Goal: Task Accomplishment & Management: Manage account settings

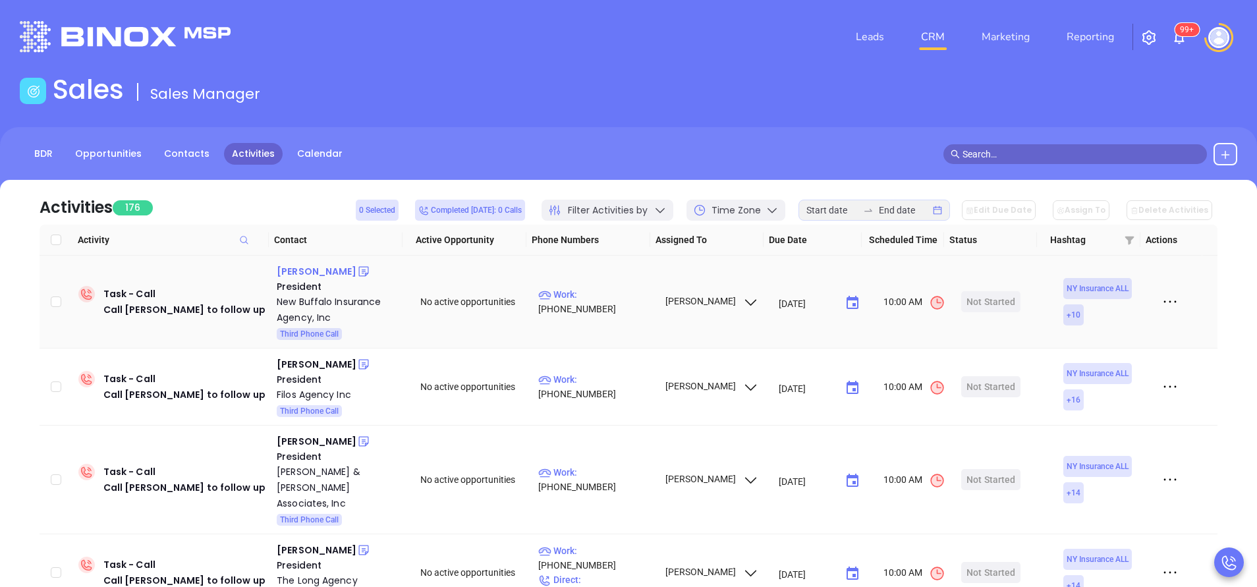
click at [314, 270] on div "Douglas Benz" at bounding box center [317, 271] width 80 height 16
click at [595, 306] on p "Work : (716) 332-1570" at bounding box center [595, 301] width 115 height 29
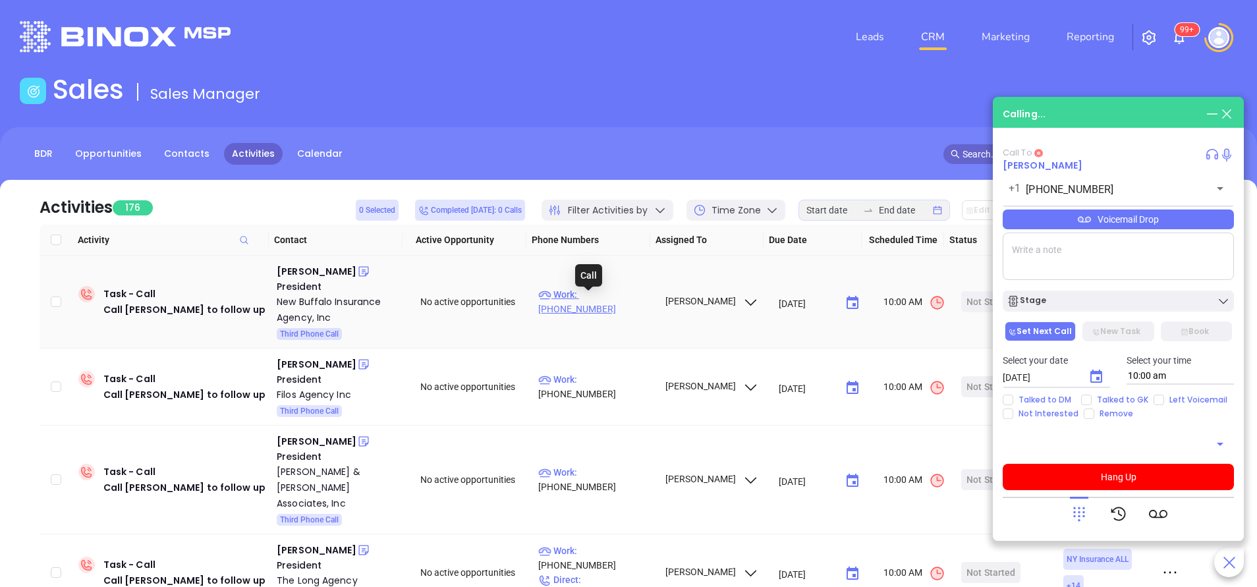
type input "(716) 332-1570"
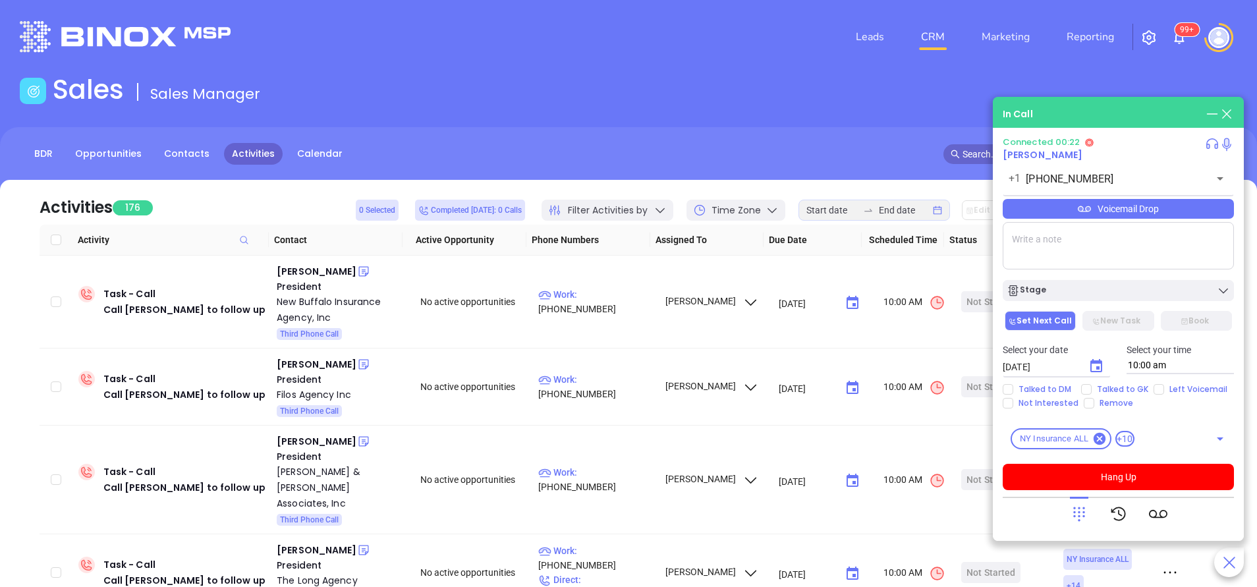
click at [1078, 526] on div at bounding box center [1079, 514] width 18 height 34
click at [1081, 515] on icon at bounding box center [1079, 514] width 18 height 18
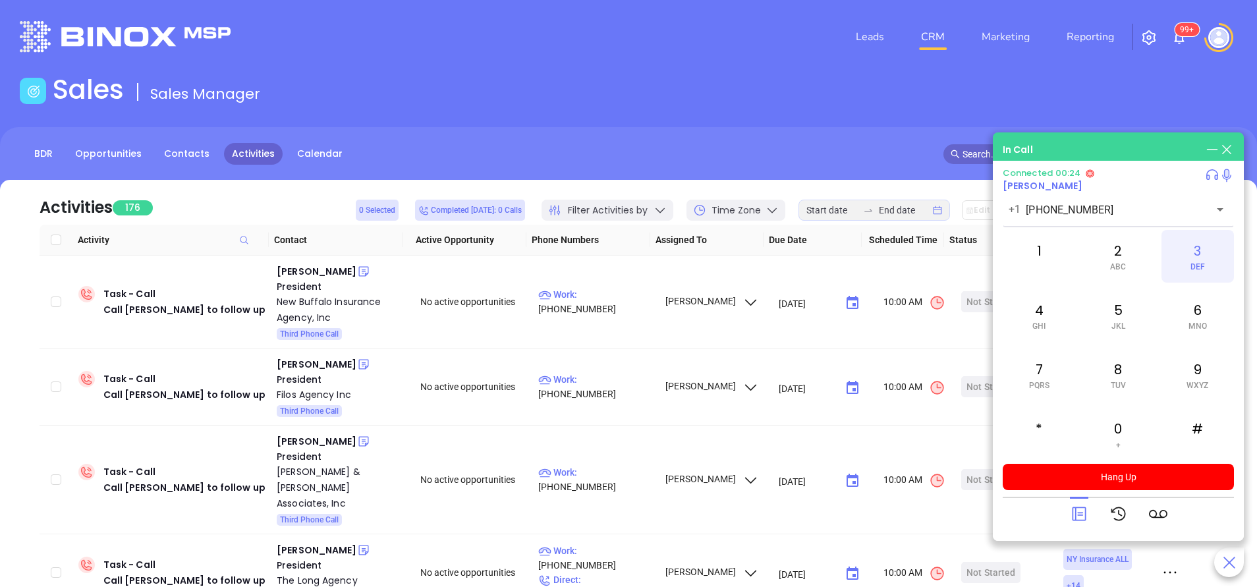
click at [1205, 261] on div "3 DEF" at bounding box center [1197, 256] width 72 height 53
click at [1125, 249] on div "2 ABC" at bounding box center [1118, 256] width 72 height 53
click at [1190, 252] on div "3 DEF" at bounding box center [1197, 256] width 72 height 53
click at [1201, 326] on span "MNO" at bounding box center [1197, 325] width 18 height 9
click at [1197, 383] on span "WXYZ" at bounding box center [1197, 385] width 22 height 9
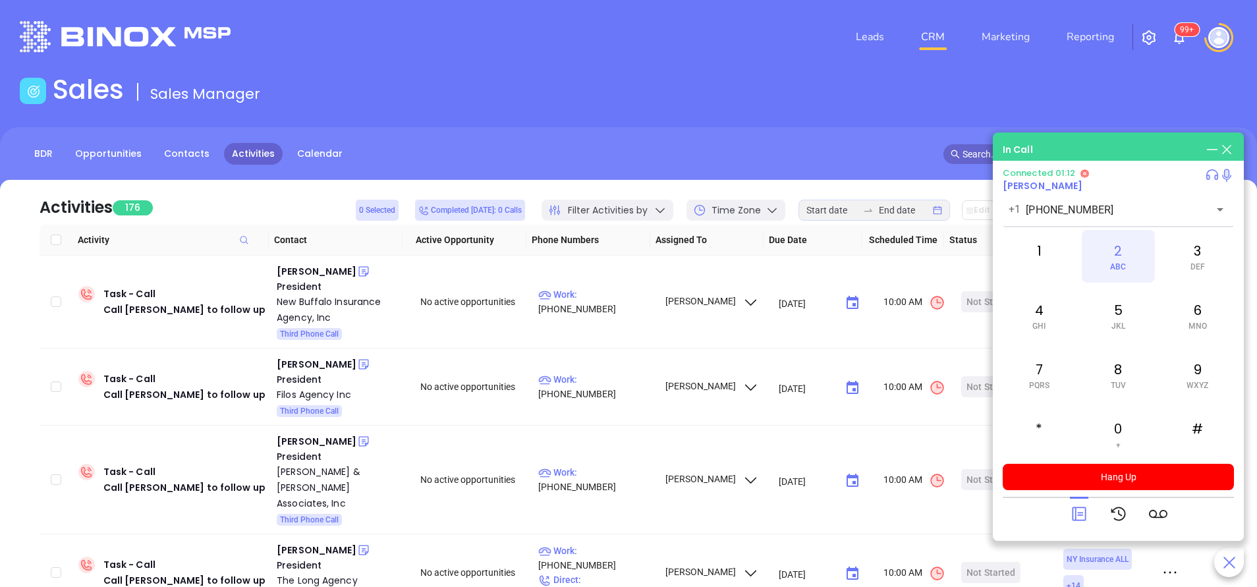
click at [1115, 248] on div "2 ABC" at bounding box center [1118, 256] width 72 height 53
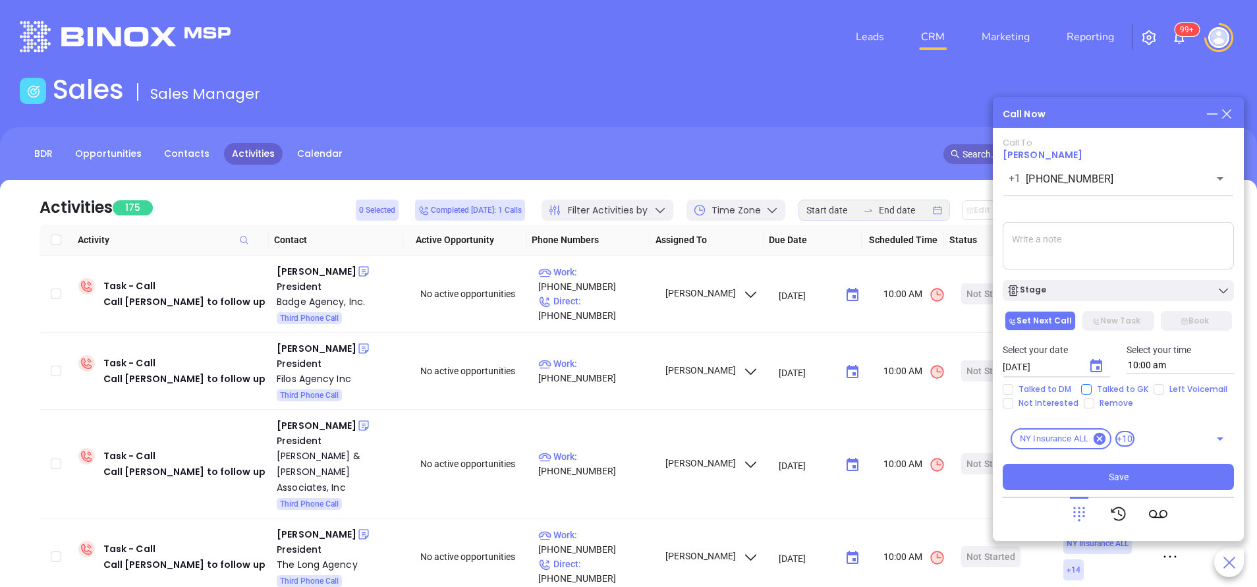
click at [1128, 387] on span "Talked to GK" at bounding box center [1122, 389] width 62 height 11
click at [1091, 387] on input "Talked to GK" at bounding box center [1086, 389] width 11 height 11
checkbox input "true"
click at [1095, 360] on icon "Choose date, selected date is Sep 24, 2025" at bounding box center [1096, 366] width 16 height 16
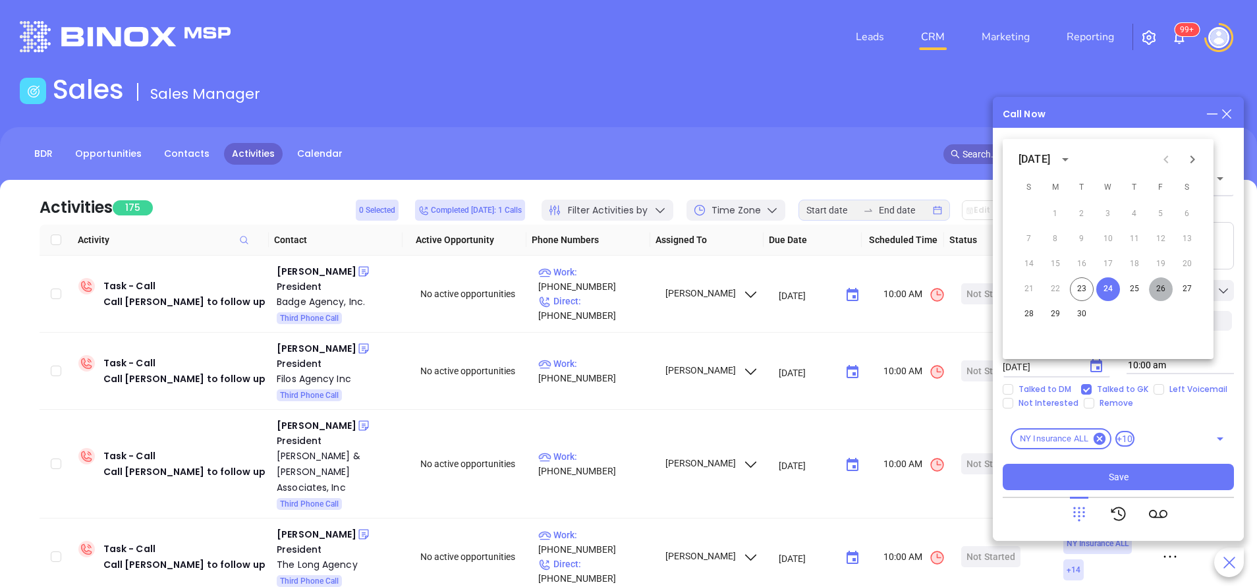
click at [1165, 292] on button "26" at bounding box center [1161, 289] width 24 height 24
type input "09/26/2025"
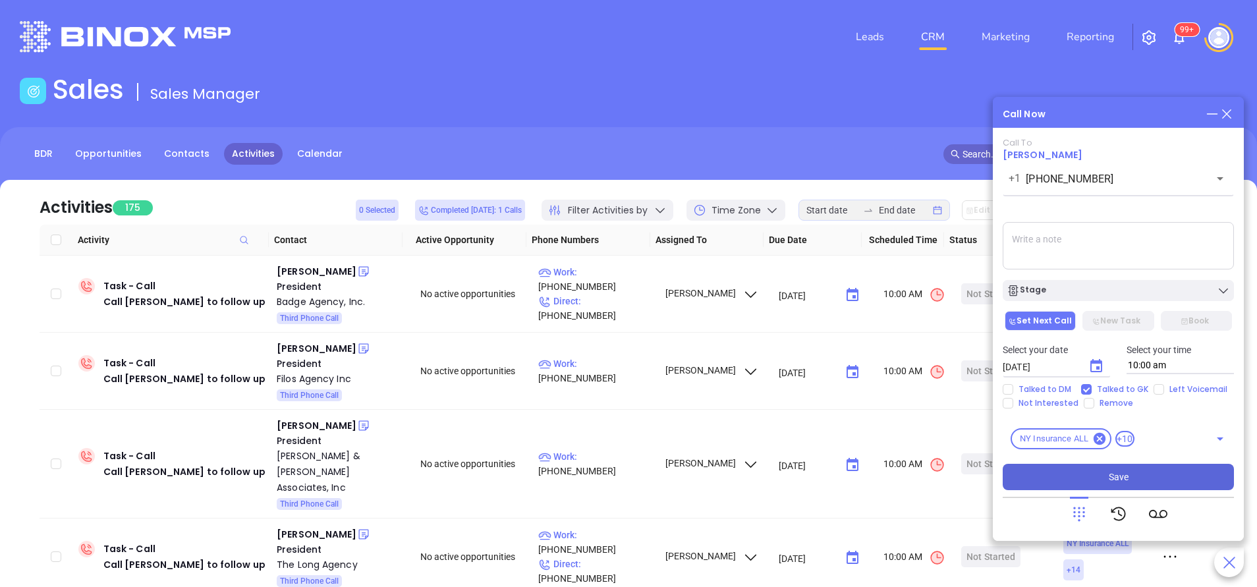
click at [1158, 480] on button "Save" at bounding box center [1118, 477] width 231 height 26
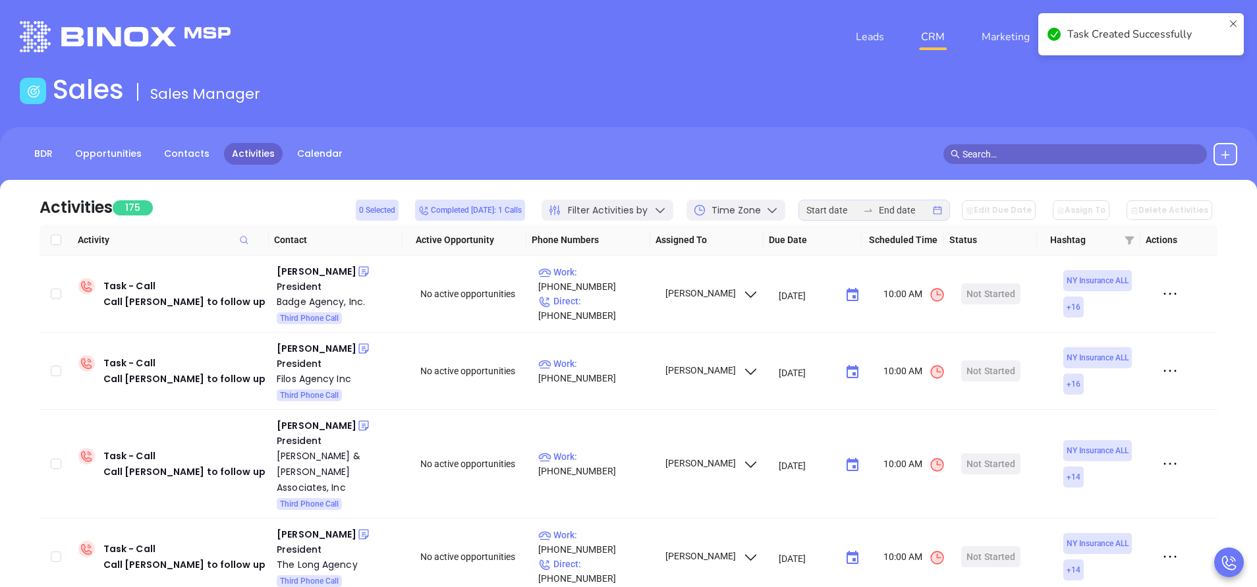
click at [1240, 23] on div "Task Created Successfully" at bounding box center [1141, 34] width 206 height 42
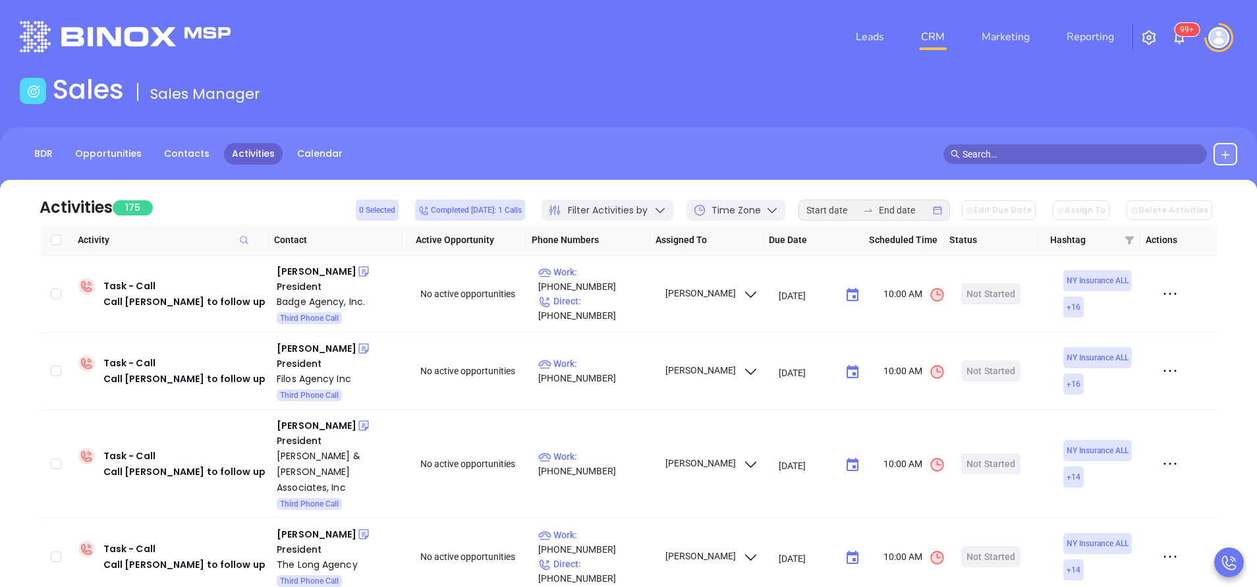
click at [1184, 37] on img at bounding box center [1179, 38] width 16 height 16
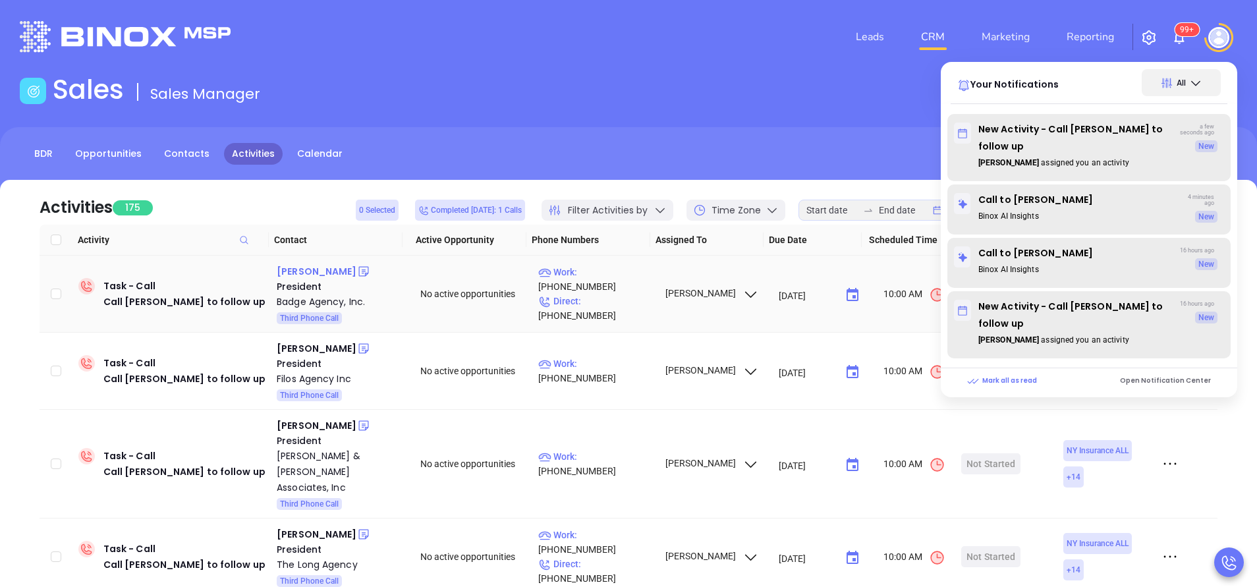
click at [328, 269] on div "Arthur Ventura" at bounding box center [317, 271] width 80 height 16
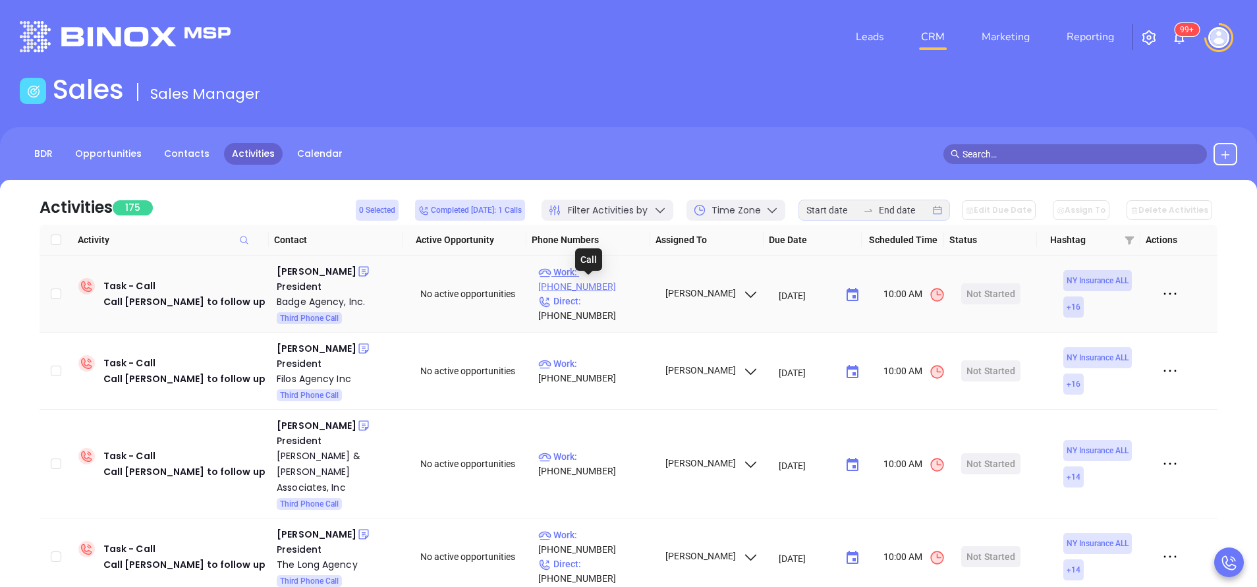
click at [626, 285] on p "Work : (516) 676-0070" at bounding box center [595, 279] width 115 height 29
type input "(516) 676-0070"
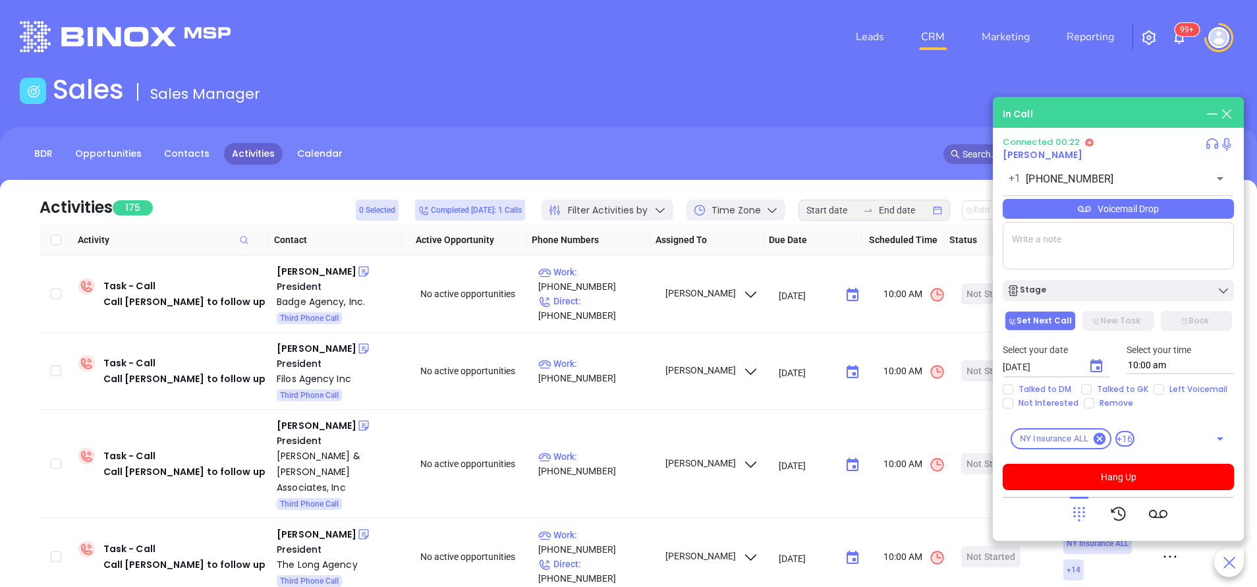
click at [1080, 518] on icon at bounding box center [1079, 514] width 18 height 18
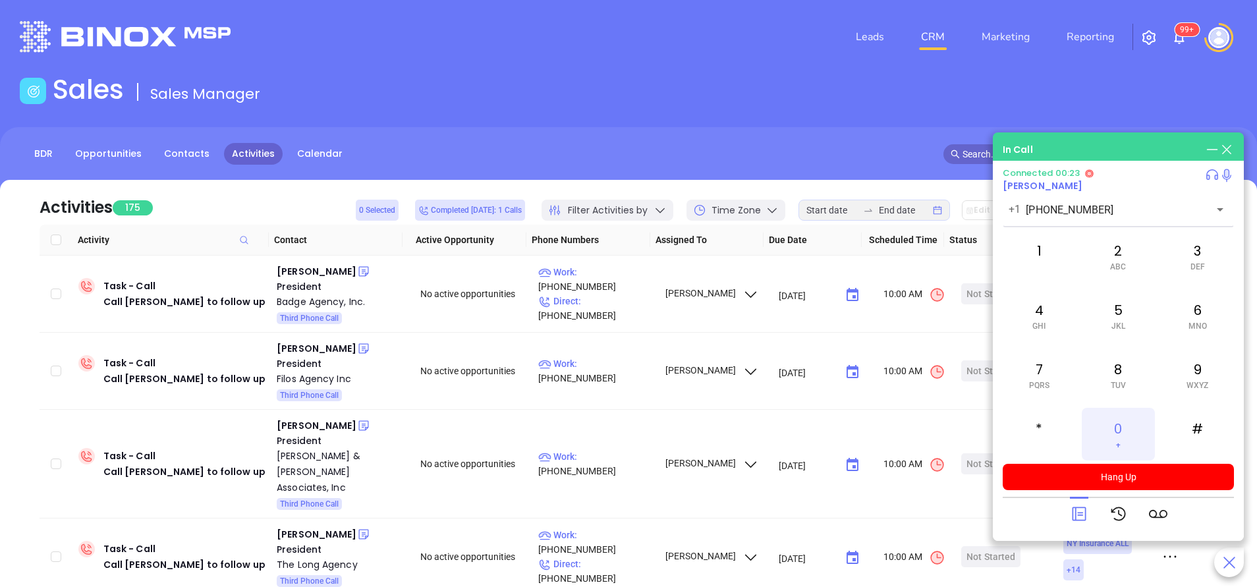
click at [1124, 426] on div "0 +" at bounding box center [1118, 434] width 72 height 53
click at [1086, 513] on icon at bounding box center [1079, 514] width 14 height 14
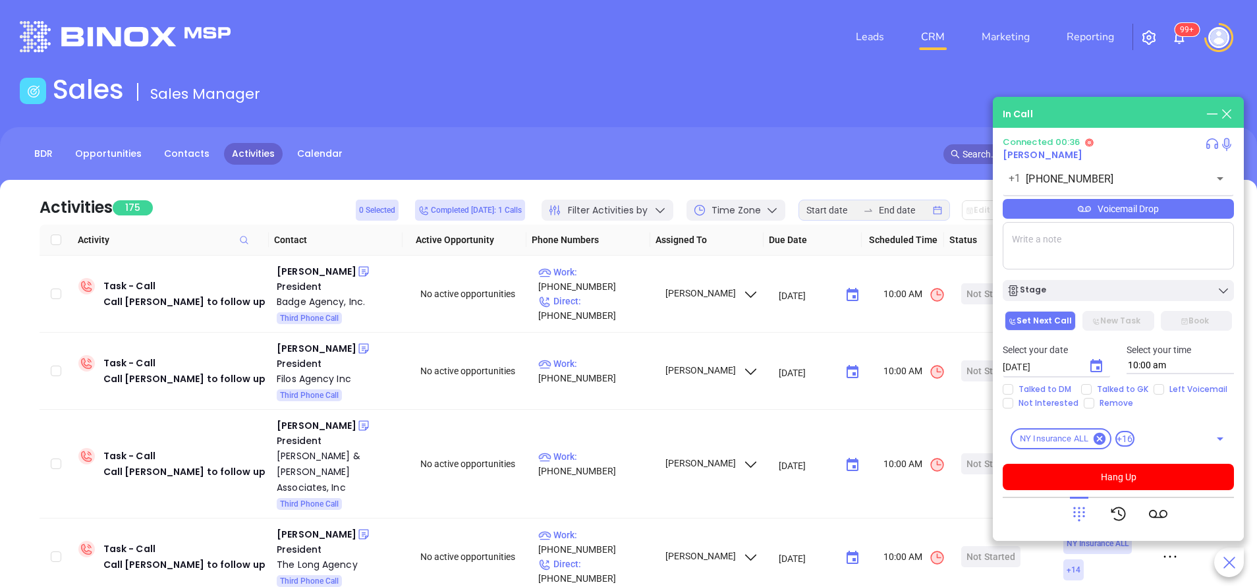
click at [1141, 209] on div "Voicemail Drop" at bounding box center [1118, 209] width 231 height 20
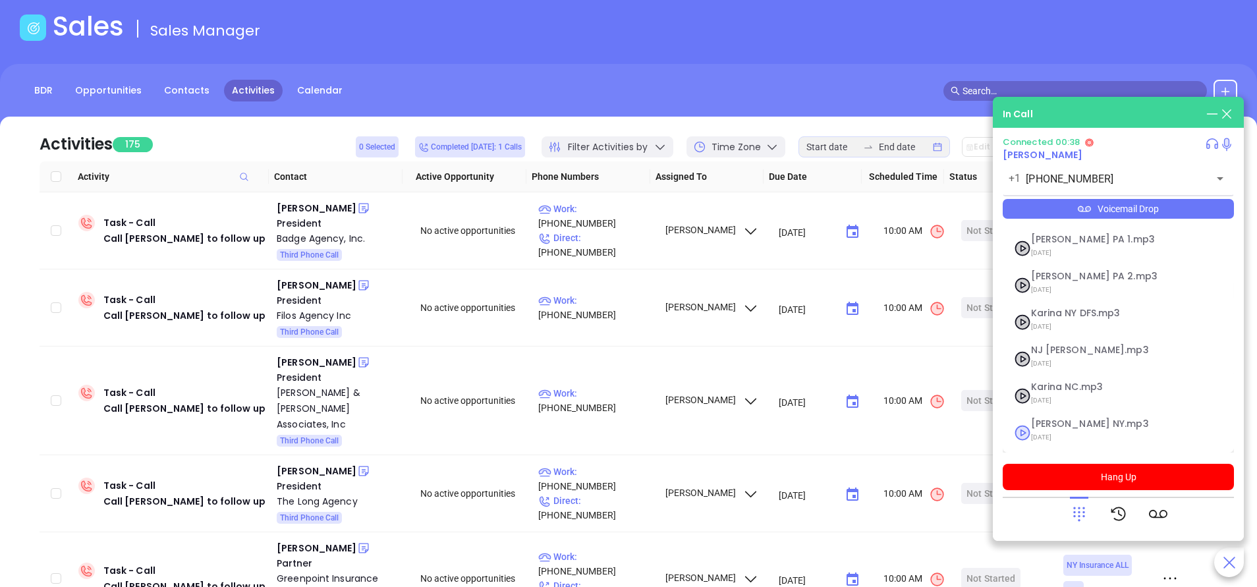
scroll to position [142, 0]
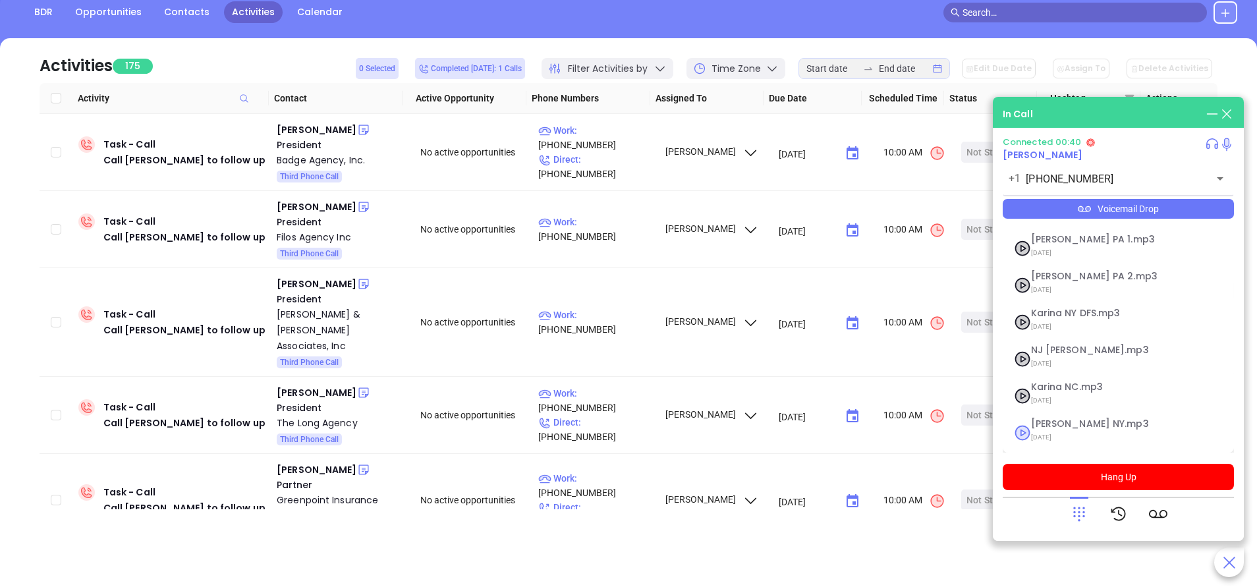
click at [1047, 425] on span "Vicky NY.mp3" at bounding box center [1102, 424] width 142 height 10
checkbox input "true"
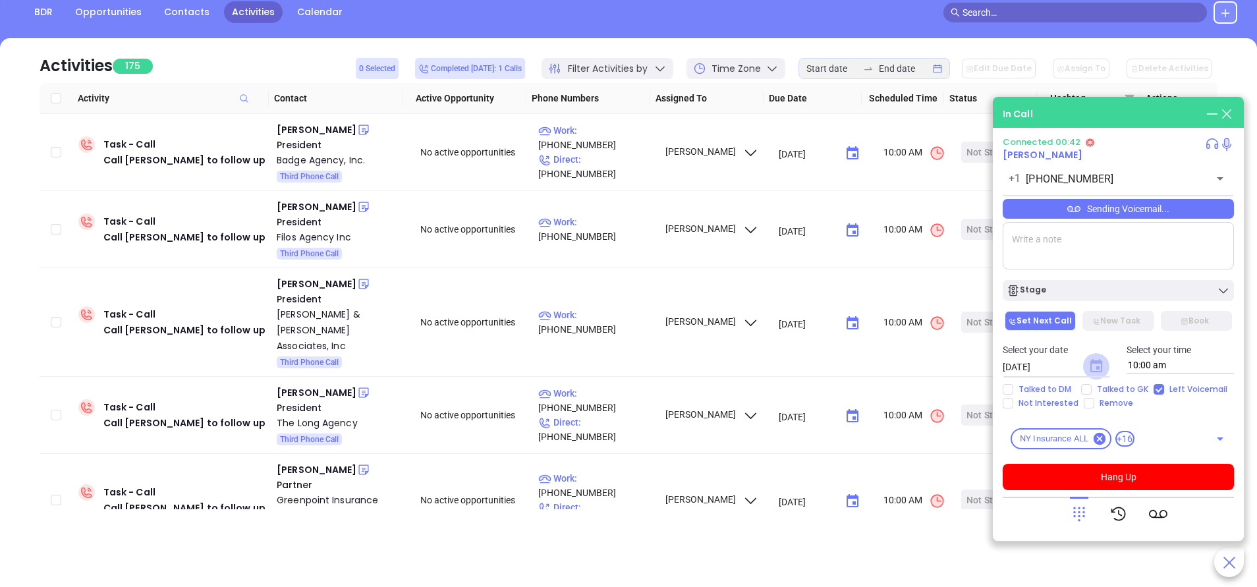
click at [1094, 362] on icon "Choose date, selected date is Sep 24, 2025" at bounding box center [1096, 365] width 12 height 13
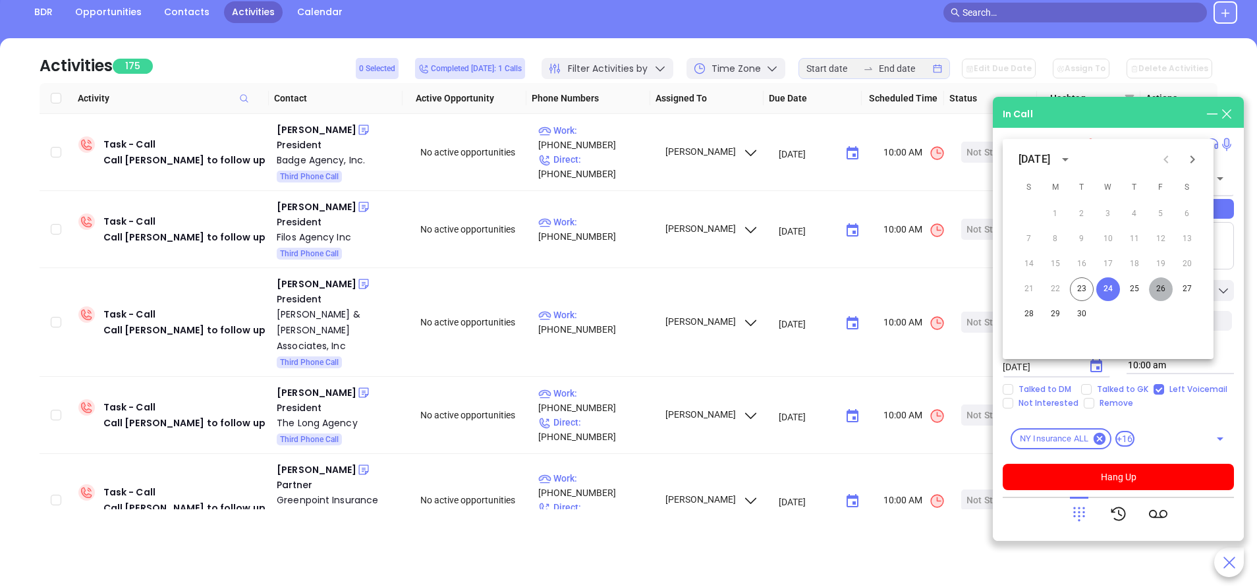
click at [1162, 287] on button "26" at bounding box center [1161, 289] width 24 height 24
type input "09/26/2025"
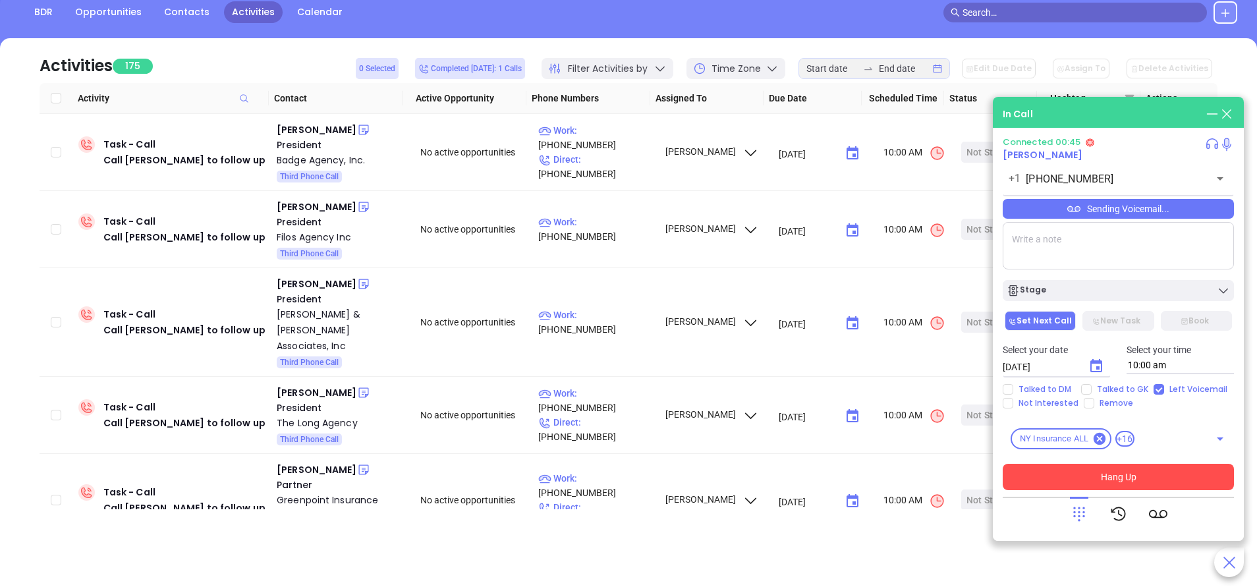
click at [1137, 477] on button "Hang Up" at bounding box center [1118, 477] width 231 height 26
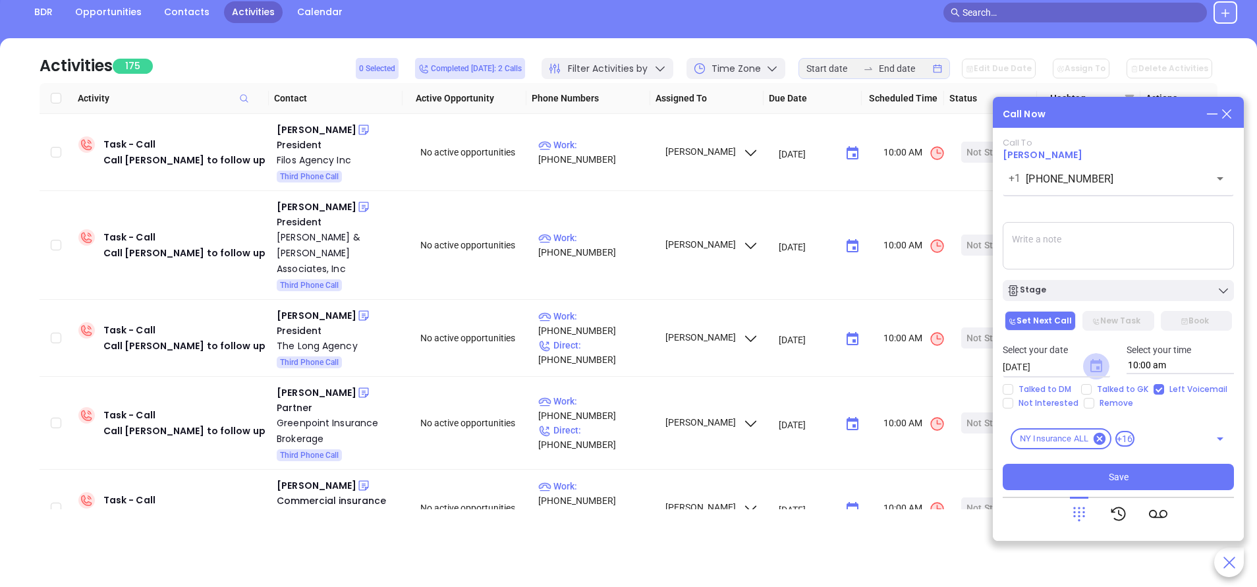
click at [1101, 367] on icon "Choose date, selected date is Sep 26, 2025" at bounding box center [1096, 365] width 12 height 13
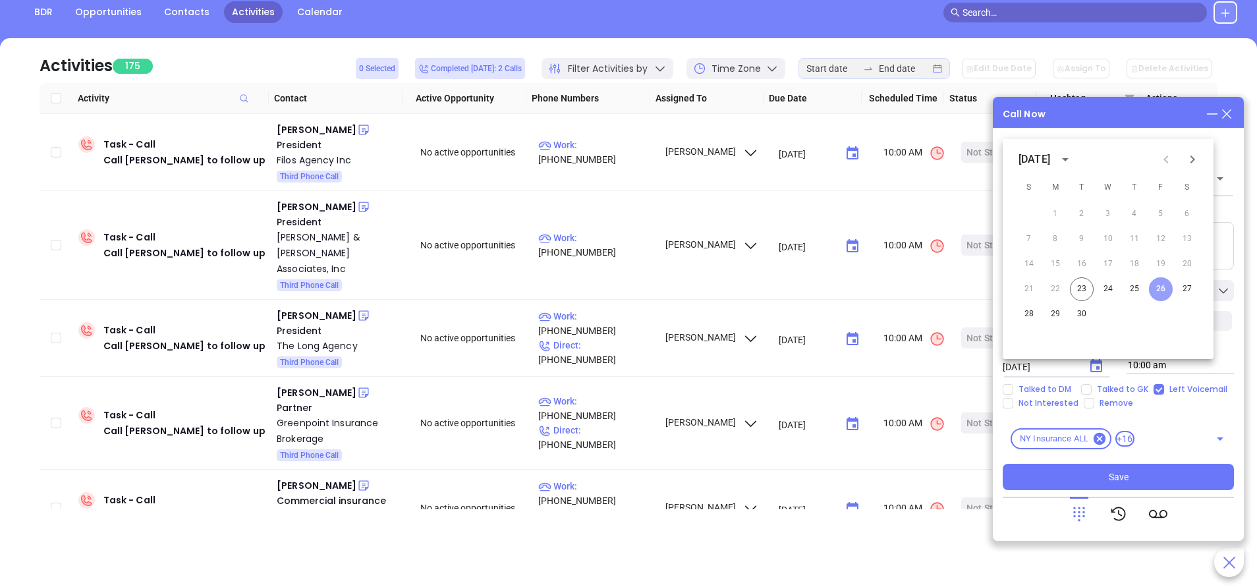
click at [1156, 289] on button "26" at bounding box center [1161, 289] width 24 height 24
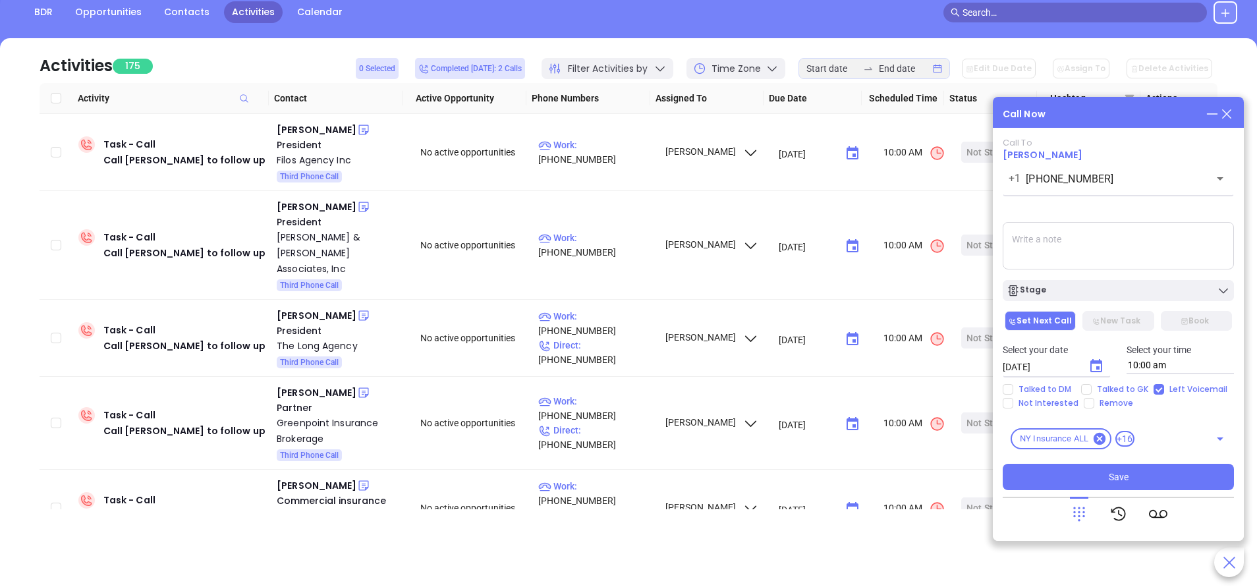
click at [1151, 297] on div "Stage" at bounding box center [1117, 290] width 223 height 13
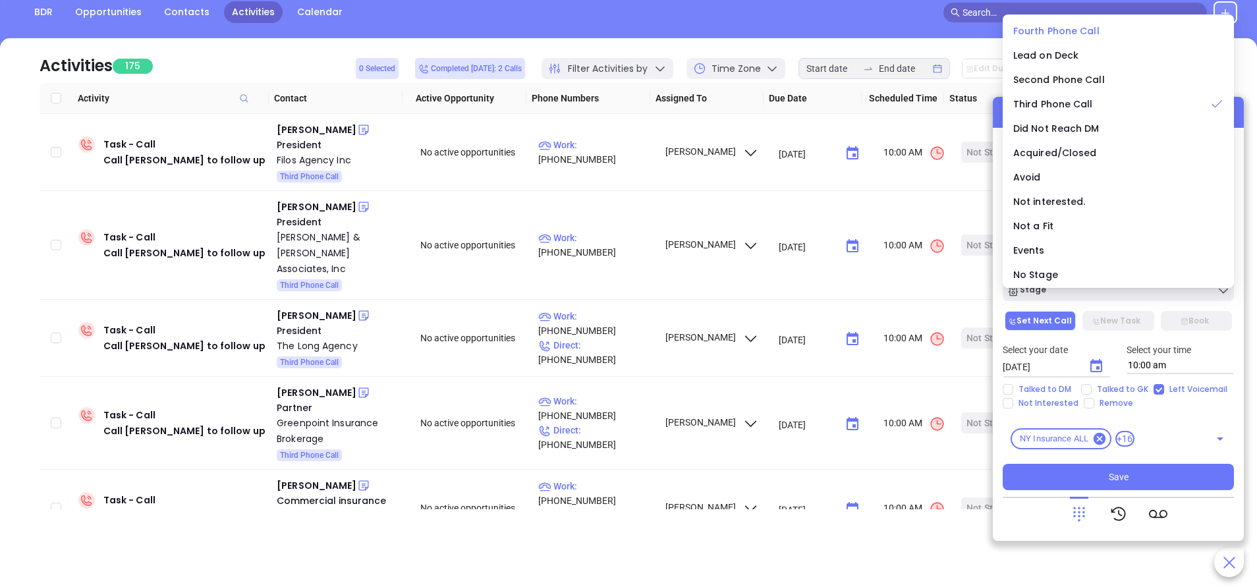
click at [1054, 17] on li "Fourth Phone Call" at bounding box center [1118, 31] width 226 height 28
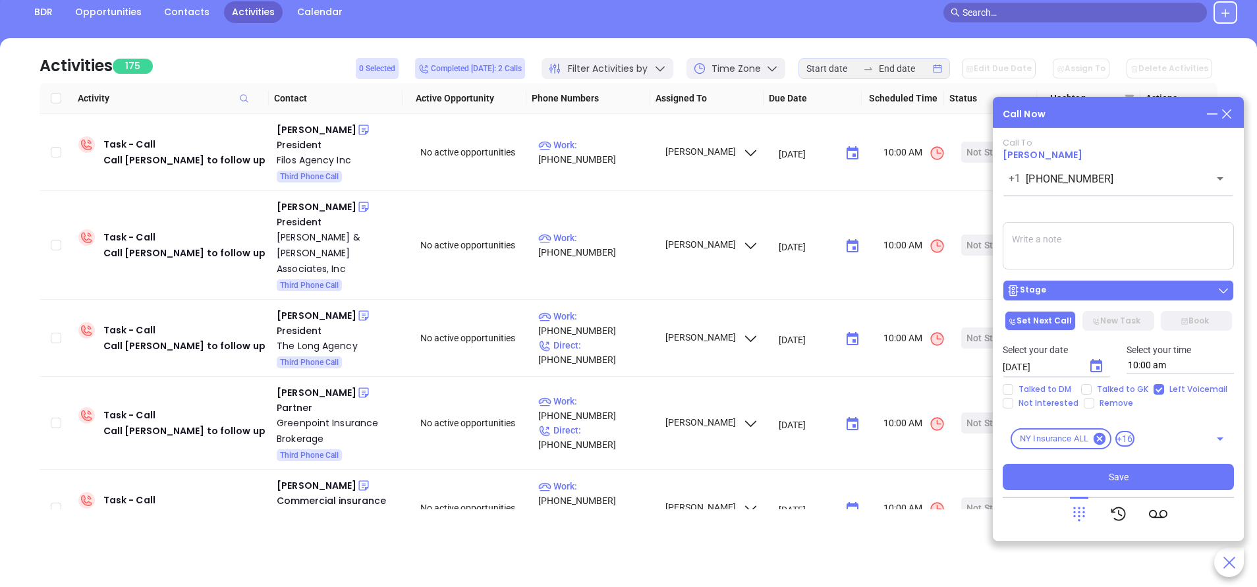
click at [1093, 290] on div "Stage" at bounding box center [1117, 290] width 223 height 13
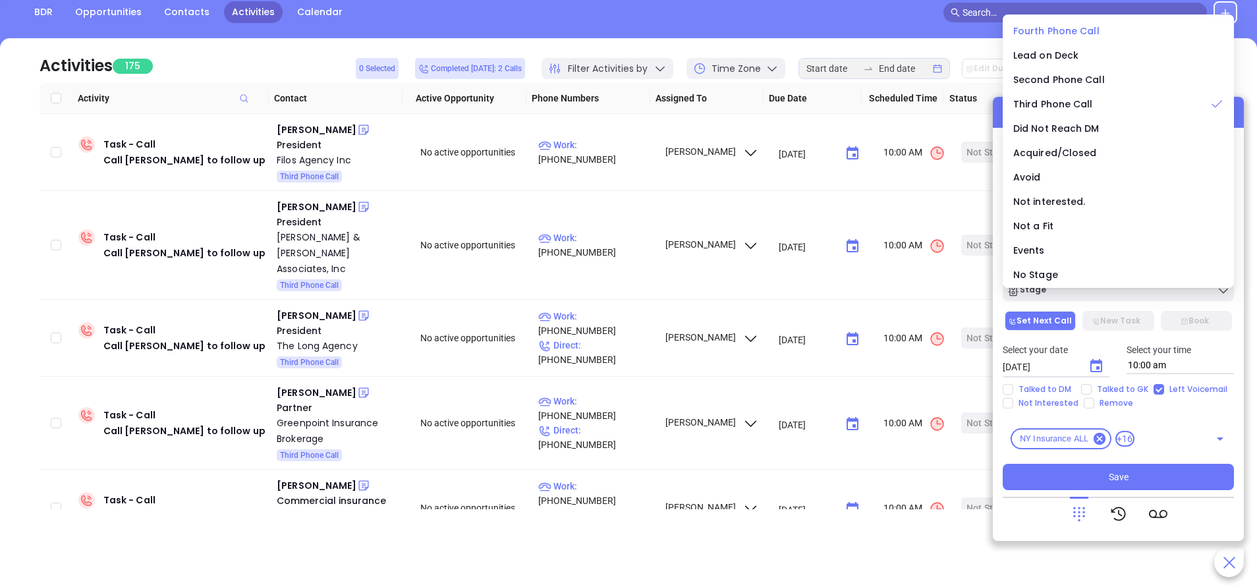
click at [1062, 30] on span "Fourth Phone Call" at bounding box center [1056, 30] width 86 height 13
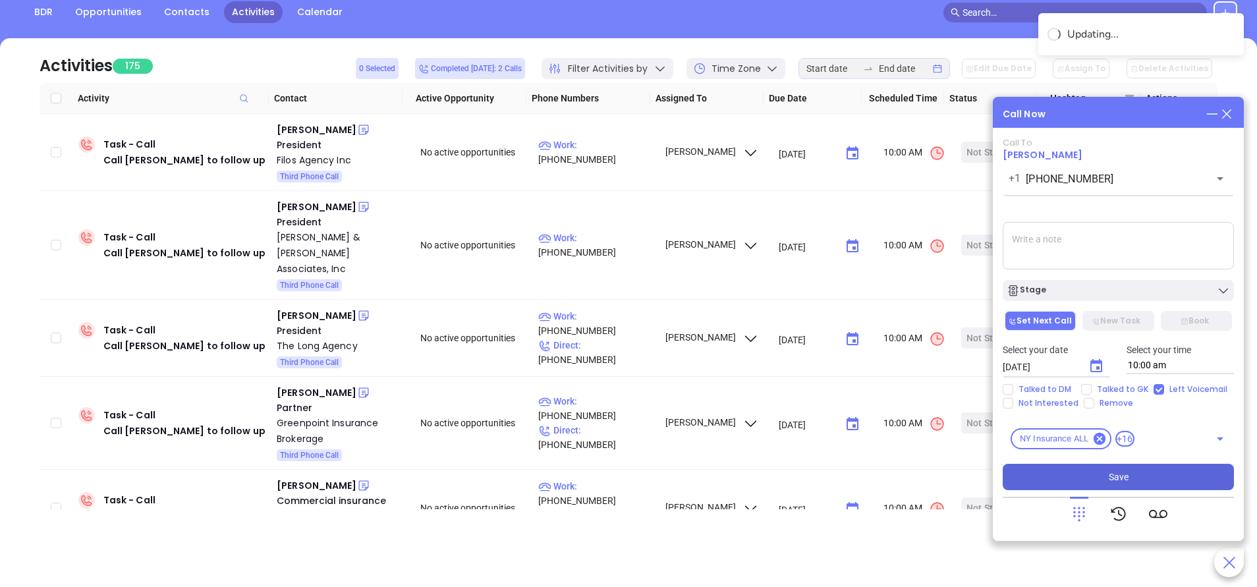
click at [1117, 477] on span "Save" at bounding box center [1119, 477] width 20 height 14
click at [351, 128] on div "Thomas Costantakos" at bounding box center [317, 130] width 80 height 16
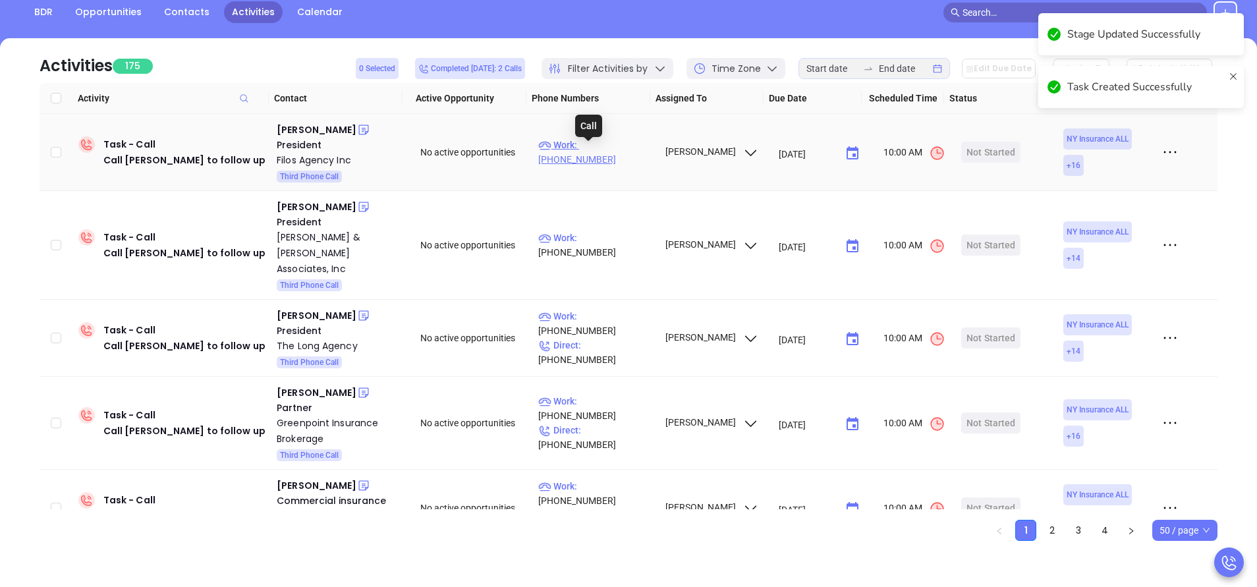
click at [604, 155] on p "Work : (516) 897-4546" at bounding box center [595, 152] width 115 height 29
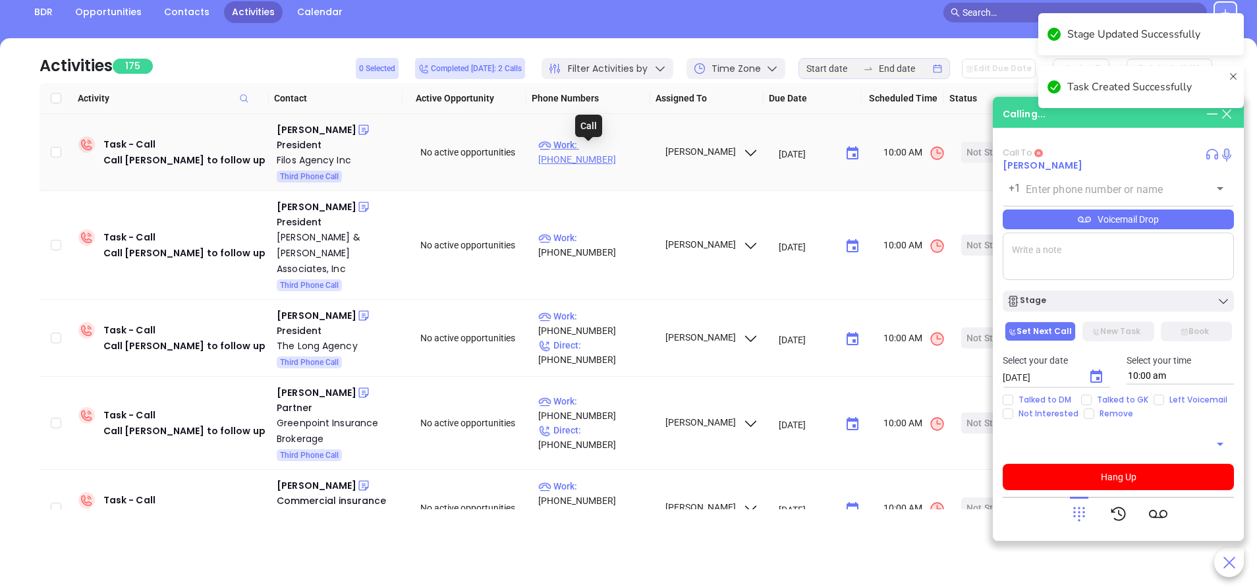
type input "(516) 897-4546"
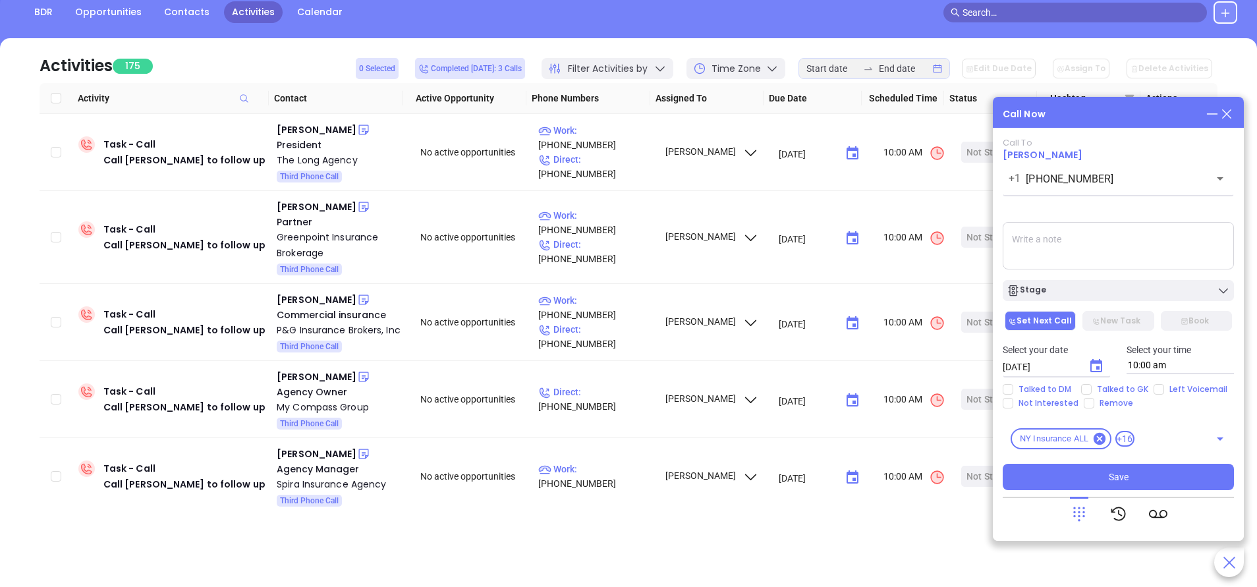
click at [1224, 115] on icon at bounding box center [1226, 114] width 14 height 14
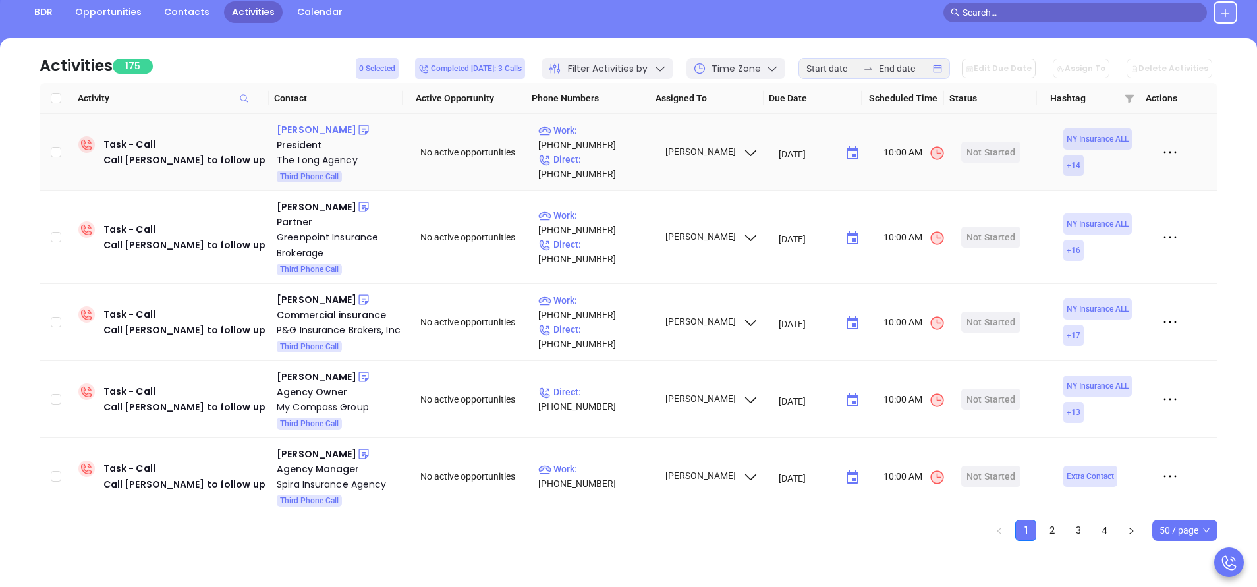
click at [328, 126] on div "Richard L. Wilkins II" at bounding box center [317, 130] width 80 height 16
click at [606, 142] on p "Work : (585) 658-3342" at bounding box center [595, 137] width 115 height 29
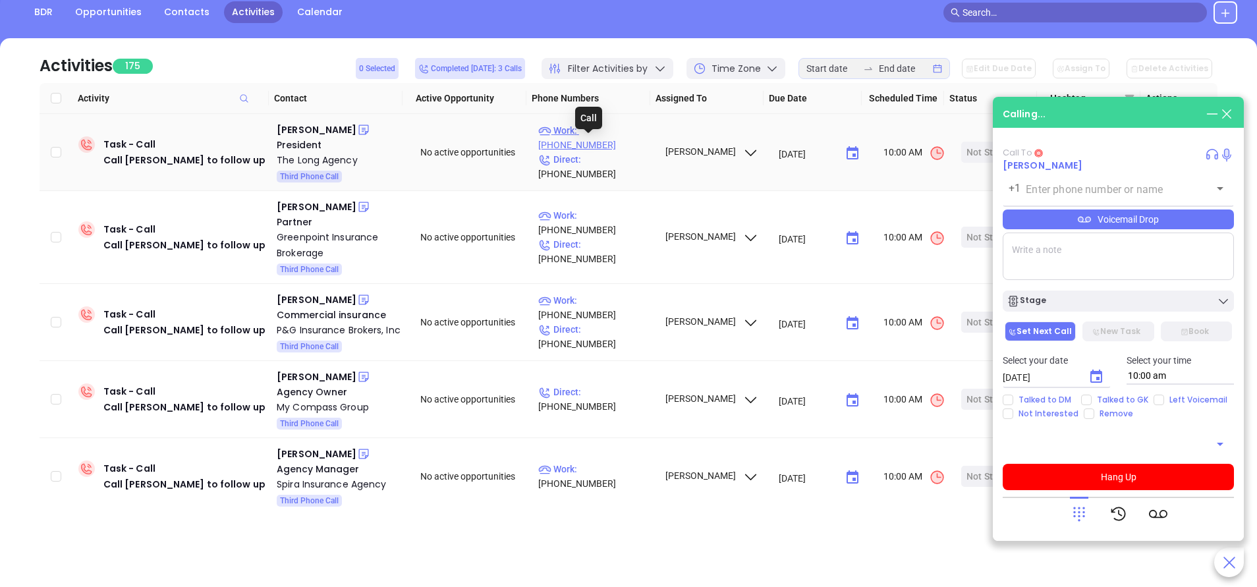
type input "(585) 658-3342"
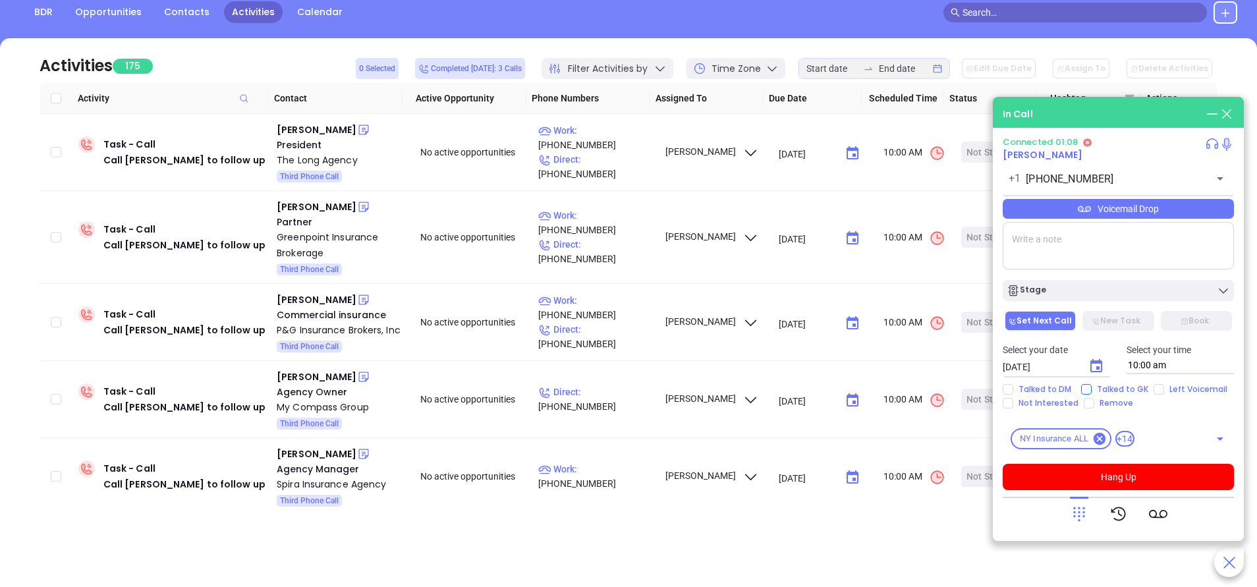
click at [1086, 389] on input "Talked to GK" at bounding box center [1086, 389] width 11 height 11
checkbox input "true"
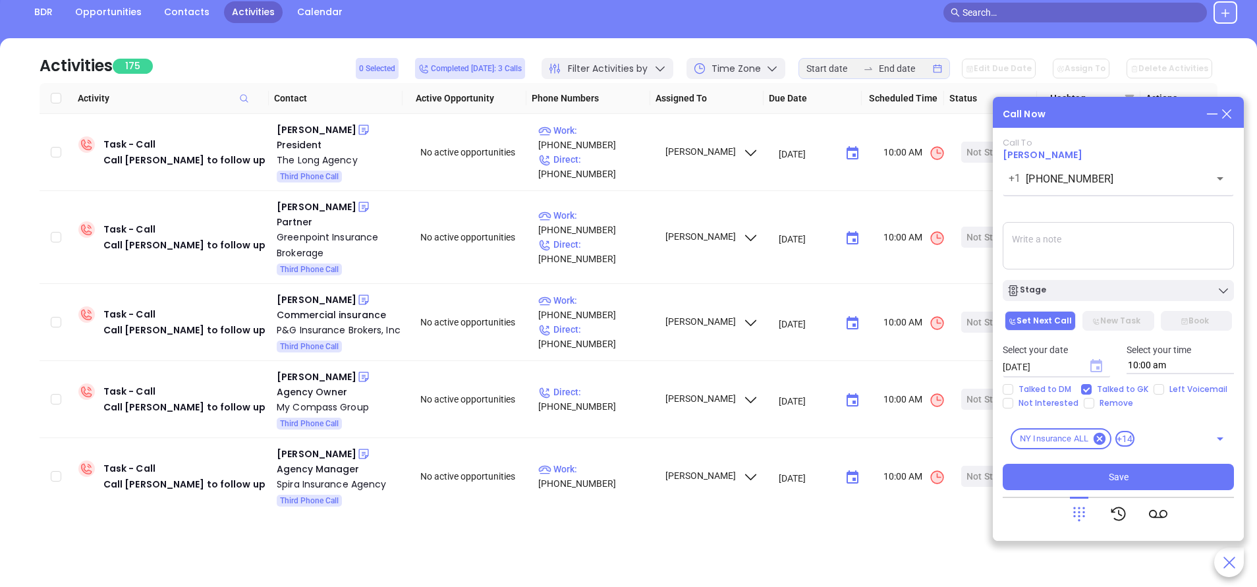
click at [1097, 366] on icon "Choose date, selected date is Sep 24, 2025" at bounding box center [1096, 365] width 12 height 13
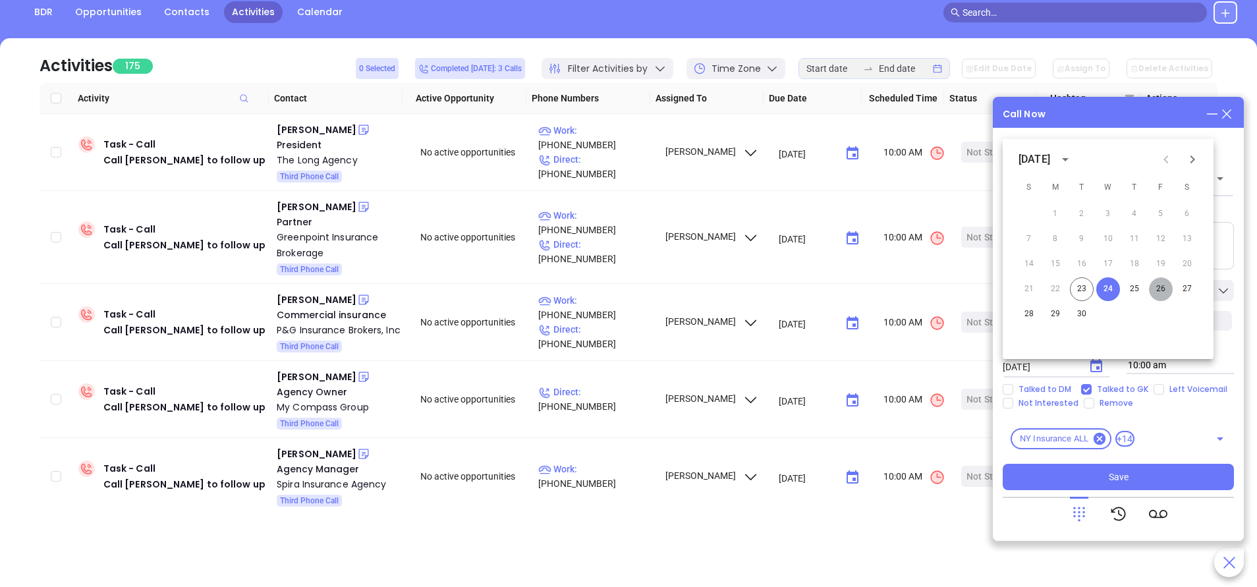
click at [1159, 287] on button "26" at bounding box center [1161, 289] width 24 height 24
type input "09/26/2025"
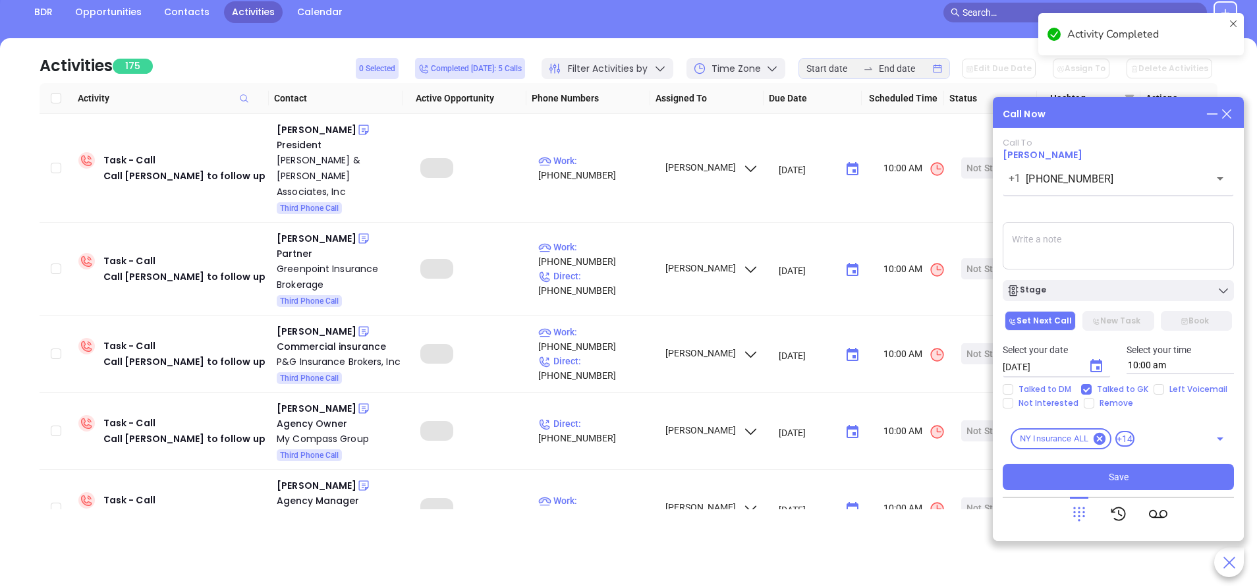
click at [1159, 287] on div "Stage" at bounding box center [1117, 290] width 223 height 13
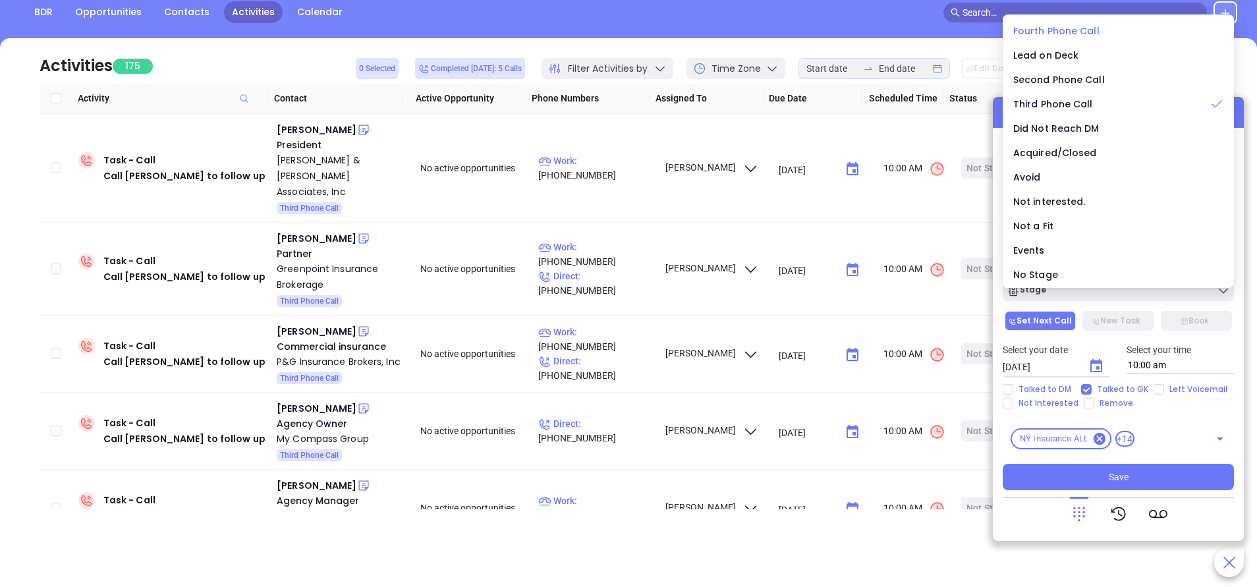
click at [1057, 22] on li "Fourth Phone Call" at bounding box center [1118, 31] width 226 height 28
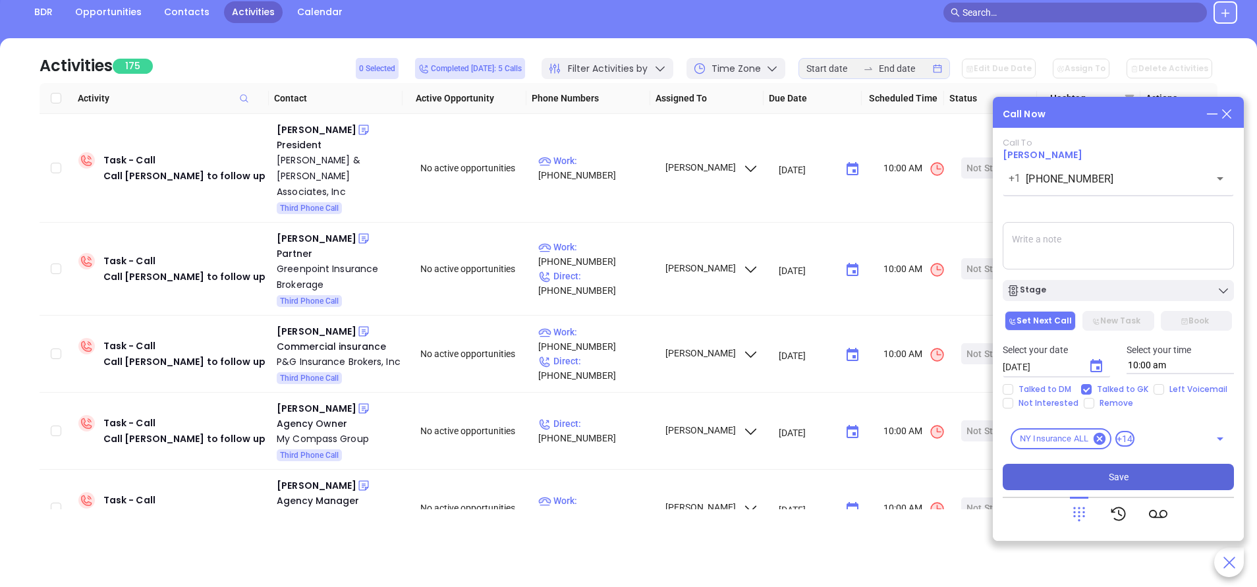
click at [1188, 481] on button "Save" at bounding box center [1118, 477] width 231 height 26
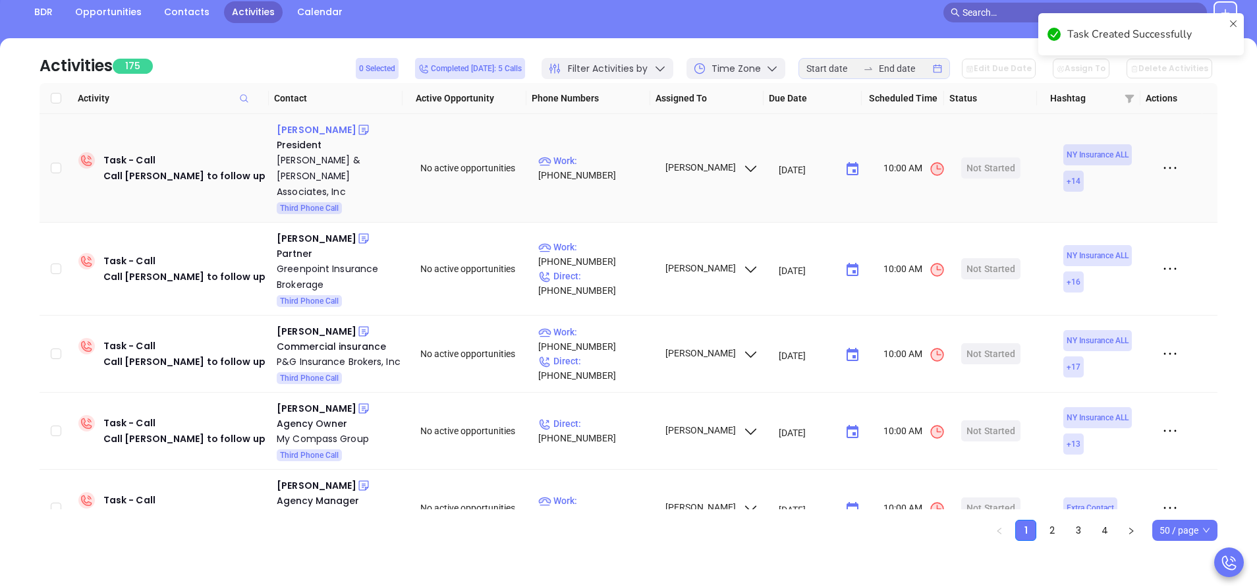
click at [314, 135] on div "Scott Taylor" at bounding box center [317, 130] width 80 height 16
click at [601, 158] on p "Work : (212) 490-8511" at bounding box center [595, 167] width 115 height 29
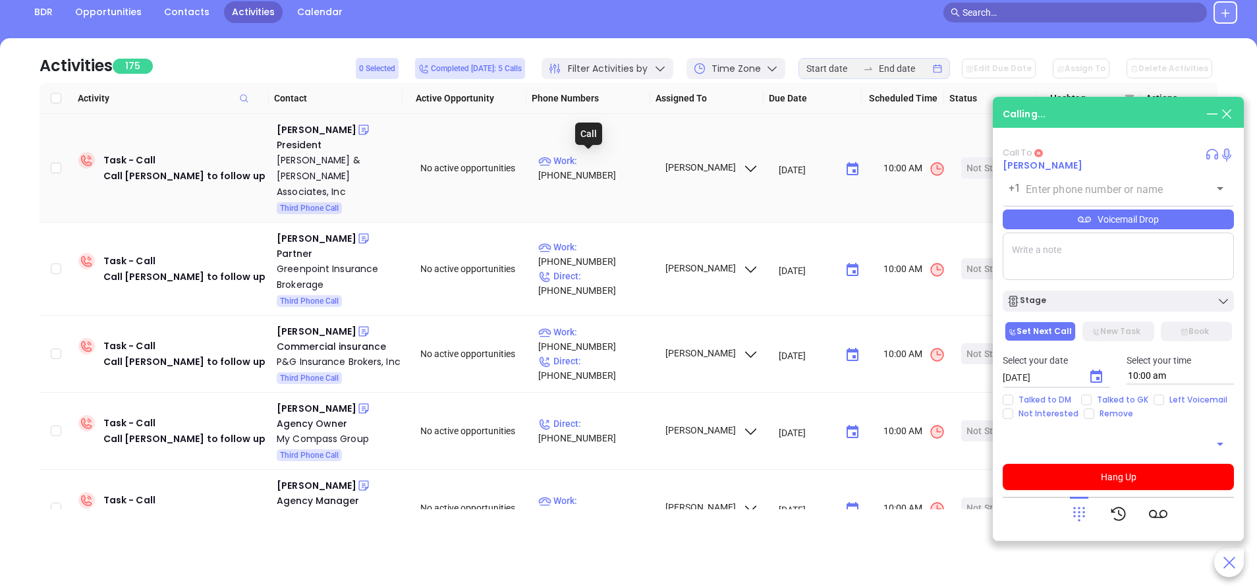
type input "(212) 490-8511"
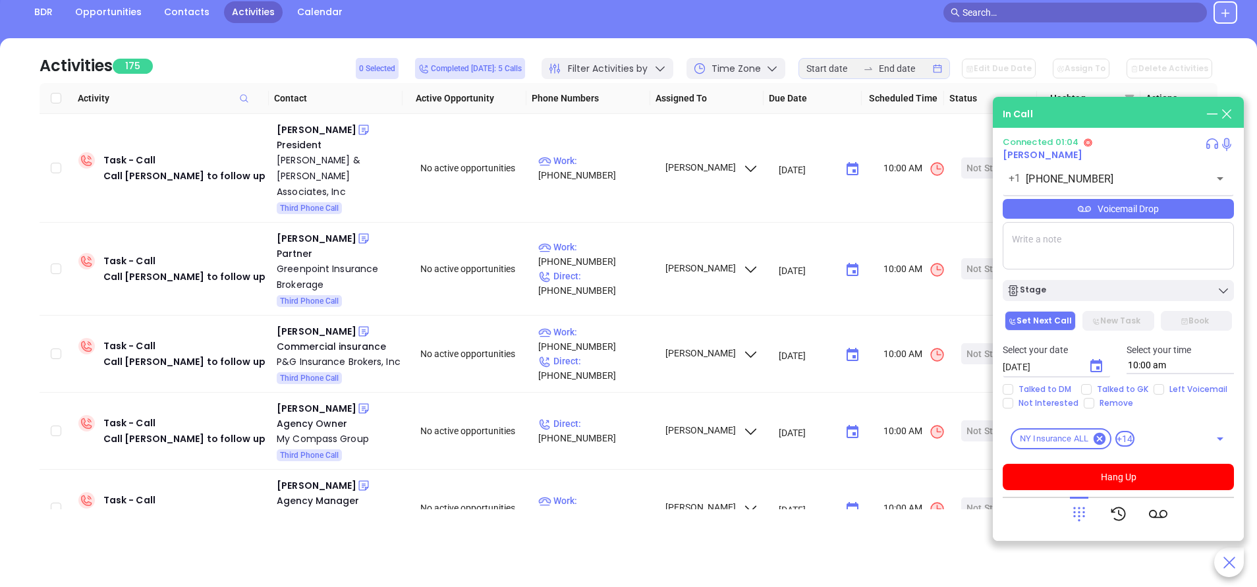
click at [1122, 206] on div "Voicemail Drop" at bounding box center [1118, 209] width 231 height 20
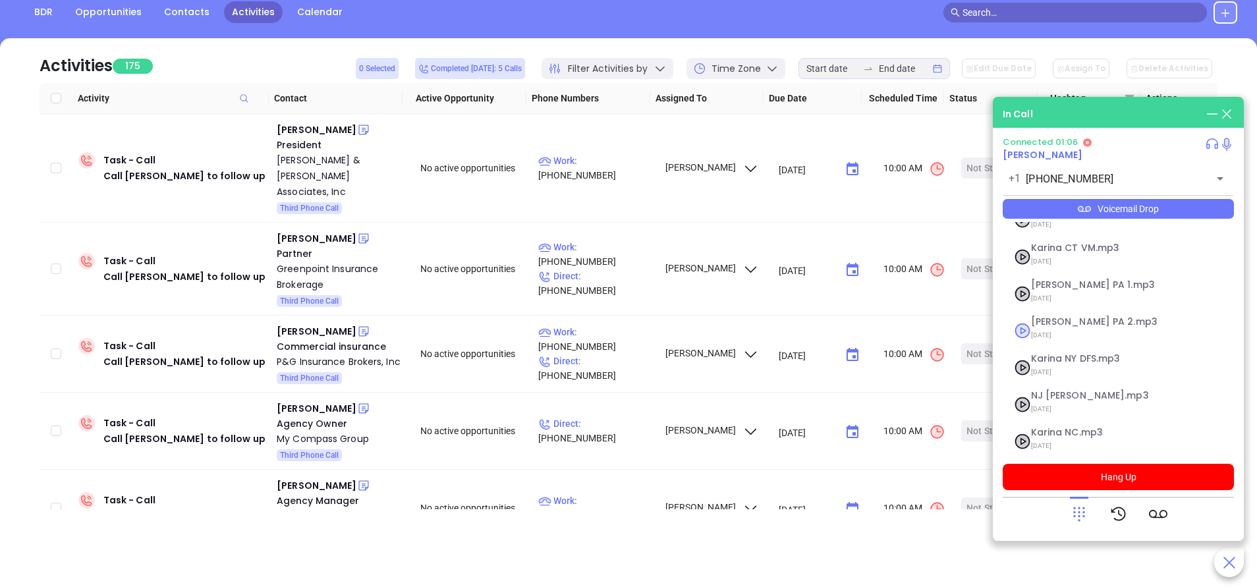
scroll to position [107, 0]
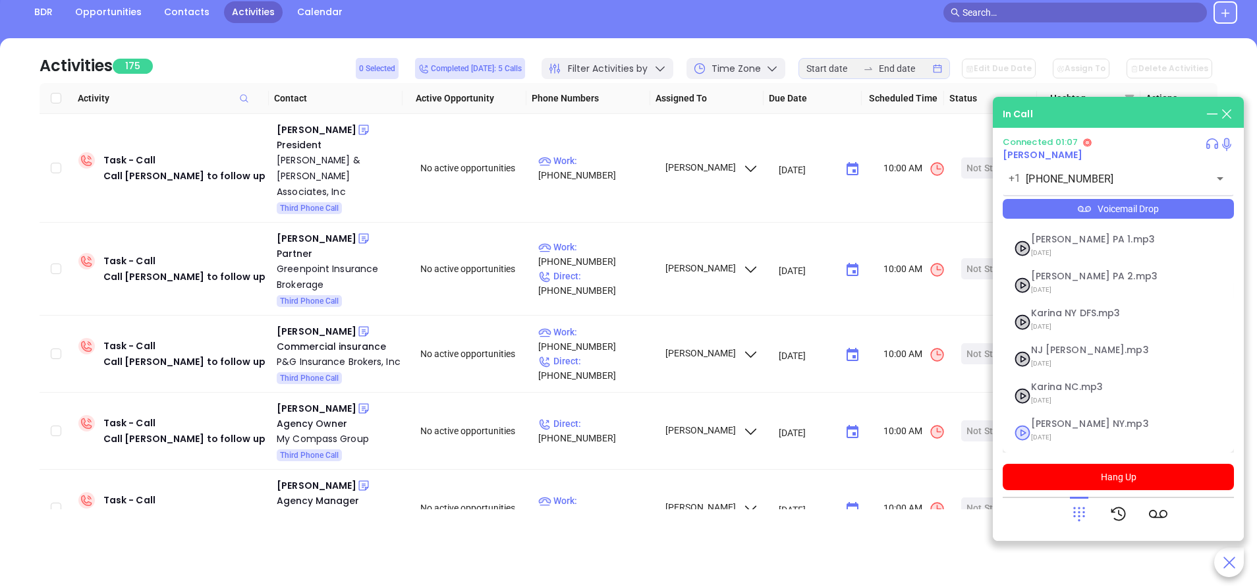
click at [1052, 427] on span "Vicky NY.mp3" at bounding box center [1102, 424] width 142 height 10
checkbox input "true"
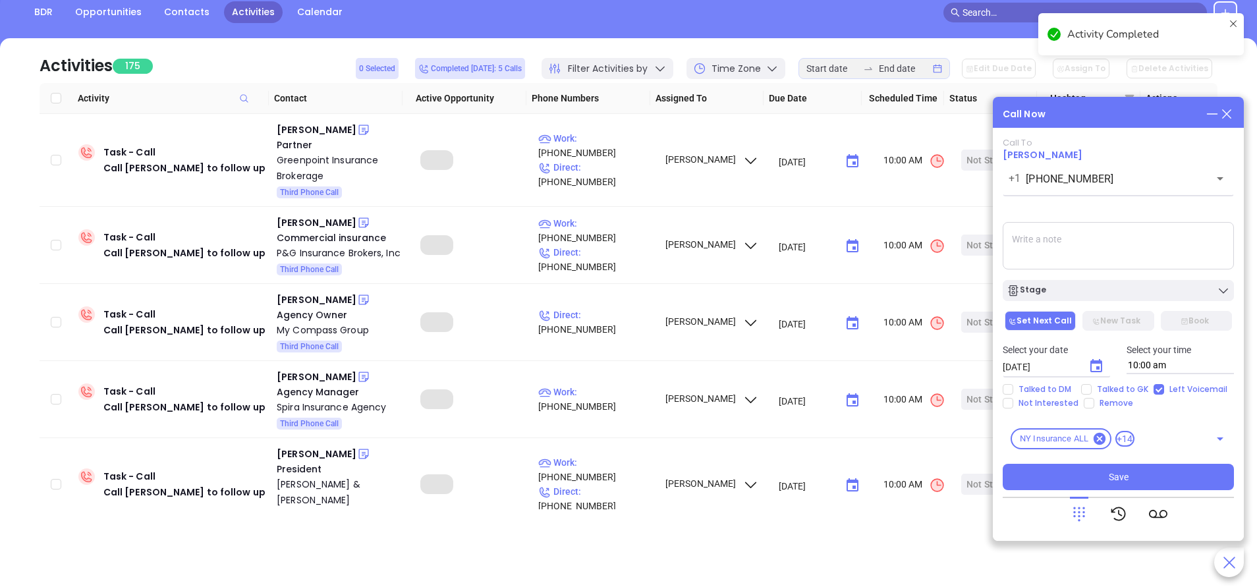
click at [1095, 367] on icon "Choose date, selected date is Sep 24, 2025" at bounding box center [1096, 365] width 12 height 13
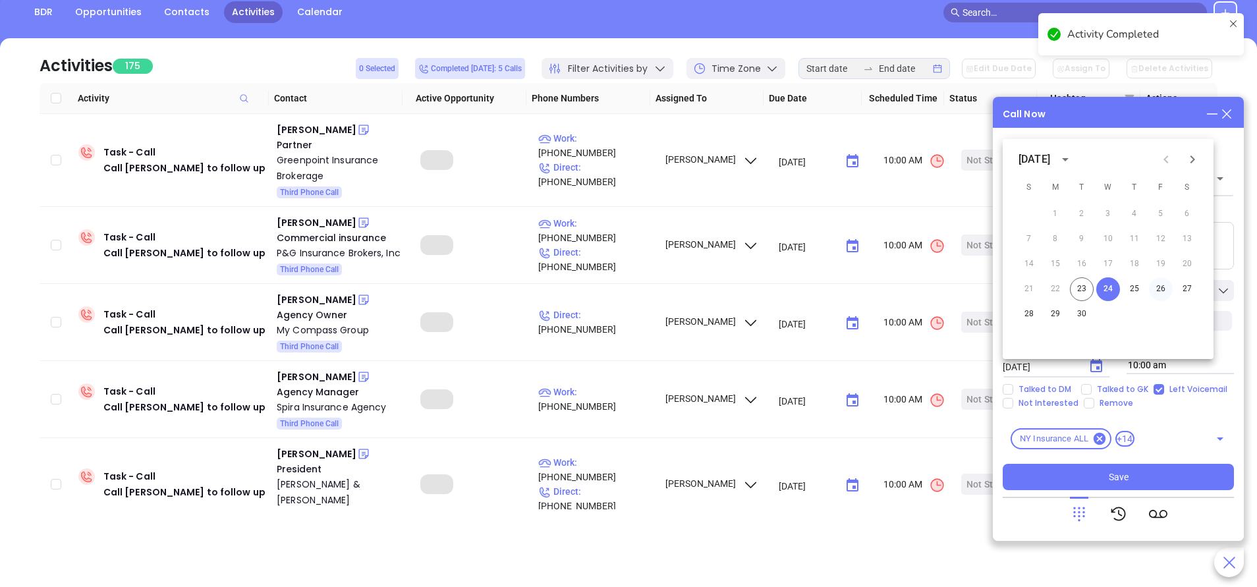
click at [1157, 287] on button "26" at bounding box center [1161, 289] width 24 height 24
type input "09/26/2025"
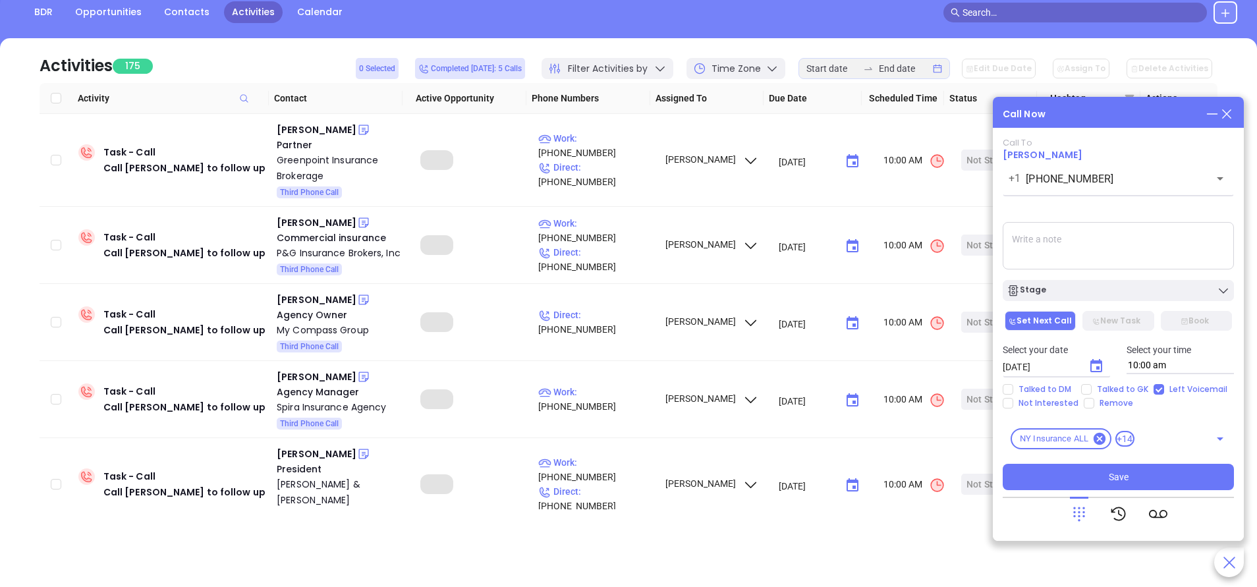
click at [1157, 287] on div "Stage" at bounding box center [1117, 290] width 223 height 13
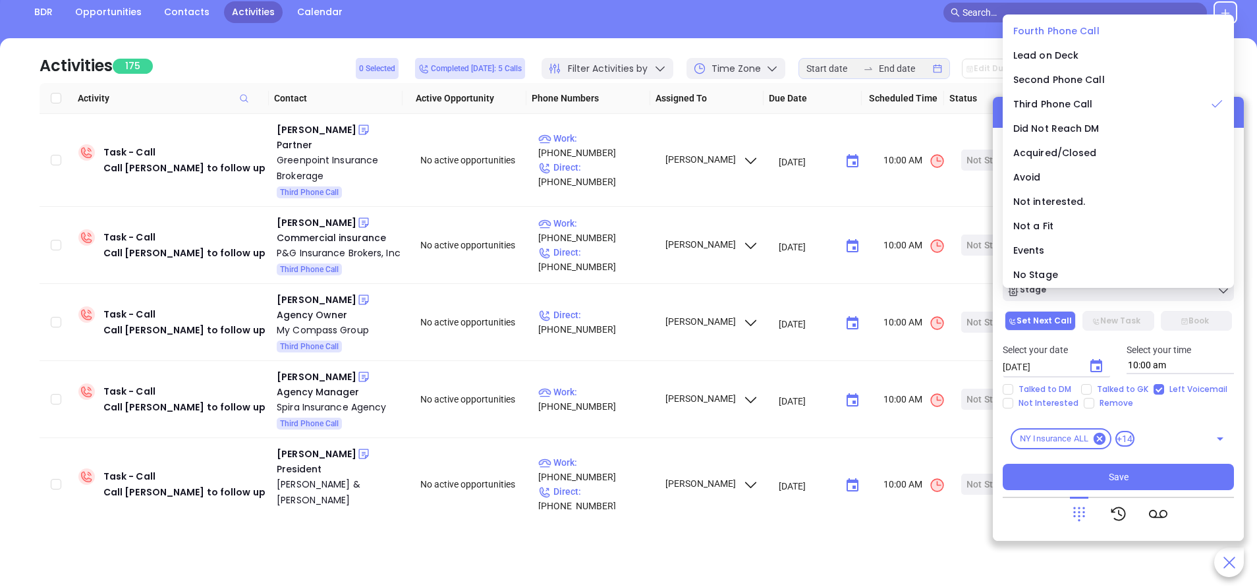
click at [1053, 20] on li "Fourth Phone Call" at bounding box center [1118, 31] width 226 height 28
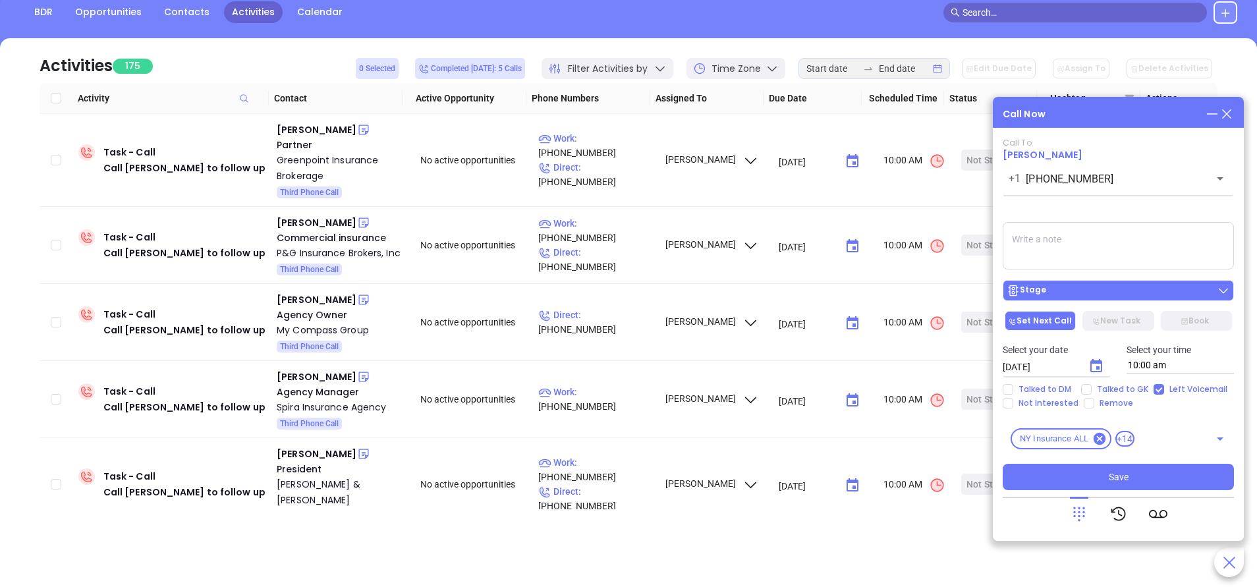
click at [1088, 292] on div "Stage" at bounding box center [1117, 290] width 223 height 13
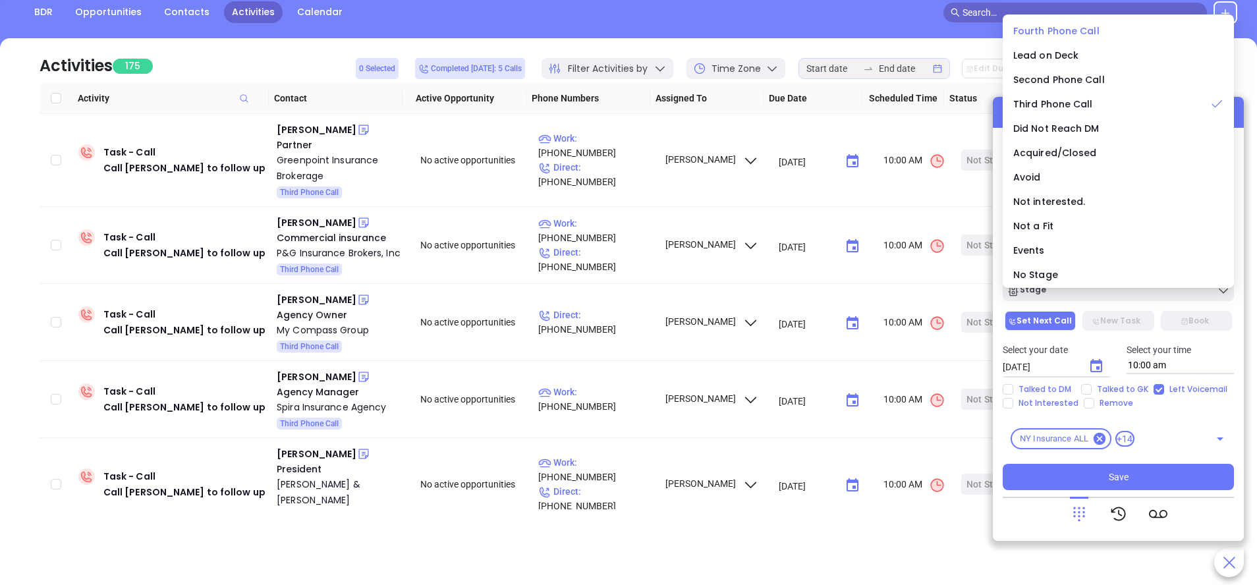
click at [1074, 29] on span "Fourth Phone Call" at bounding box center [1056, 30] width 86 height 13
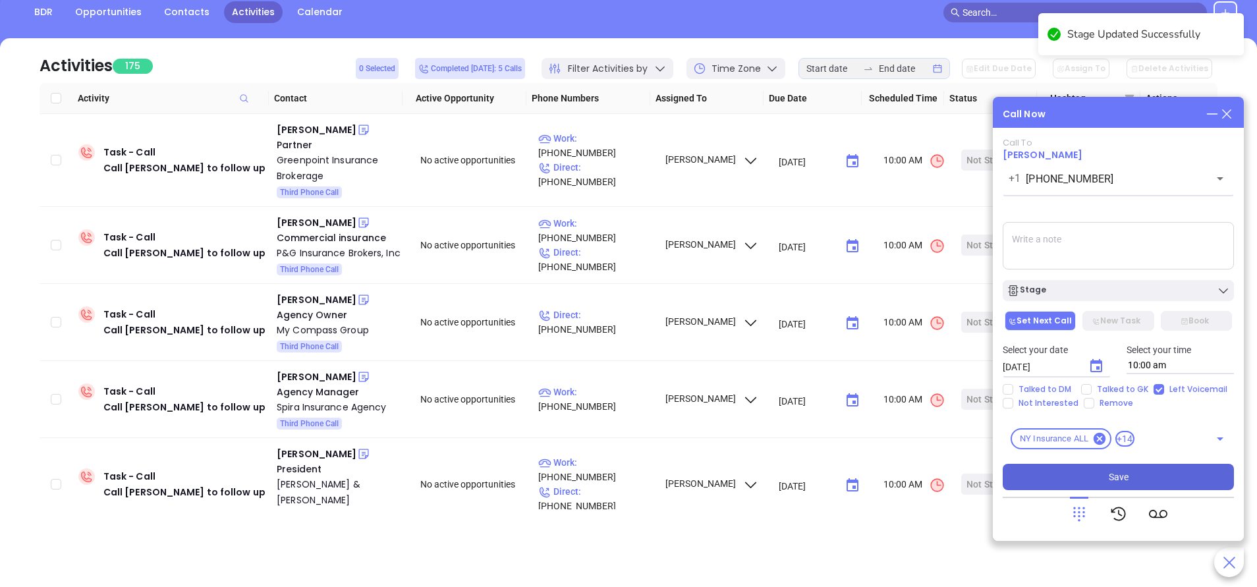
click at [1189, 478] on button "Save" at bounding box center [1118, 477] width 231 height 26
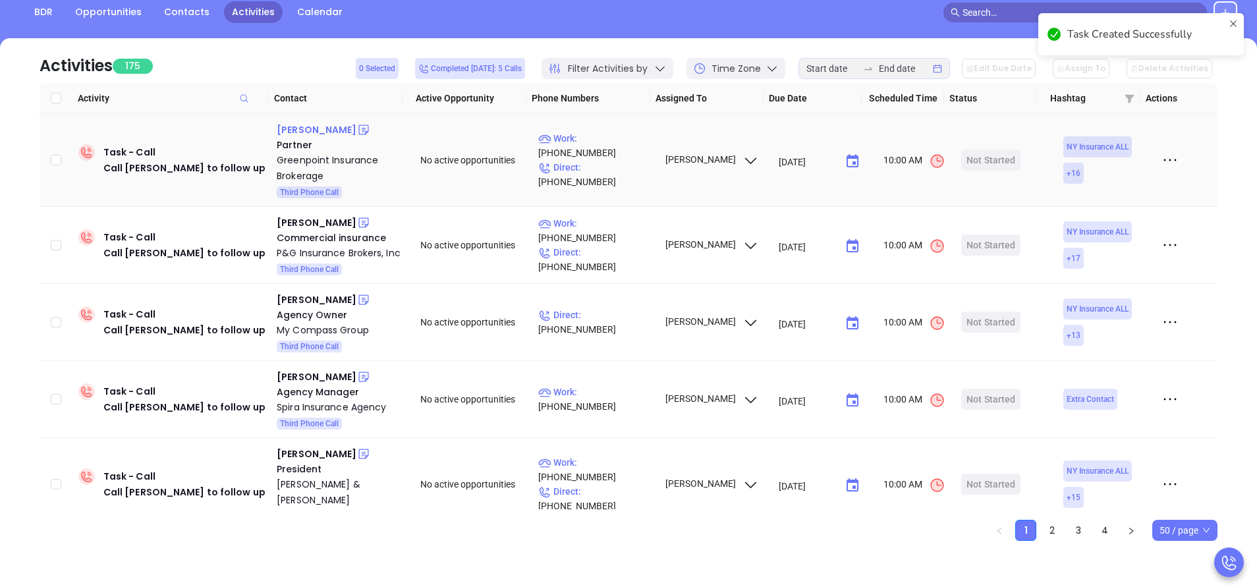
click at [316, 130] on div "Marcin Luc" at bounding box center [317, 130] width 80 height 16
click at [601, 152] on p "Work : (718) 383-0306" at bounding box center [595, 145] width 115 height 29
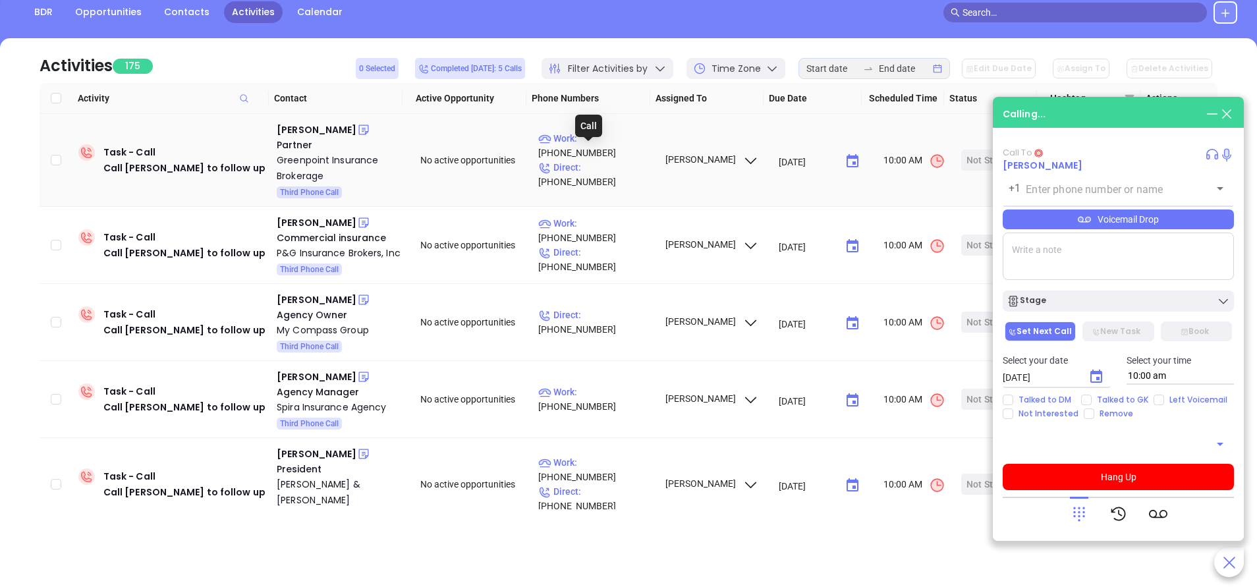
type input "(718) 383-0306"
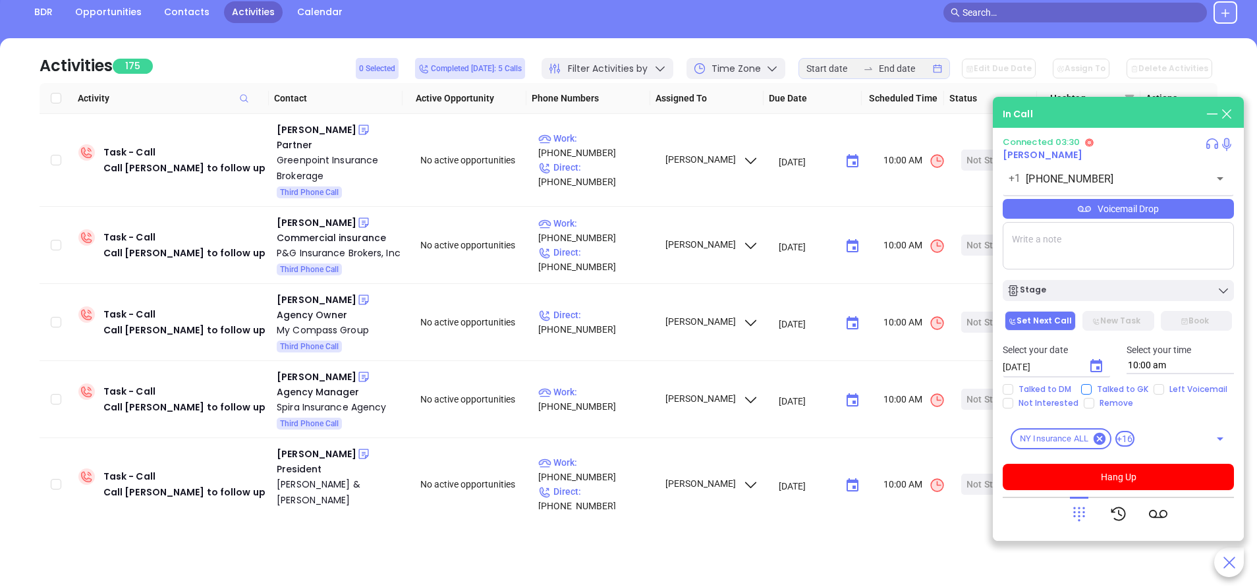
click at [1089, 385] on input "Talked to GK" at bounding box center [1086, 389] width 11 height 11
checkbox input "true"
click at [1100, 367] on icon "Choose date, selected date is Sep 24, 2025" at bounding box center [1096, 365] width 12 height 13
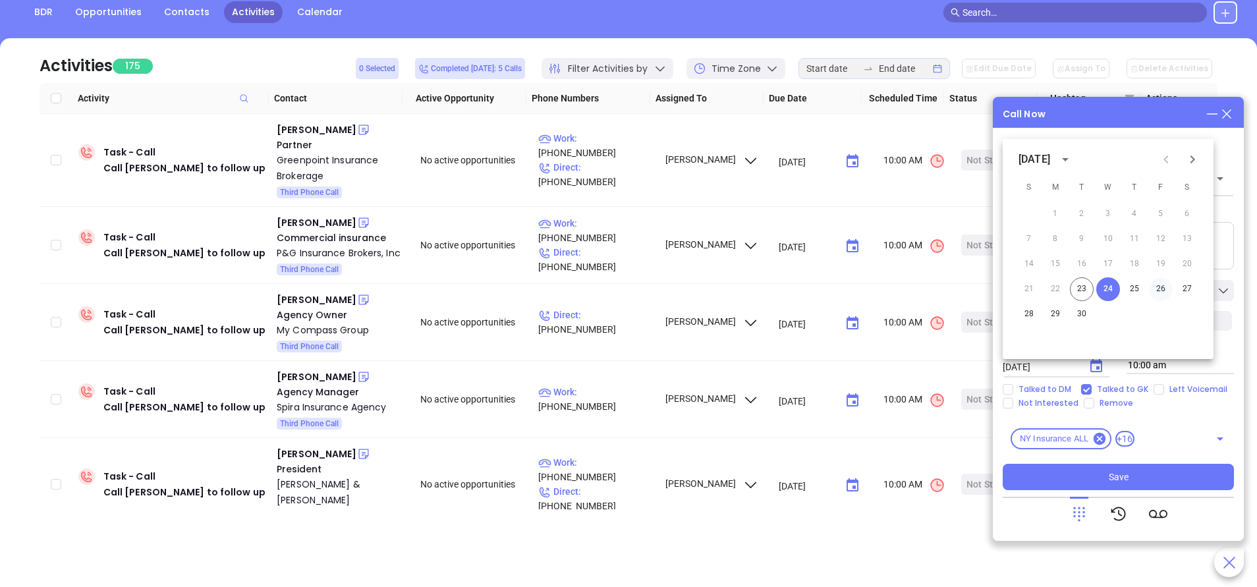
click at [1156, 287] on button "26" at bounding box center [1161, 289] width 24 height 24
type input "09/26/2025"
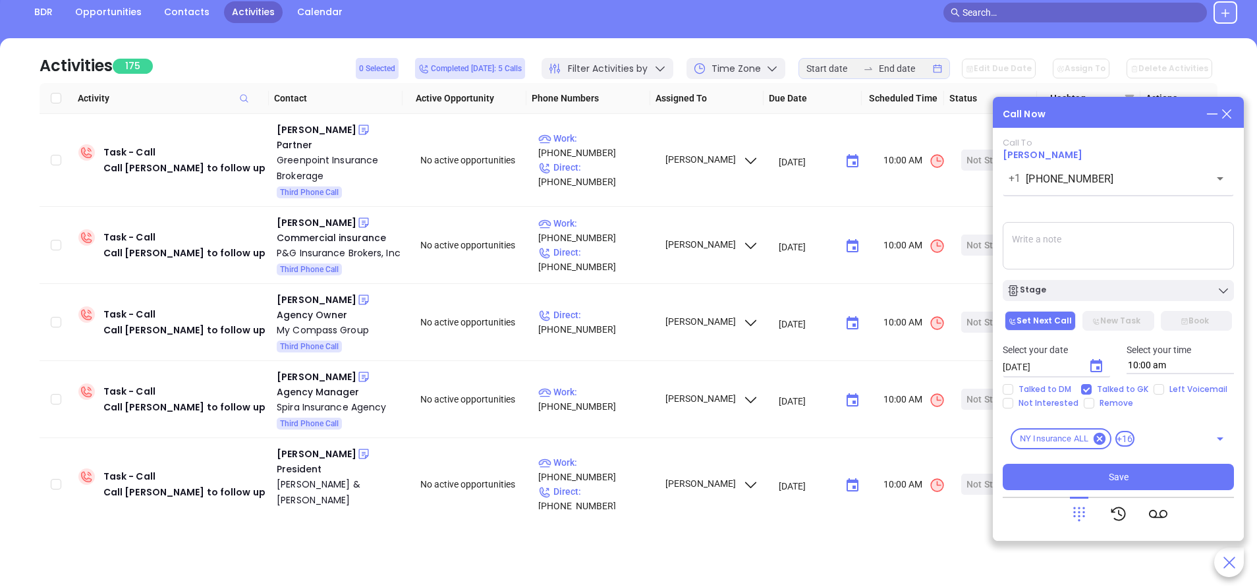
click at [1156, 287] on div "Stage" at bounding box center [1117, 290] width 223 height 13
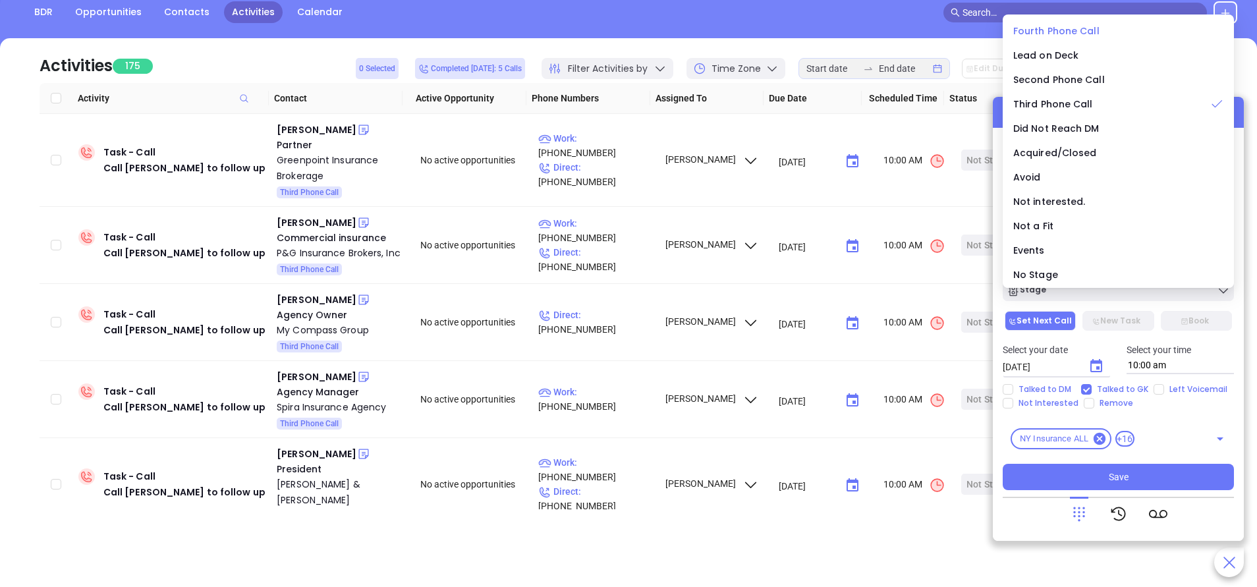
click at [1053, 23] on li "Fourth Phone Call" at bounding box center [1118, 31] width 226 height 28
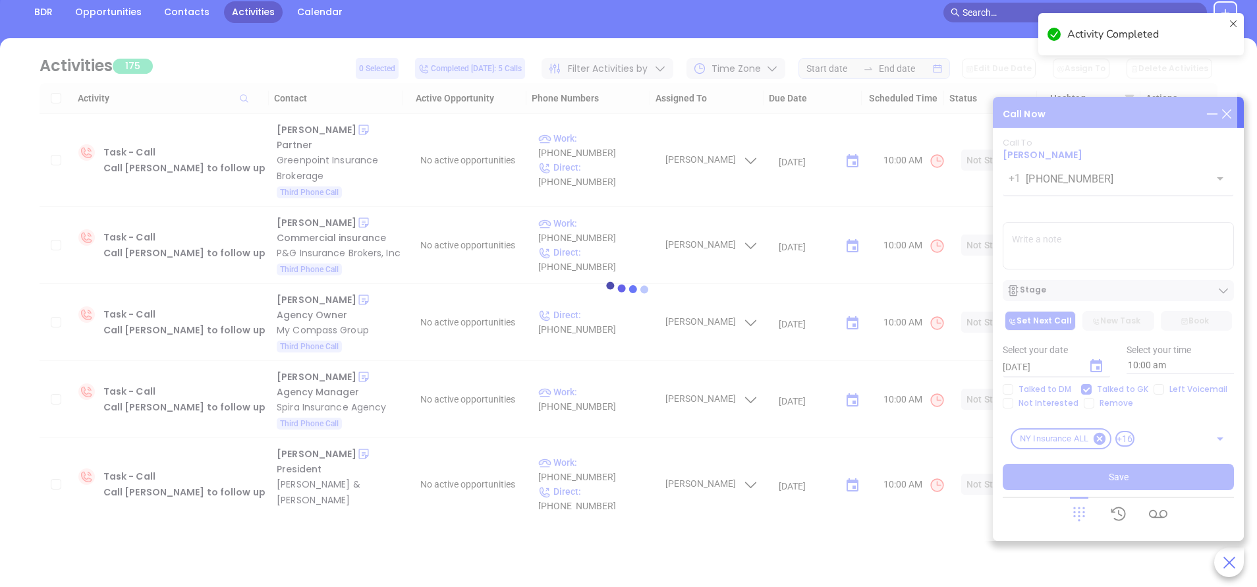
click at [1101, 287] on div at bounding box center [628, 289] width 1217 height 99
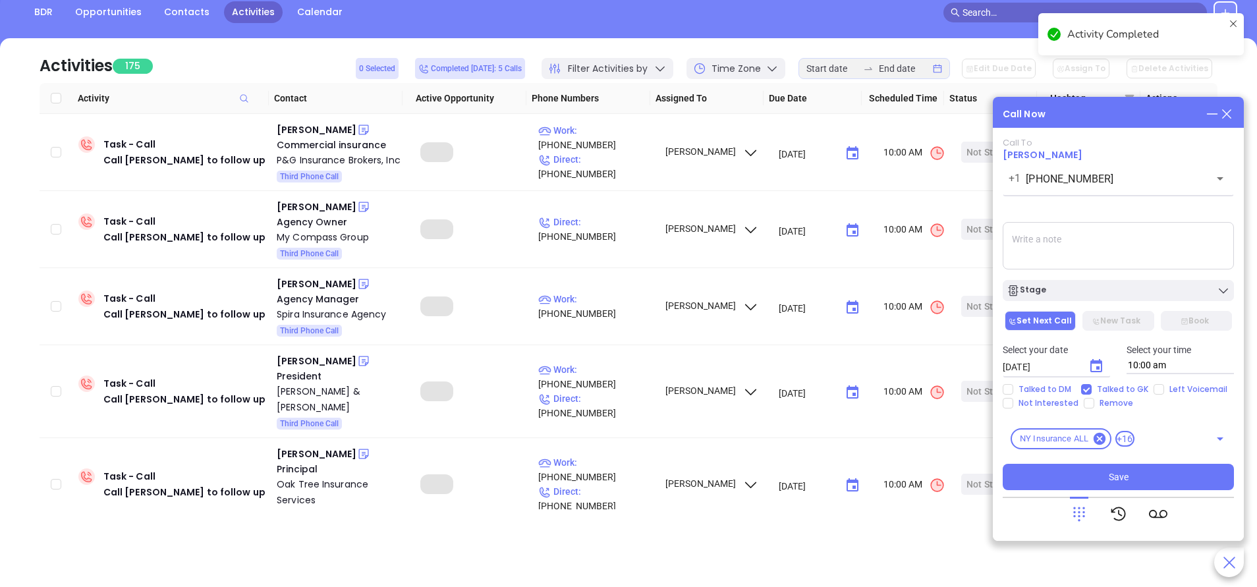
click at [1101, 287] on div "Stage" at bounding box center [1117, 290] width 223 height 13
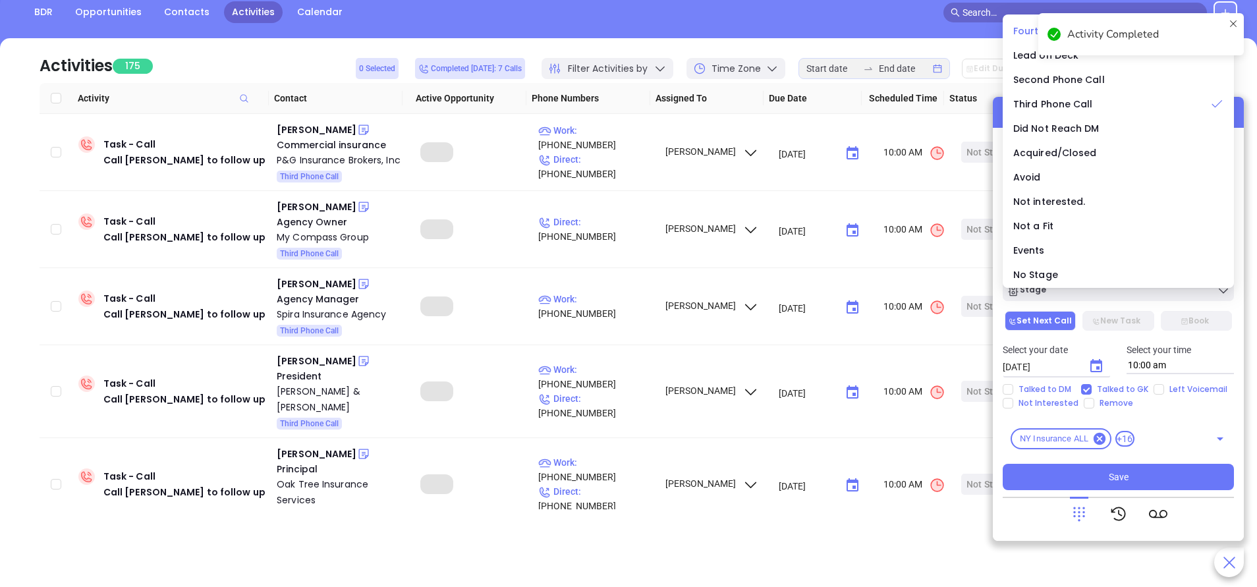
click at [1026, 31] on span "Fourth Phone Call" at bounding box center [1056, 30] width 86 height 13
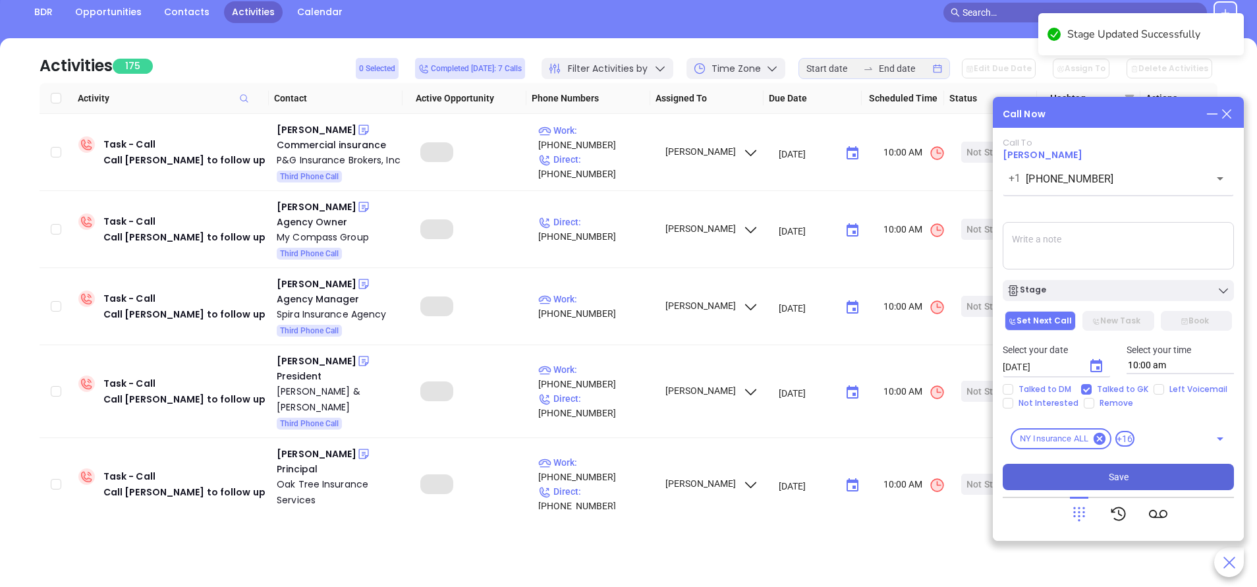
drag, startPoint x: 1135, startPoint y: 474, endPoint x: 1123, endPoint y: 512, distance: 40.0
click at [1134, 471] on button "Save" at bounding box center [1118, 477] width 231 height 26
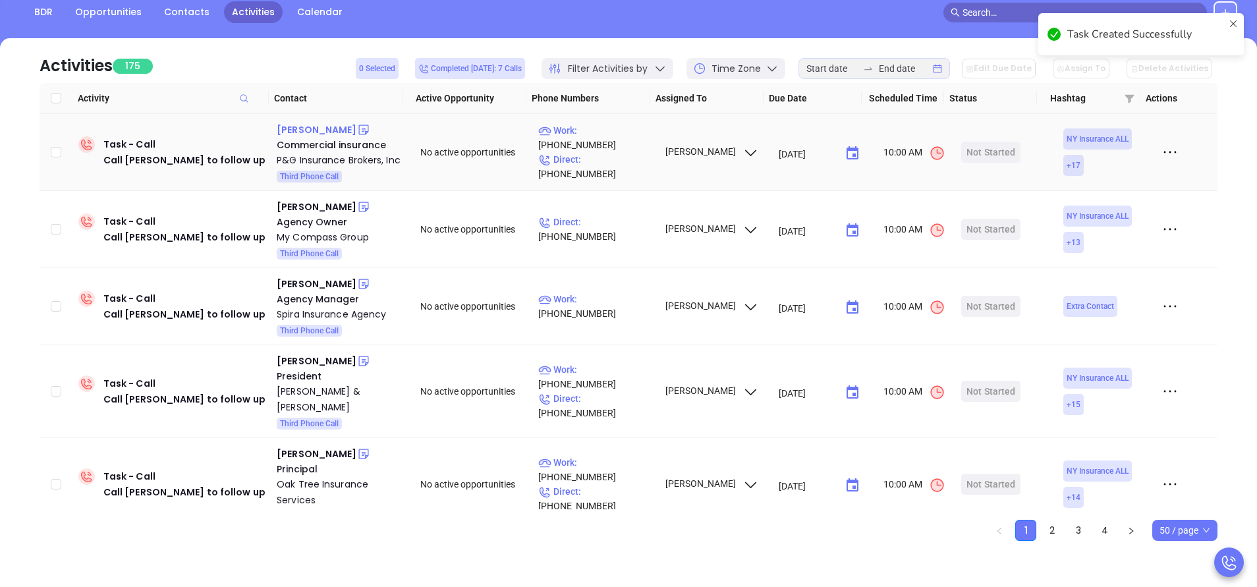
click at [337, 128] on div "Solomon Beigel" at bounding box center [317, 130] width 80 height 16
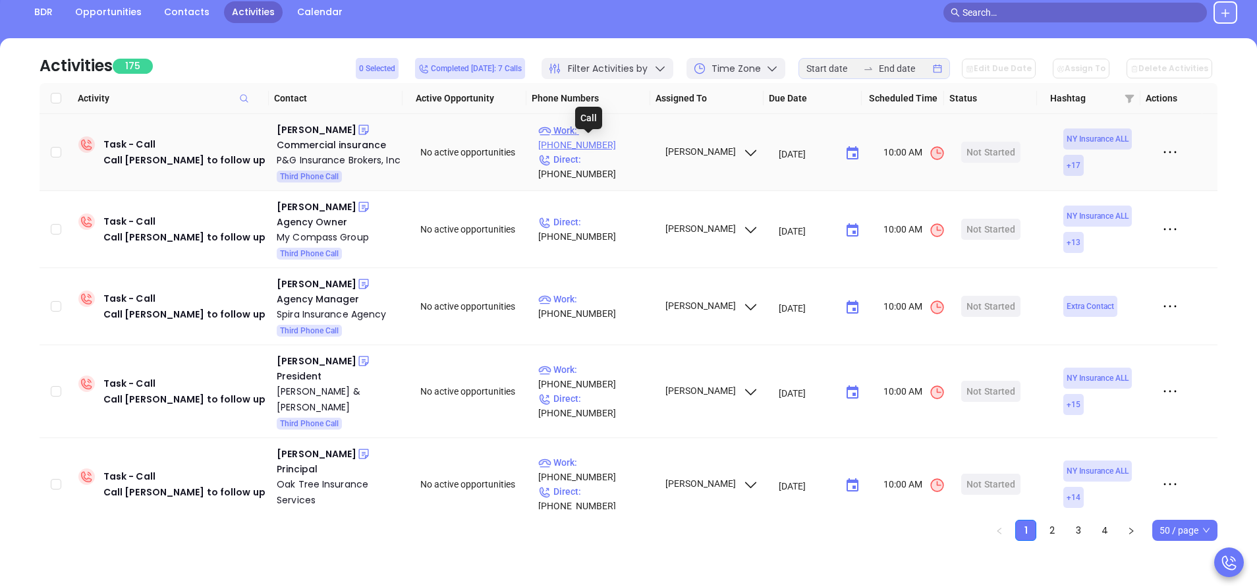
click at [606, 150] on p "Work : (718) 854-2818" at bounding box center [595, 137] width 115 height 29
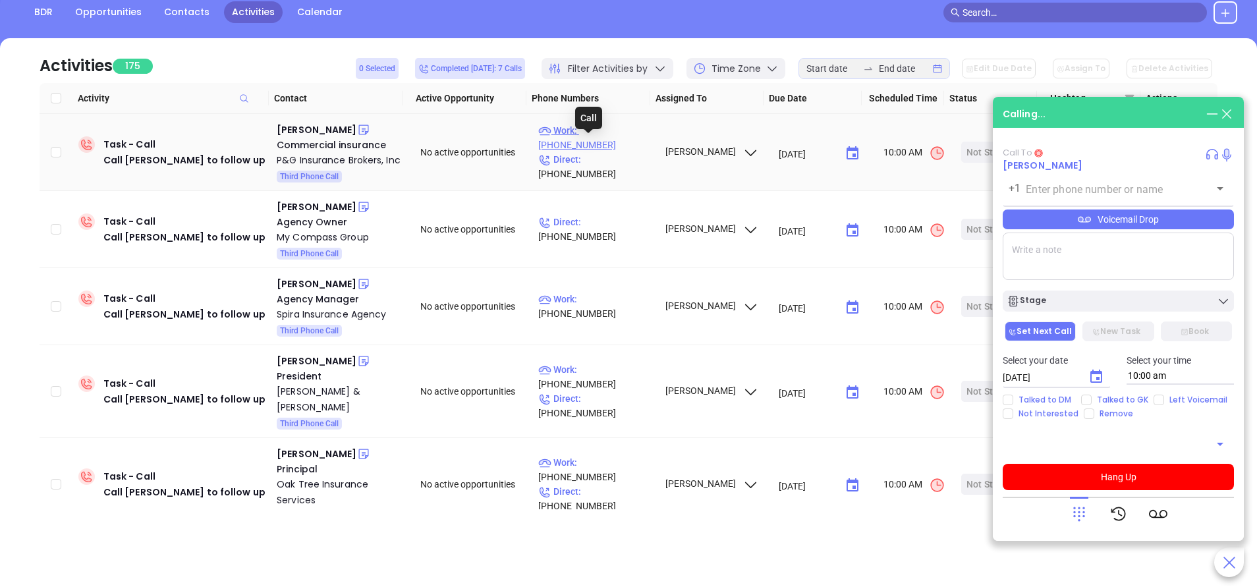
type input "(718) 854-2818"
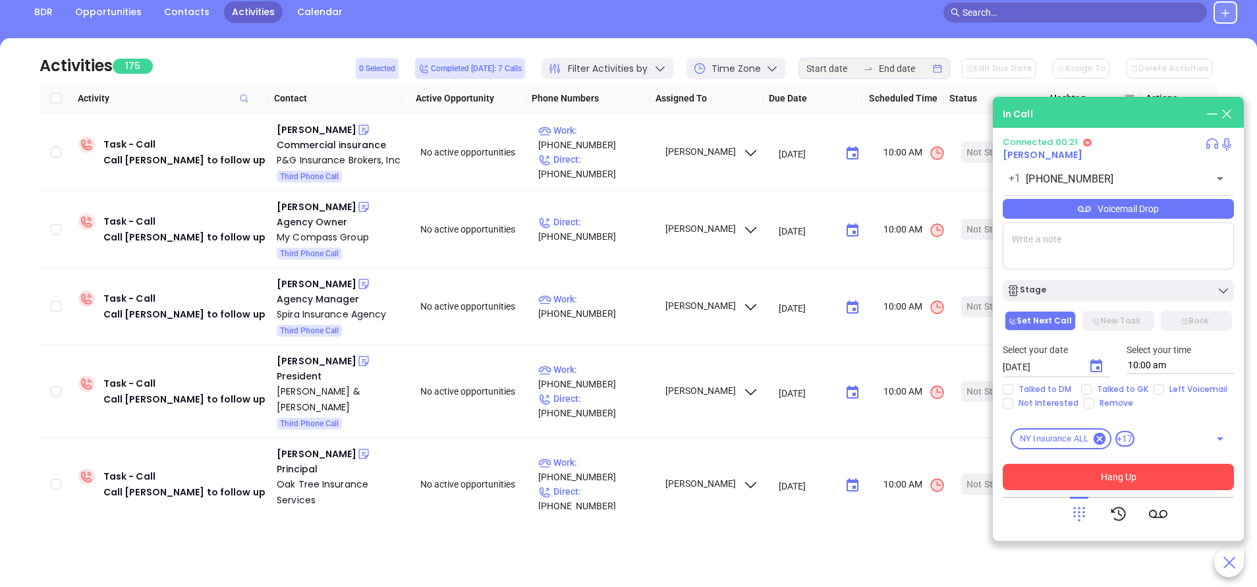
click at [1148, 481] on button "Hang Up" at bounding box center [1118, 477] width 231 height 26
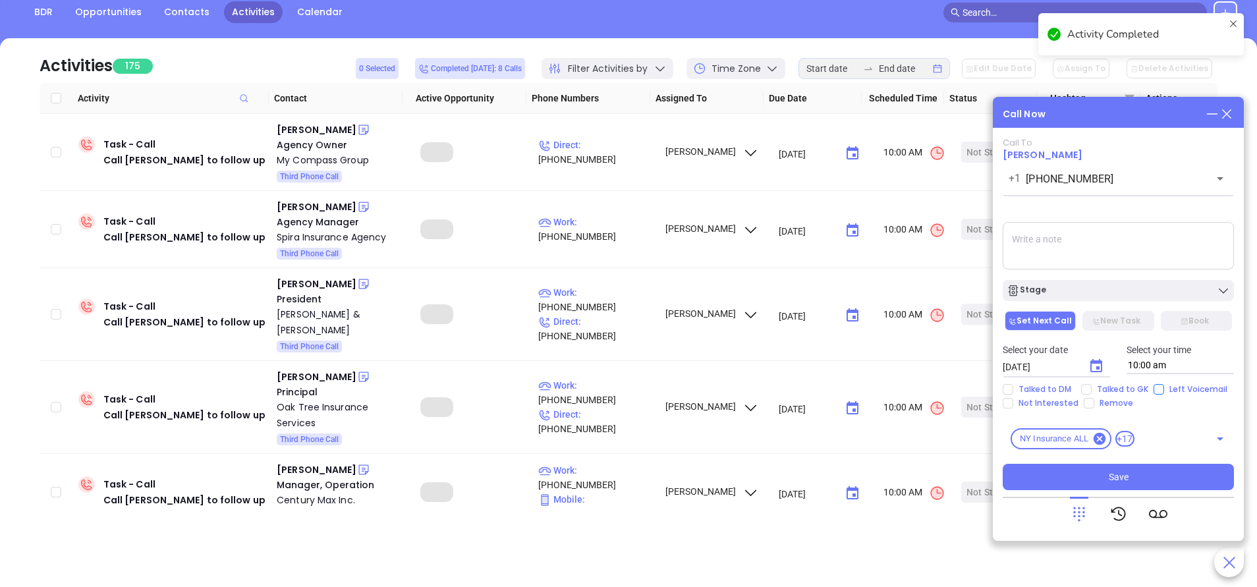
click at [1157, 391] on input "Left Voicemail" at bounding box center [1158, 389] width 11 height 11
checkbox input "true"
click at [1131, 294] on div "Stage" at bounding box center [1117, 290] width 223 height 13
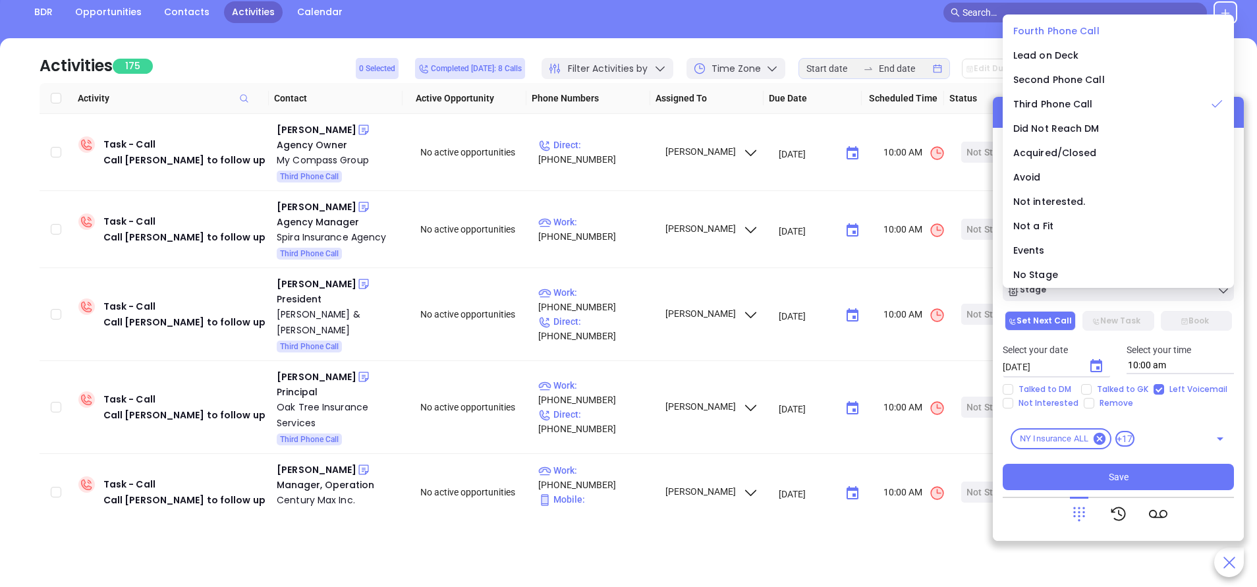
click at [1031, 30] on span "Fourth Phone Call" at bounding box center [1056, 30] width 86 height 13
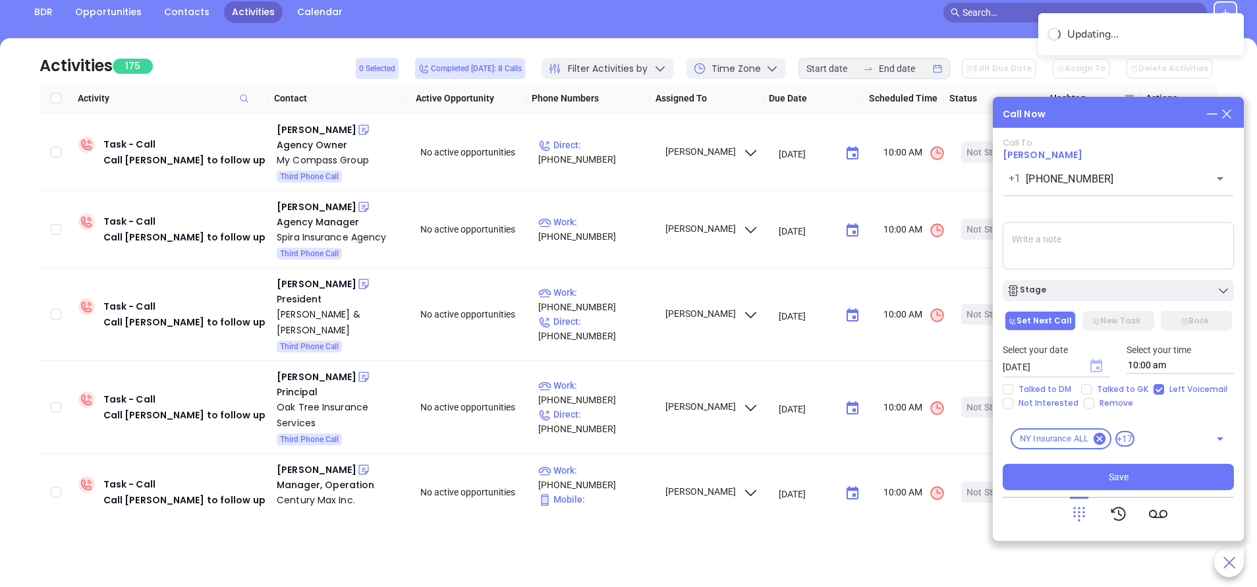
click at [1095, 363] on icon "Choose date, selected date is Sep 24, 2025" at bounding box center [1096, 365] width 12 height 13
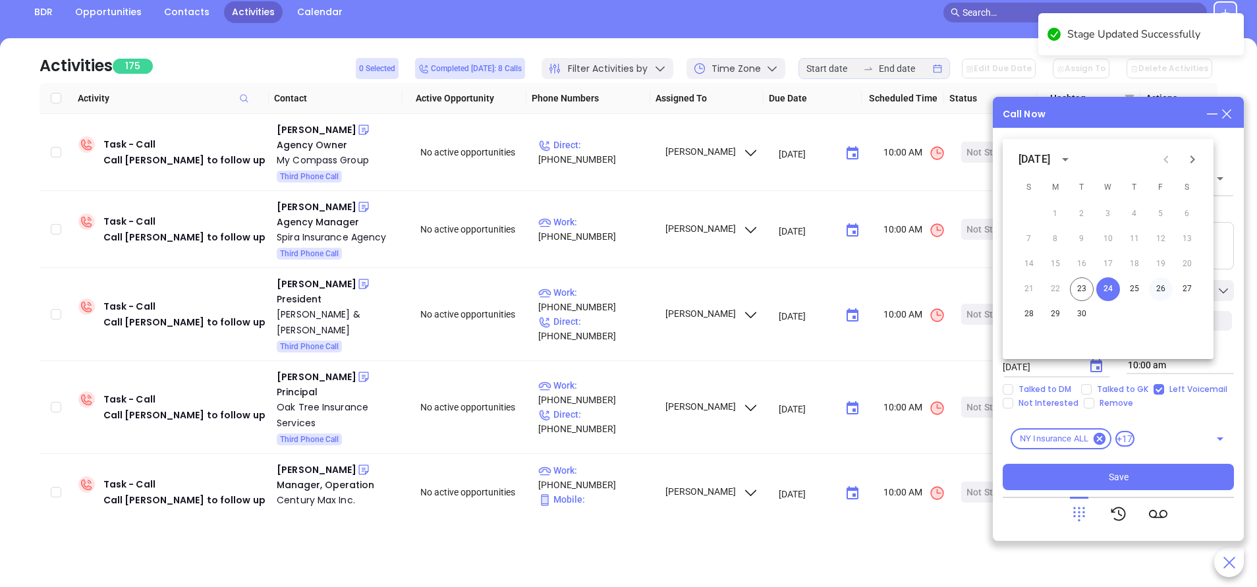
click at [1163, 289] on button "26" at bounding box center [1161, 289] width 24 height 24
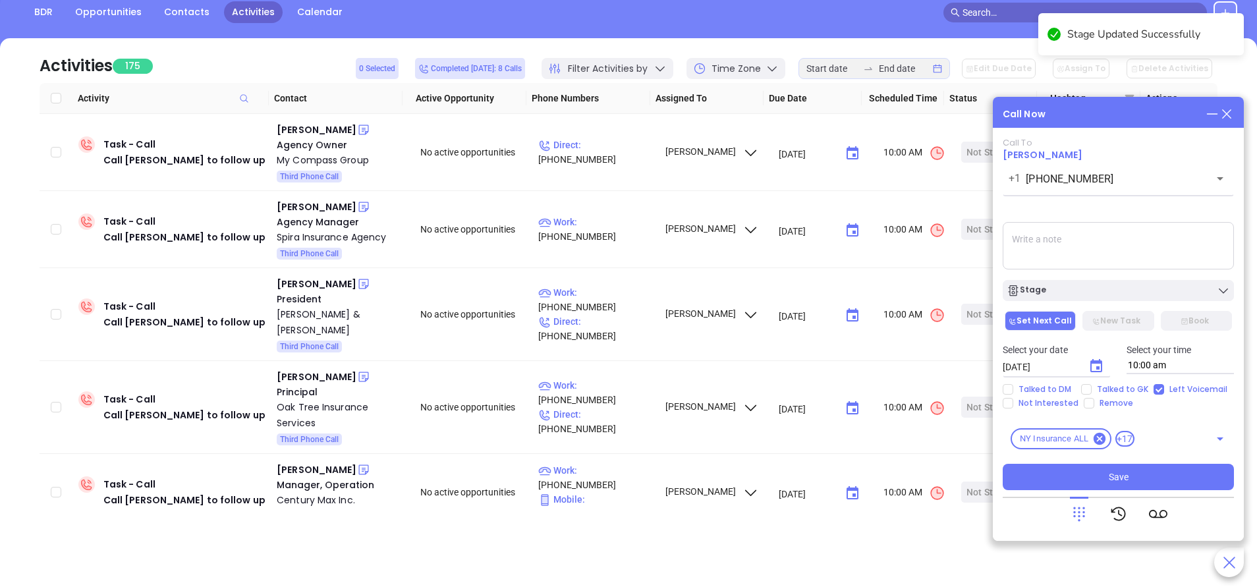
type input "09/26/2025"
click at [1120, 475] on span "Save" at bounding box center [1119, 477] width 20 height 14
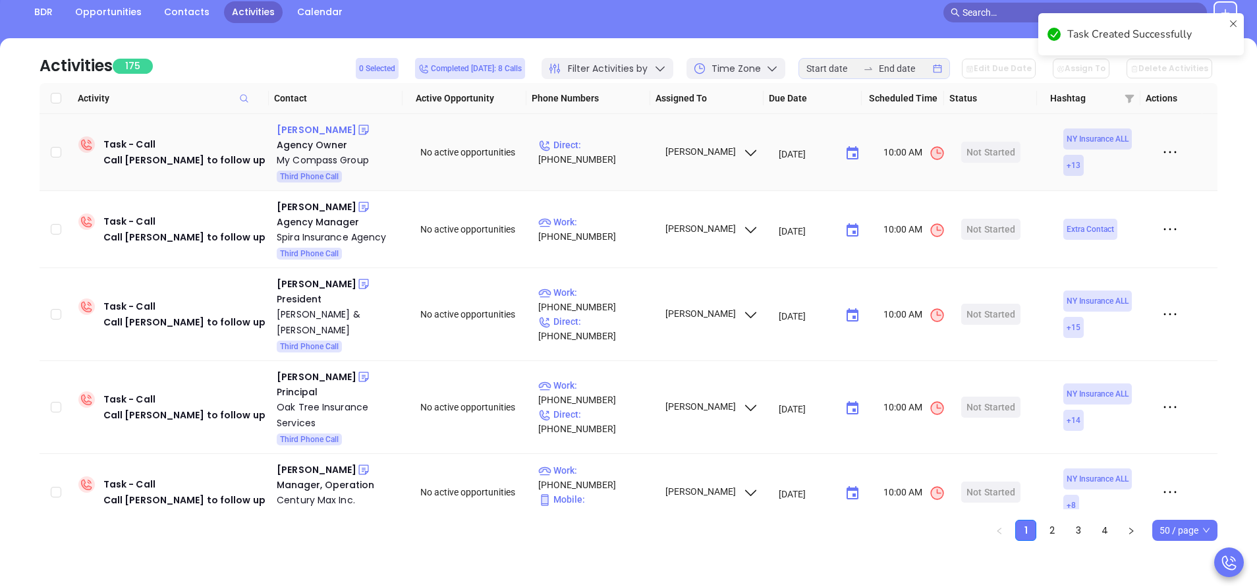
click at [338, 130] on div "Taylor Wolchuck" at bounding box center [317, 130] width 80 height 16
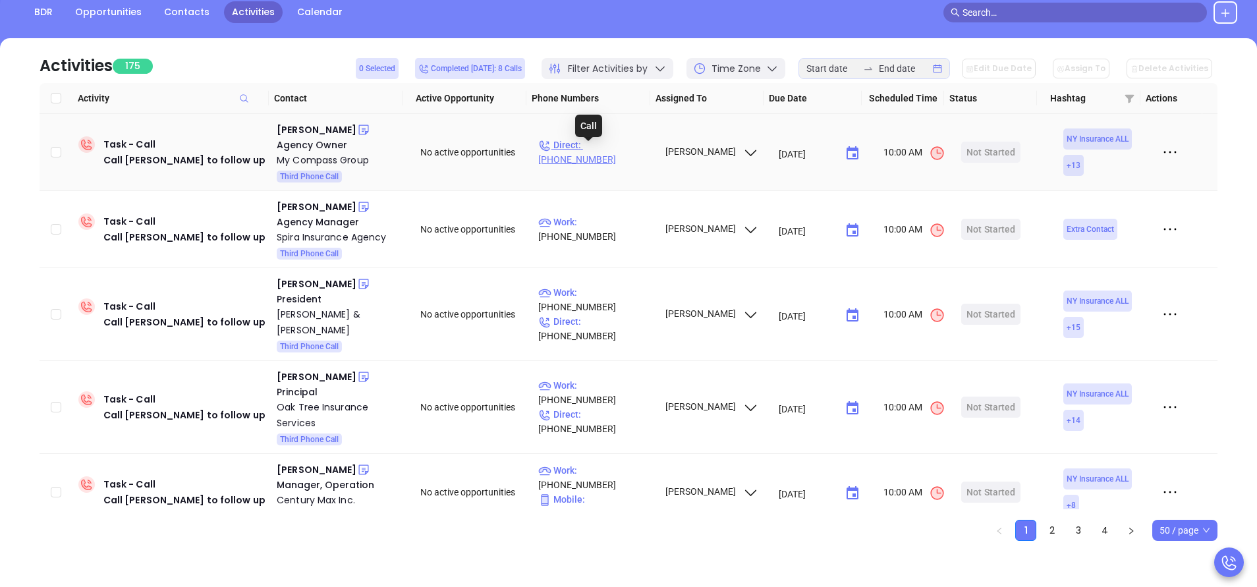
click at [609, 152] on p "Direct : (631) 318-0008" at bounding box center [595, 152] width 115 height 29
type input "(631) 318-0008"
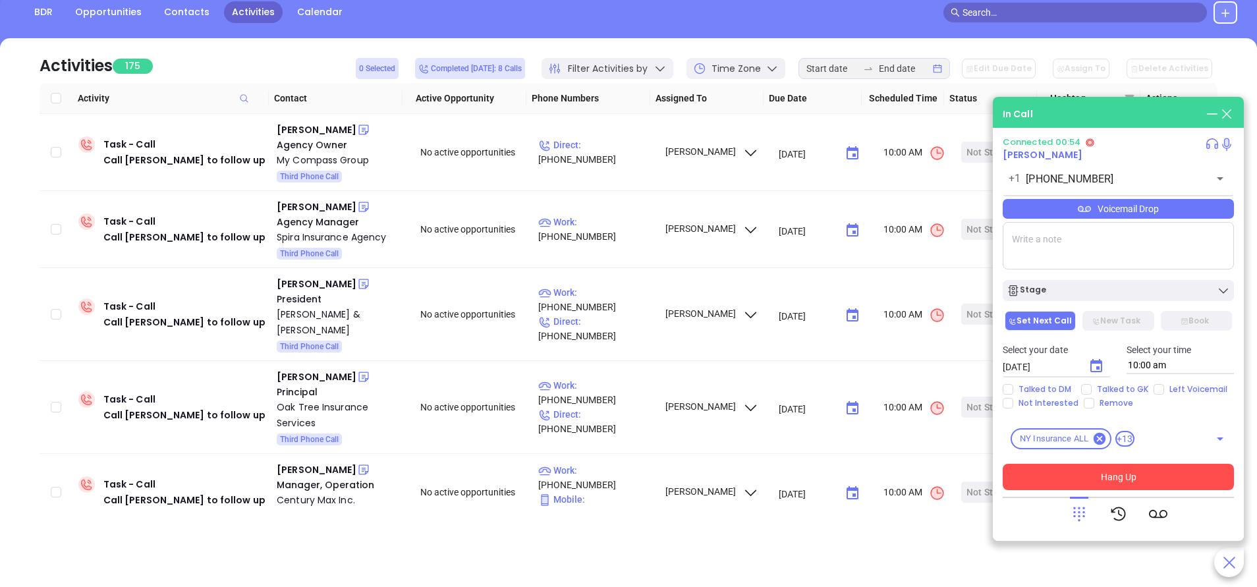
click at [1132, 473] on button "Hang Up" at bounding box center [1118, 477] width 231 height 26
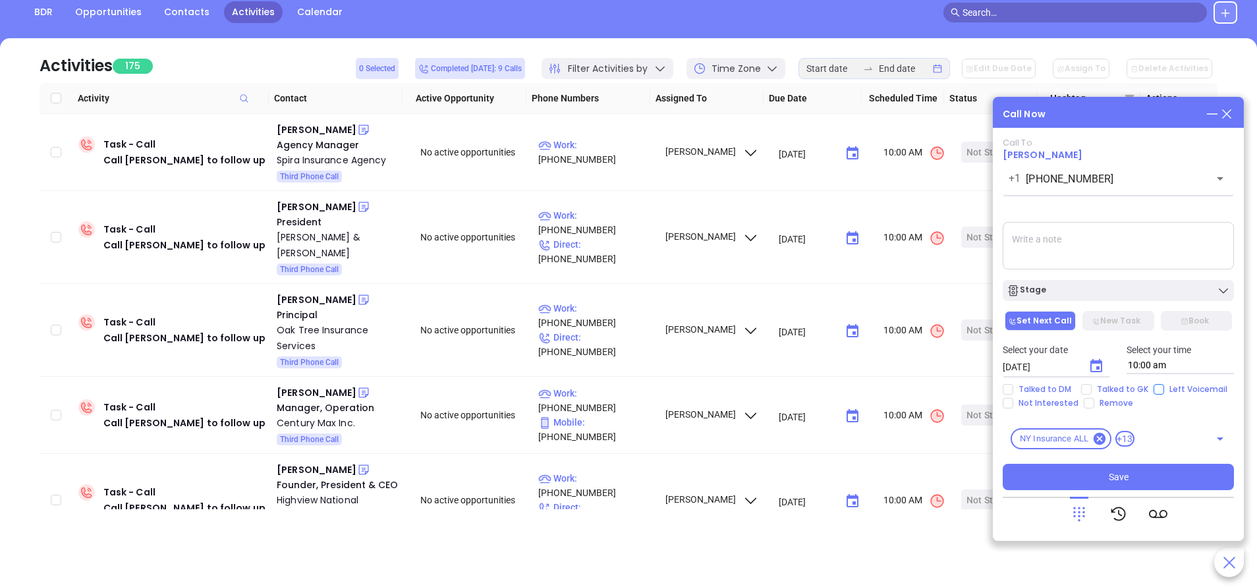
click at [1155, 391] on input "Left Voicemail" at bounding box center [1158, 389] width 11 height 11
checkbox input "true"
click at [1122, 265] on textarea at bounding box center [1118, 245] width 231 height 47
click at [1123, 291] on div "Stage" at bounding box center [1117, 290] width 223 height 13
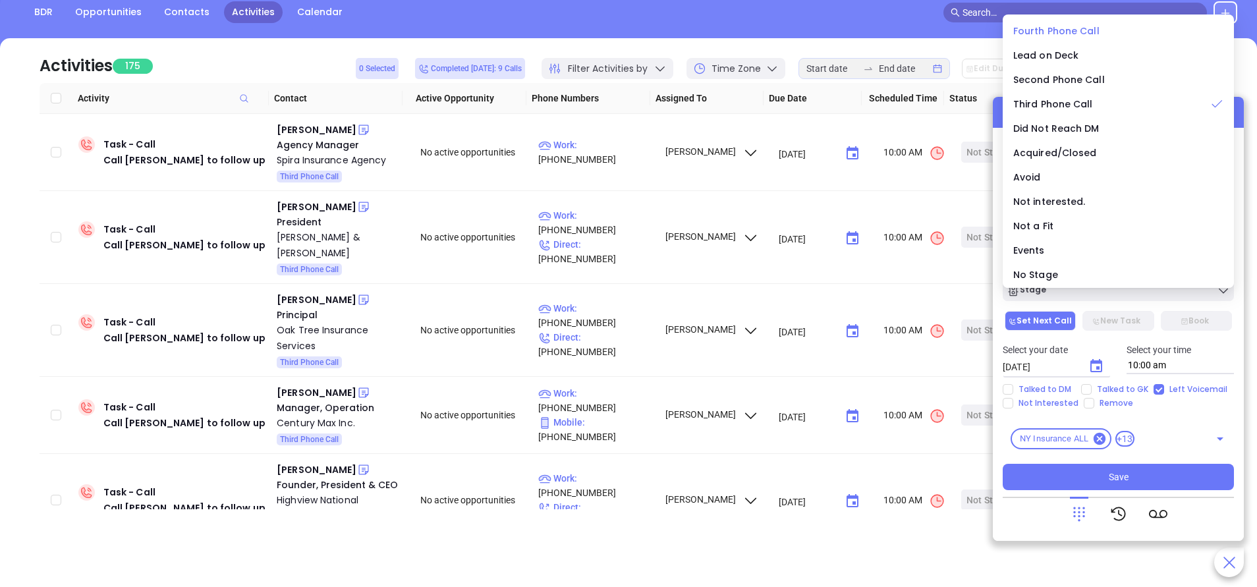
click at [1037, 24] on span "Fourth Phone Call" at bounding box center [1056, 30] width 86 height 13
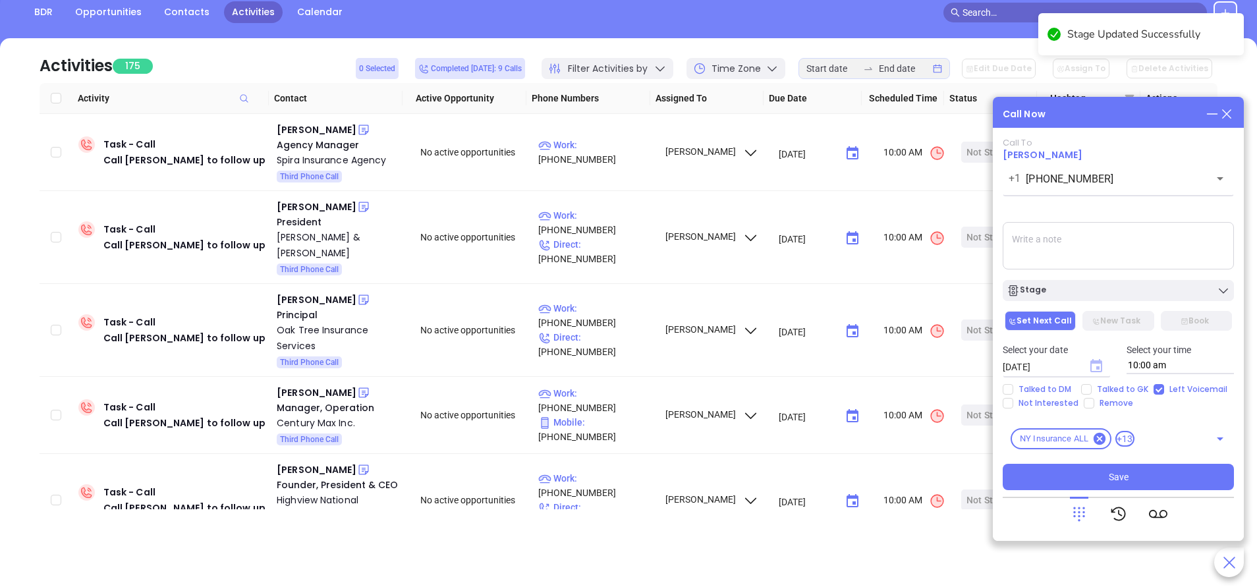
click at [1098, 362] on icon "Choose date, selected date is Sep 24, 2025" at bounding box center [1096, 365] width 12 height 13
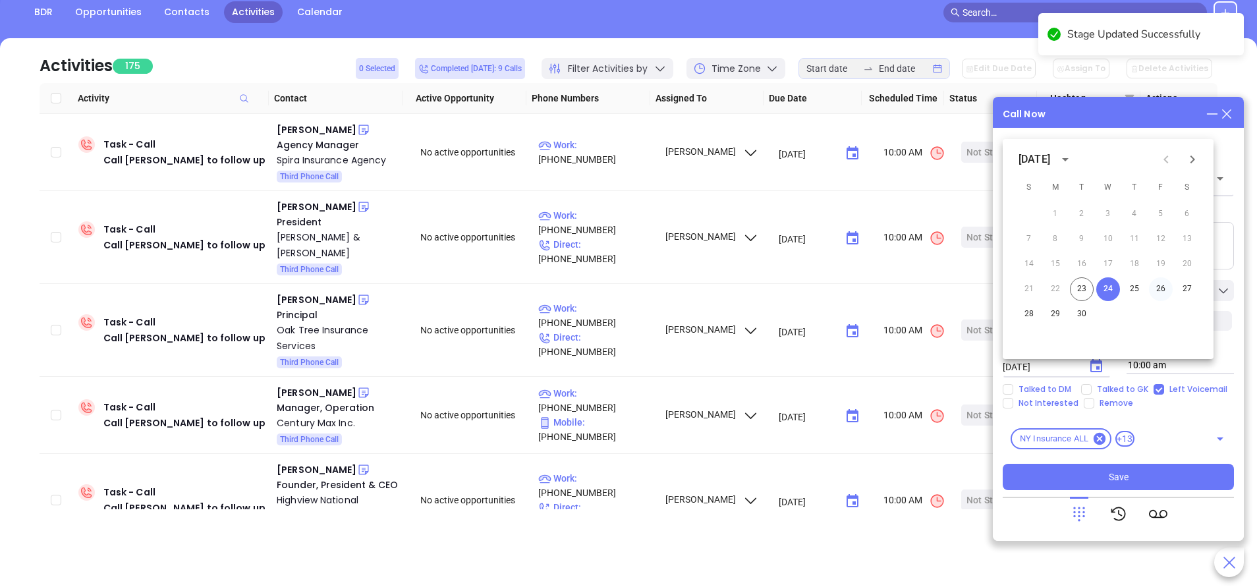
click at [1159, 287] on button "26" at bounding box center [1161, 289] width 24 height 24
type input "09/26/2025"
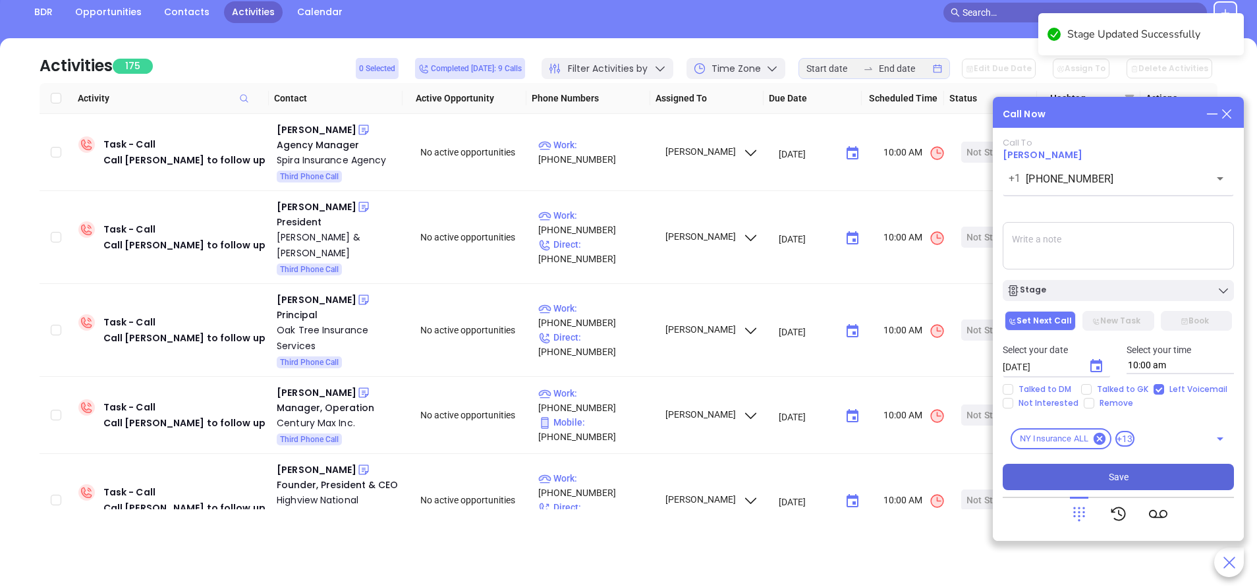
click at [1143, 481] on button "Save" at bounding box center [1118, 477] width 231 height 26
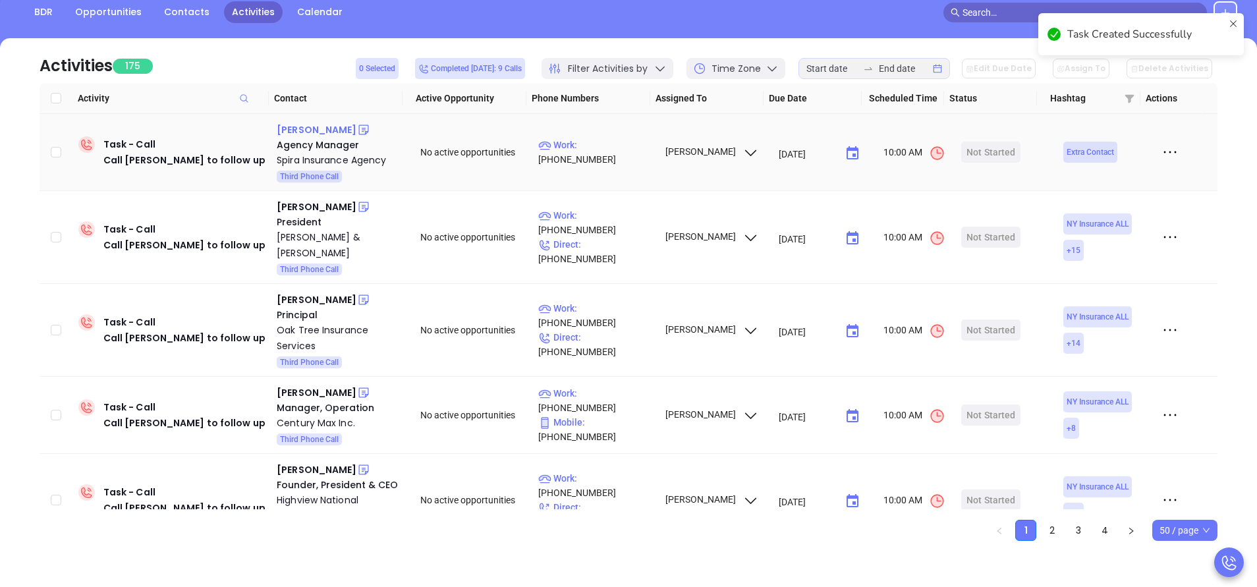
click at [317, 126] on div "Benjamin Spira" at bounding box center [317, 130] width 80 height 16
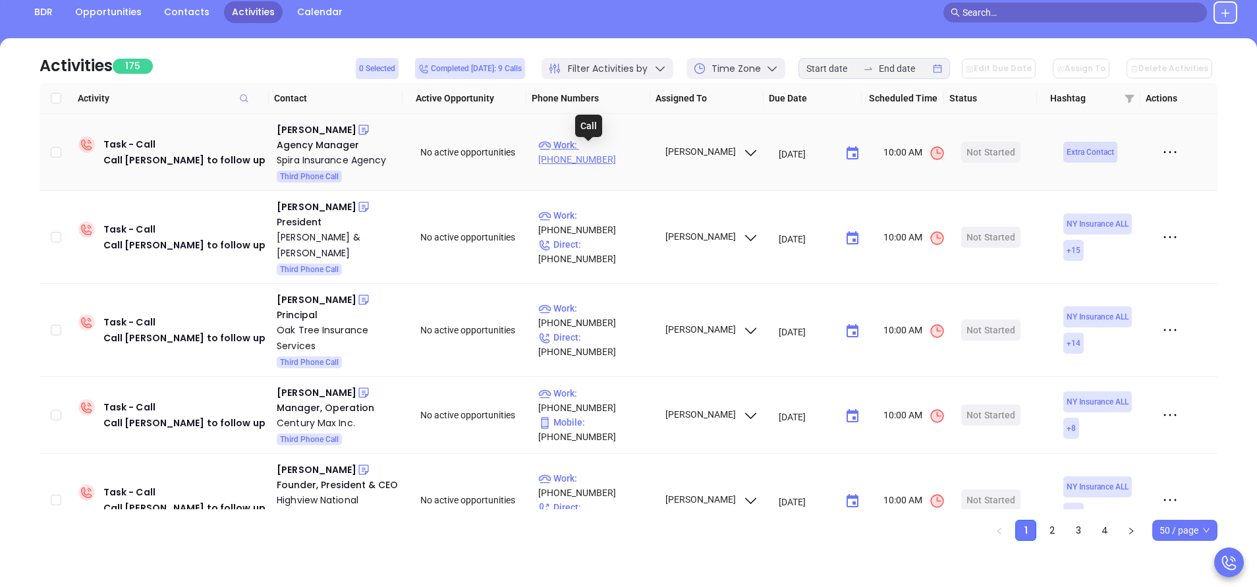
click at [599, 148] on p "Work : (718) 851-9697" at bounding box center [595, 152] width 115 height 29
type input "(718) 851-9697"
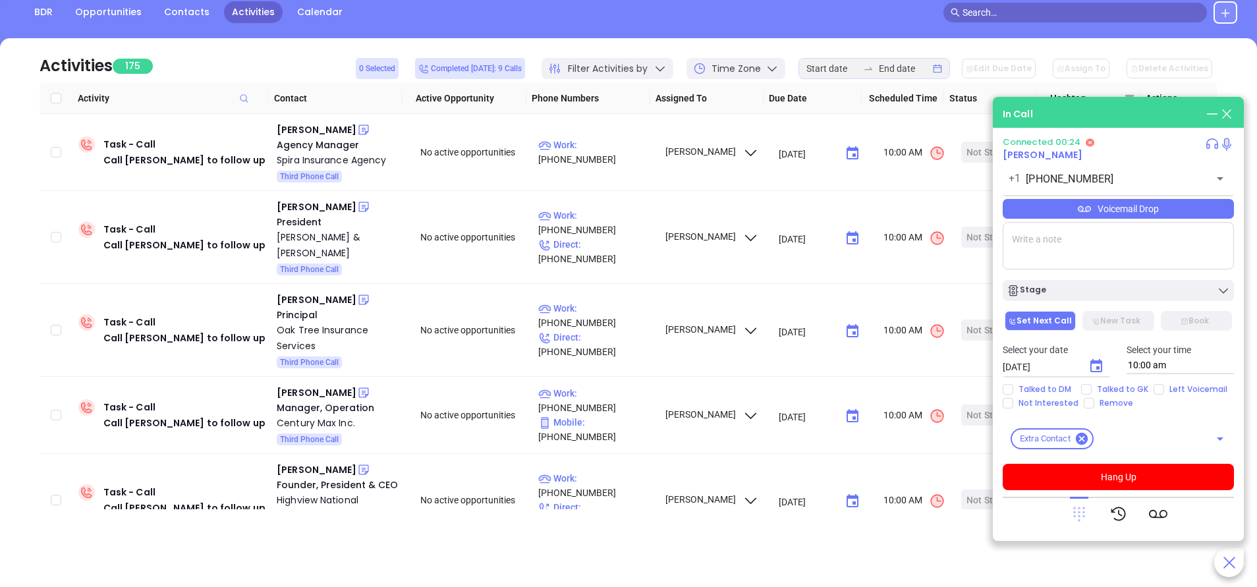
drag, startPoint x: 1078, startPoint y: 513, endPoint x: 1098, endPoint y: 500, distance: 23.7
click at [1079, 513] on icon at bounding box center [1079, 514] width 12 height 14
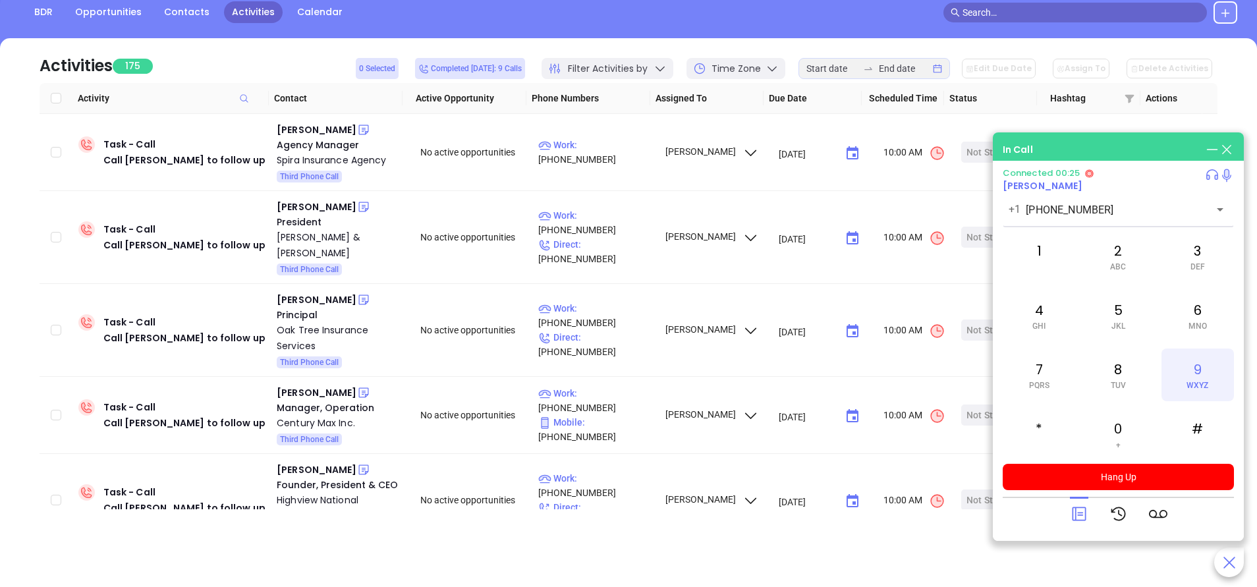
click at [1196, 381] on span "WXYZ" at bounding box center [1197, 385] width 22 height 9
click at [1123, 258] on div "2 ABC" at bounding box center [1118, 256] width 72 height 53
click at [1200, 250] on div "3 DEF" at bounding box center [1197, 256] width 72 height 53
click at [1209, 321] on div "6 MNO" at bounding box center [1197, 315] width 72 height 53
click at [1041, 243] on div "1" at bounding box center [1039, 256] width 72 height 53
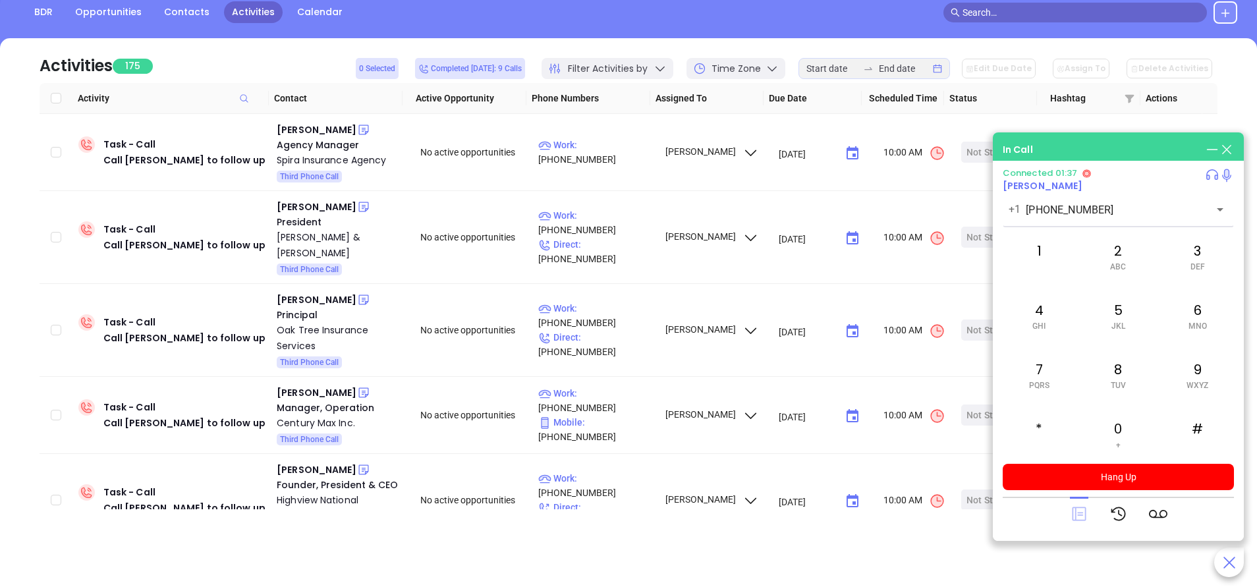
click at [1086, 514] on icon at bounding box center [1079, 514] width 14 height 14
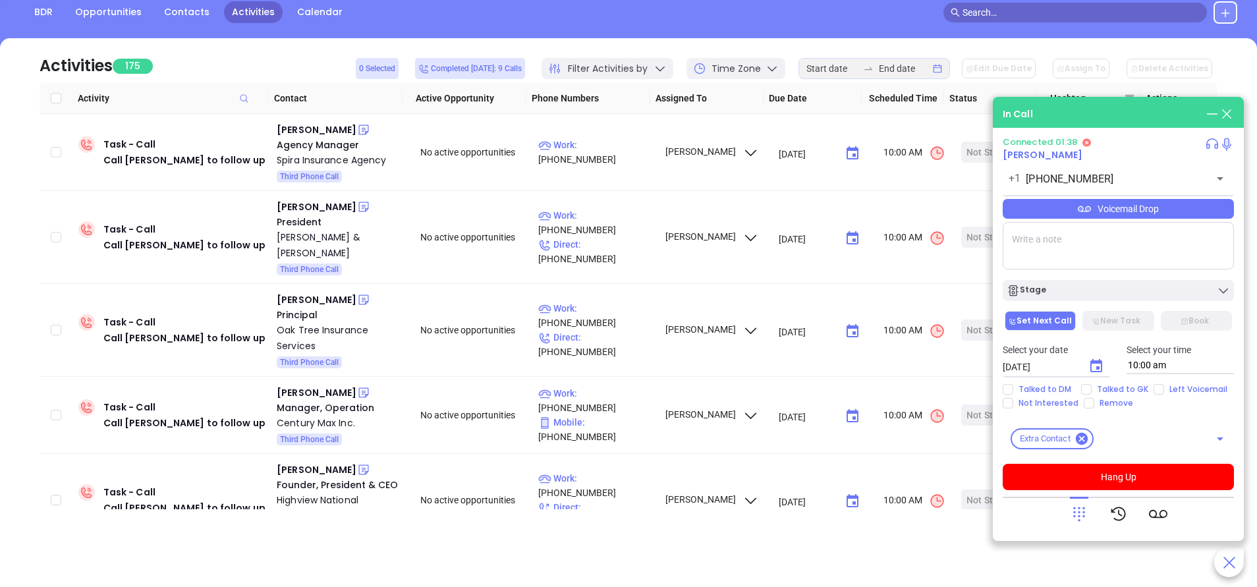
click at [1111, 213] on div "Voicemail Drop" at bounding box center [1118, 209] width 231 height 20
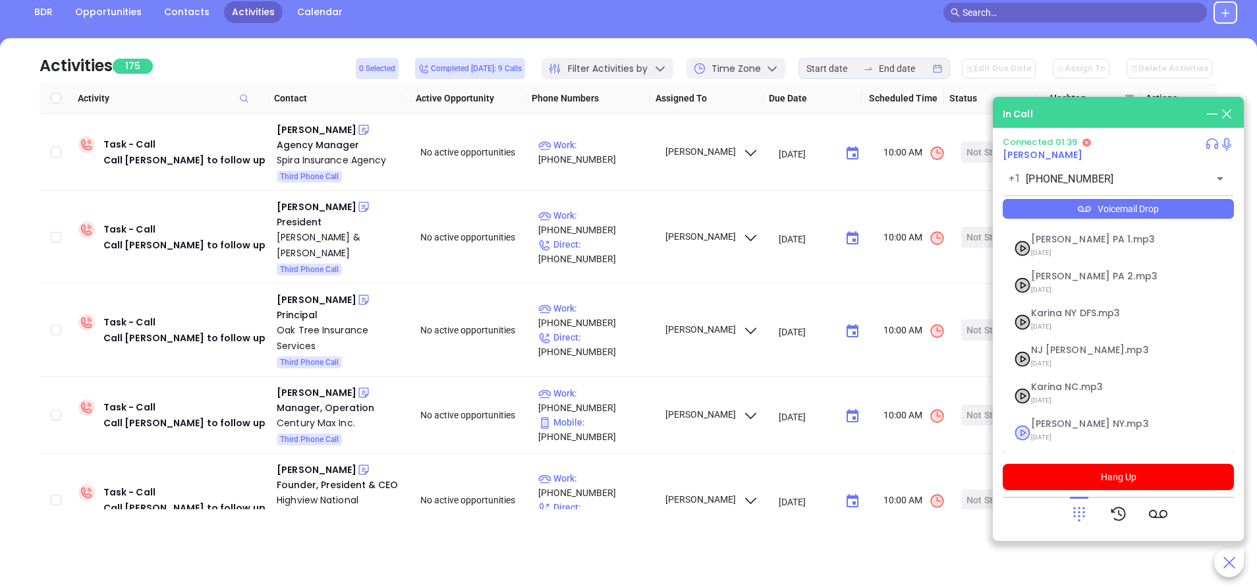
click at [1052, 427] on span "Vicky NY.mp3" at bounding box center [1102, 424] width 142 height 10
checkbox input "true"
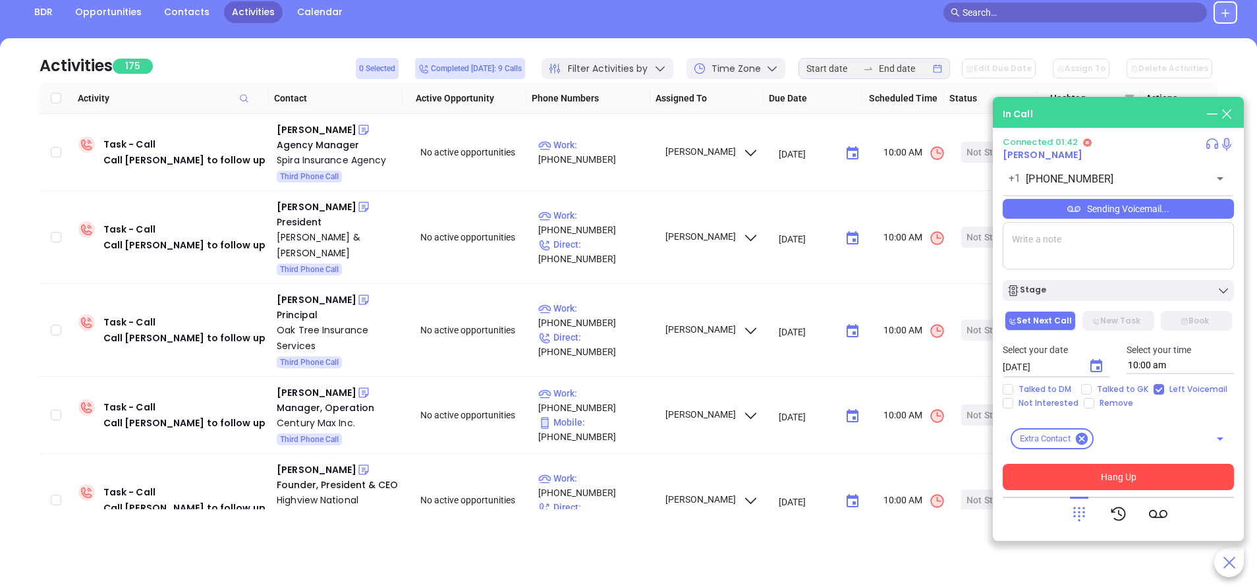
click at [1119, 476] on button "Hang Up" at bounding box center [1118, 477] width 231 height 26
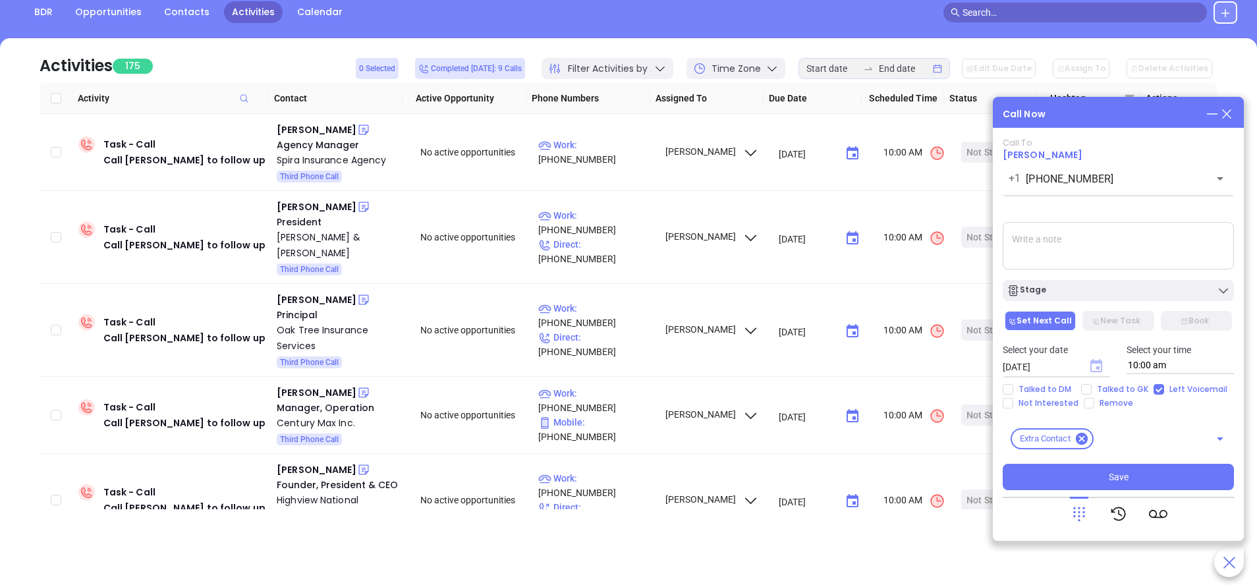
click at [1090, 366] on icon "Choose date, selected date is Sep 24, 2025" at bounding box center [1096, 365] width 12 height 13
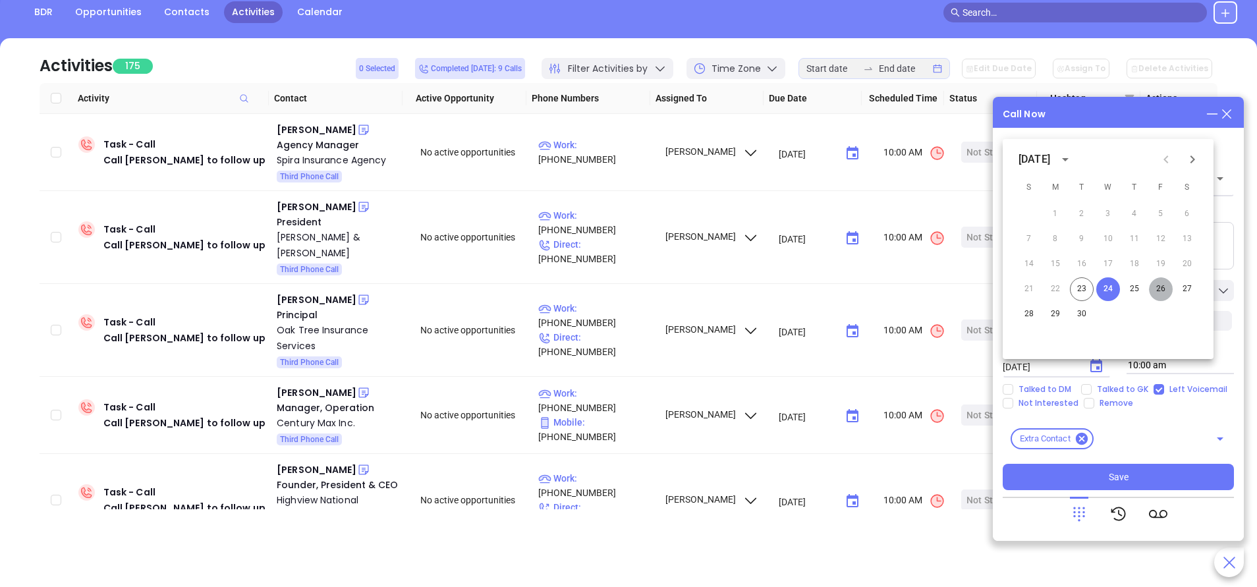
click at [1161, 284] on button "26" at bounding box center [1161, 289] width 24 height 24
type input "09/26/2025"
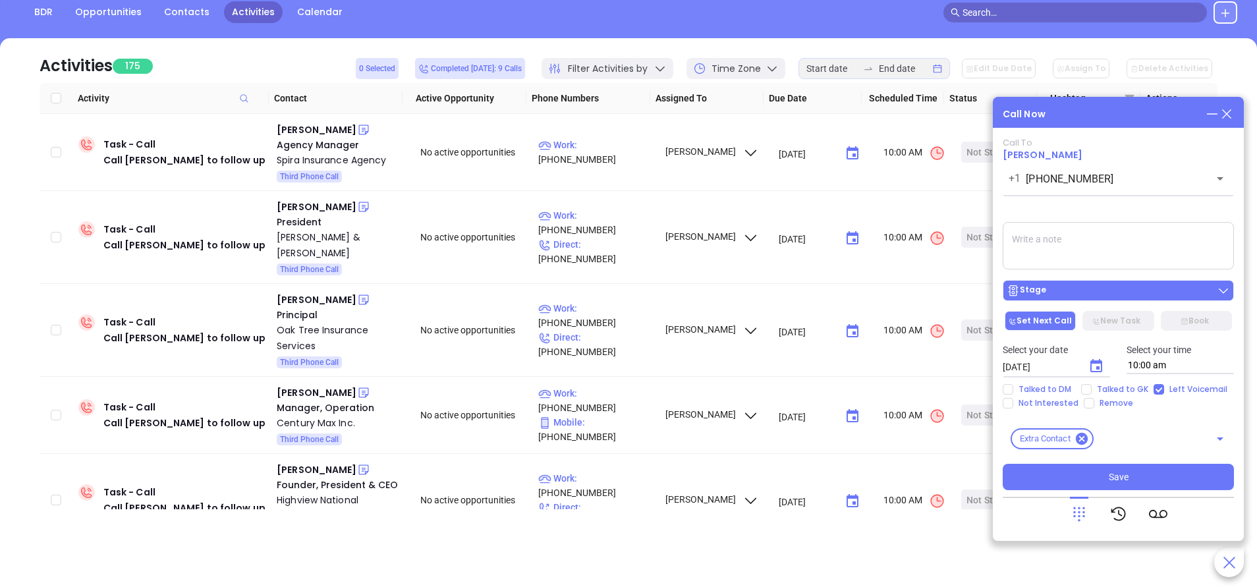
click at [1143, 293] on div "Stage" at bounding box center [1117, 290] width 223 height 13
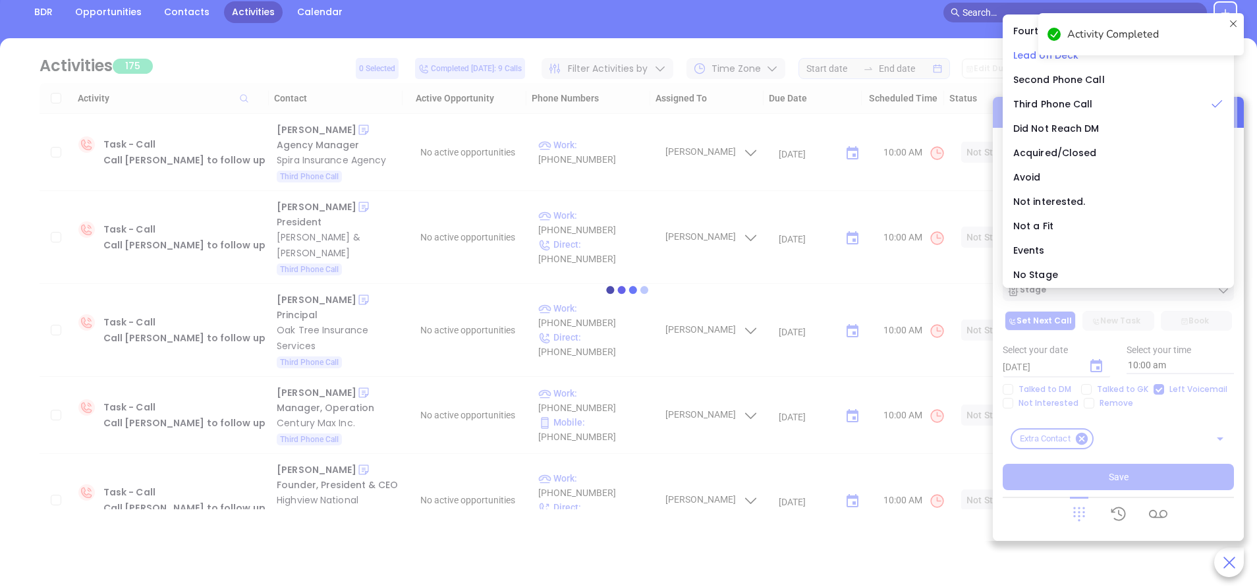
click at [1049, 29] on div "Activity Completed" at bounding box center [1140, 40] width 211 height 58
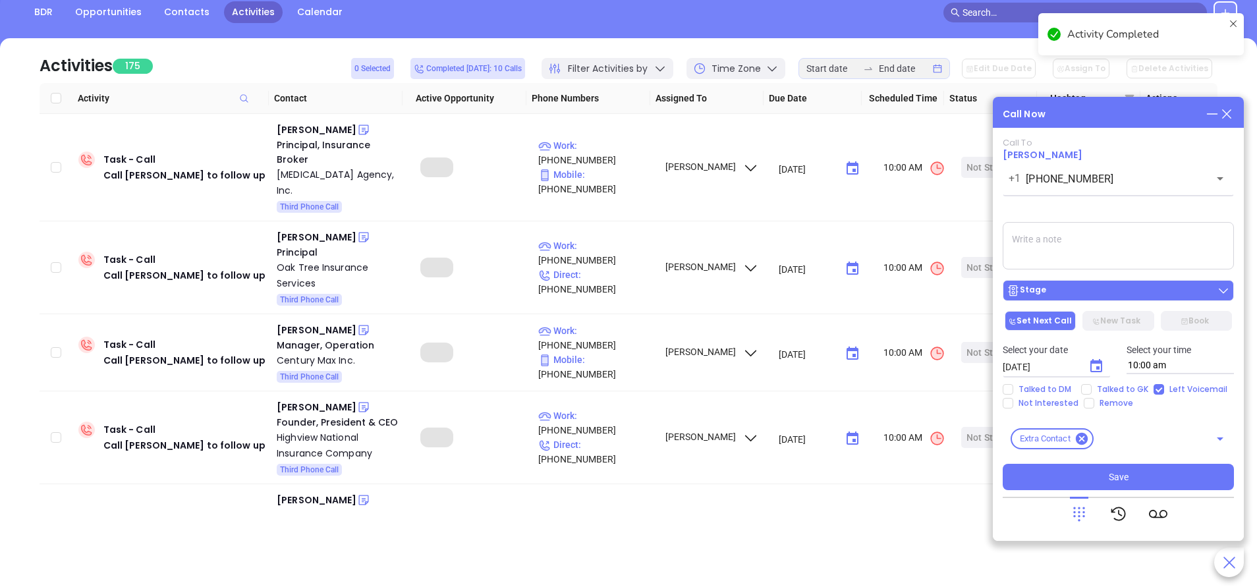
click at [1072, 285] on div "Stage" at bounding box center [1117, 290] width 223 height 13
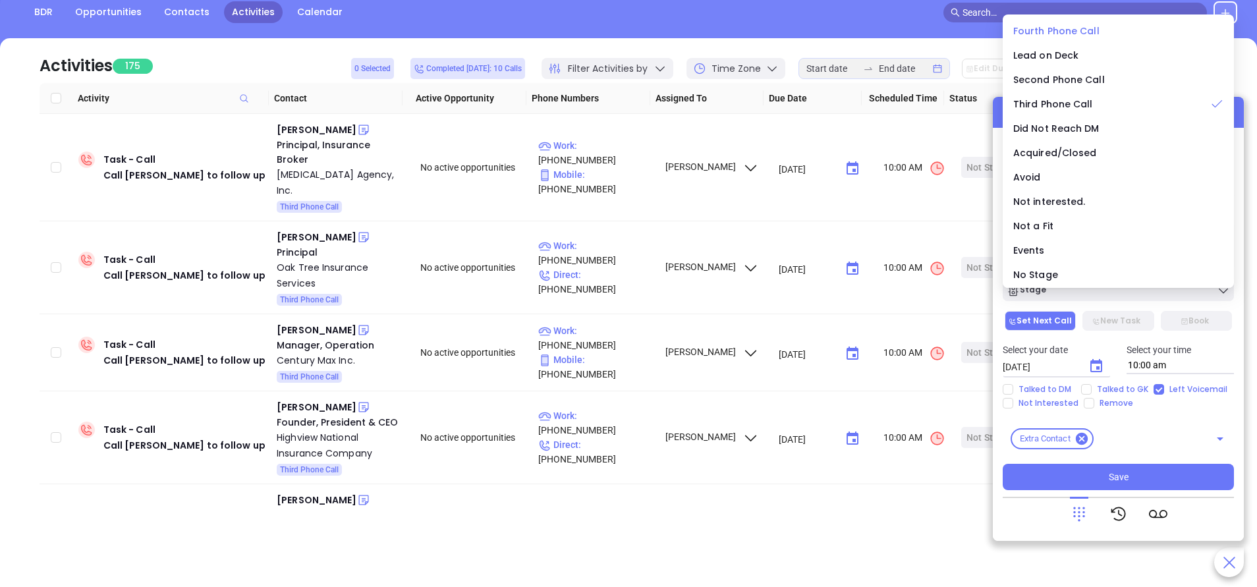
click at [1044, 33] on span "Fourth Phone Call" at bounding box center [1056, 30] width 86 height 13
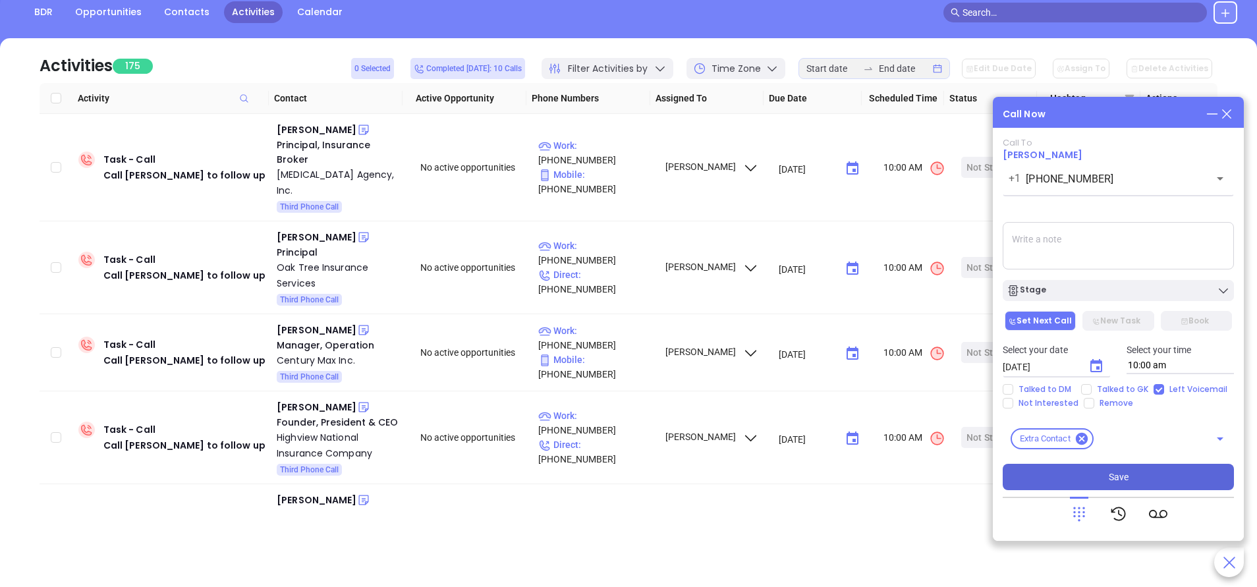
click at [1132, 468] on button "Save" at bounding box center [1118, 477] width 231 height 26
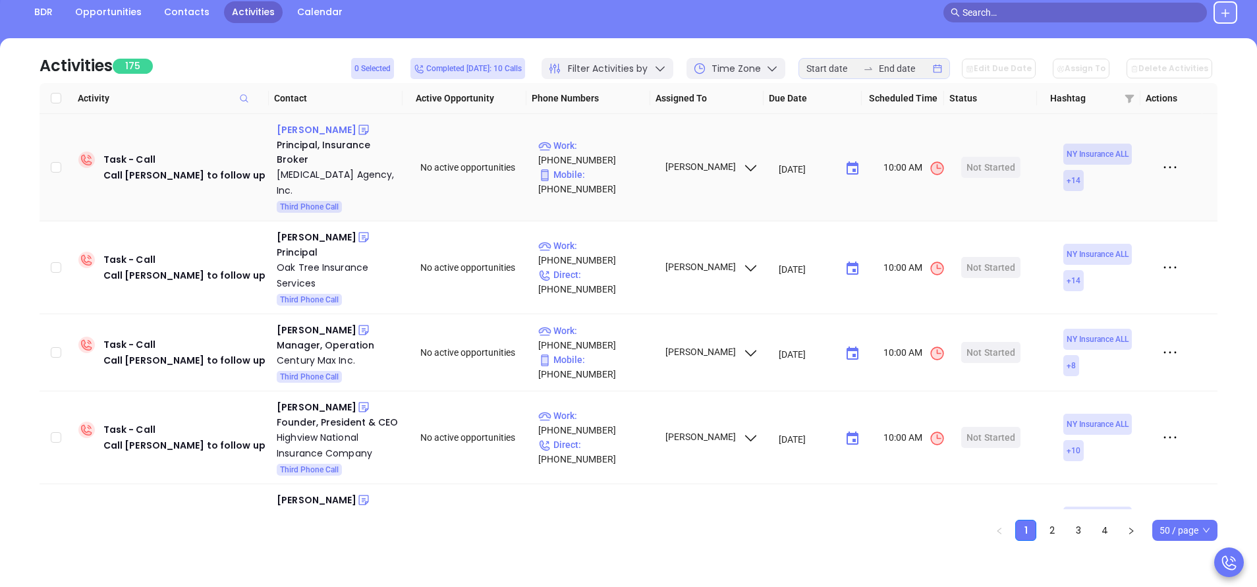
click at [335, 131] on div "Michele Seddon" at bounding box center [317, 130] width 80 height 16
click at [620, 145] on p "Work : (518) 690-0360" at bounding box center [595, 152] width 115 height 29
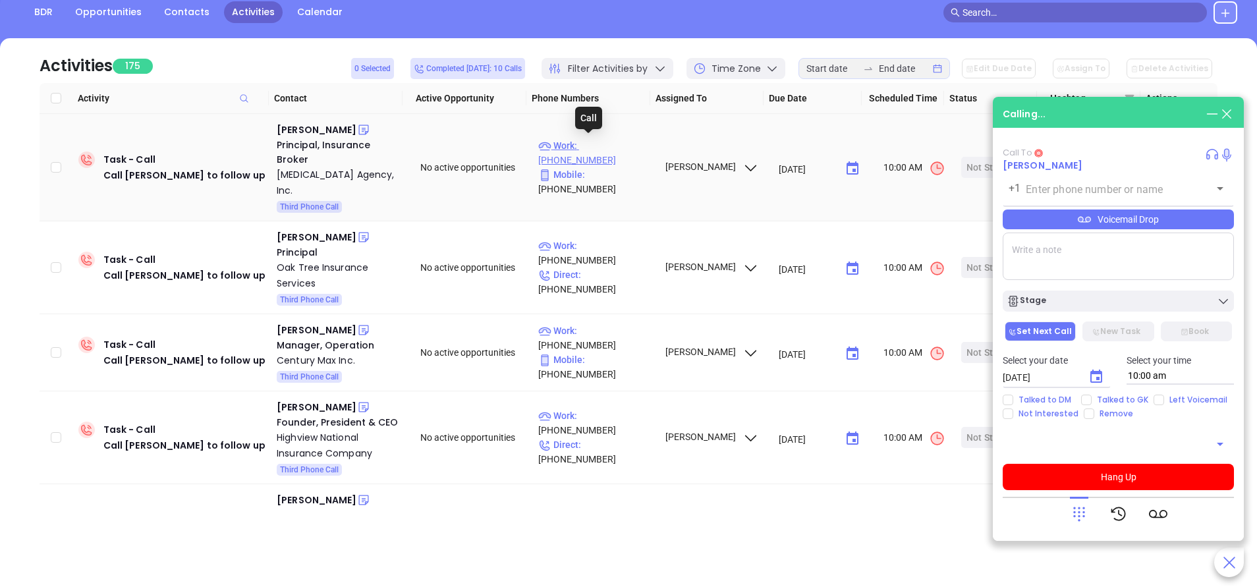
type input "(518) 690-0360"
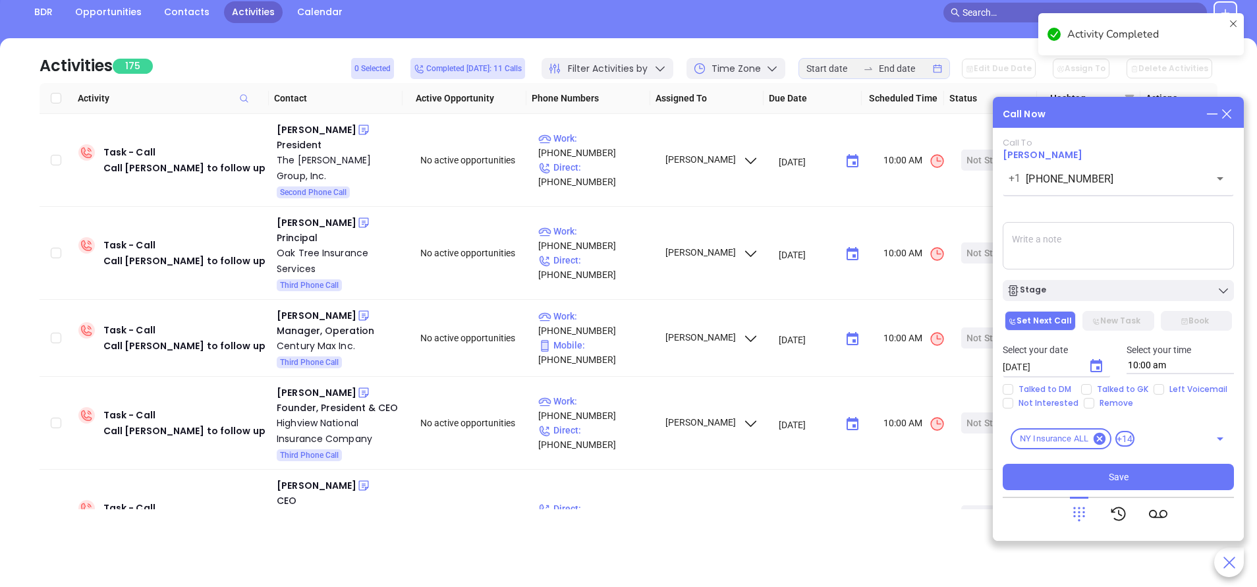
click at [1097, 365] on icon "Choose date, selected date is Sep 24, 2025" at bounding box center [1096, 366] width 16 height 16
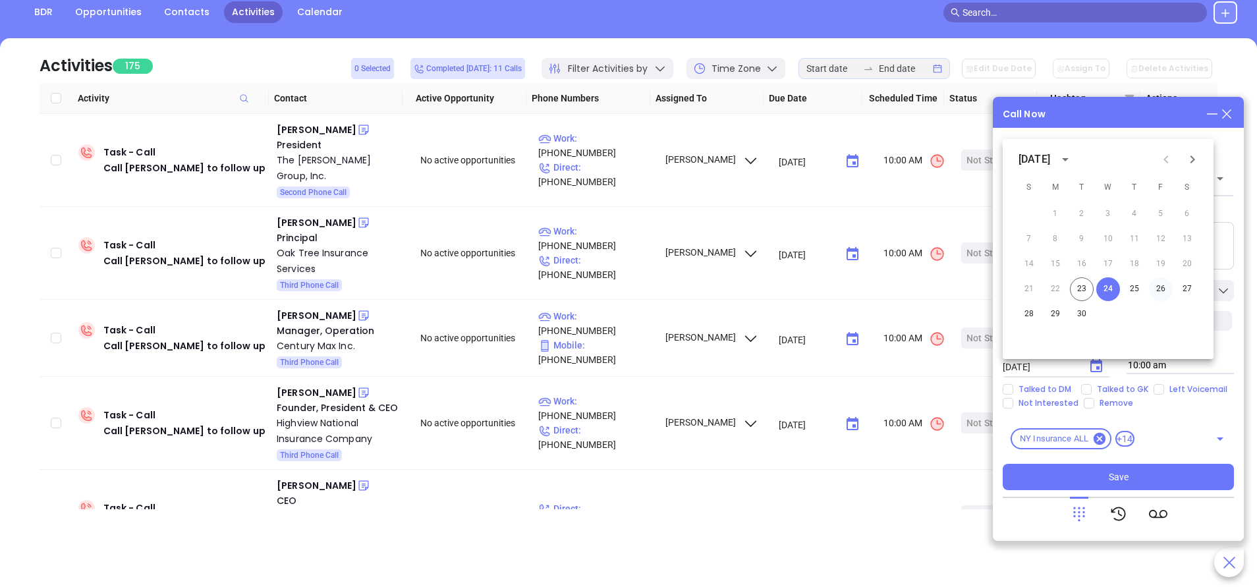
click at [1162, 287] on button "26" at bounding box center [1161, 289] width 24 height 24
type input "09/26/2025"
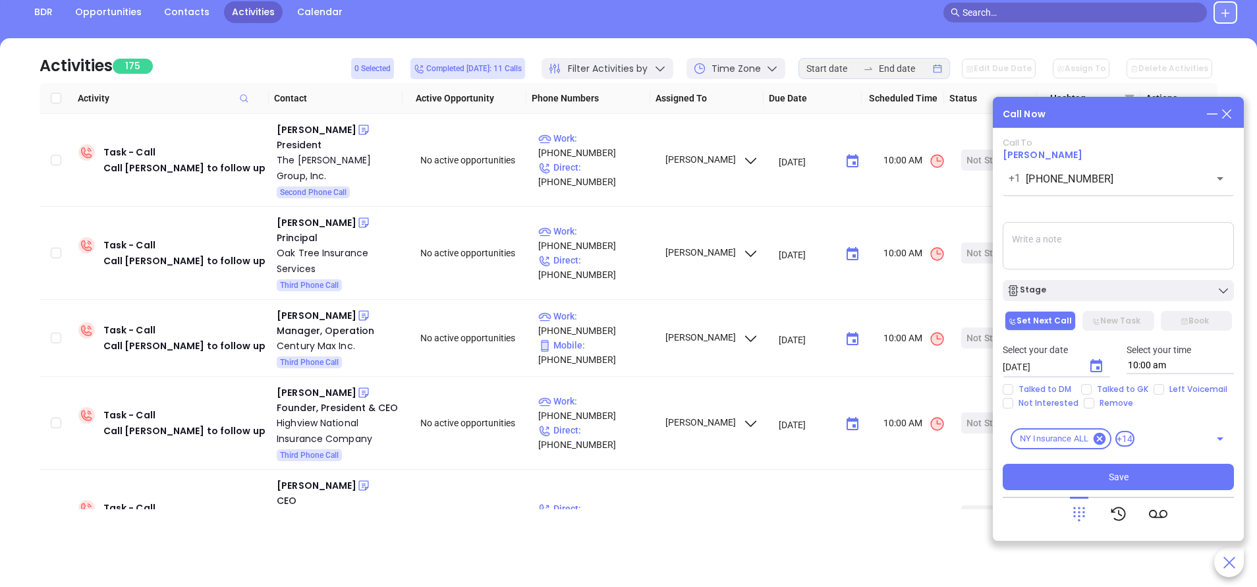
click at [1163, 289] on div "Stage" at bounding box center [1117, 290] width 223 height 13
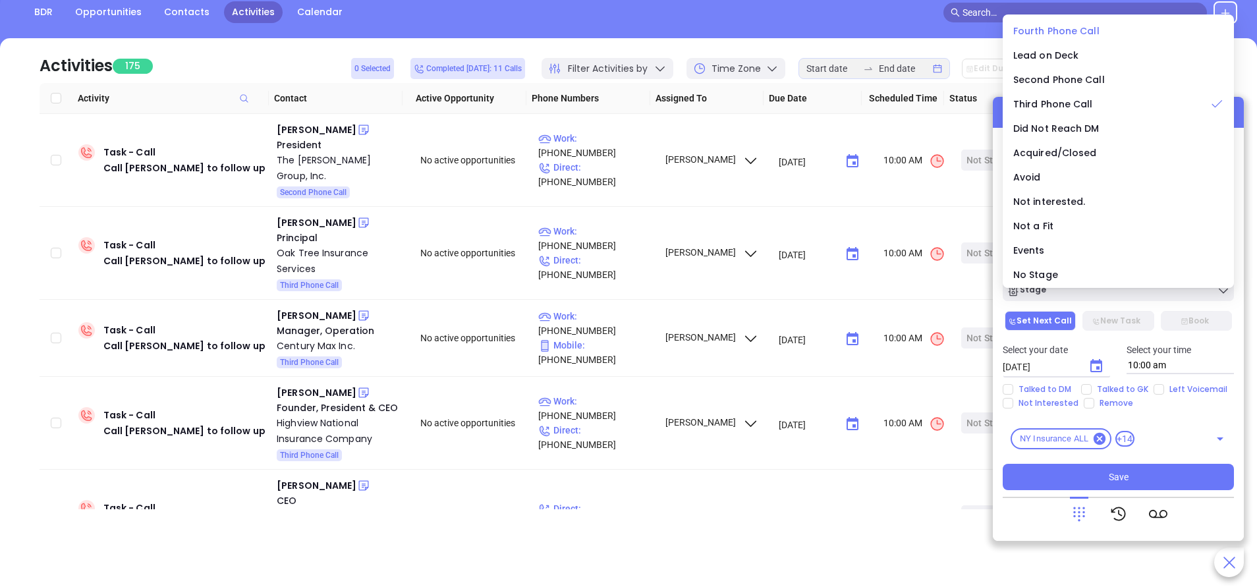
click at [1059, 27] on span "Fourth Phone Call" at bounding box center [1056, 30] width 86 height 13
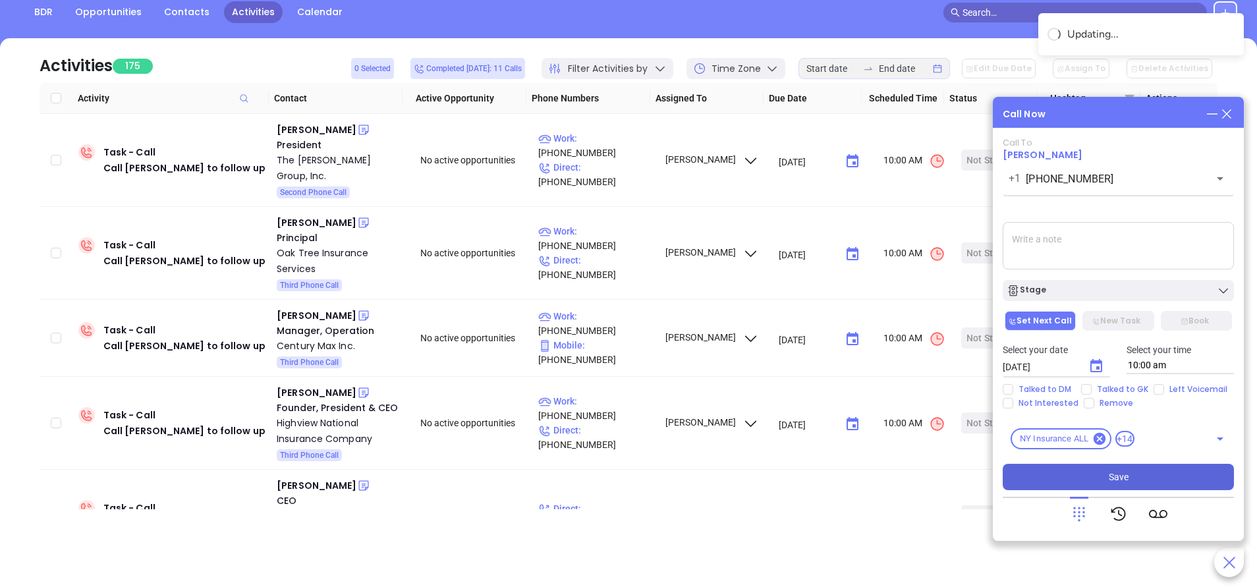
click at [1127, 474] on span "Save" at bounding box center [1119, 477] width 20 height 14
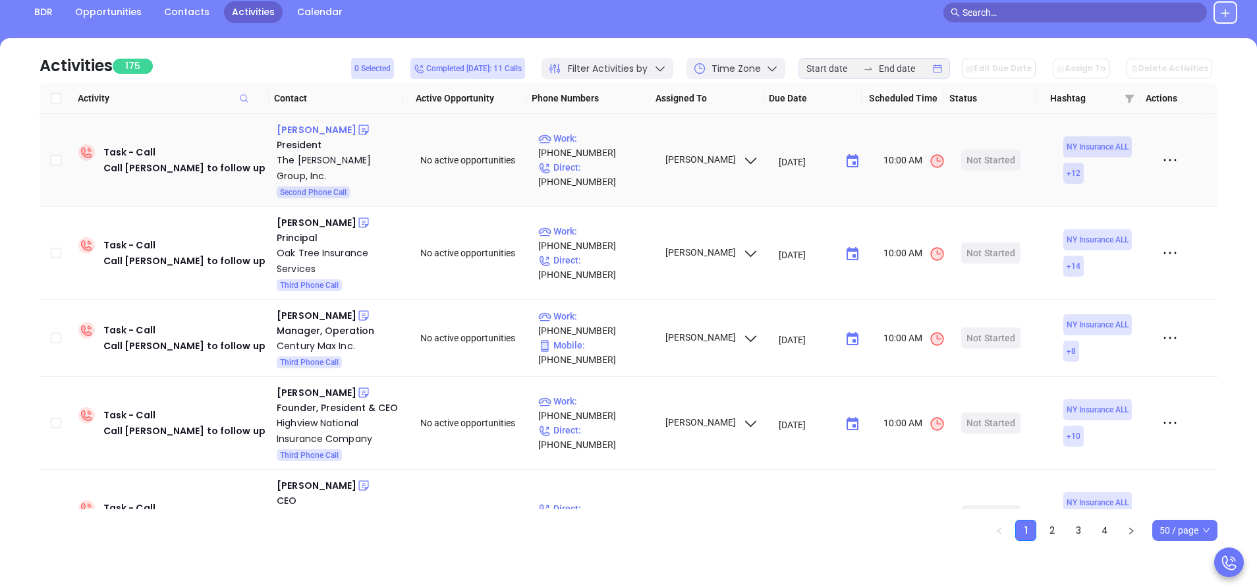
click at [311, 130] on div "John Argiro" at bounding box center [317, 130] width 80 height 16
click at [616, 142] on p "Work : (315) 870-3913" at bounding box center [595, 145] width 115 height 29
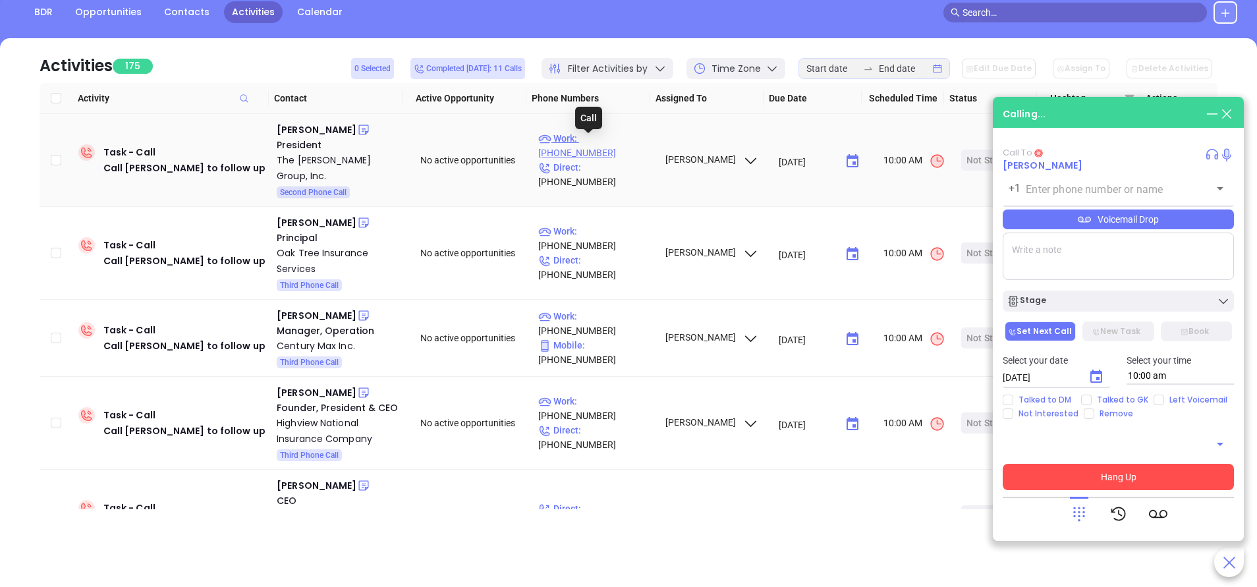
type input "(315) 870-3913"
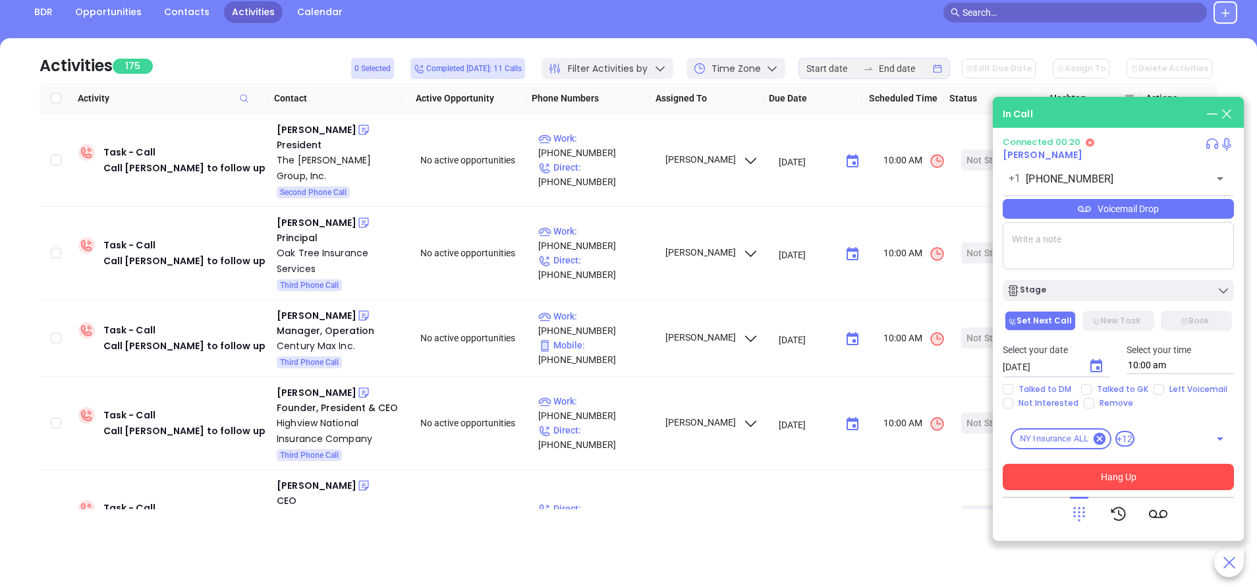
click at [1074, 507] on icon at bounding box center [1079, 514] width 18 height 18
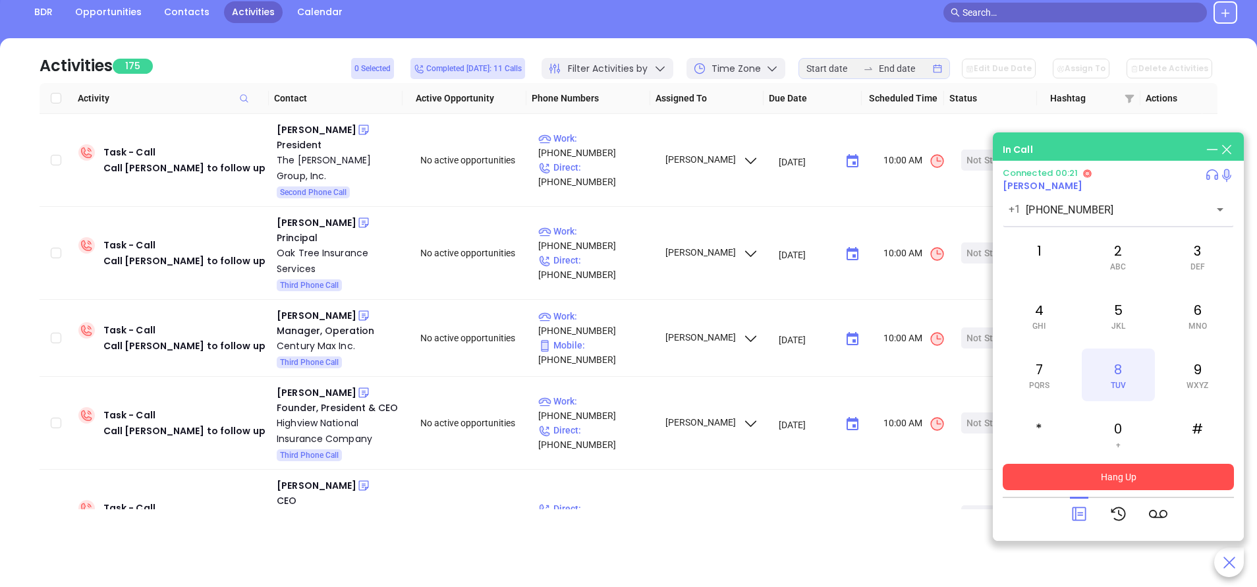
click at [1122, 370] on div "8 TUV" at bounding box center [1118, 374] width 72 height 53
click at [1170, 476] on button "Hang Up" at bounding box center [1118, 477] width 231 height 26
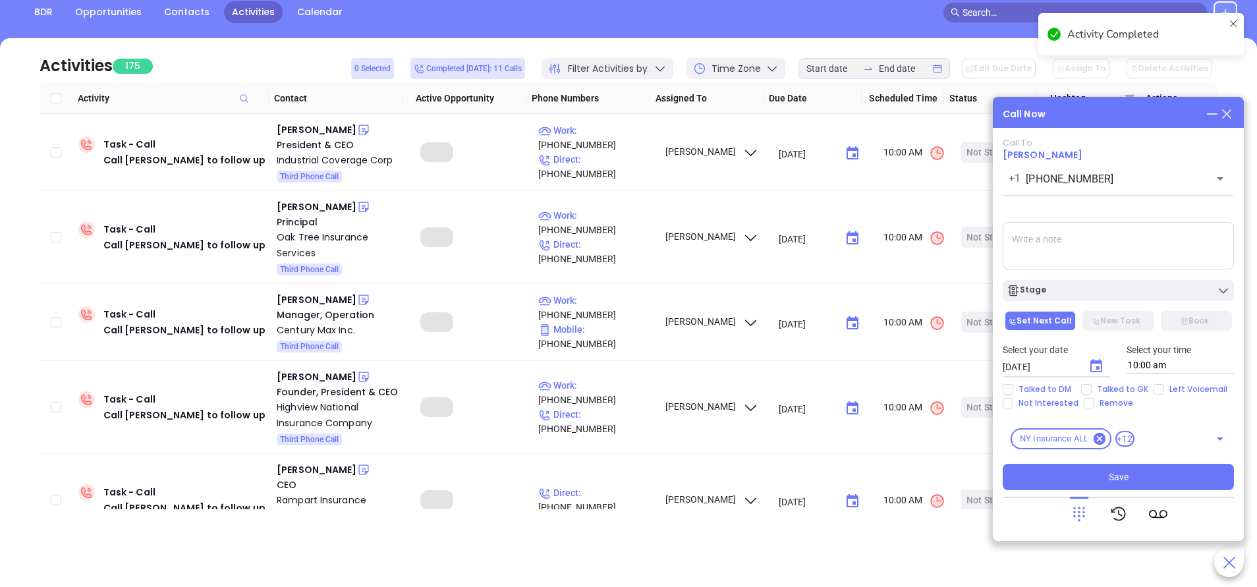
click at [1159, 389] on input "Left Voicemail" at bounding box center [1158, 389] width 11 height 11
checkbox input "true"
click at [1095, 362] on icon "Choose date, selected date is Sep 24, 2025" at bounding box center [1096, 365] width 12 height 13
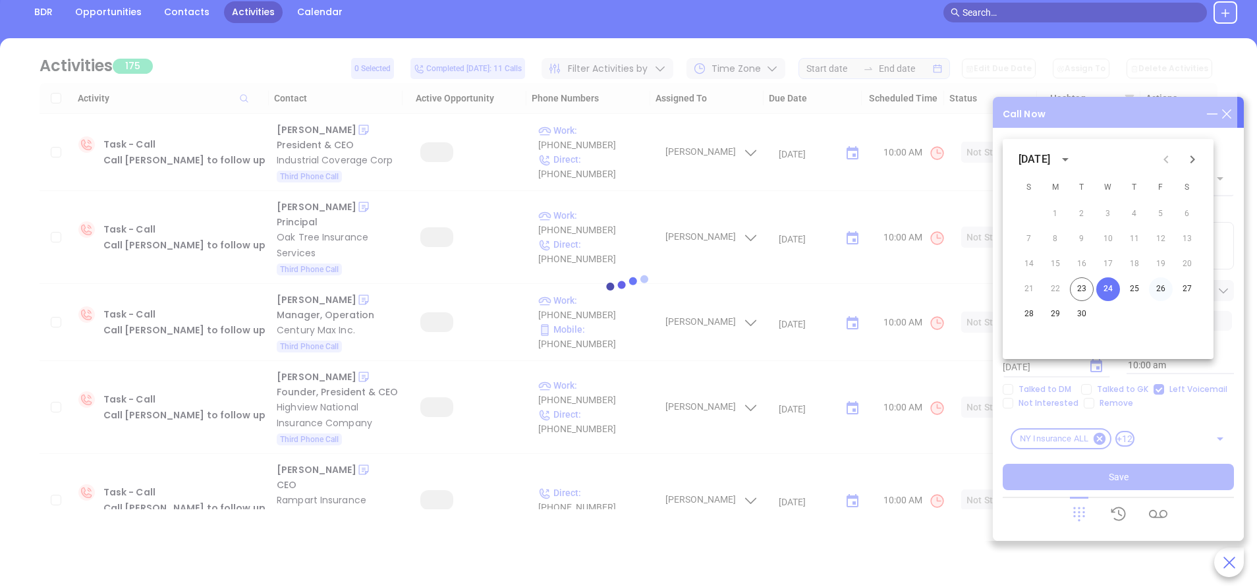
click at [1171, 288] on button "26" at bounding box center [1161, 289] width 24 height 24
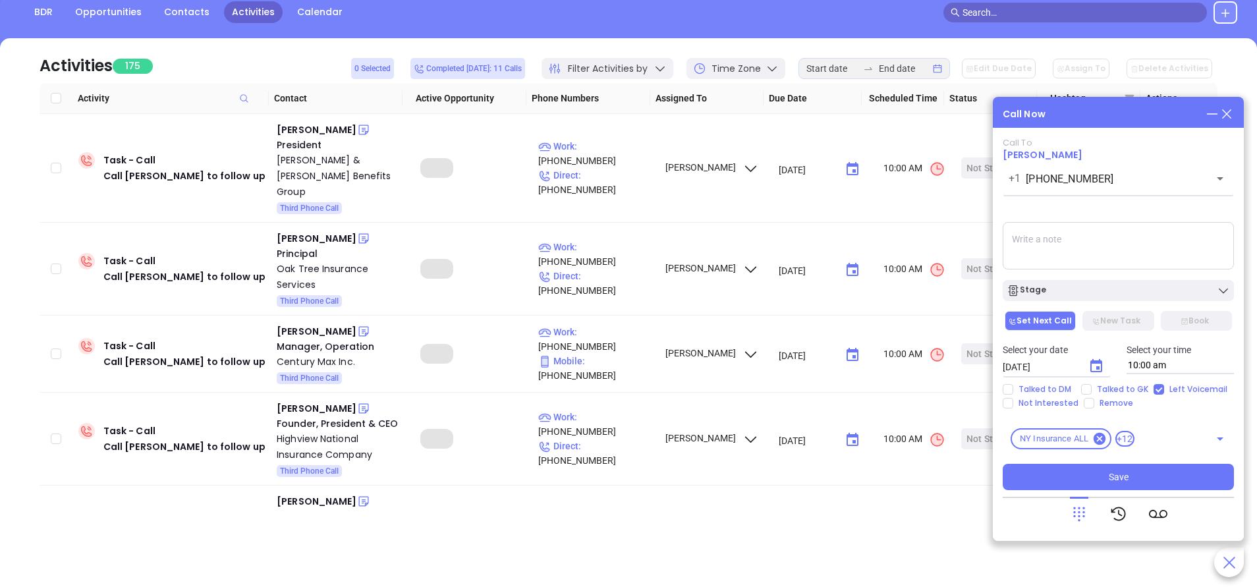
type input "09/26/2025"
click at [1159, 285] on div "Stage" at bounding box center [1117, 290] width 223 height 13
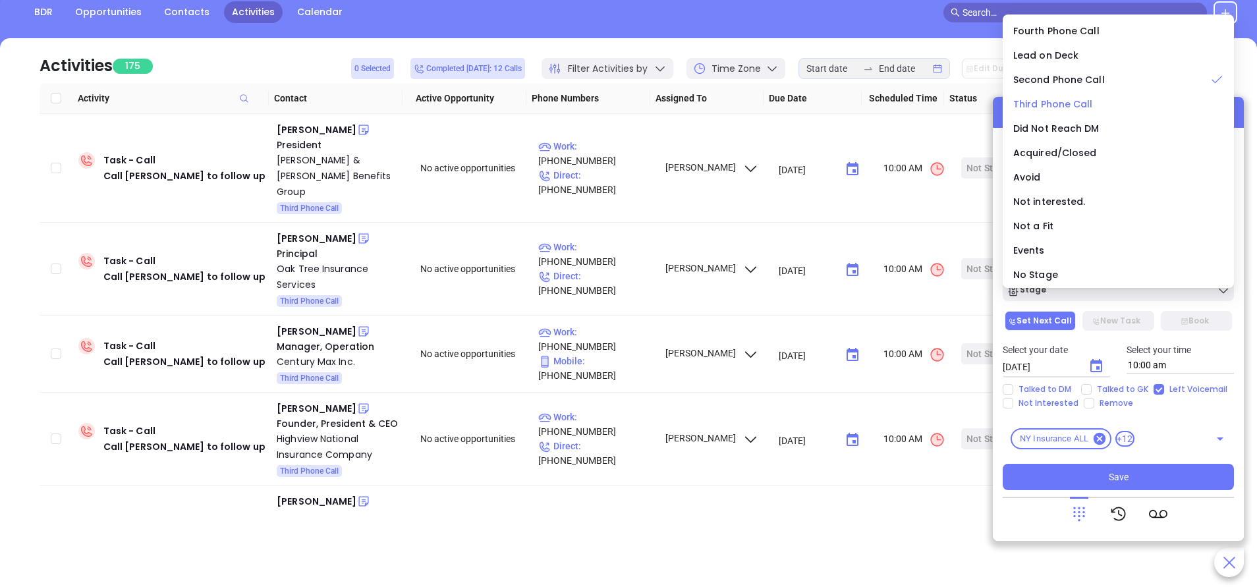
click at [1057, 99] on span "Third Phone Call" at bounding box center [1053, 103] width 80 height 13
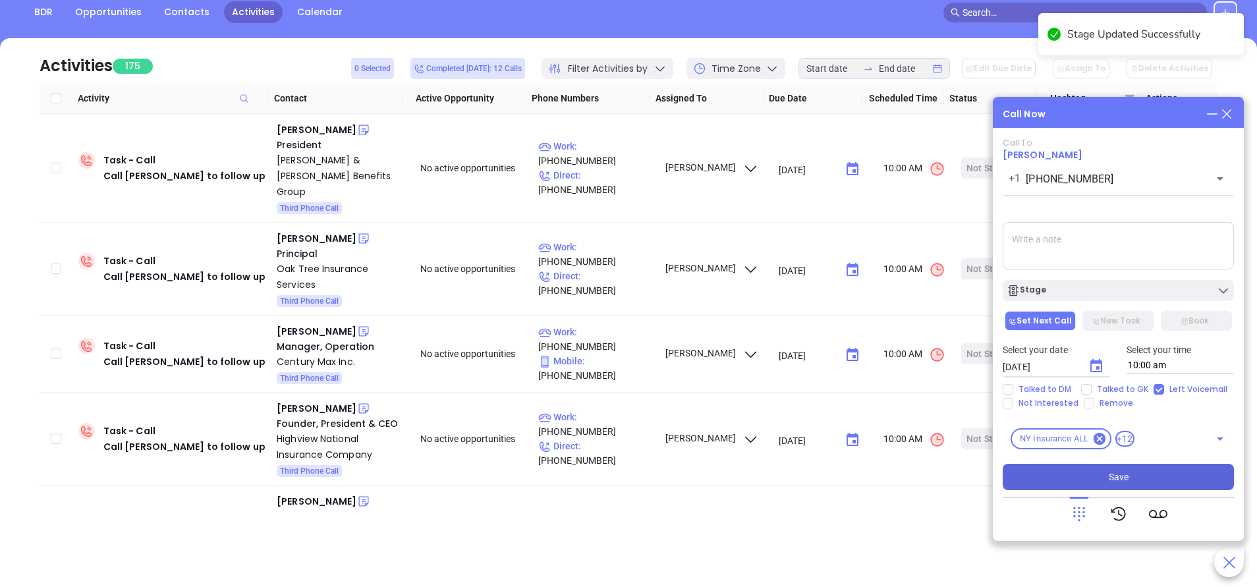
click at [1119, 480] on span "Save" at bounding box center [1119, 477] width 20 height 14
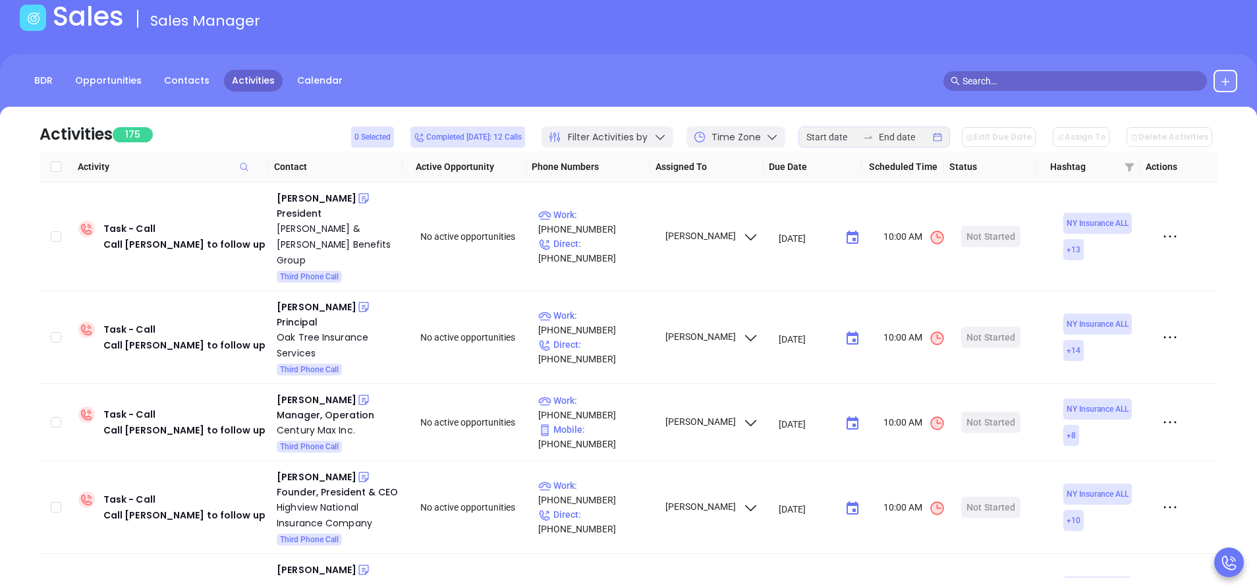
scroll to position [142, 0]
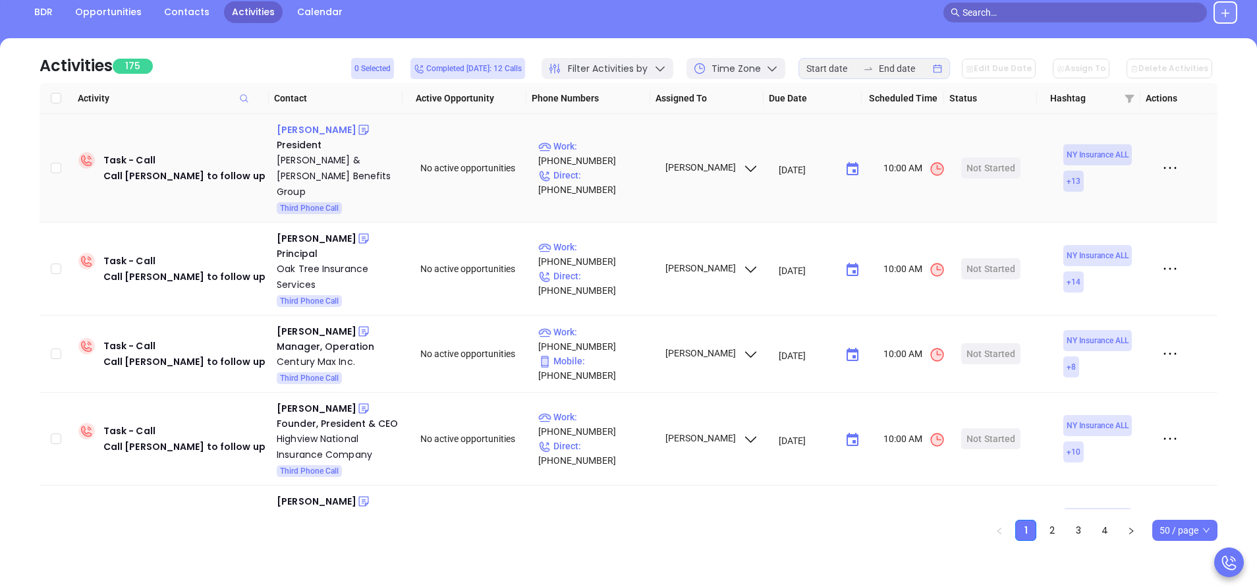
click at [325, 128] on div "Kristine Kellogg" at bounding box center [317, 130] width 80 height 16
click at [634, 155] on p "Work : (315) 834-3222" at bounding box center [595, 153] width 115 height 29
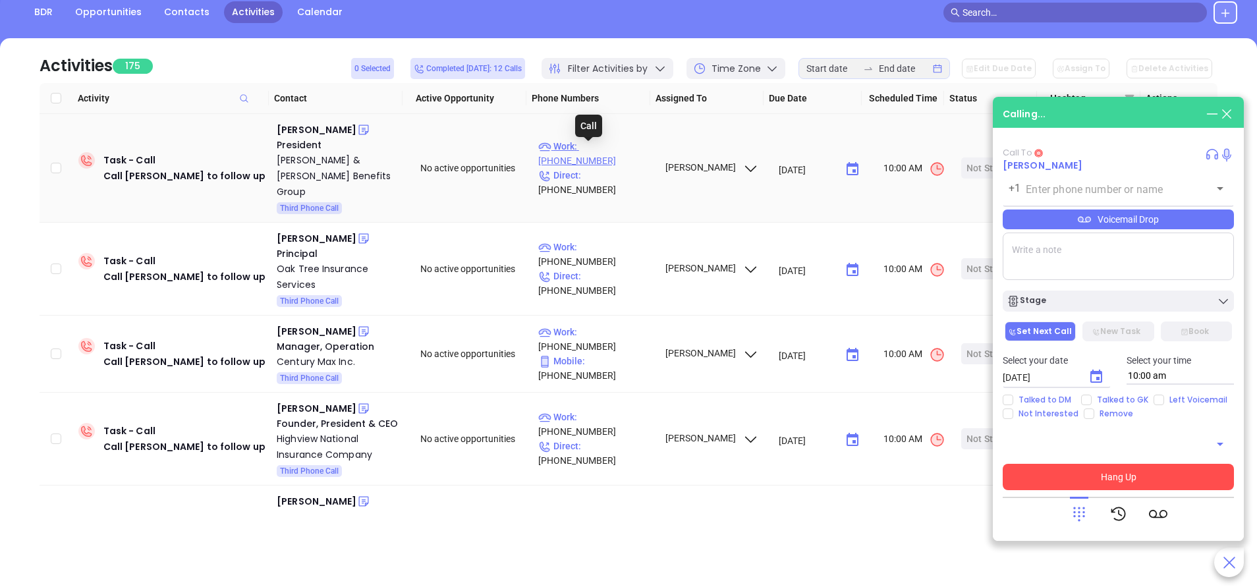
type input "(315) 834-3222"
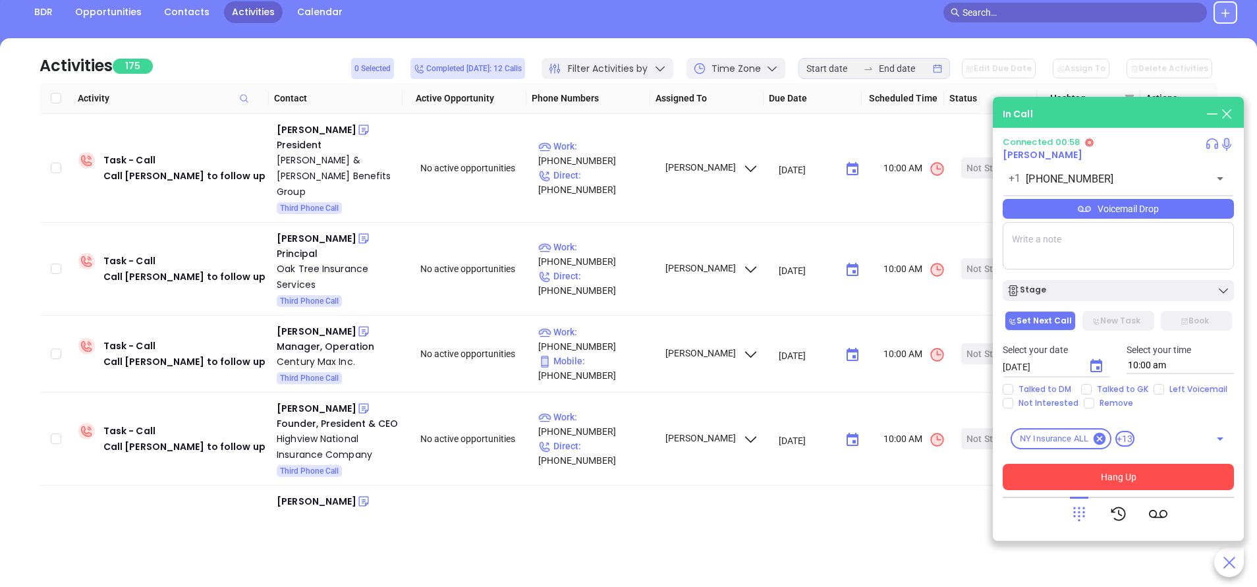
click at [1121, 213] on div "Voicemail Drop" at bounding box center [1118, 209] width 231 height 20
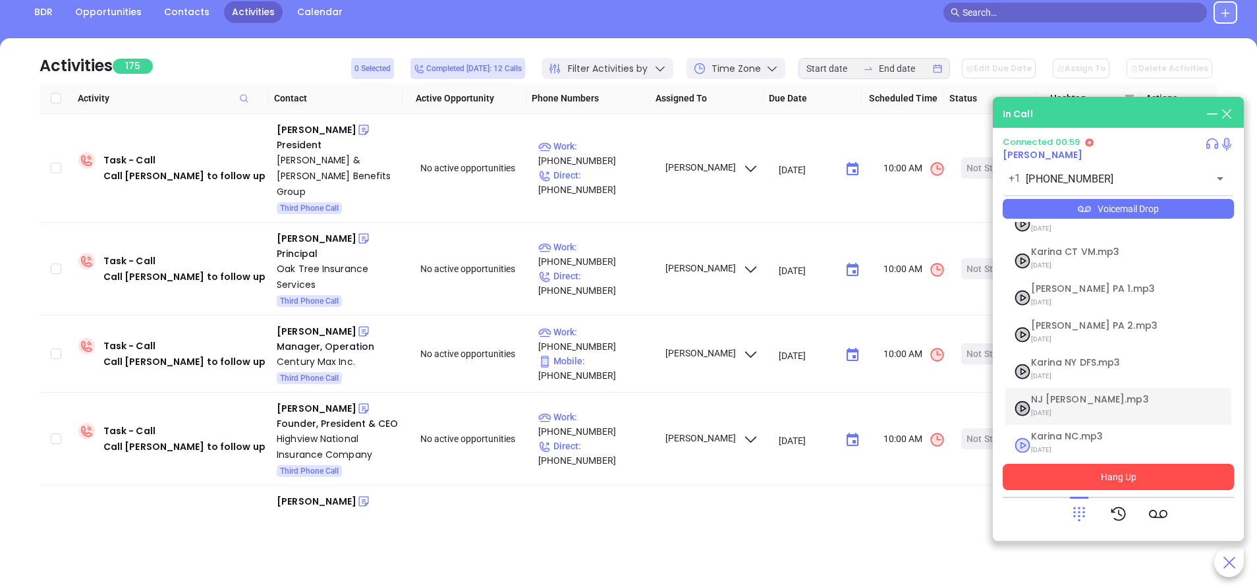
scroll to position [107, 0]
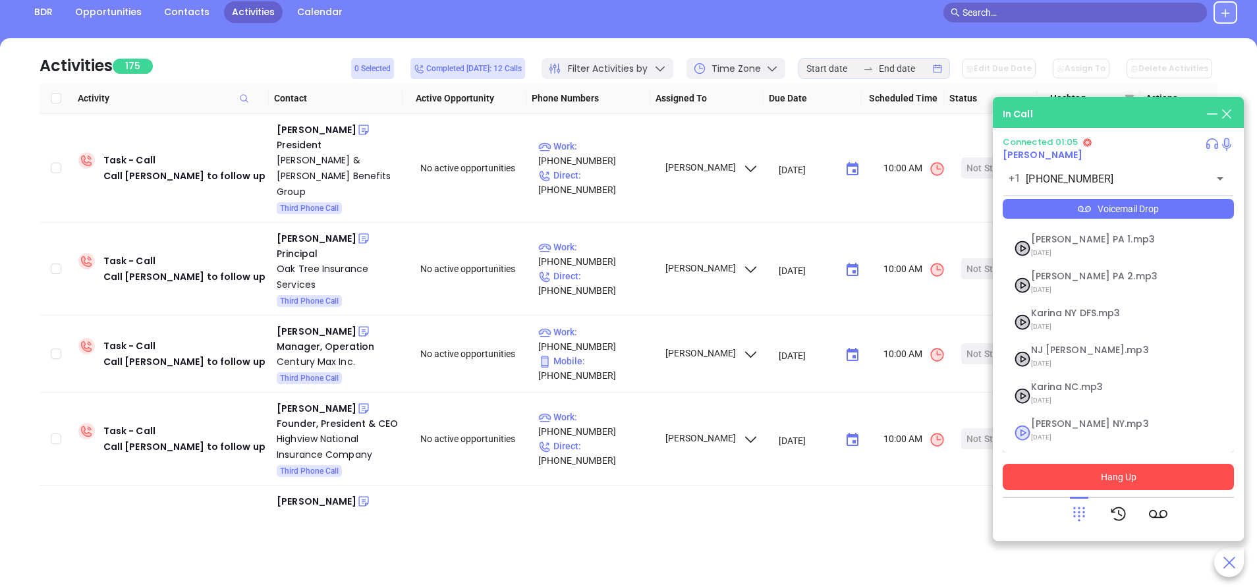
click at [1058, 427] on span "Vicky NY.mp3" at bounding box center [1102, 424] width 142 height 10
checkbox input "true"
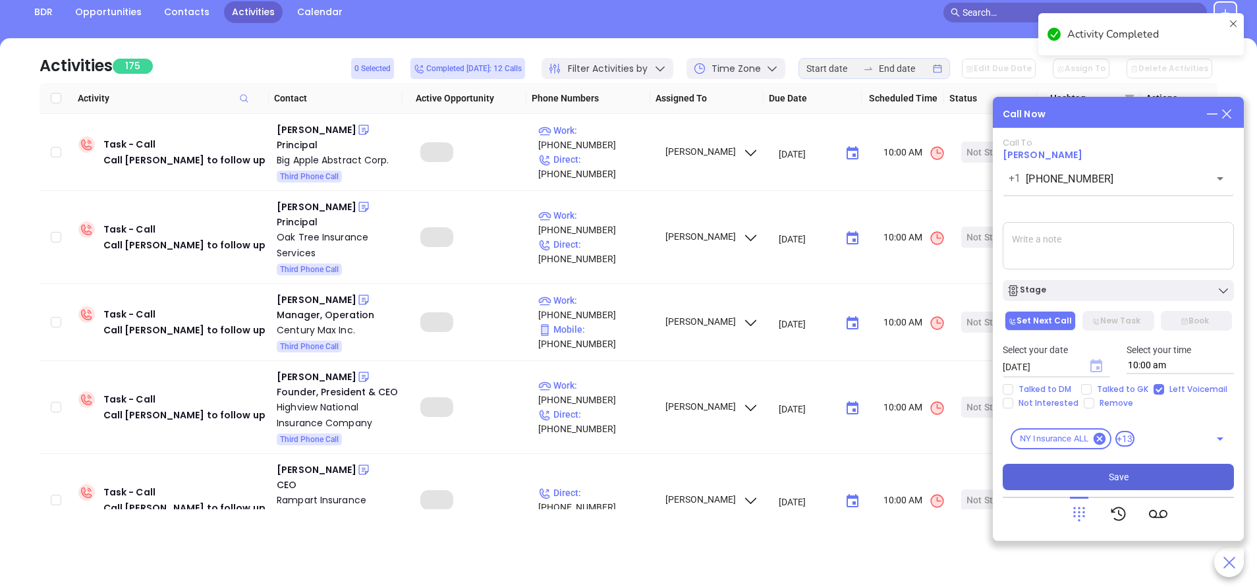
click at [1098, 368] on icon "Choose date, selected date is Sep 24, 2025" at bounding box center [1096, 365] width 12 height 13
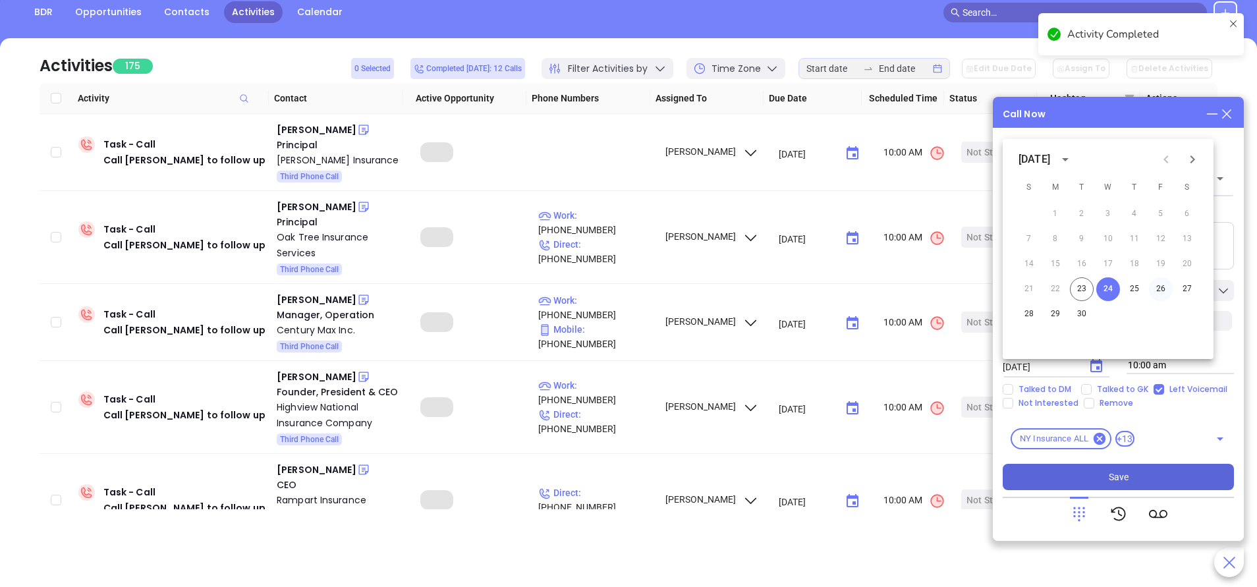
click at [1158, 287] on button "26" at bounding box center [1161, 289] width 24 height 24
type input "09/26/2025"
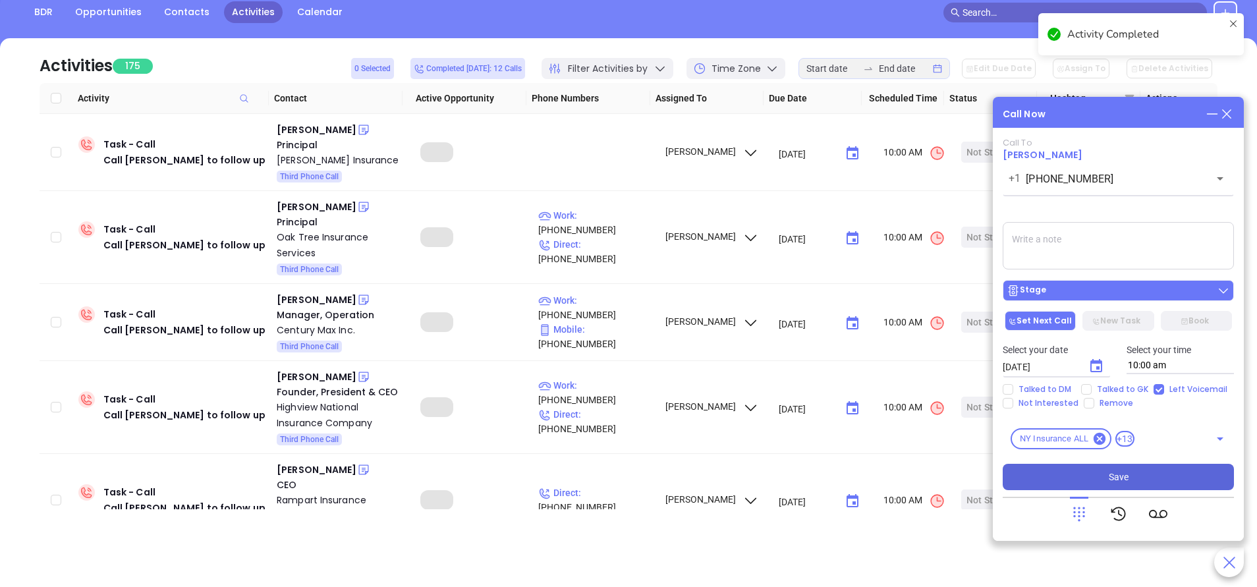
click at [1159, 294] on div "Stage" at bounding box center [1117, 290] width 223 height 13
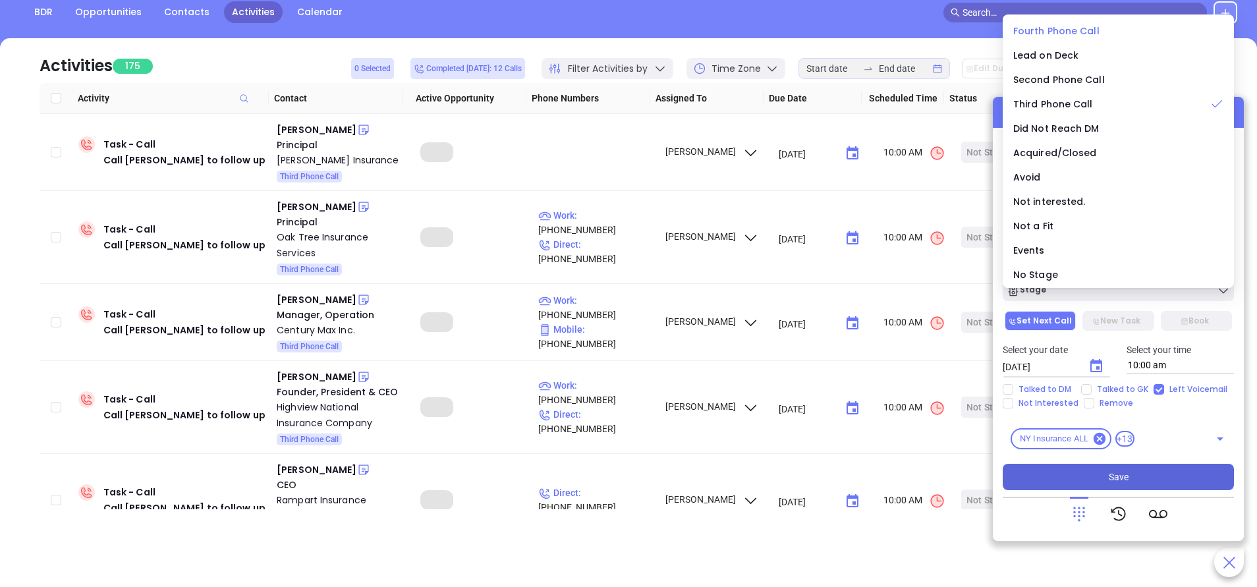
click at [1049, 28] on span "Fourth Phone Call" at bounding box center [1056, 30] width 86 height 13
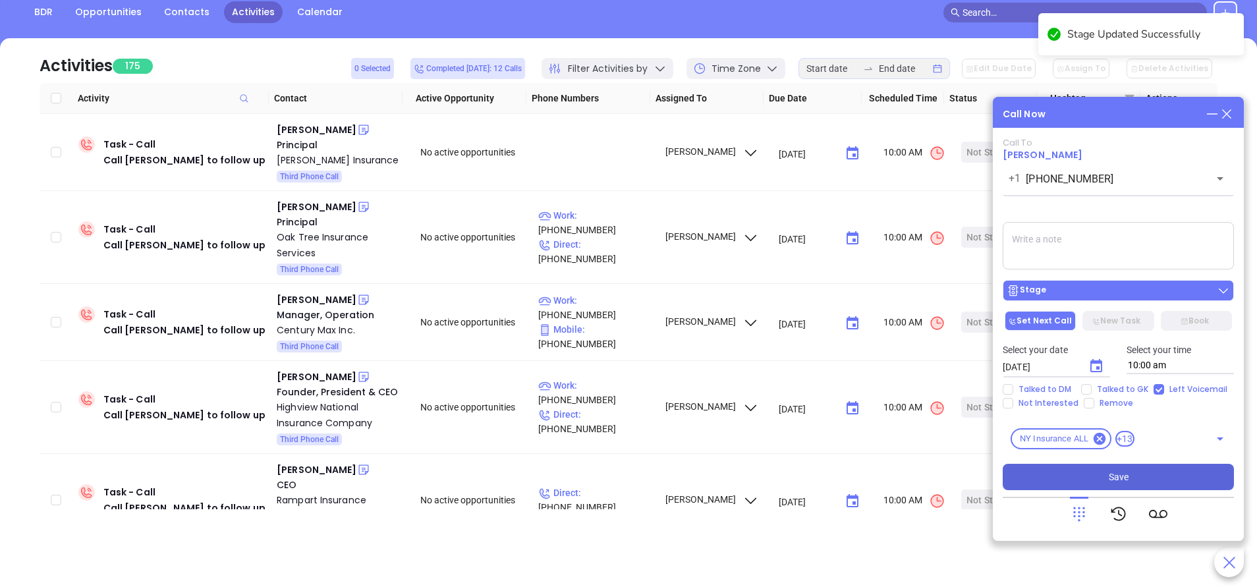
click at [1114, 285] on div "Stage" at bounding box center [1117, 290] width 223 height 13
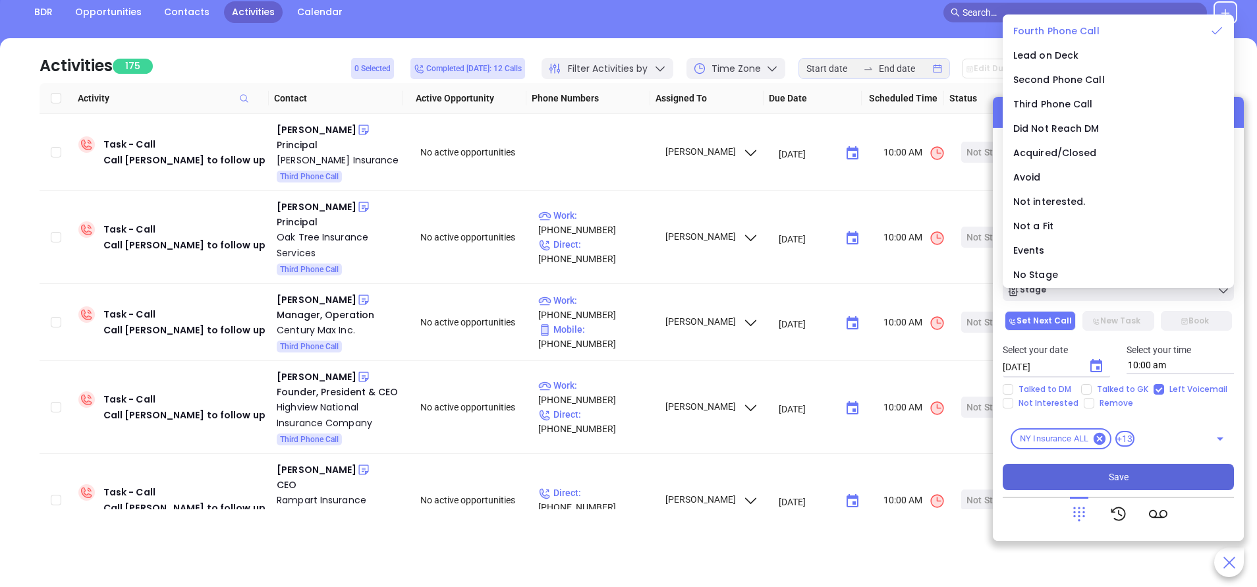
click at [1062, 29] on span "Fourth Phone Call" at bounding box center [1056, 30] width 86 height 13
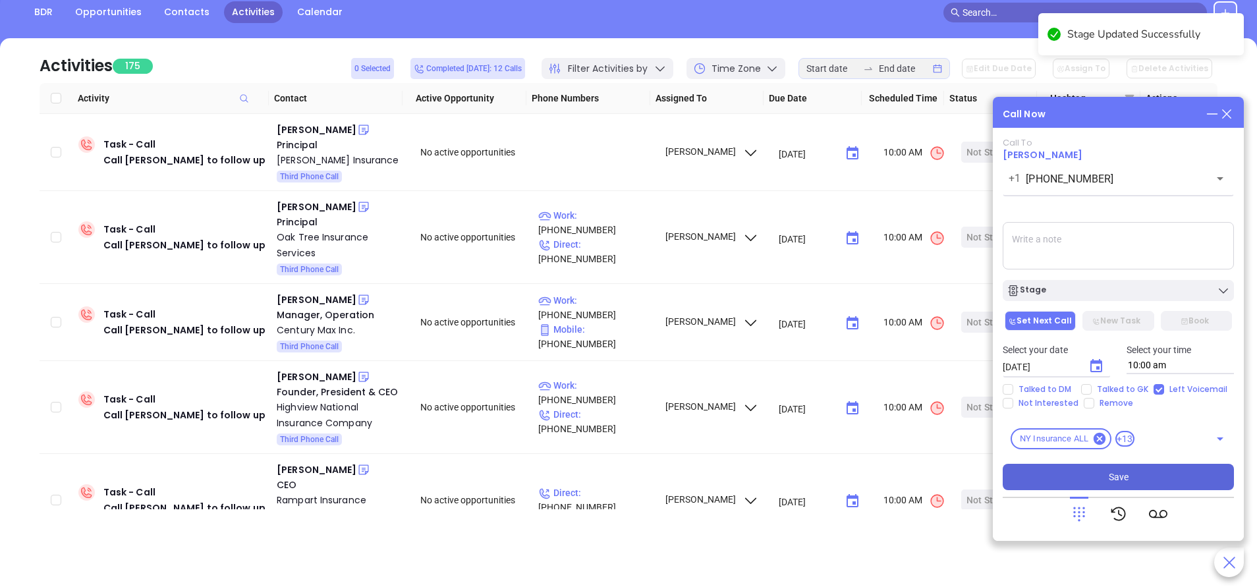
click at [1162, 474] on button "Save" at bounding box center [1118, 477] width 231 height 26
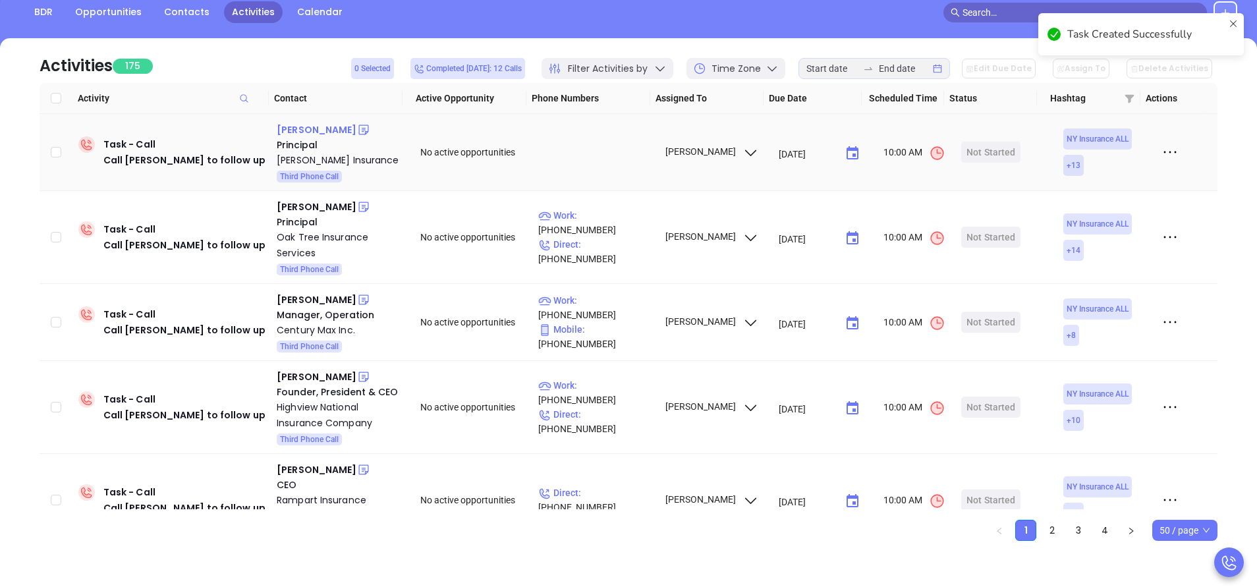
click at [306, 128] on div "Sean Curran" at bounding box center [317, 130] width 80 height 16
click at [326, 132] on div "Sean Curran" at bounding box center [317, 130] width 80 height 16
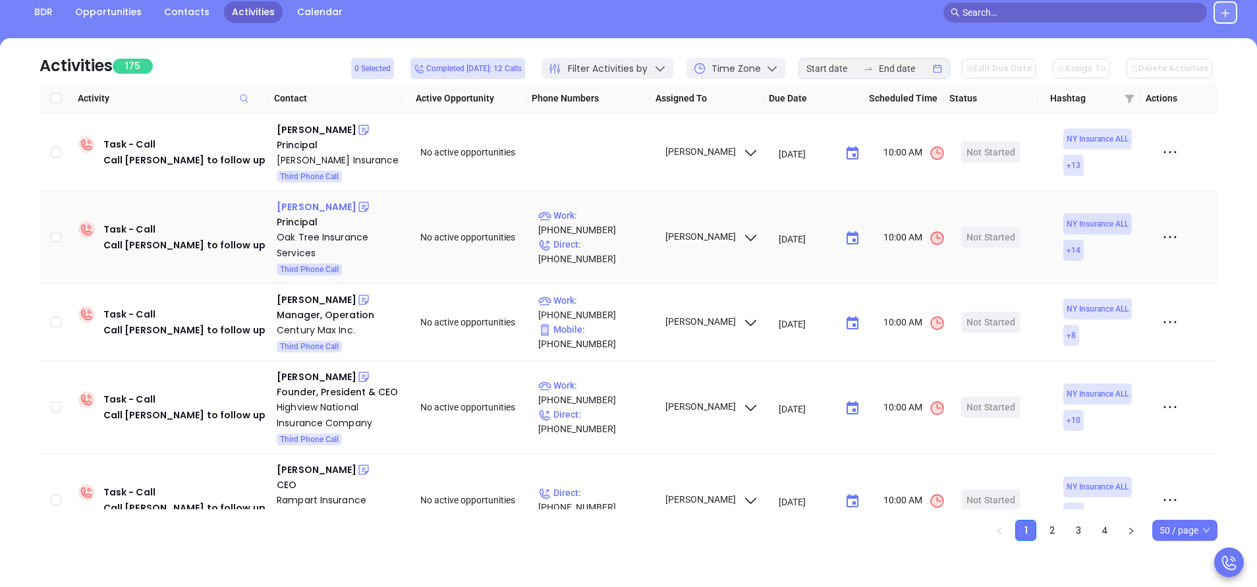
click at [321, 215] on div "Chesky Klein" at bounding box center [317, 207] width 80 height 16
click at [612, 237] on p "Work : (718) 514-7288" at bounding box center [595, 222] width 115 height 29
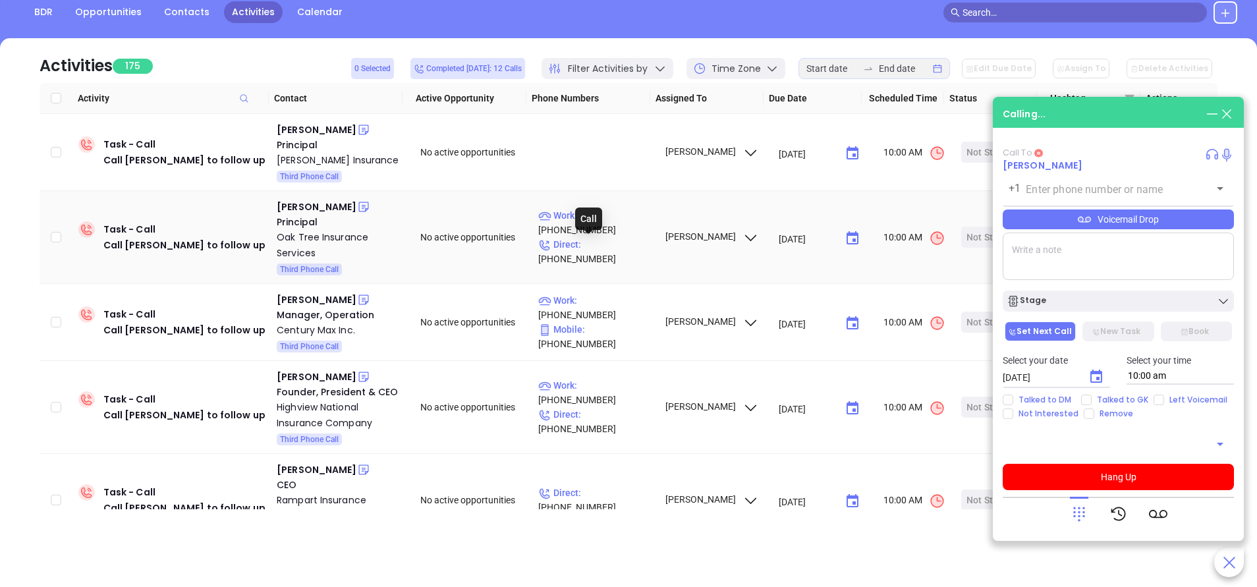
type input "(718) 514-7288"
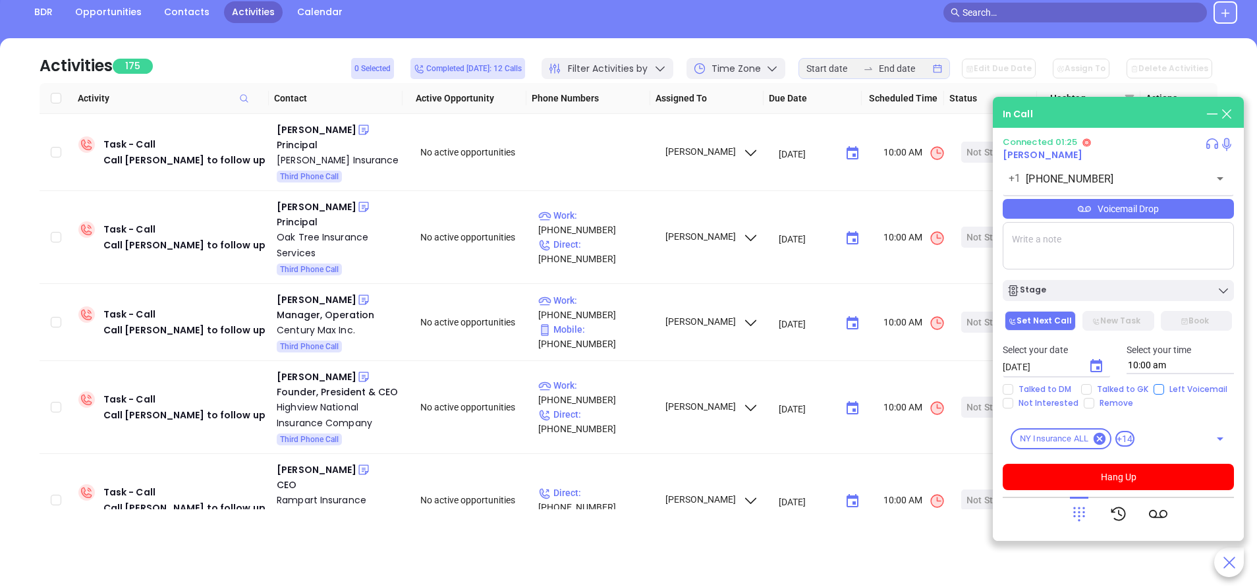
click at [1155, 389] on input "Left Voicemail" at bounding box center [1158, 389] width 11 height 11
checkbox input "true"
click at [1115, 474] on button "Hang Up" at bounding box center [1118, 477] width 231 height 26
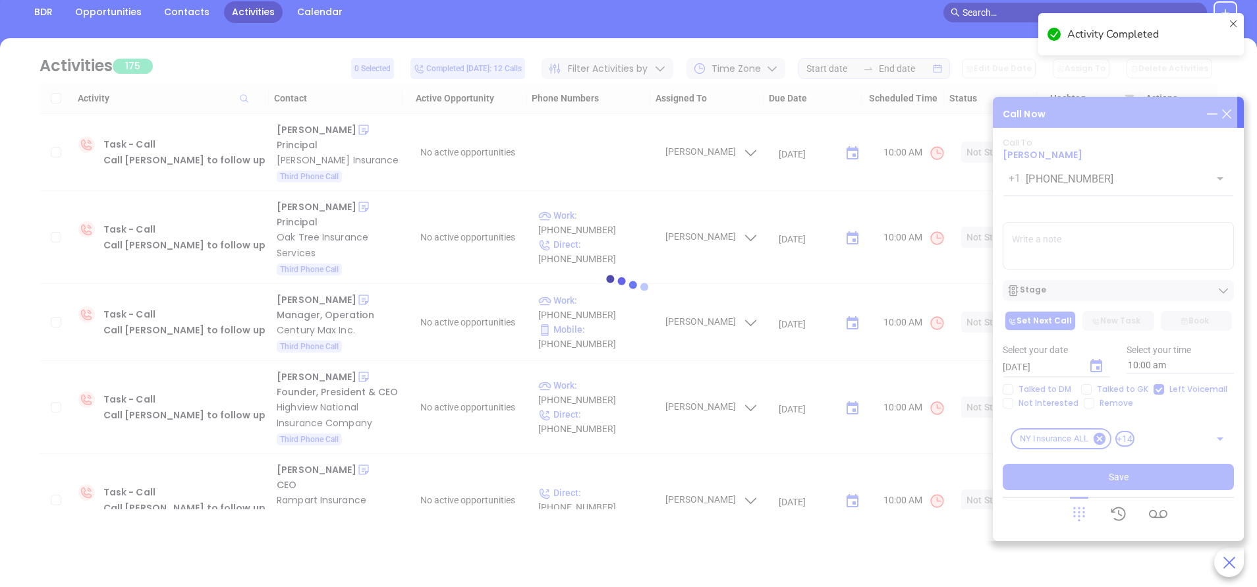
click at [1099, 369] on div at bounding box center [628, 289] width 1217 height 503
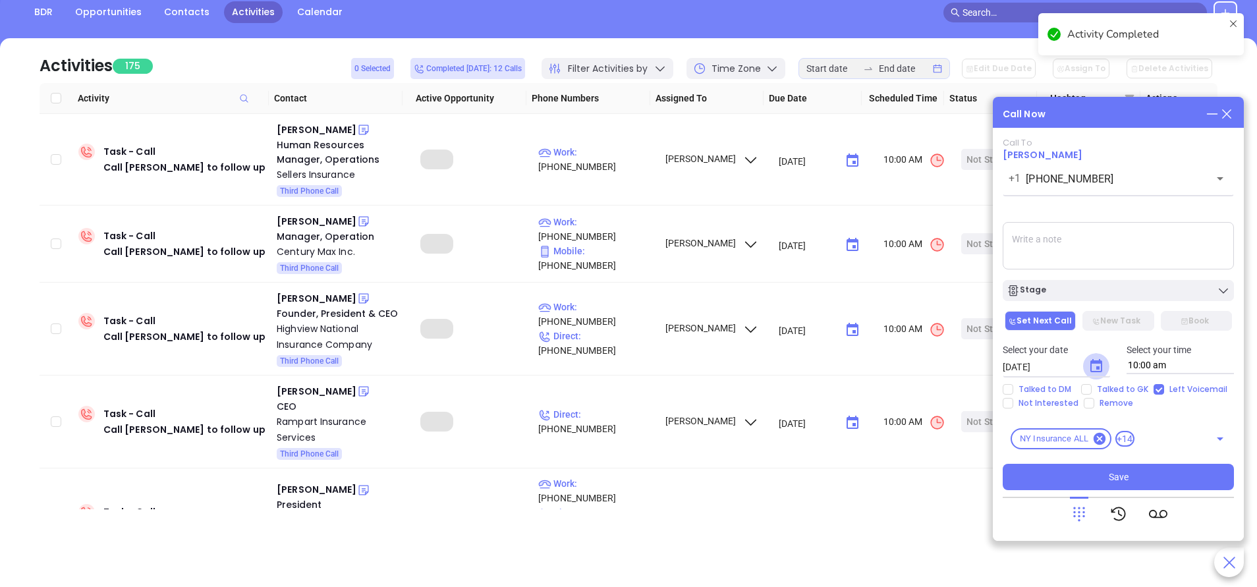
click at [1099, 369] on icon "Choose date, selected date is Sep 24, 2025" at bounding box center [1096, 365] width 12 height 13
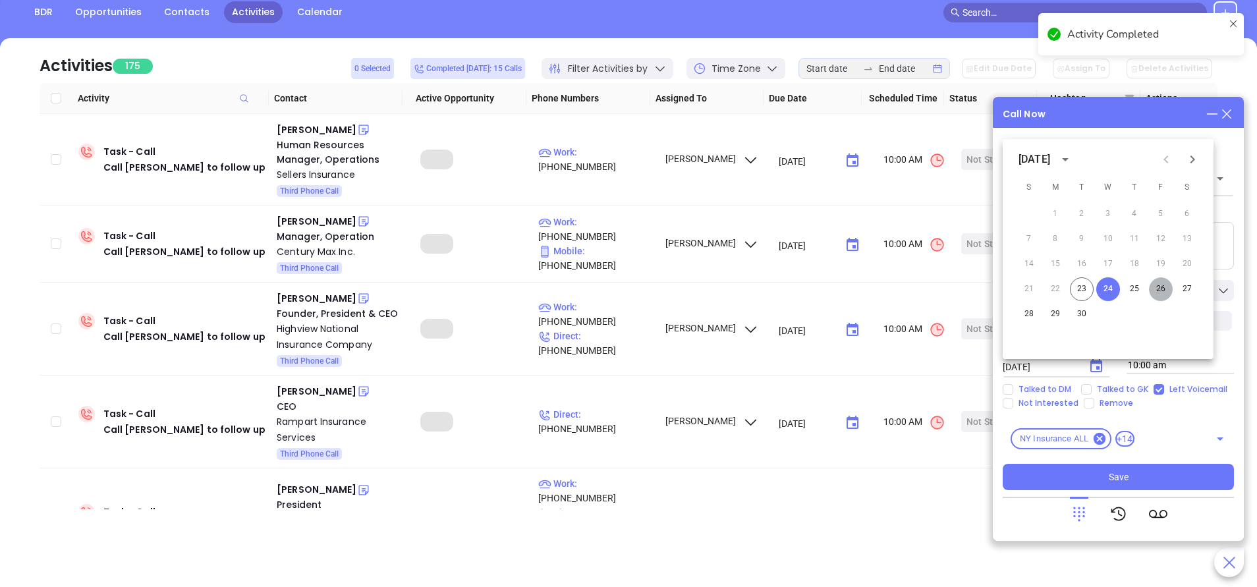
click at [1157, 289] on button "26" at bounding box center [1161, 289] width 24 height 24
type input "09/26/2025"
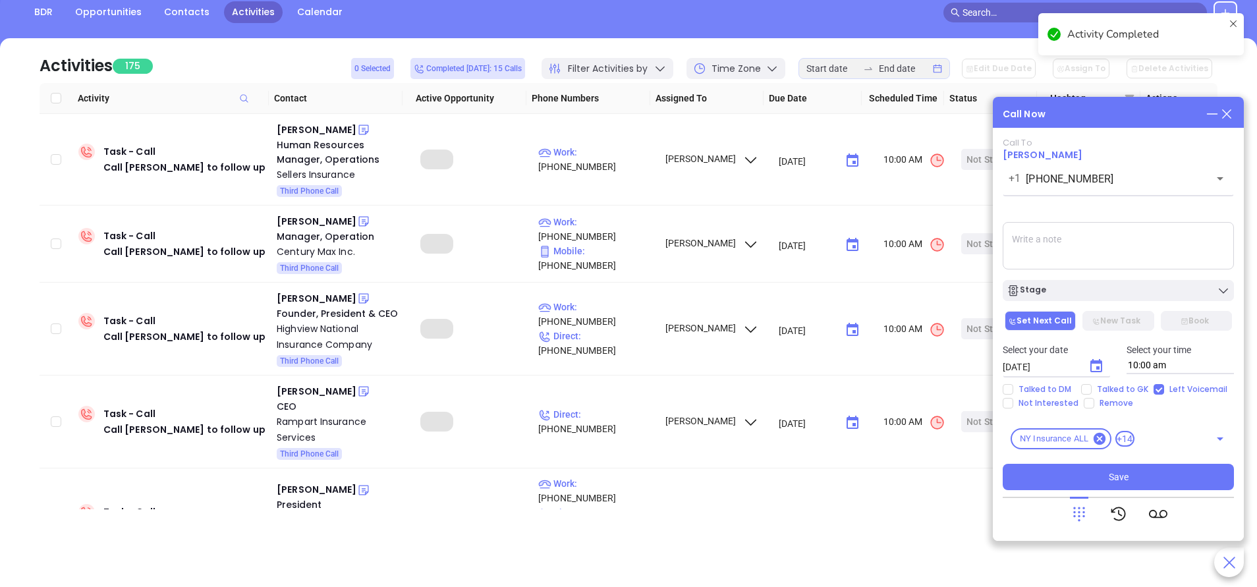
click at [1157, 289] on div "Stage" at bounding box center [1117, 290] width 223 height 13
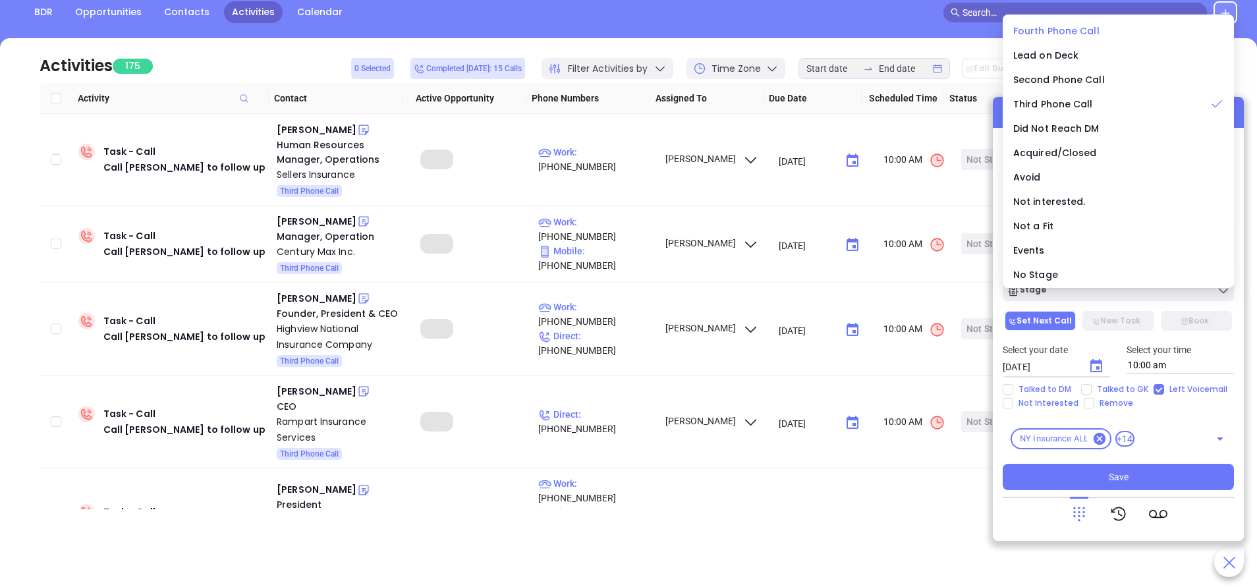
click at [1041, 30] on span "Fourth Phone Call" at bounding box center [1056, 30] width 86 height 13
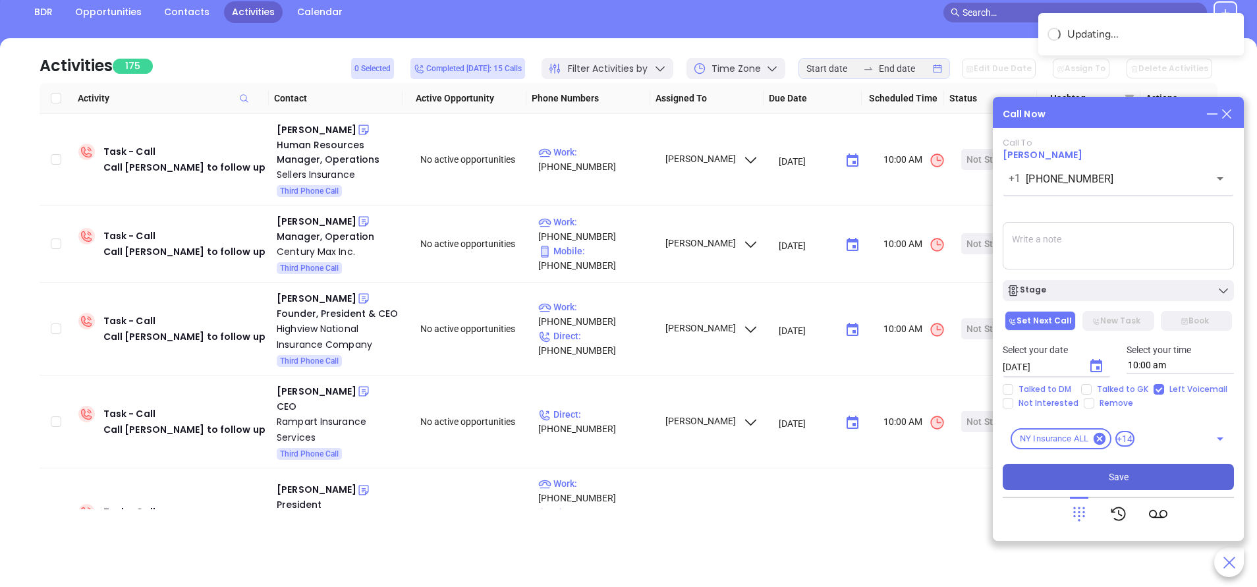
click at [1140, 472] on button "Save" at bounding box center [1118, 477] width 231 height 26
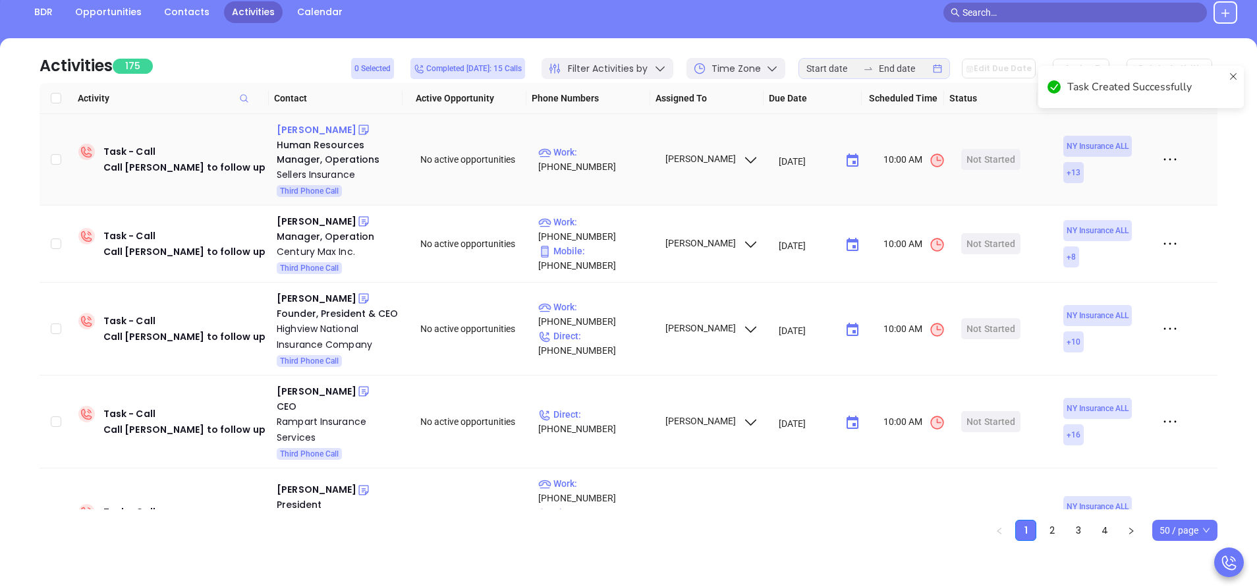
click at [300, 128] on div "Ann Sellers" at bounding box center [317, 130] width 80 height 16
click at [607, 160] on p "Work : (716) 627-5400" at bounding box center [595, 159] width 115 height 29
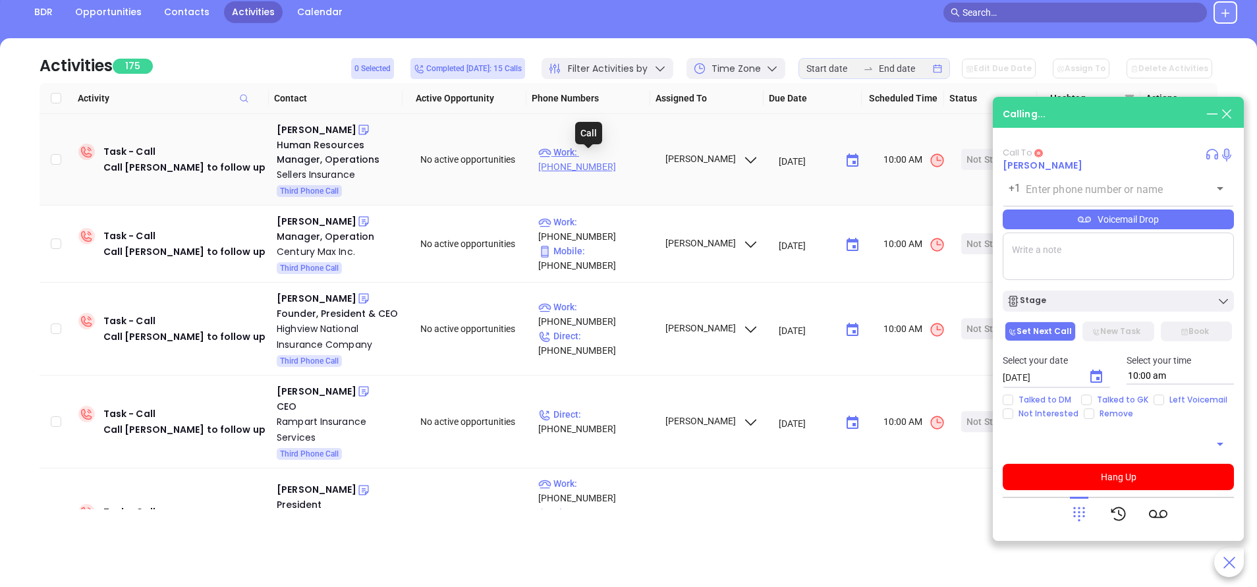
type input "(716) 627-5400"
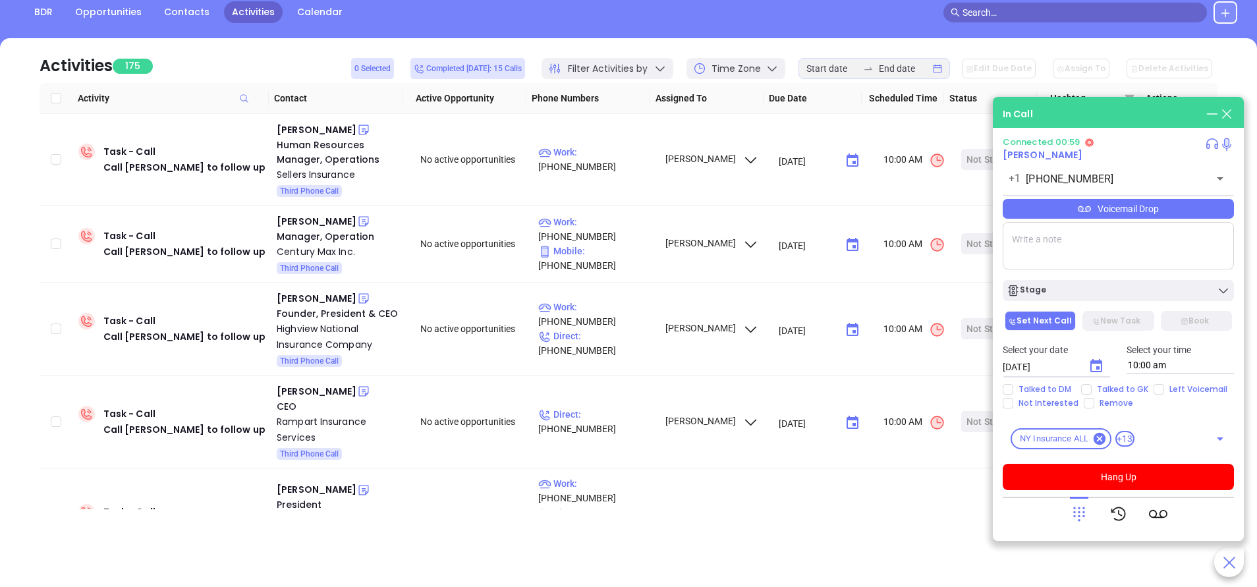
click at [1149, 214] on div "Voicemail Drop" at bounding box center [1118, 209] width 231 height 20
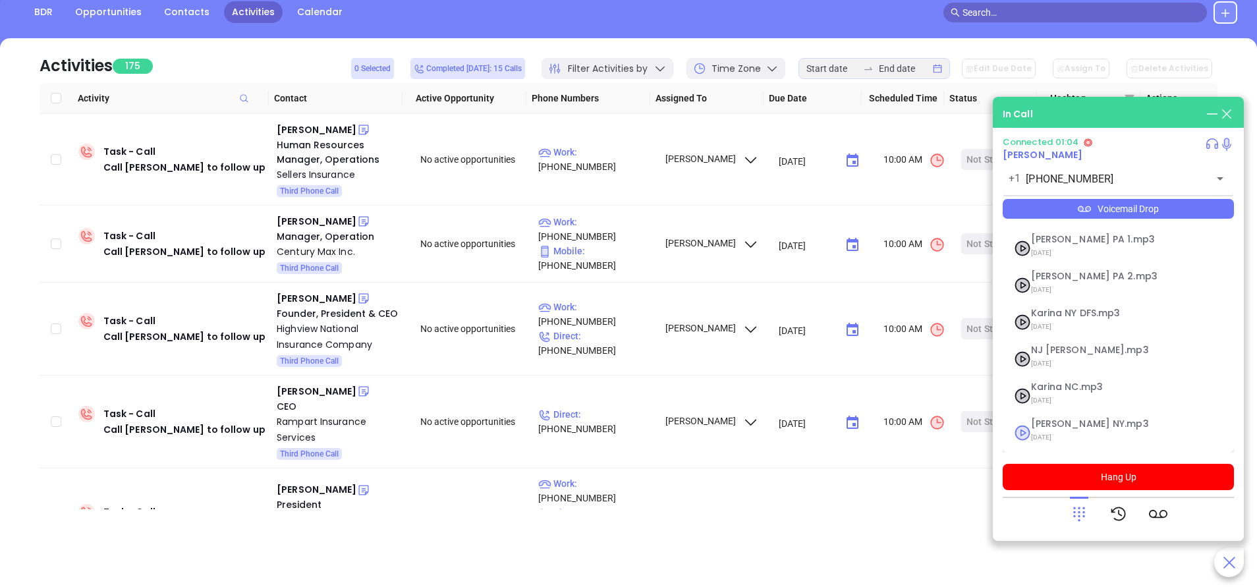
click at [1047, 429] on span "09/11/2025" at bounding box center [1102, 437] width 142 height 17
checkbox input "true"
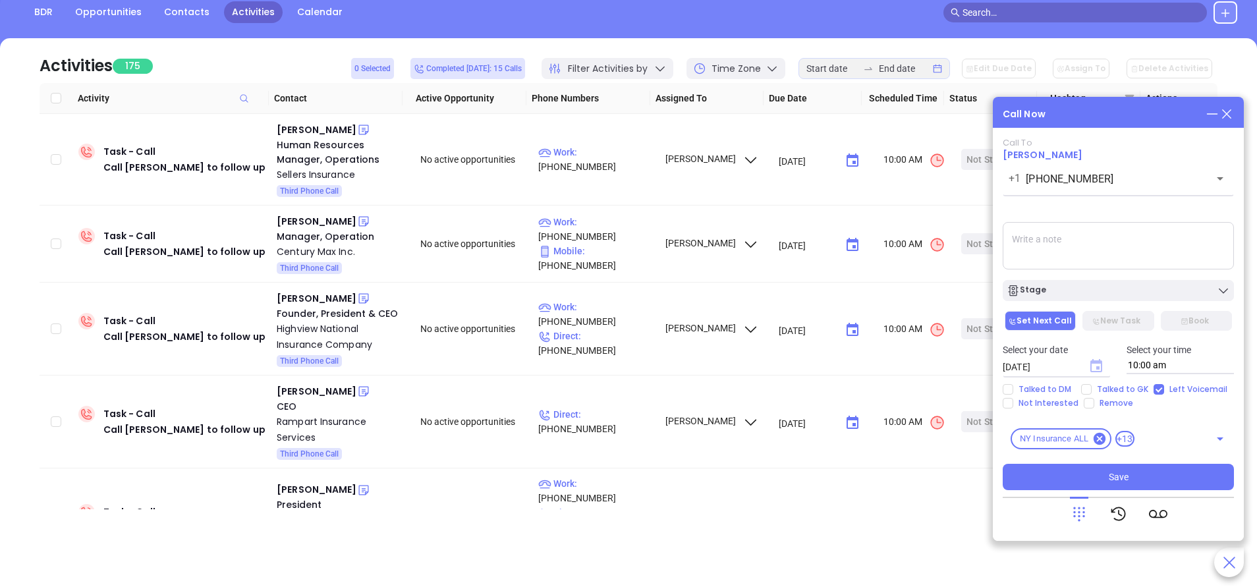
click at [1093, 364] on main "Sales Sales Manager BDR Opportunities Contacts Activities Calendar Call Now Cal…" at bounding box center [628, 259] width 1257 height 655
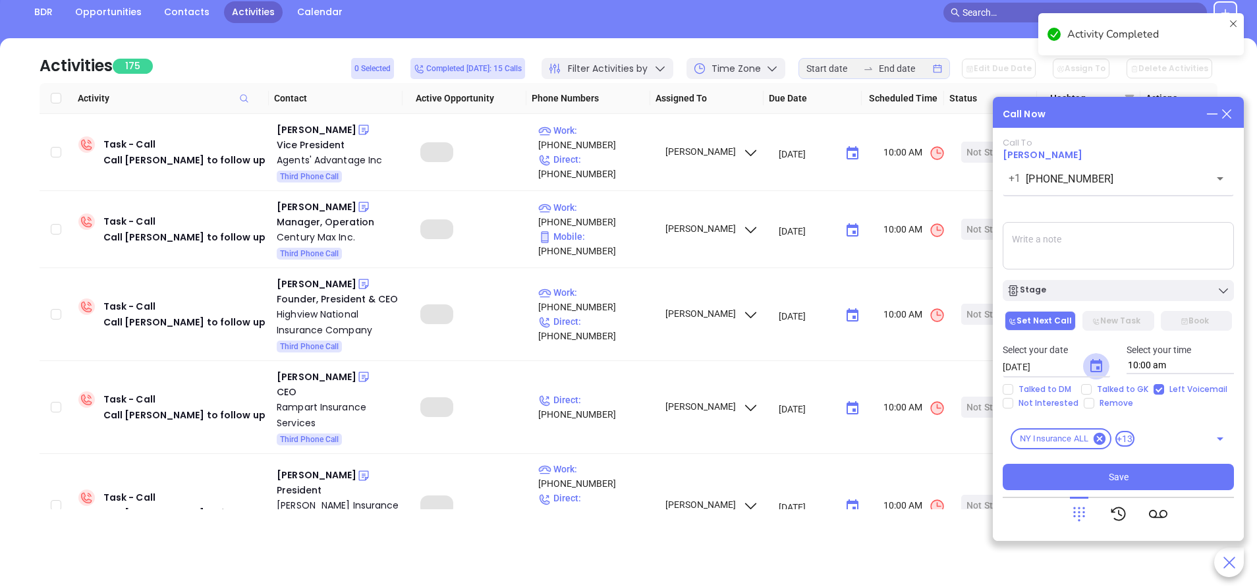
click at [1092, 366] on icon "Choose date, selected date is Sep 24, 2025" at bounding box center [1096, 366] width 16 height 16
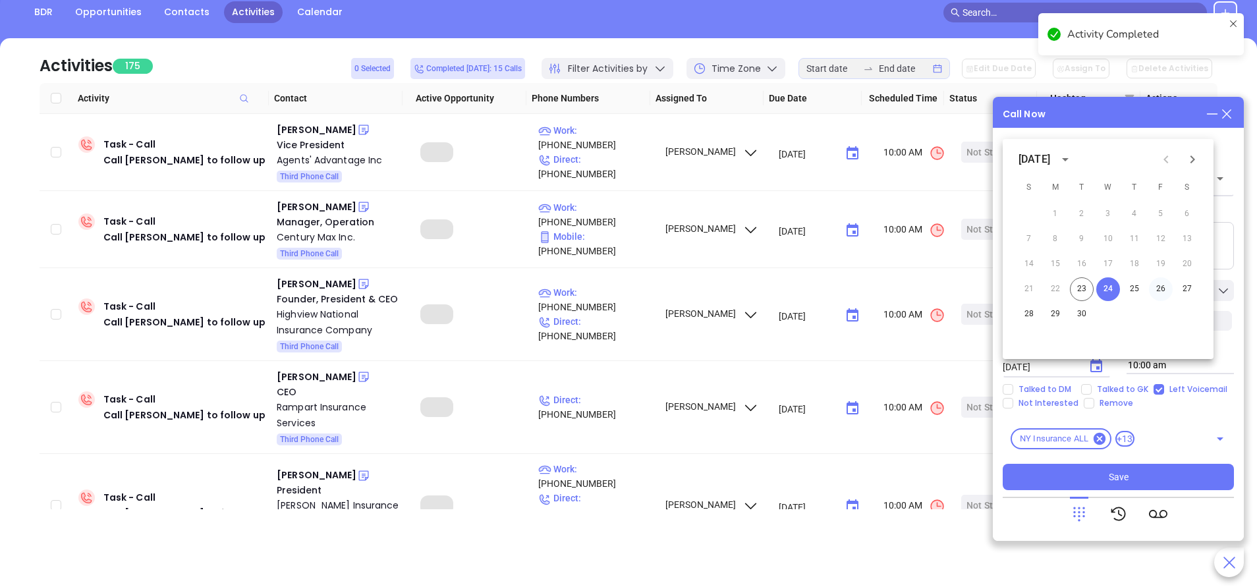
click at [1157, 287] on button "26" at bounding box center [1161, 289] width 24 height 24
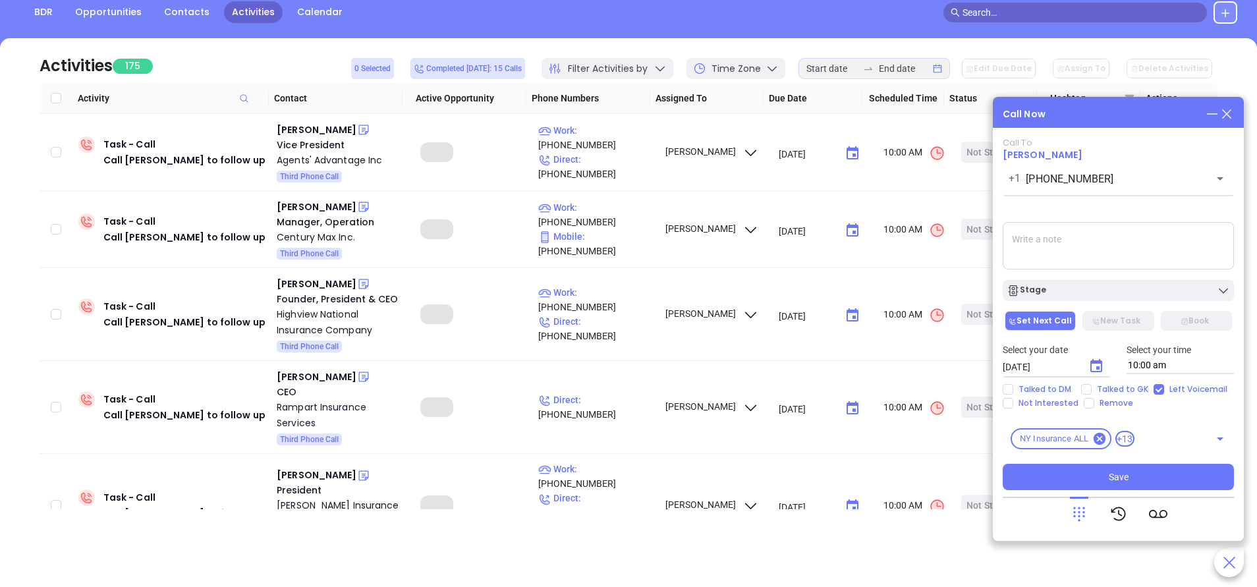
type input "09/26/2025"
click at [1157, 287] on div "Stage" at bounding box center [1117, 290] width 223 height 13
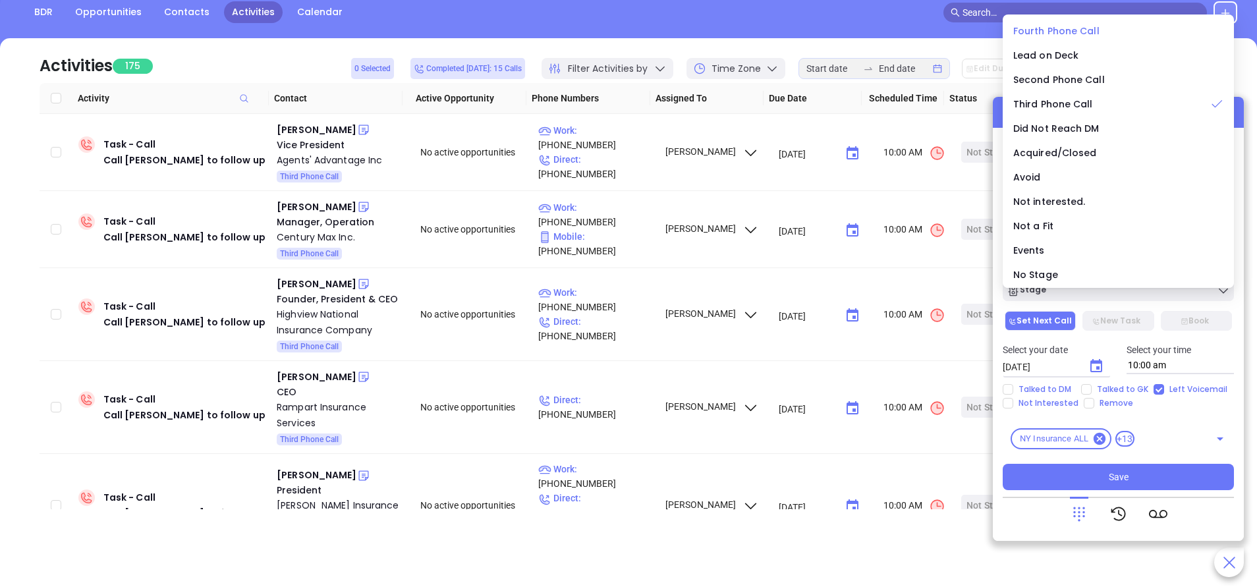
click at [1043, 30] on span "Fourth Phone Call" at bounding box center [1056, 30] width 86 height 13
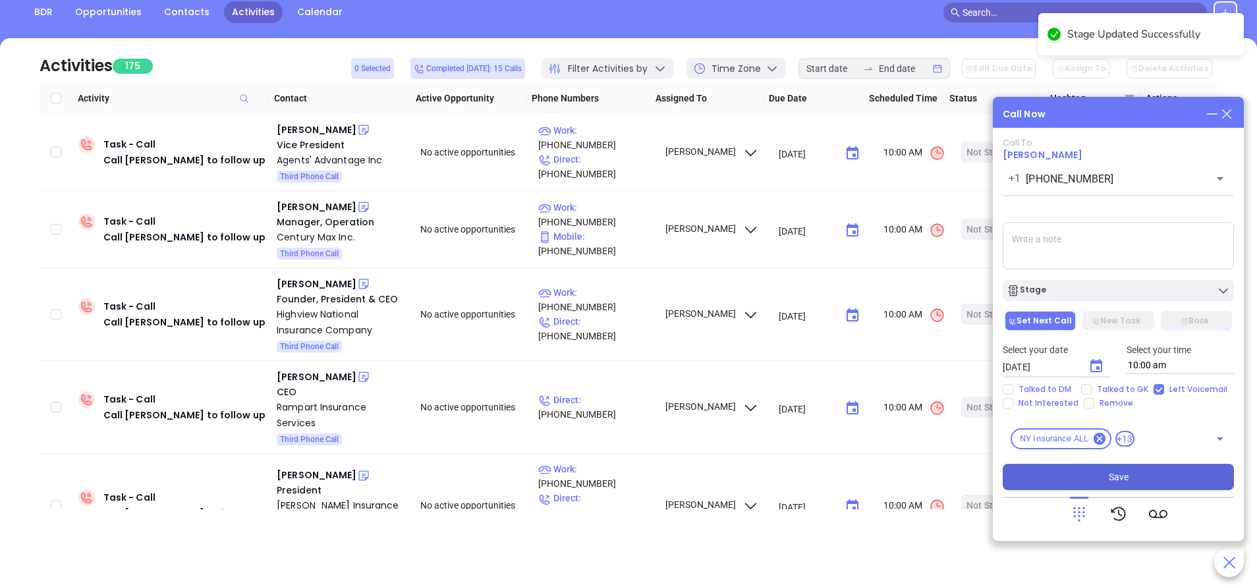
click at [1155, 476] on button "Save" at bounding box center [1118, 477] width 231 height 26
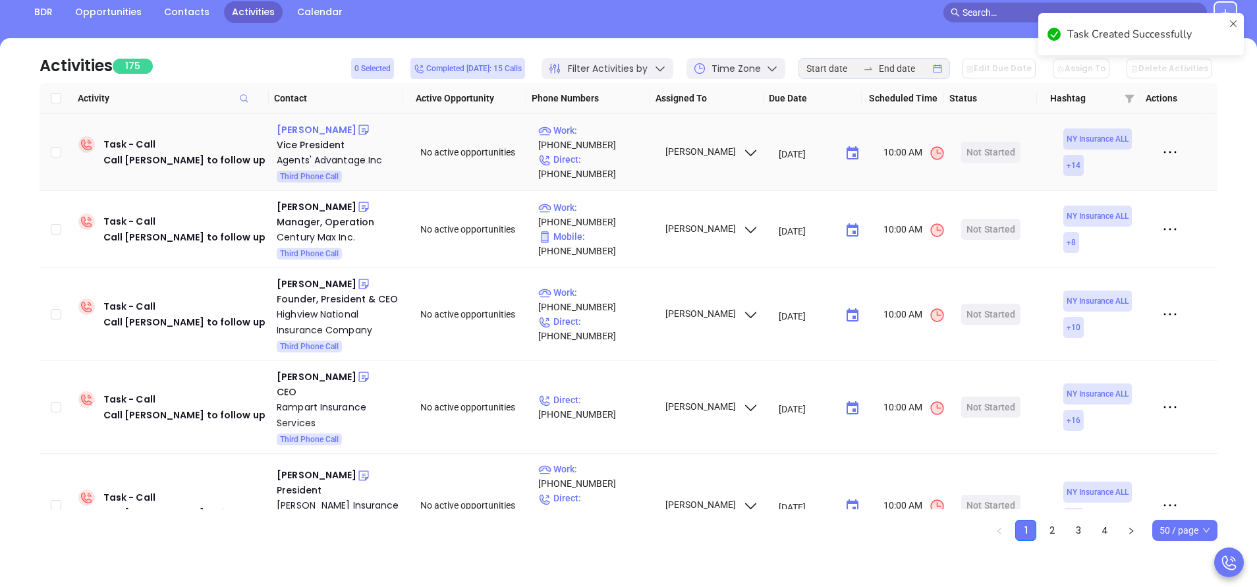
click at [344, 128] on div "Joseph Cantarella" at bounding box center [317, 130] width 80 height 16
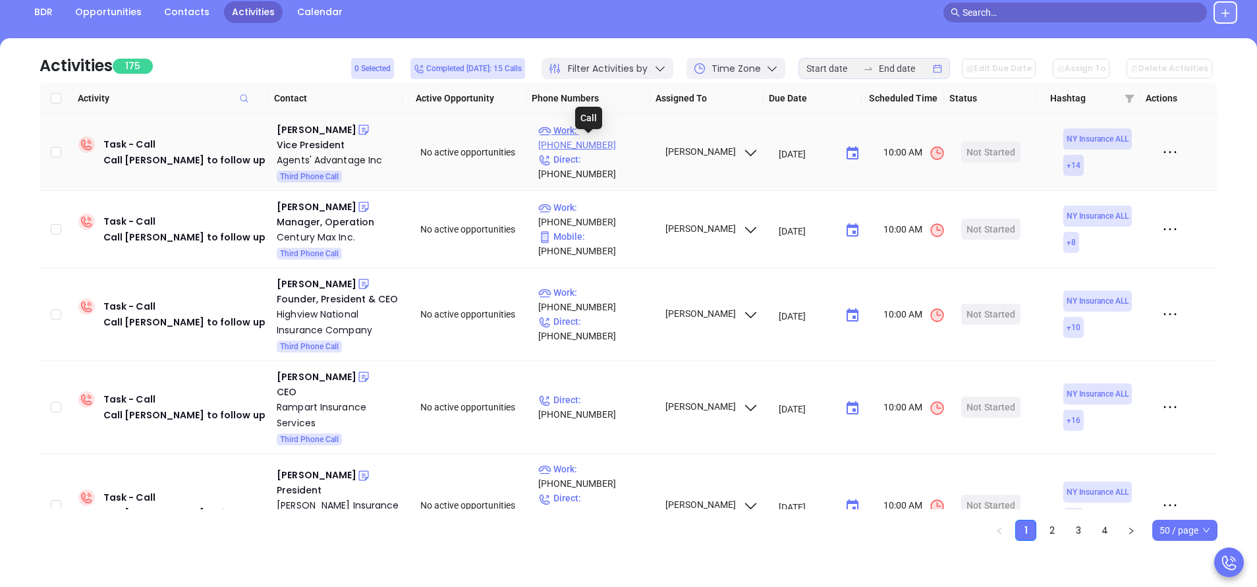
click at [620, 148] on p "Work : (888) 632-0074" at bounding box center [595, 137] width 115 height 29
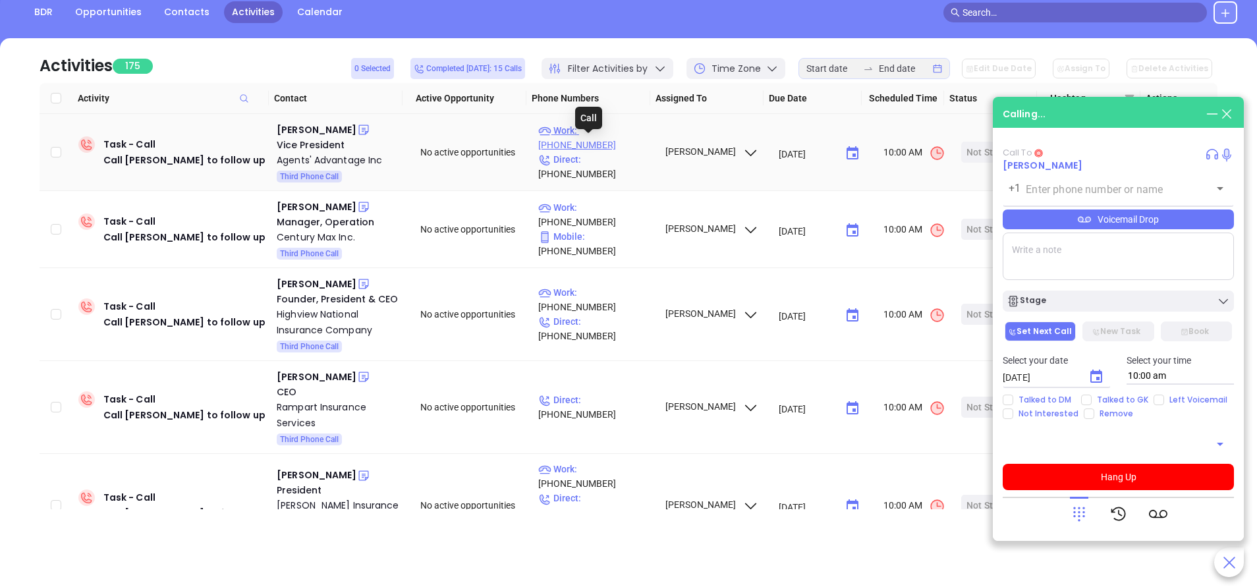
type input "(888) 632-0074"
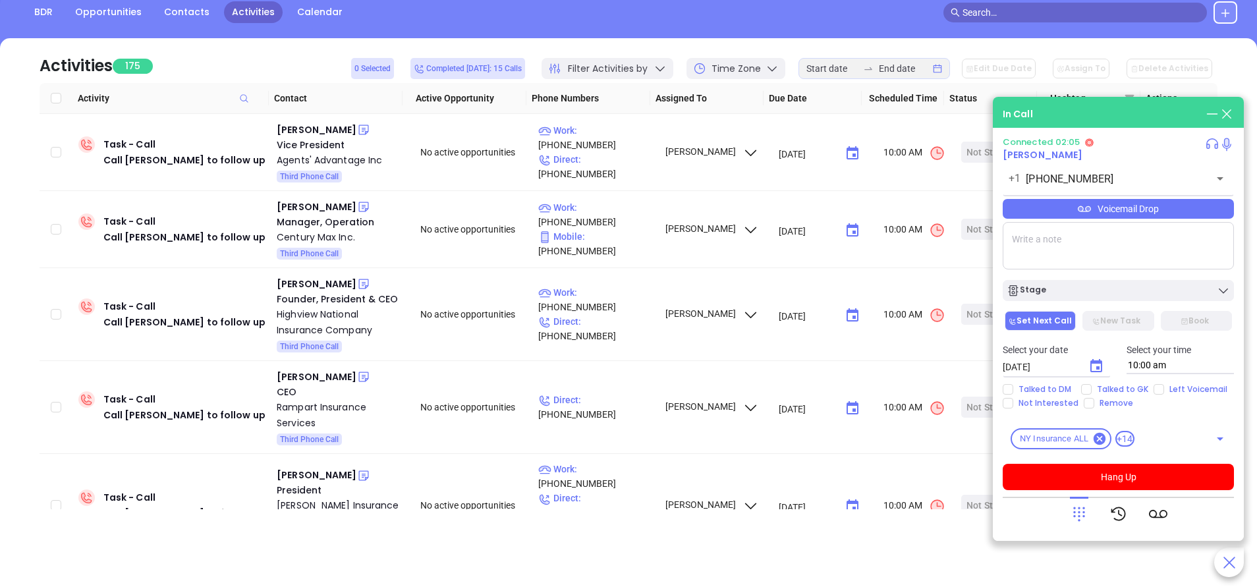
click at [1141, 209] on div "Voicemail Drop" at bounding box center [1118, 209] width 231 height 20
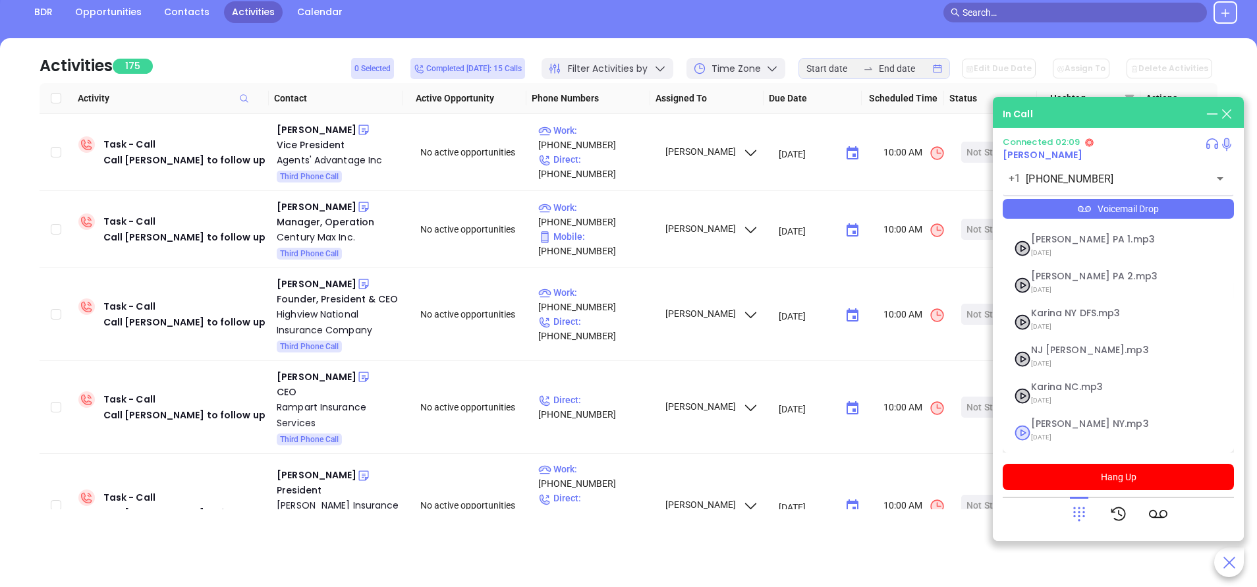
click at [1056, 426] on span "Vicky NY.mp3" at bounding box center [1102, 424] width 142 height 10
checkbox input "true"
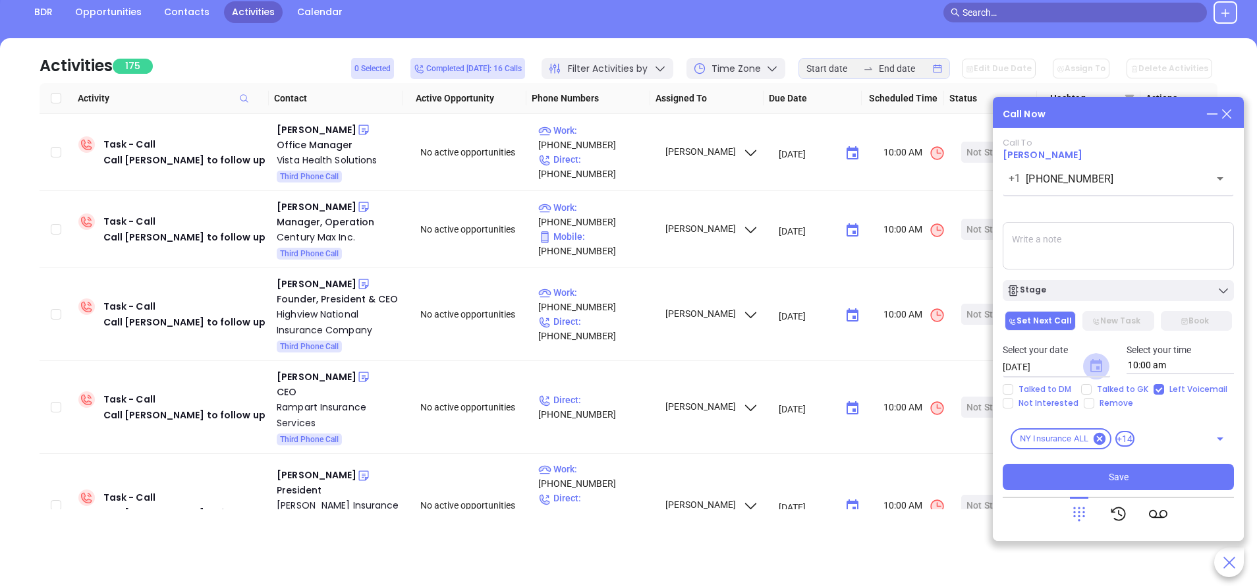
click at [1099, 363] on icon "Choose date, selected date is Sep 24, 2025" at bounding box center [1096, 365] width 12 height 13
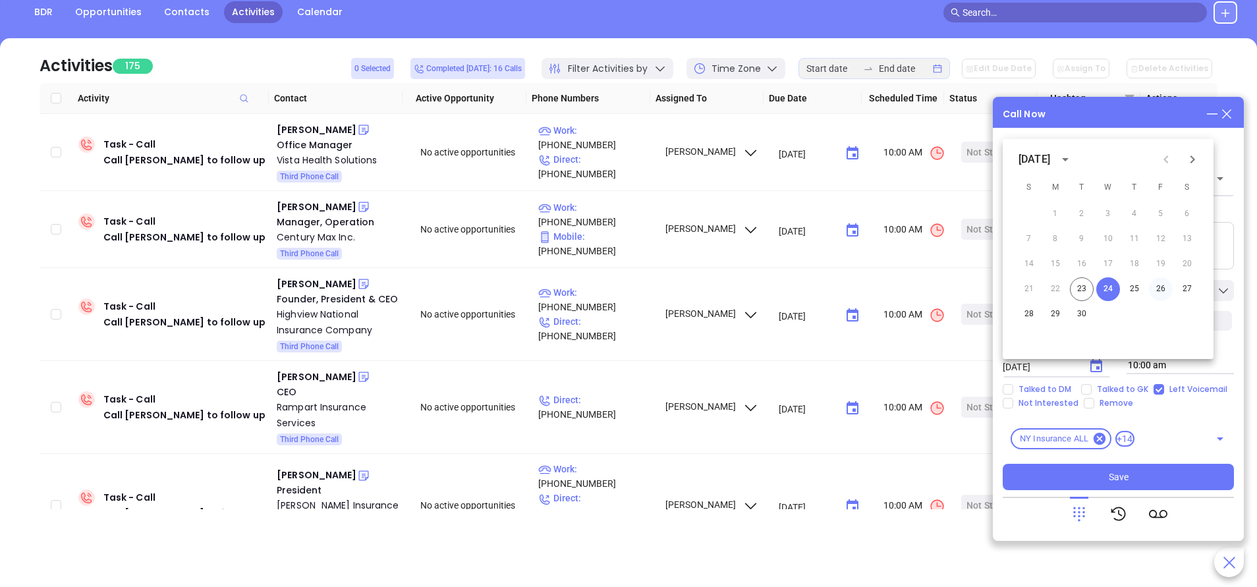
click at [1164, 288] on button "26" at bounding box center [1161, 289] width 24 height 24
type input "09/26/2025"
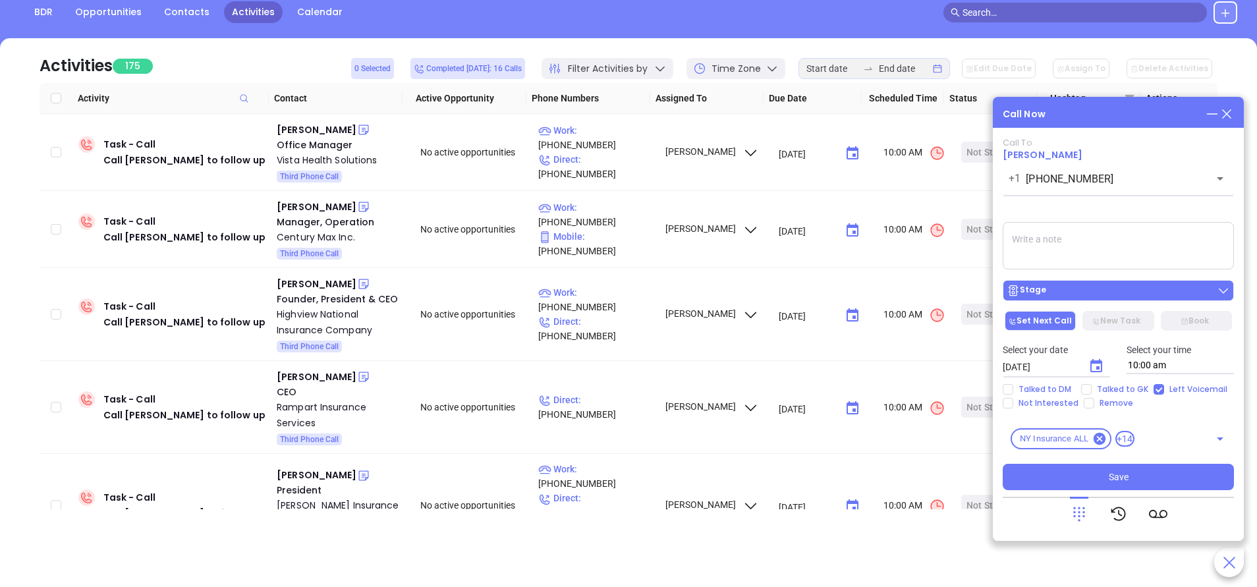
click at [1147, 291] on div "Stage" at bounding box center [1117, 290] width 223 height 13
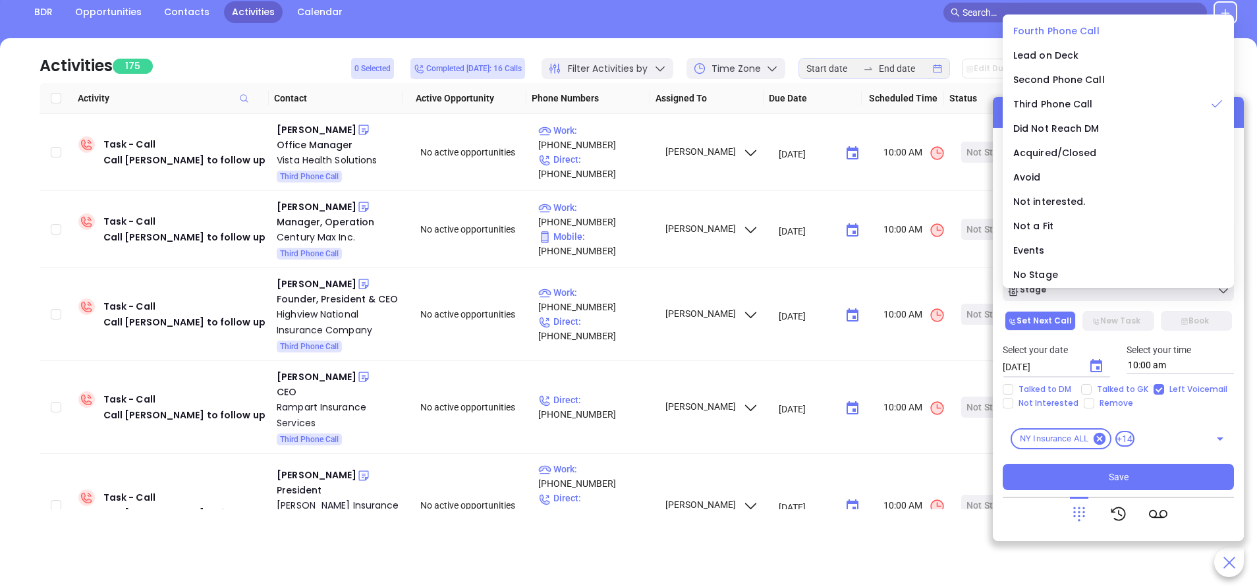
click at [1065, 26] on span "Fourth Phone Call" at bounding box center [1056, 30] width 86 height 13
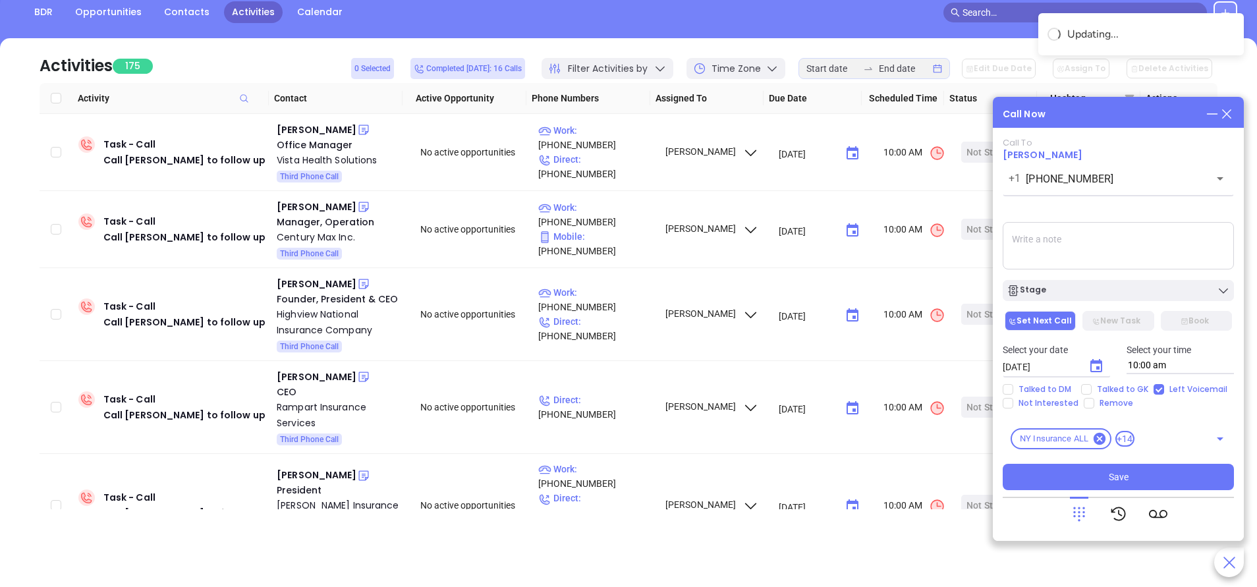
click at [1095, 225] on textarea at bounding box center [1118, 245] width 231 height 47
click at [1114, 476] on span "Save" at bounding box center [1119, 477] width 20 height 14
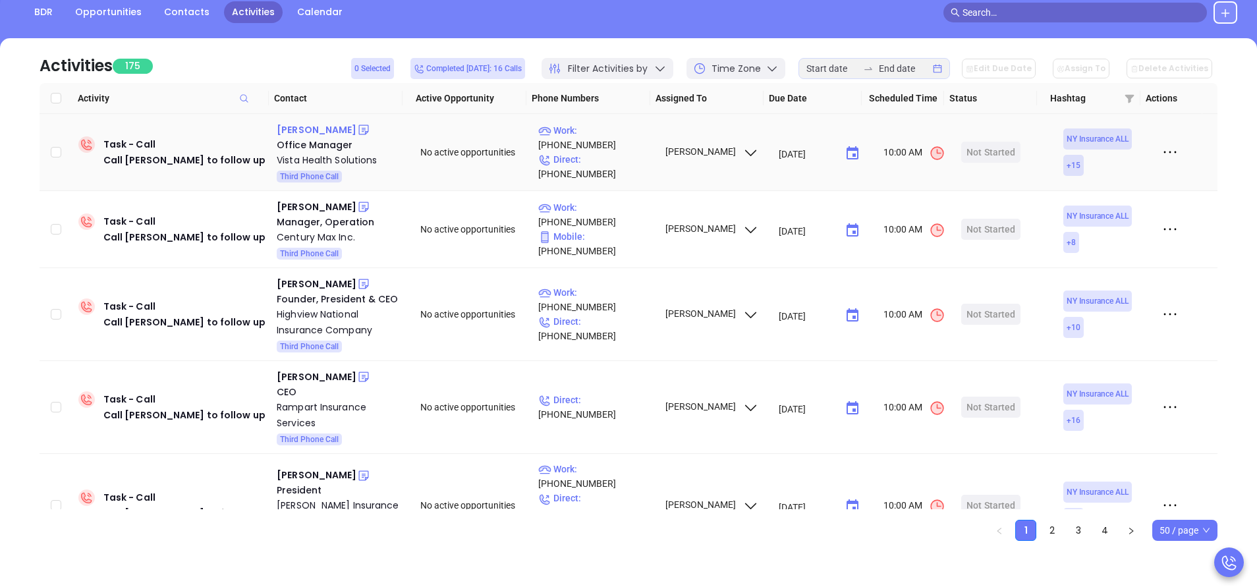
click at [329, 127] on div "Chris Sheppard" at bounding box center [317, 130] width 80 height 16
click at [599, 145] on p "Work : (845) 753-2320" at bounding box center [595, 137] width 115 height 29
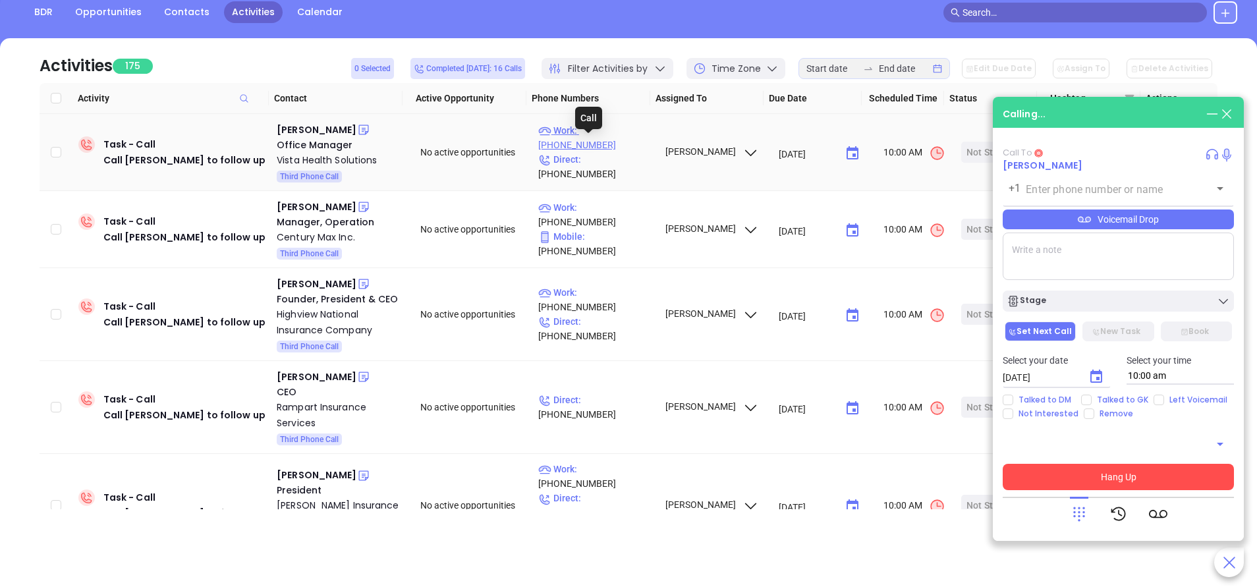
type input "(845) 753-2320"
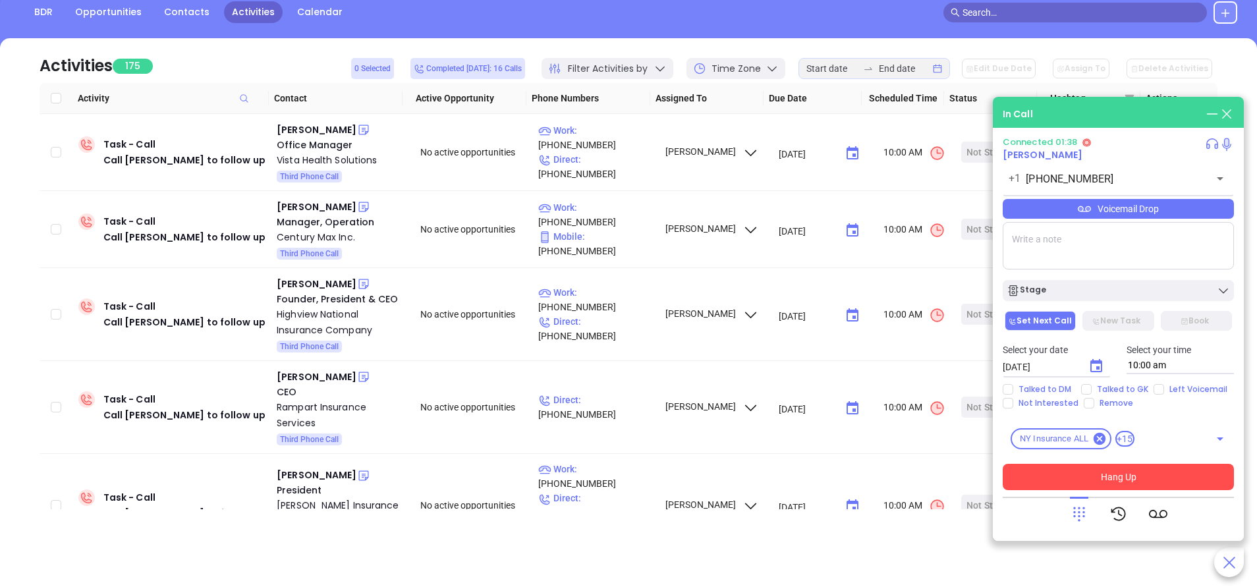
click at [1097, 364] on icon "Choose date, selected date is Sep 24, 2025" at bounding box center [1096, 366] width 16 height 16
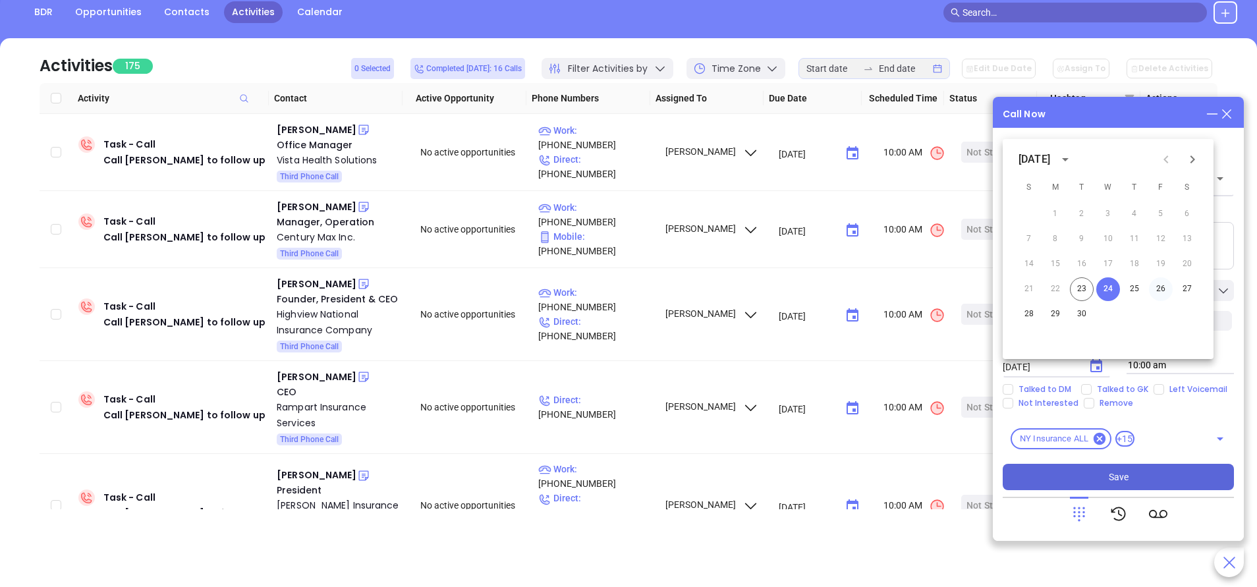
click at [1165, 291] on button "26" at bounding box center [1161, 289] width 24 height 24
type input "09/26/2025"
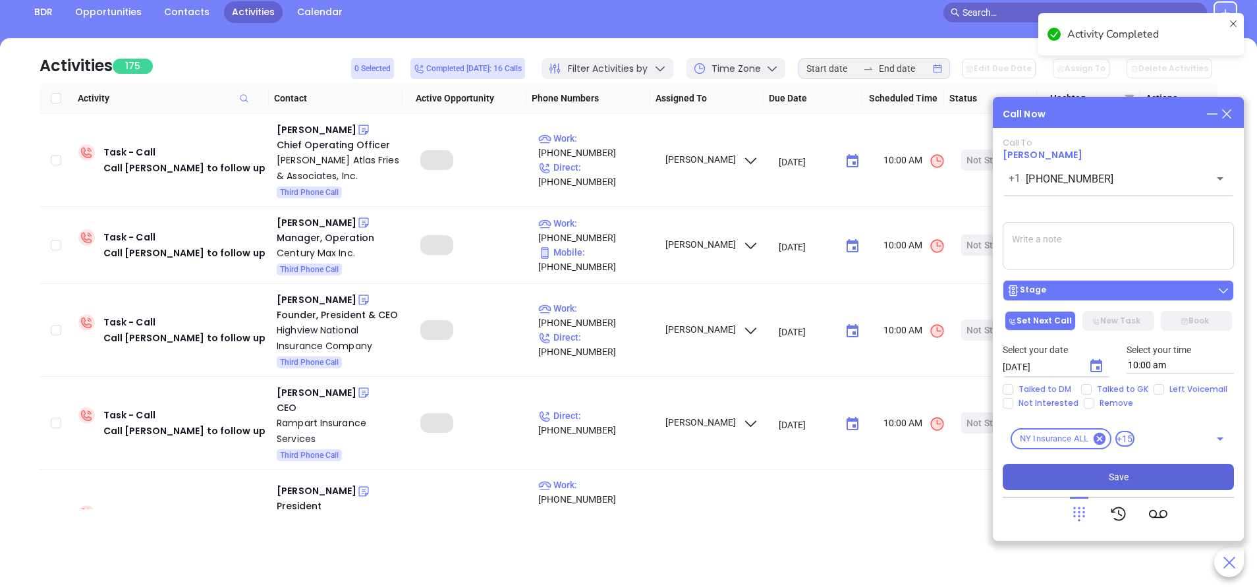
click at [1114, 291] on div "Stage" at bounding box center [1117, 290] width 223 height 13
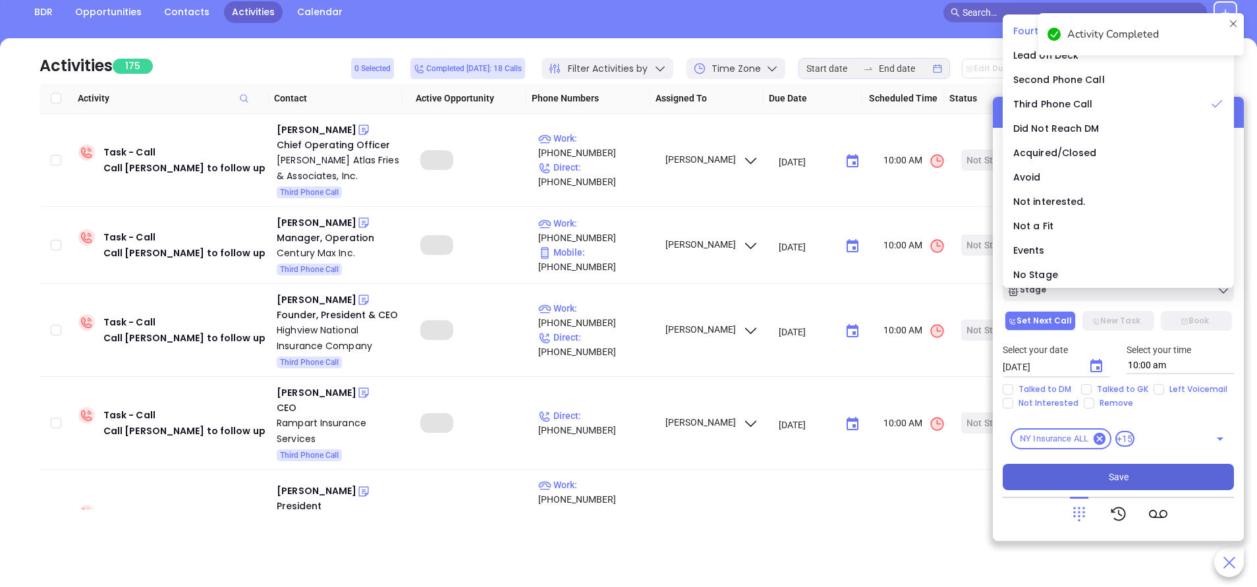
click at [1020, 32] on span "Fourth Phone Call" at bounding box center [1056, 30] width 86 height 13
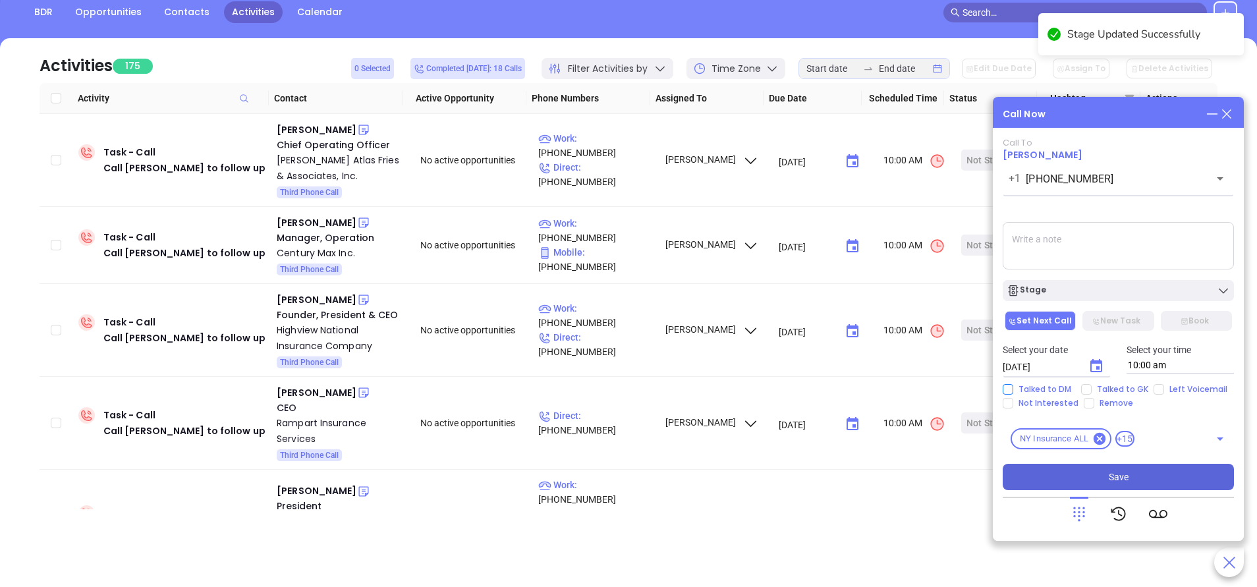
click at [1010, 388] on input "Talked to DM" at bounding box center [1008, 389] width 11 height 11
checkbox input "true"
click at [1157, 480] on button "Save" at bounding box center [1118, 477] width 231 height 26
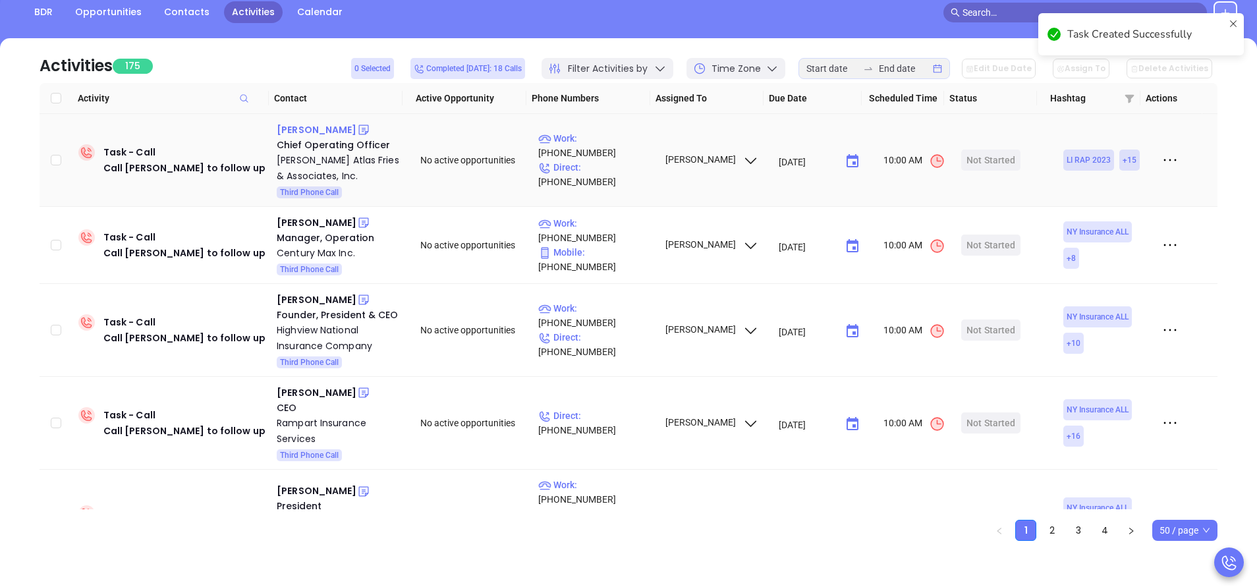
click at [319, 126] on div "Justin B. Fries" at bounding box center [317, 130] width 80 height 16
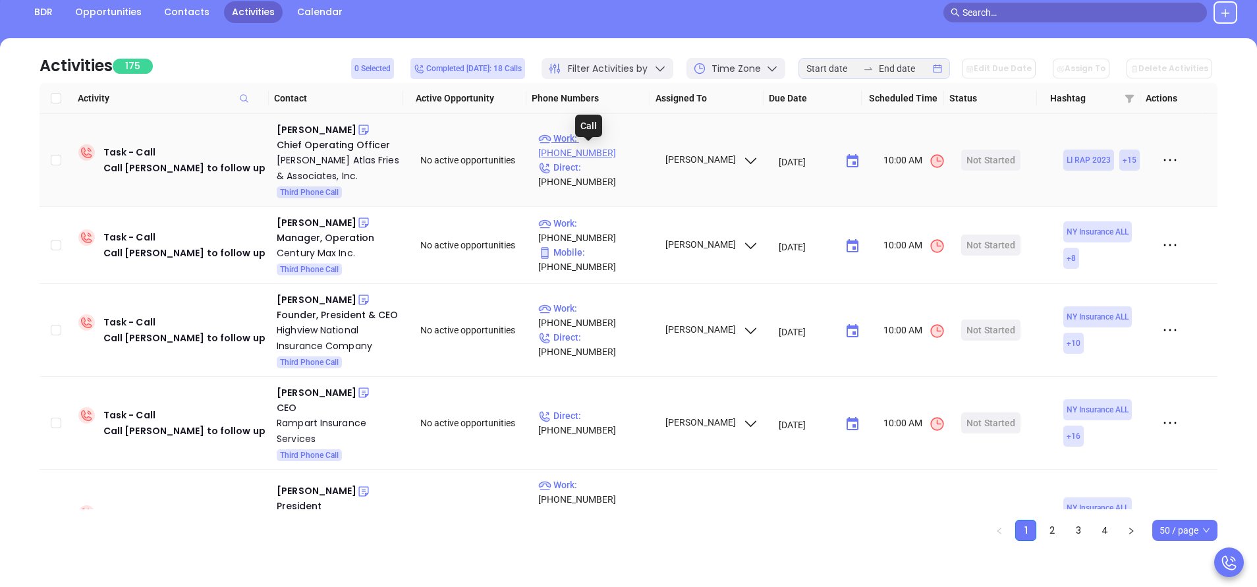
click at [620, 151] on p "Work : (516) 837-1100" at bounding box center [595, 145] width 115 height 29
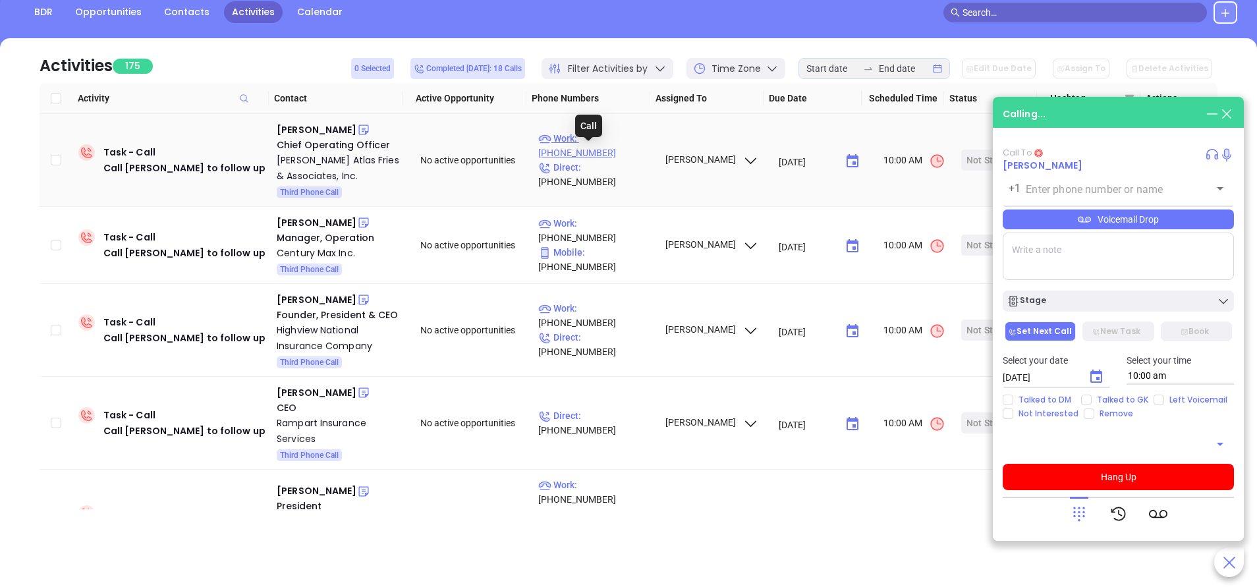
type input "(516) 837-1100"
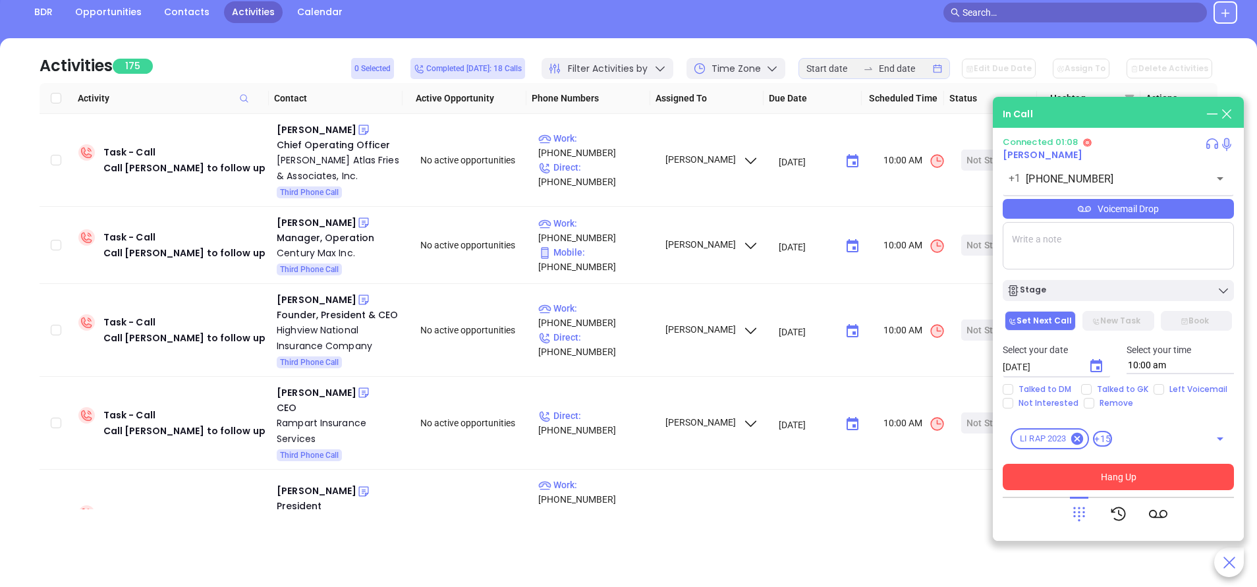
click at [1138, 480] on button "Hang Up" at bounding box center [1118, 477] width 231 height 26
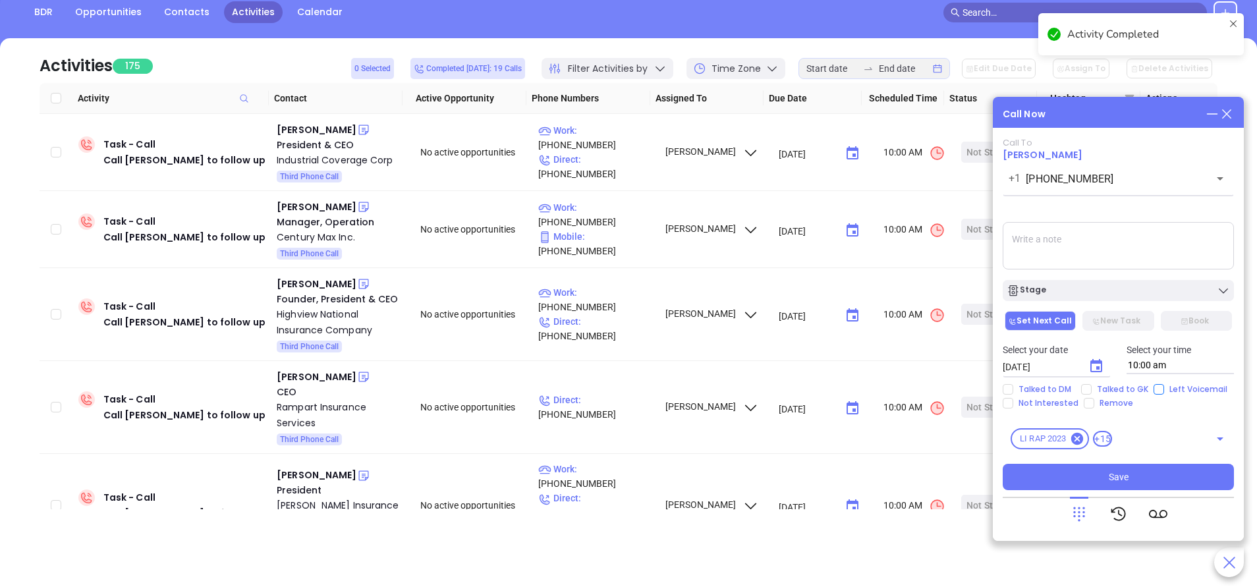
click at [1153, 385] on input "Left Voicemail" at bounding box center [1158, 389] width 11 height 11
checkbox input "true"
click at [1095, 366] on icon "Choose date, selected date is Sep 24, 2025" at bounding box center [1096, 365] width 12 height 13
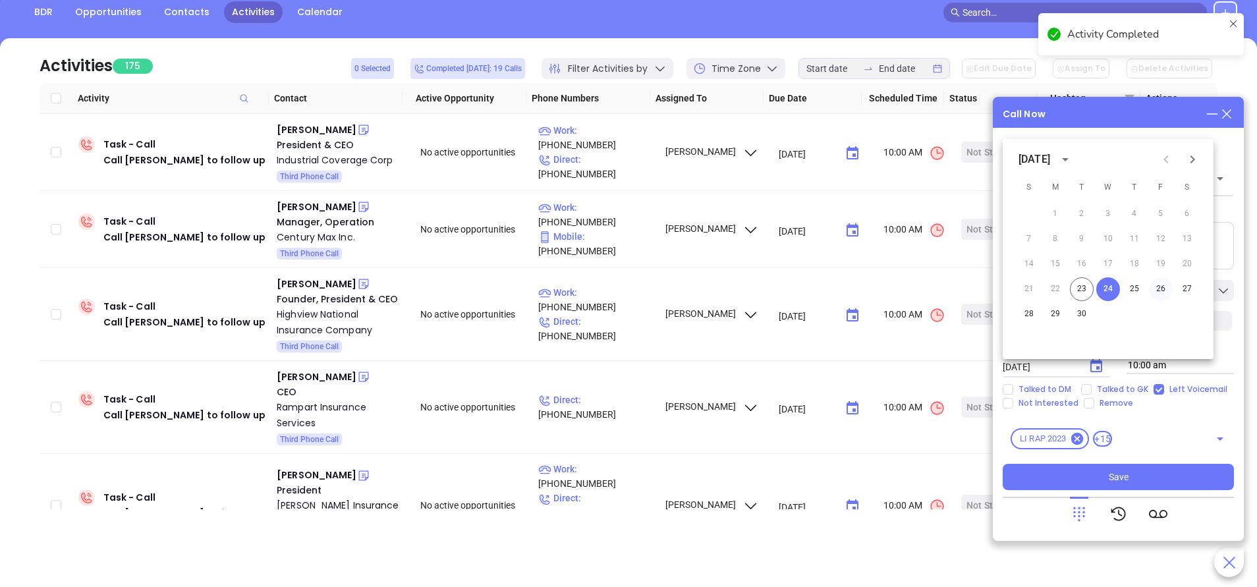
click at [1169, 291] on button "26" at bounding box center [1161, 289] width 24 height 24
type input "09/26/2025"
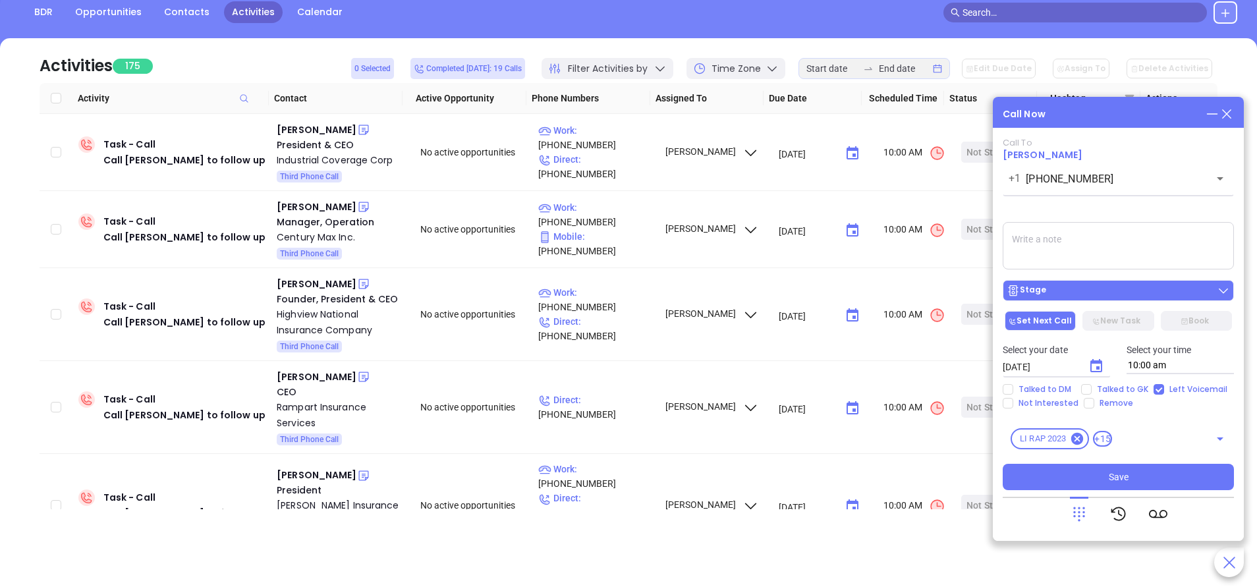
click at [1165, 288] on div "Stage" at bounding box center [1117, 290] width 223 height 13
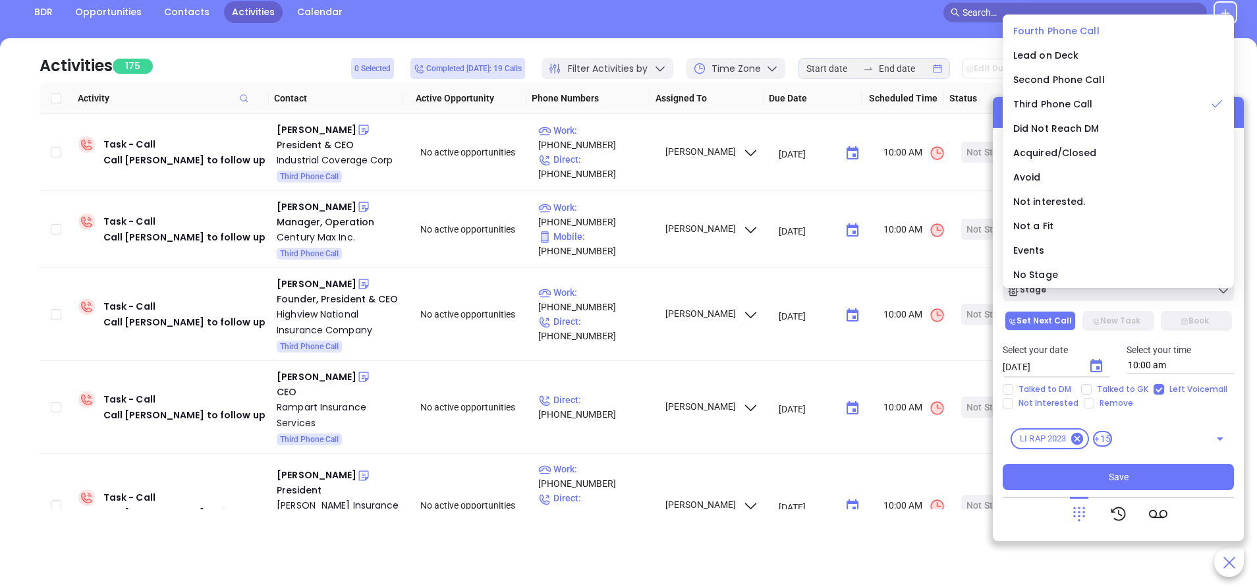
click at [1060, 27] on span "Fourth Phone Call" at bounding box center [1056, 30] width 86 height 13
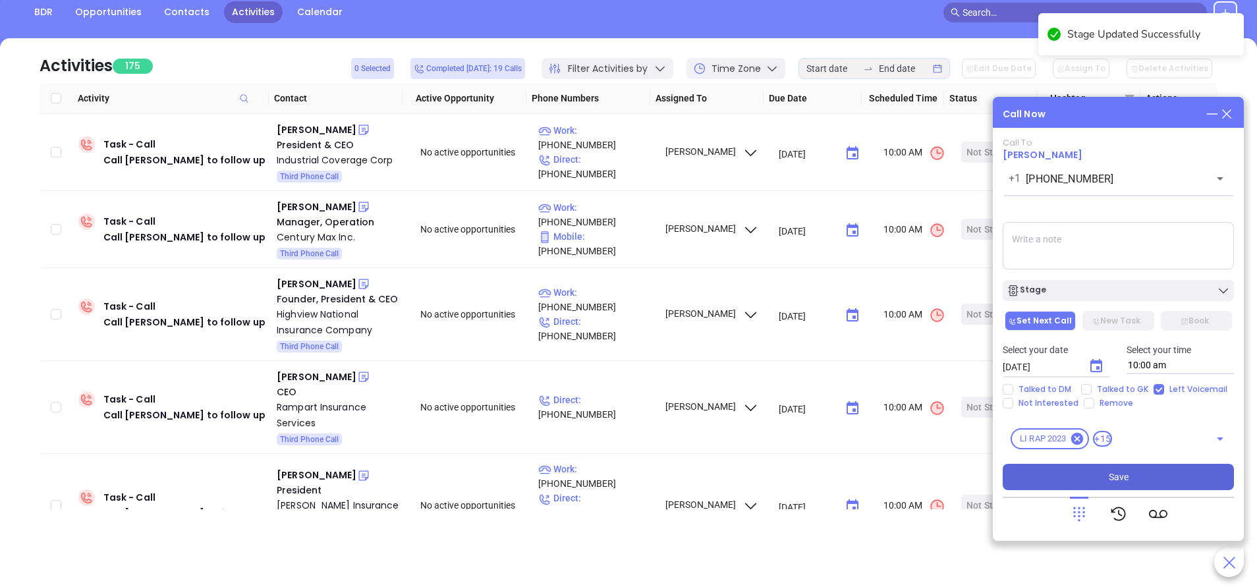
click at [1099, 481] on button "Save" at bounding box center [1118, 477] width 231 height 26
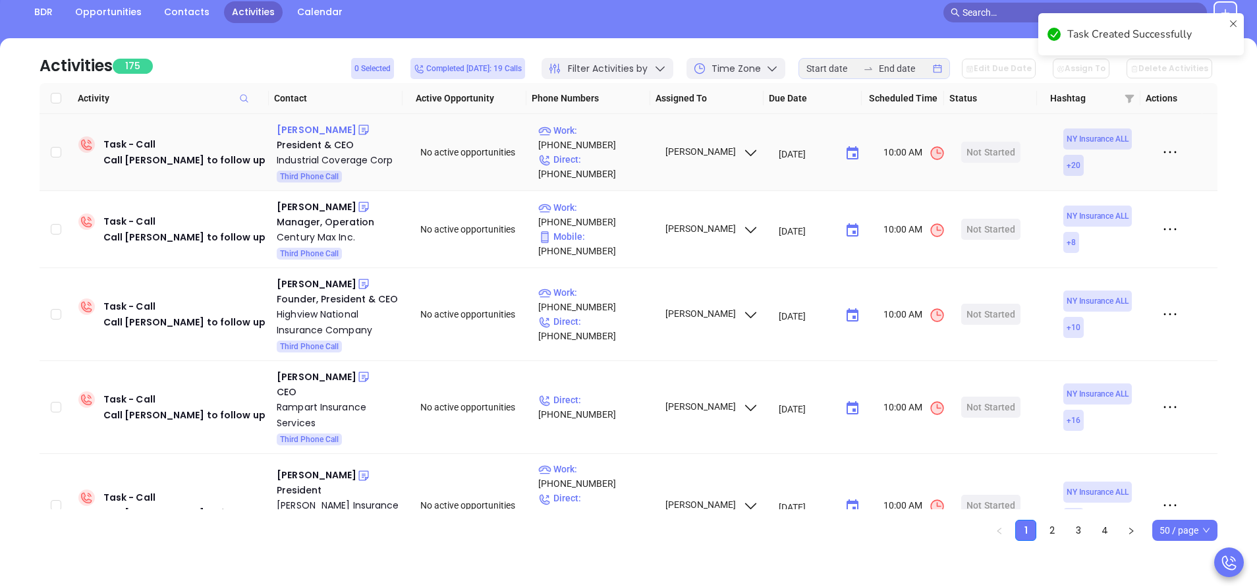
click at [343, 128] on div "Michael A Romeo" at bounding box center [317, 130] width 80 height 16
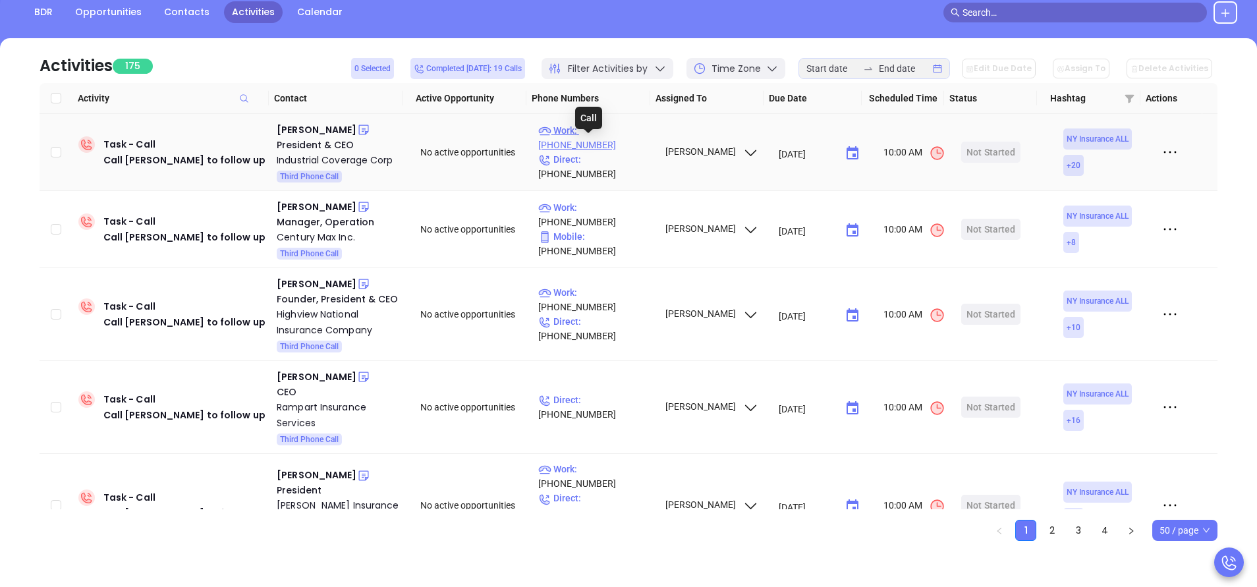
click at [624, 144] on p "Work : (631) 736-7500" at bounding box center [595, 137] width 115 height 29
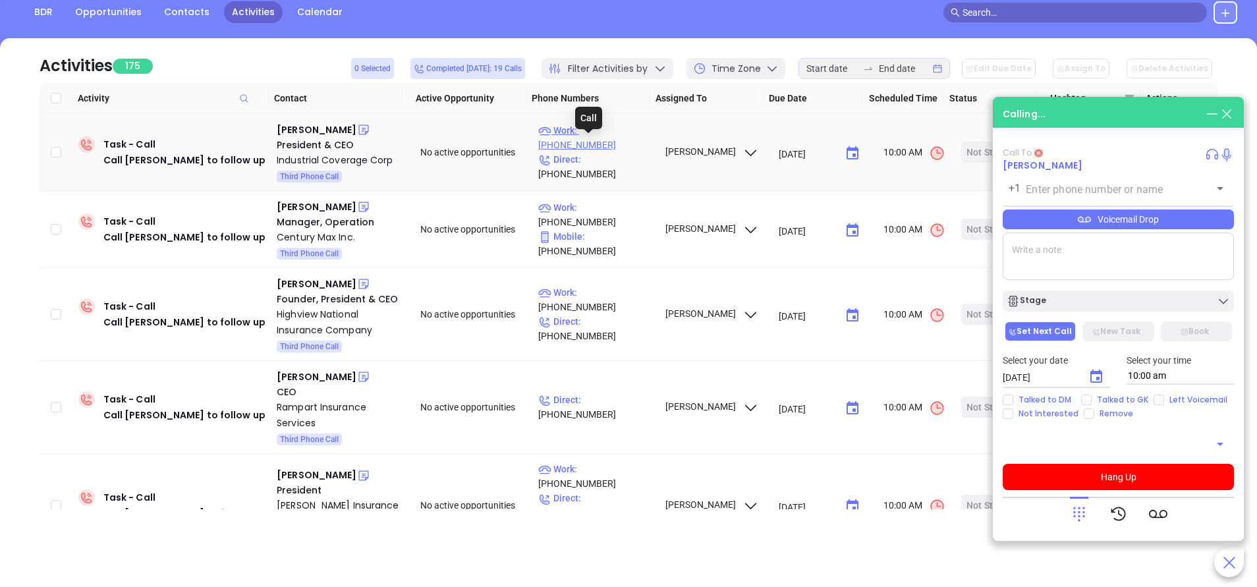
type input "(631) 736-7500"
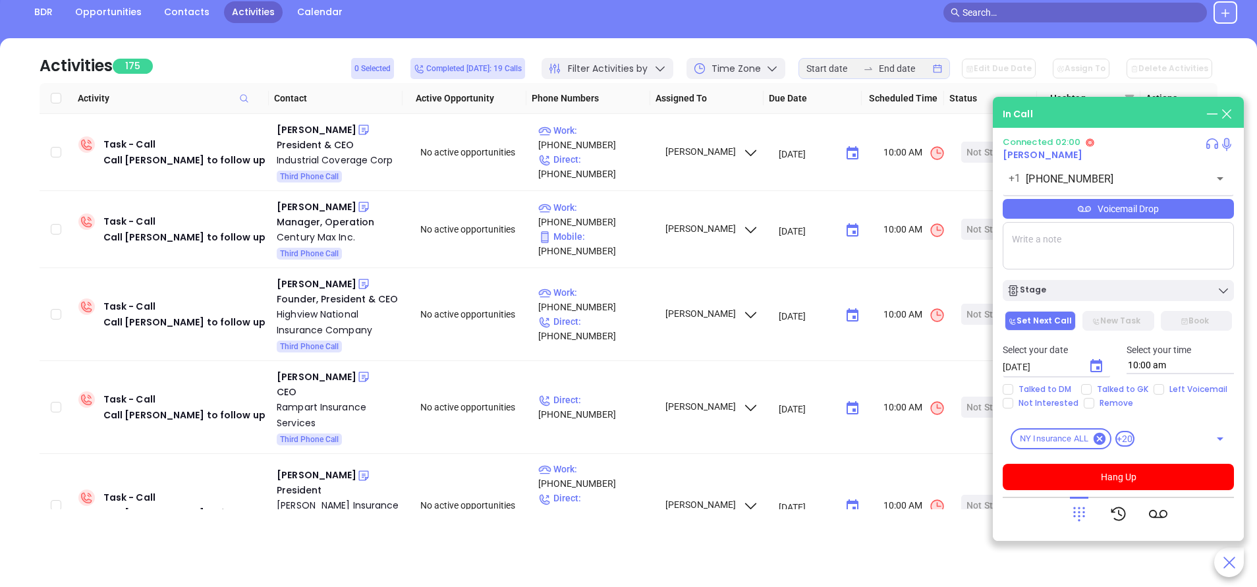
click at [1101, 212] on div "Voicemail Drop" at bounding box center [1118, 209] width 231 height 20
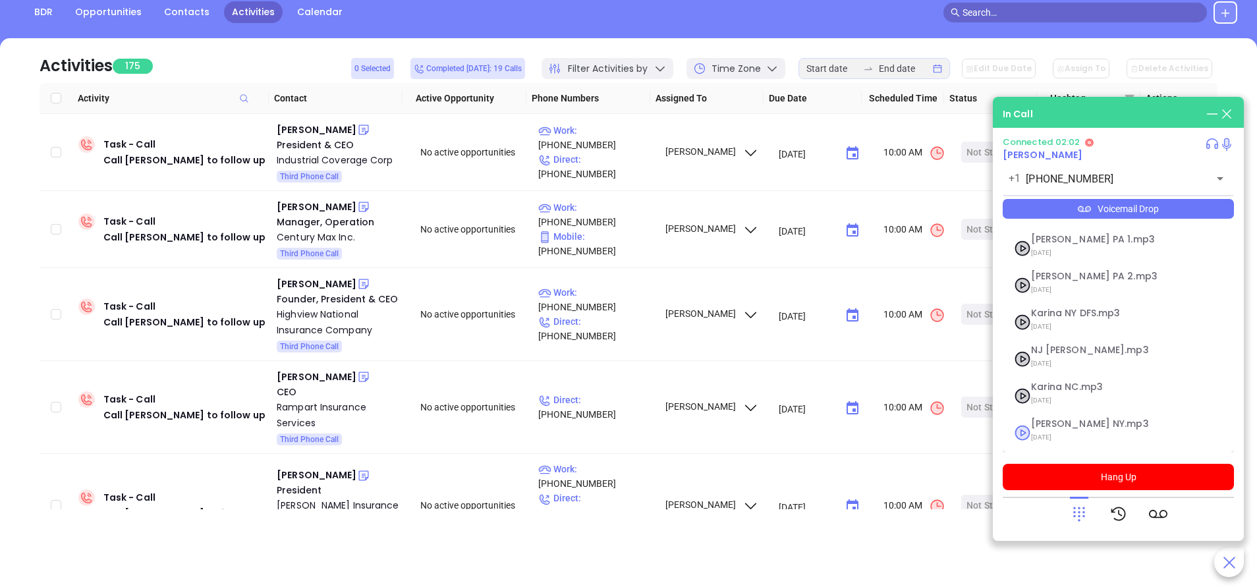
click at [1058, 428] on div "Vicky NY.mp3 09/11/2025" at bounding box center [1102, 432] width 158 height 27
checkbox input "true"
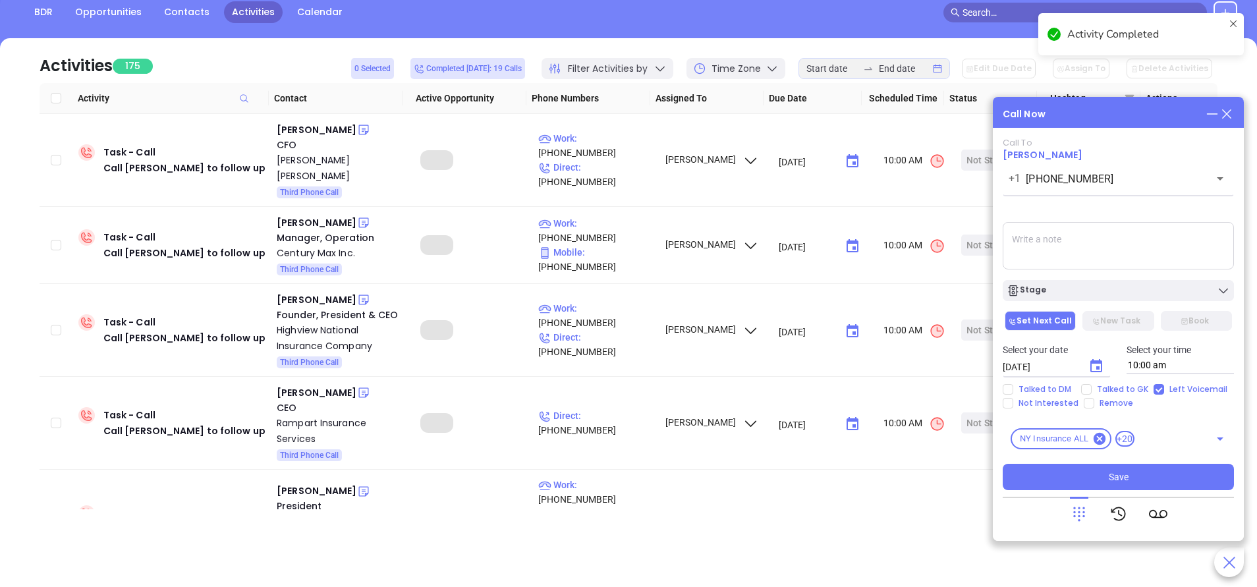
click at [1097, 366] on icon "Choose date, selected date is Sep 24, 2025" at bounding box center [1096, 365] width 12 height 13
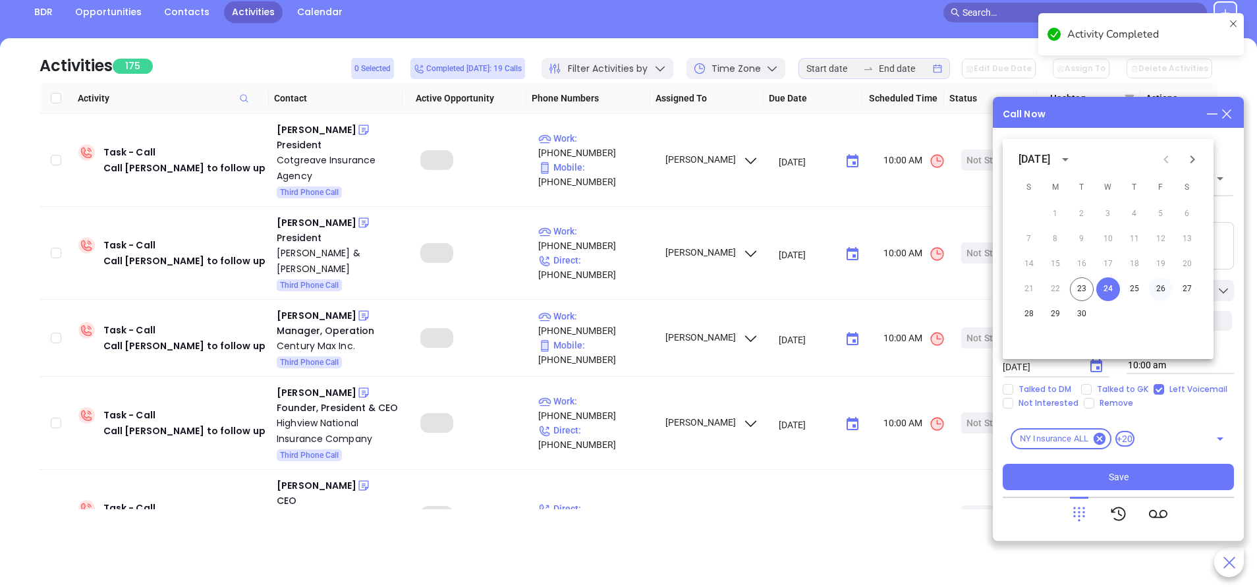
click at [1165, 285] on button "26" at bounding box center [1161, 289] width 24 height 24
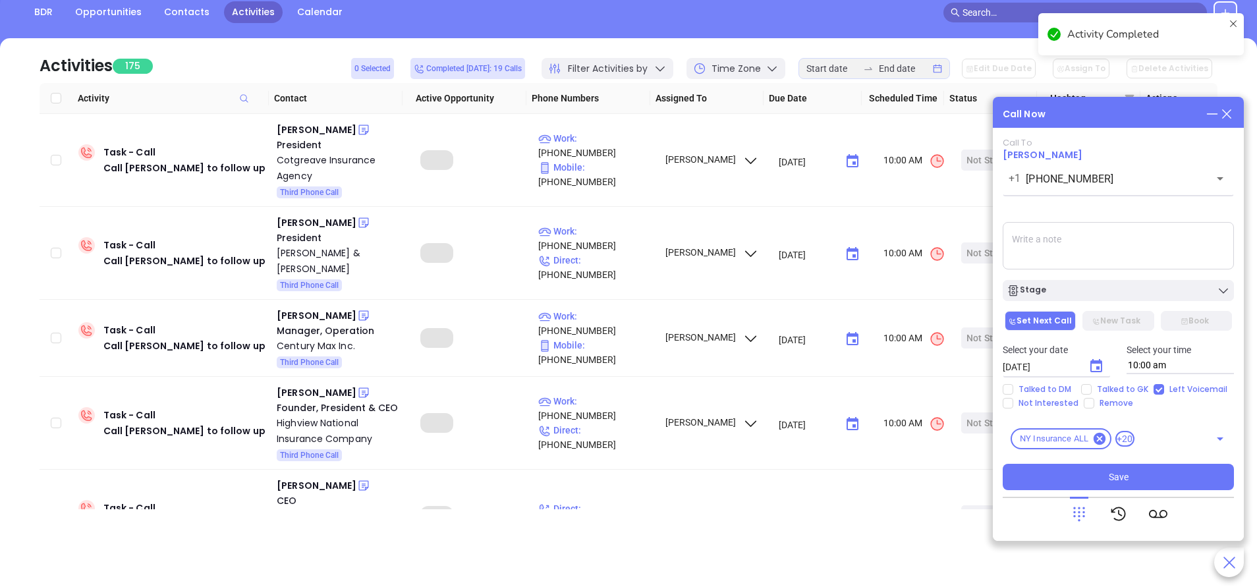
type input "09/26/2025"
click at [1165, 285] on div "Stage" at bounding box center [1117, 290] width 223 height 13
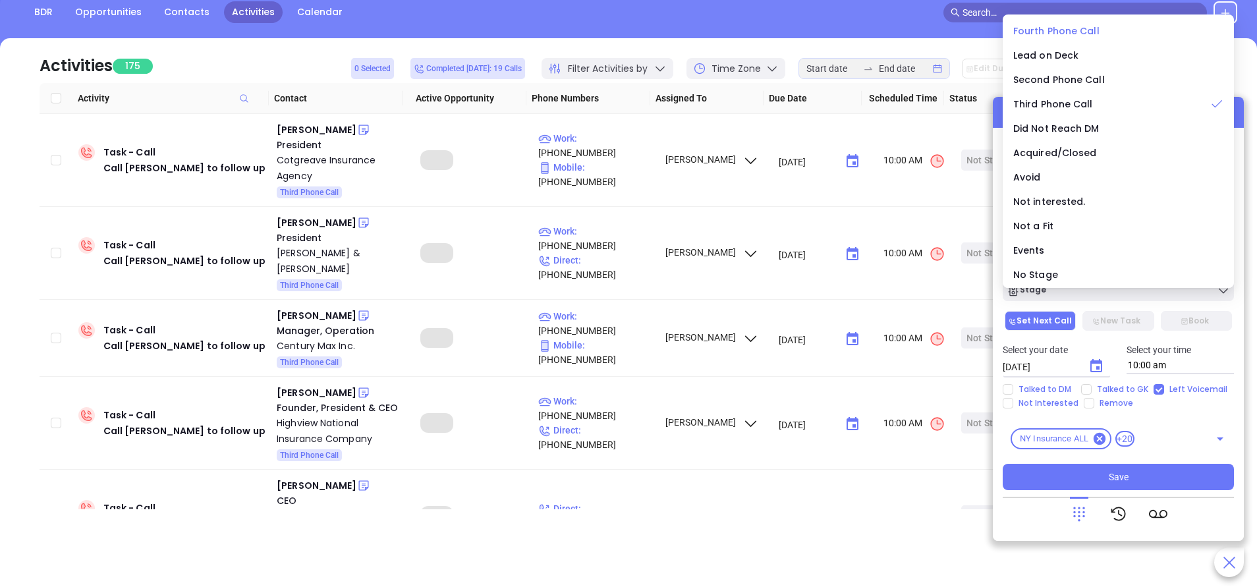
click at [1059, 30] on span "Fourth Phone Call" at bounding box center [1056, 30] width 86 height 13
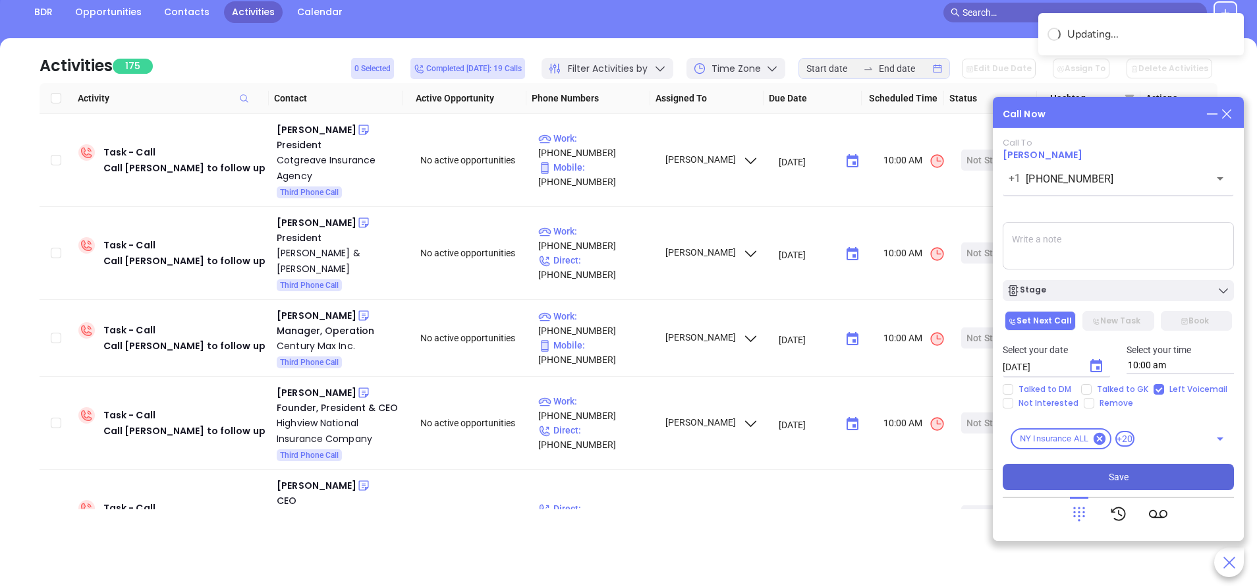
click at [1136, 476] on button "Save" at bounding box center [1118, 477] width 231 height 26
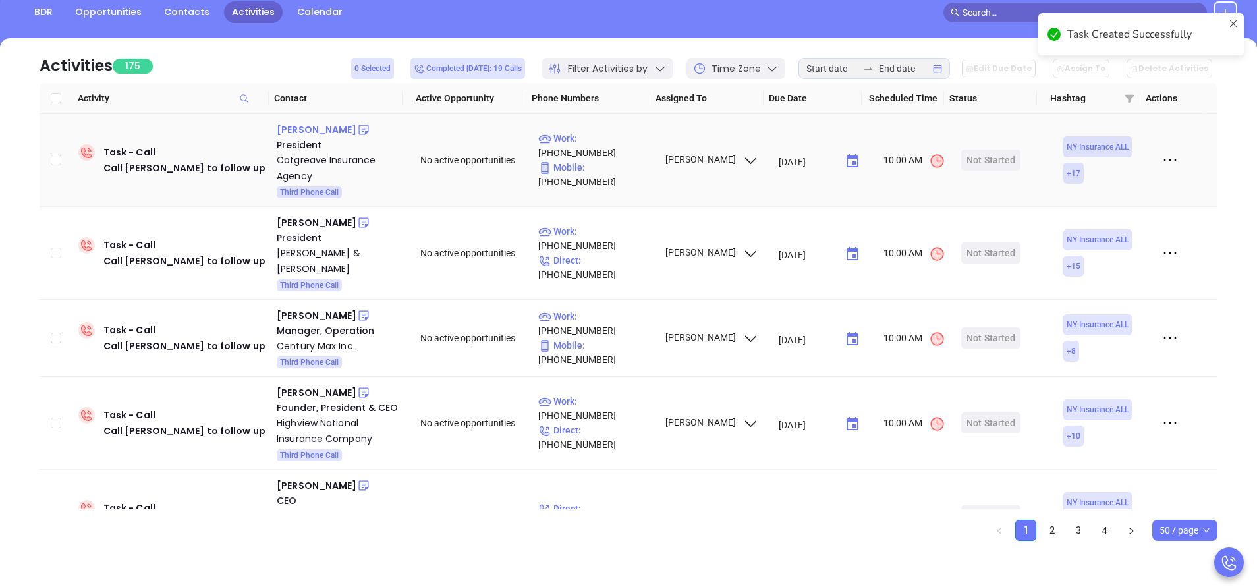
click at [333, 132] on div "James Cotgreave" at bounding box center [317, 130] width 80 height 16
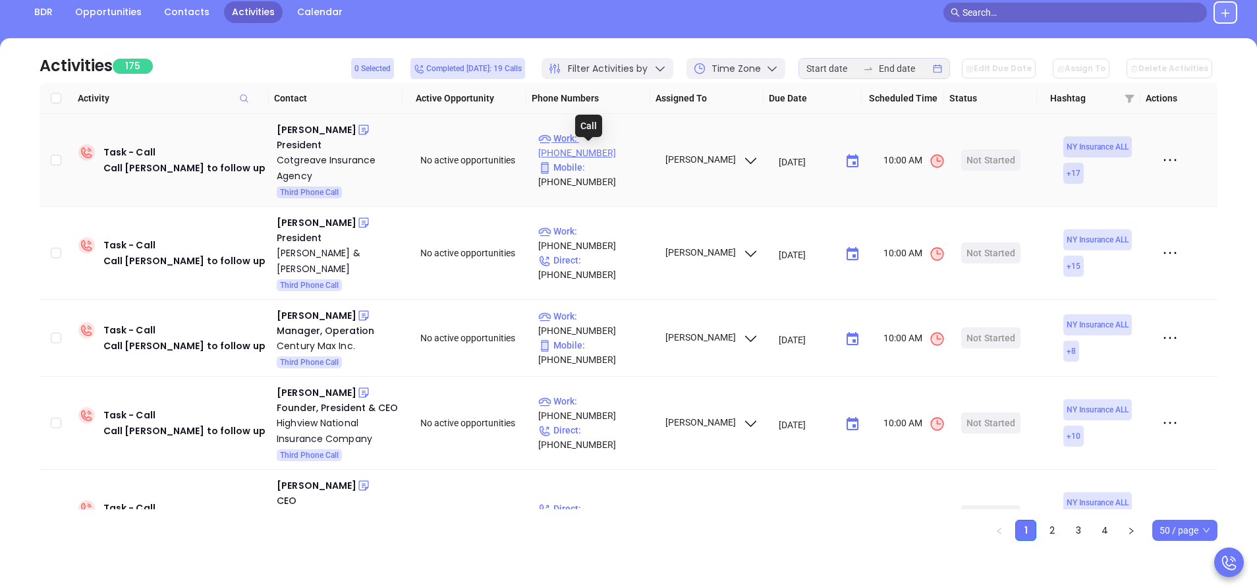
click at [622, 151] on p "Work : (631) 981-5400" at bounding box center [595, 145] width 115 height 29
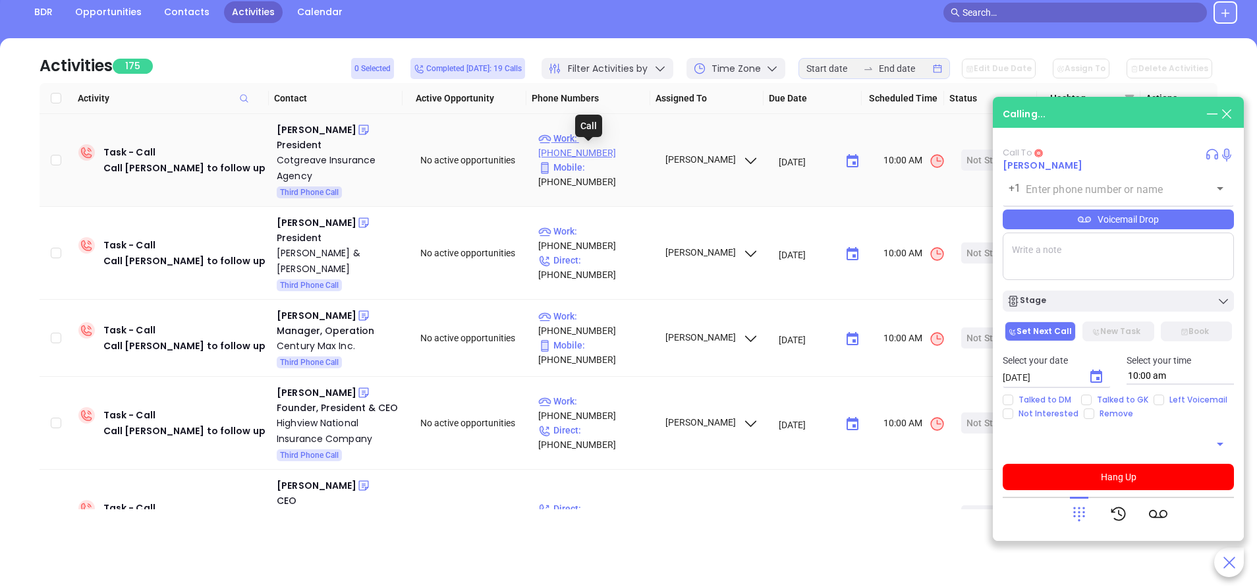
type input "(631) 981-5400"
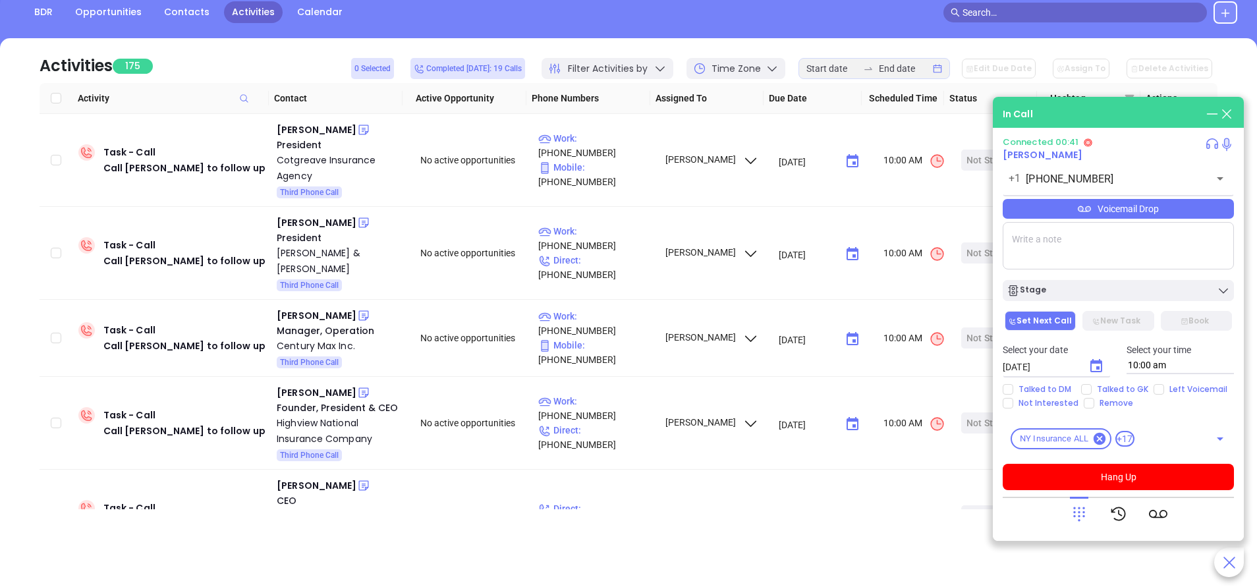
click at [1099, 204] on div "Voicemail Drop" at bounding box center [1118, 209] width 231 height 20
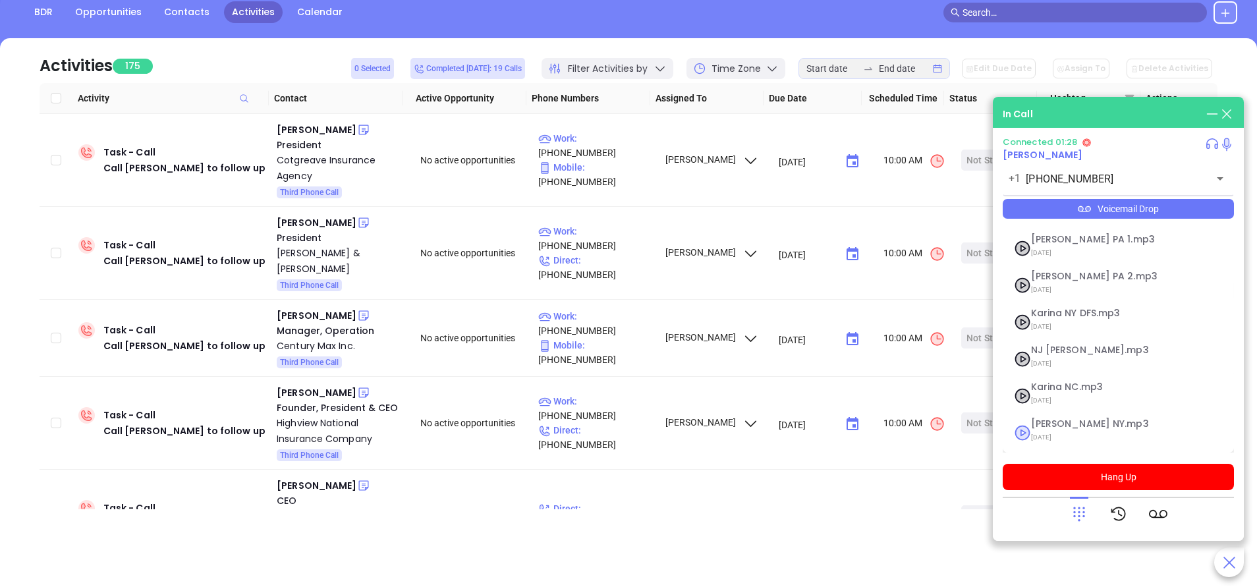
click at [1047, 426] on span "Vicky NY.mp3" at bounding box center [1102, 424] width 142 height 10
checkbox input "true"
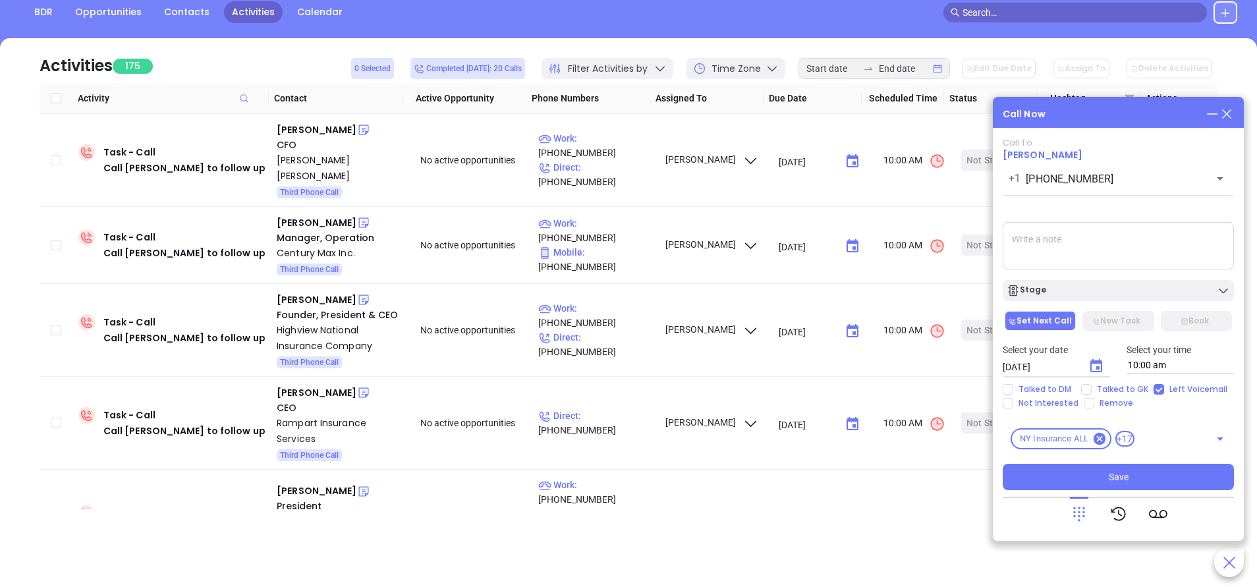
click at [1094, 370] on icon "Choose date, selected date is Sep 24, 2025" at bounding box center [1096, 366] width 16 height 16
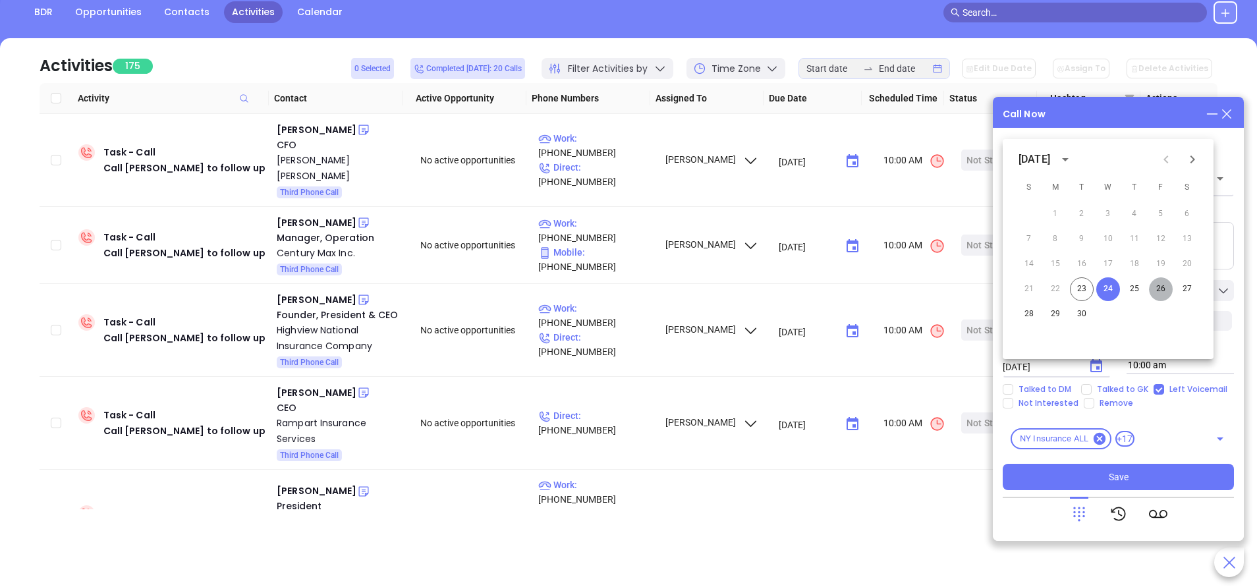
click at [1161, 286] on button "26" at bounding box center [1161, 289] width 24 height 24
type input "09/26/2025"
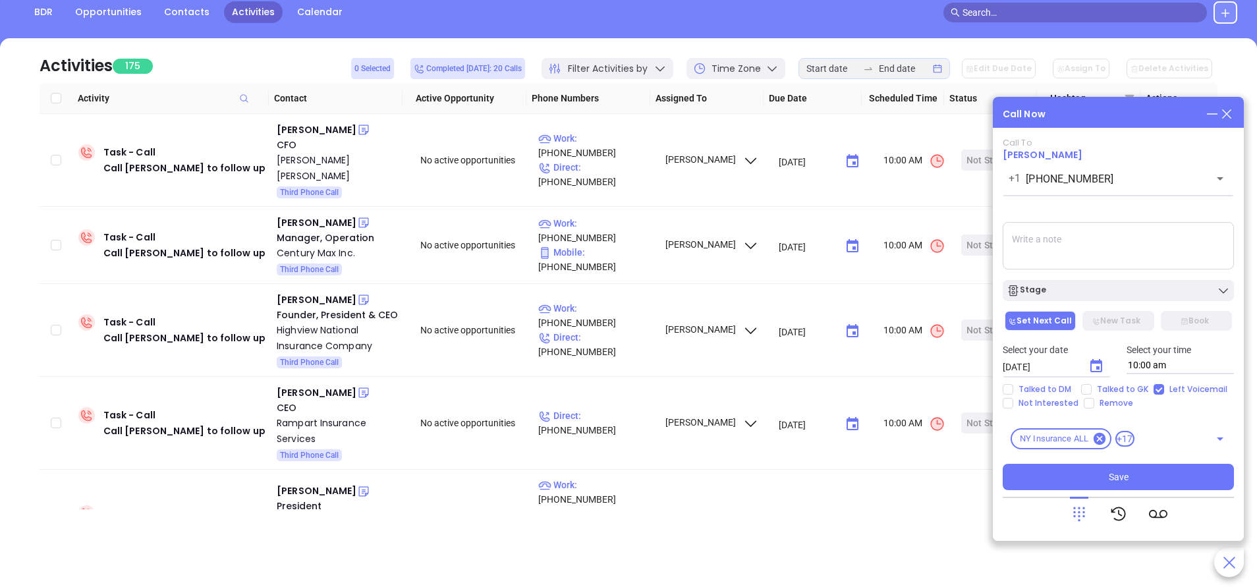
click at [1162, 285] on div "Stage" at bounding box center [1117, 290] width 223 height 13
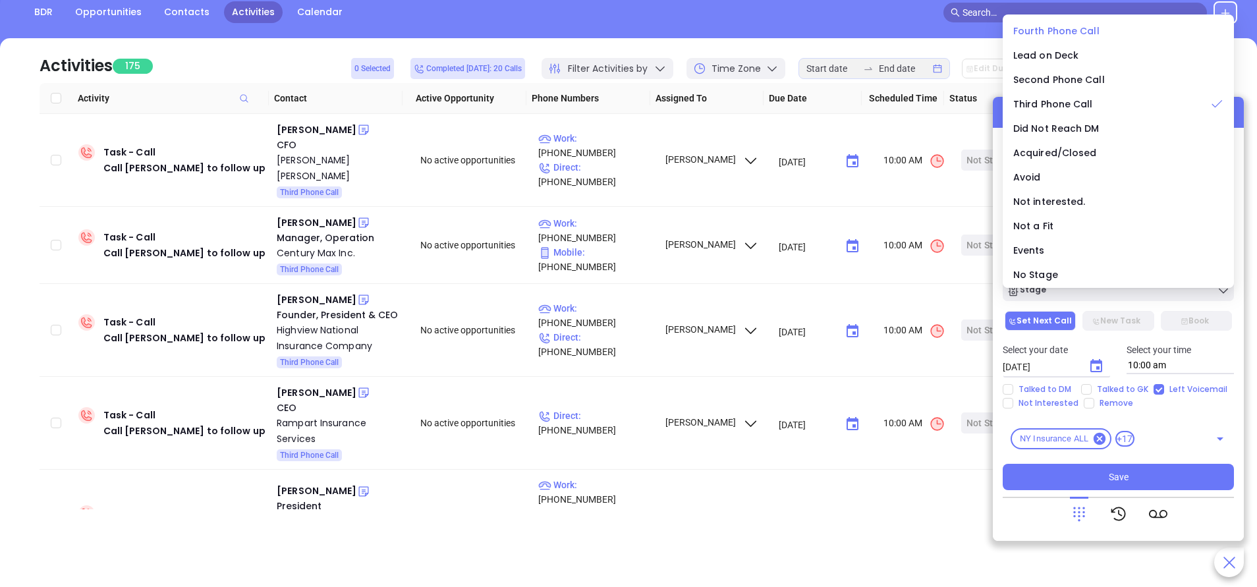
click at [1080, 30] on span "Fourth Phone Call" at bounding box center [1056, 30] width 86 height 13
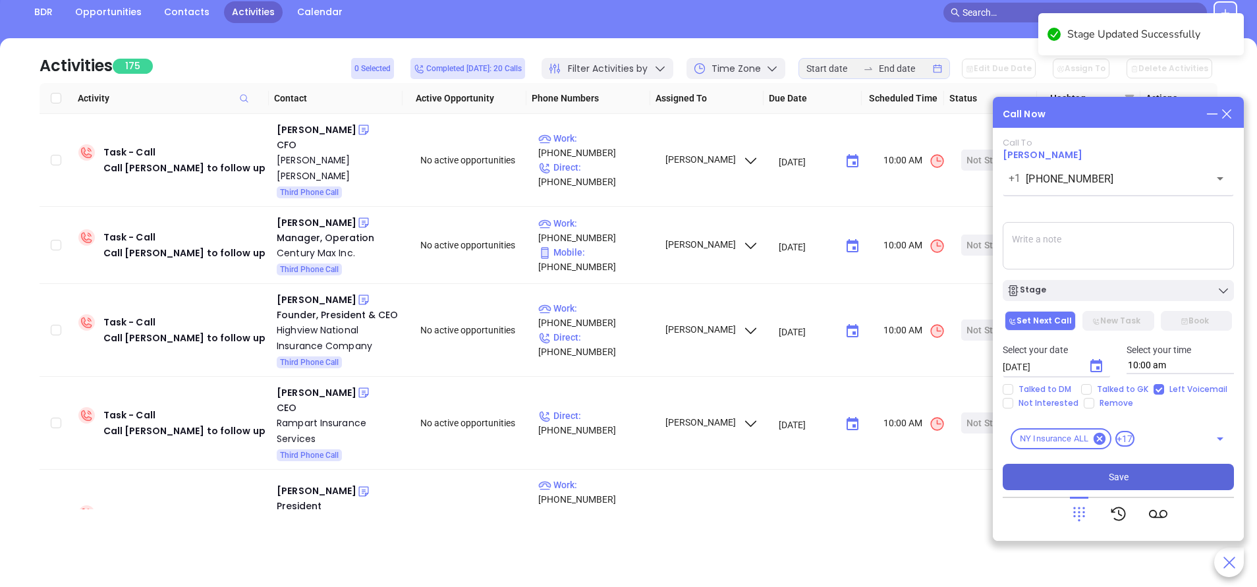
click at [1155, 474] on button "Save" at bounding box center [1118, 477] width 231 height 26
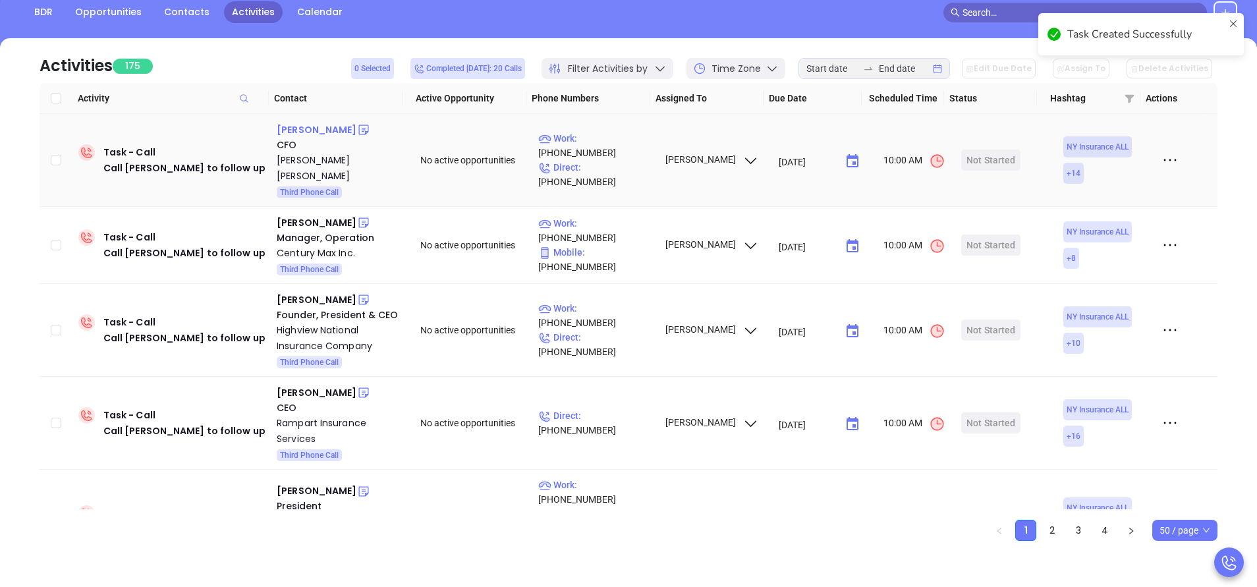
click at [325, 128] on div "Rob Anderson" at bounding box center [317, 130] width 80 height 16
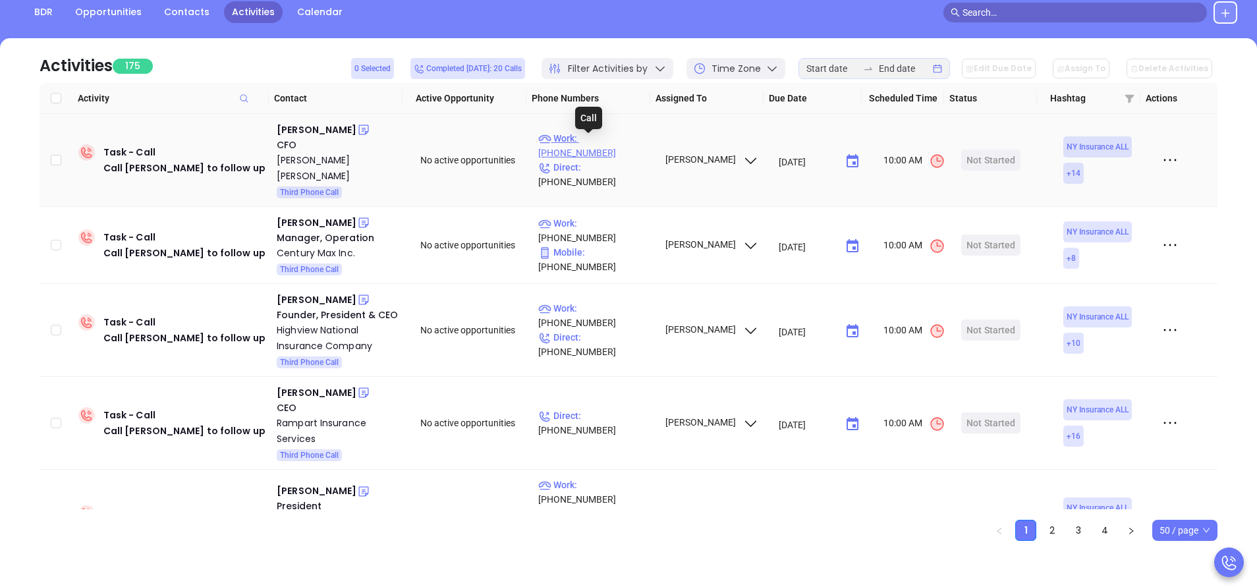
click at [611, 144] on p "Work : (315) 594-2263" at bounding box center [595, 145] width 115 height 29
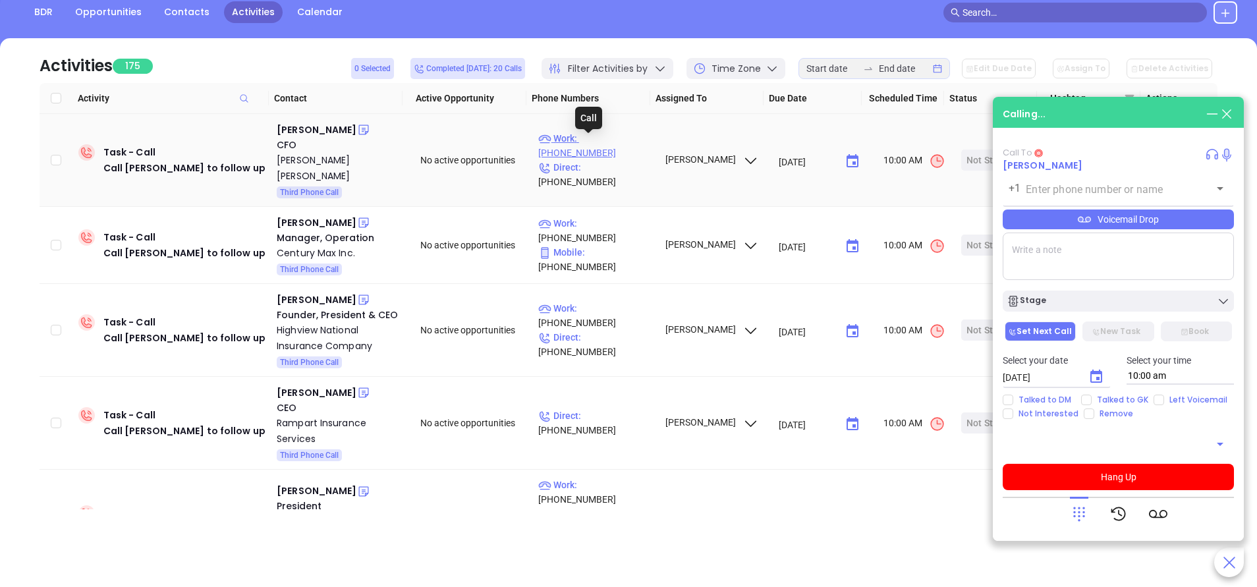
type input "(315) 594-2263"
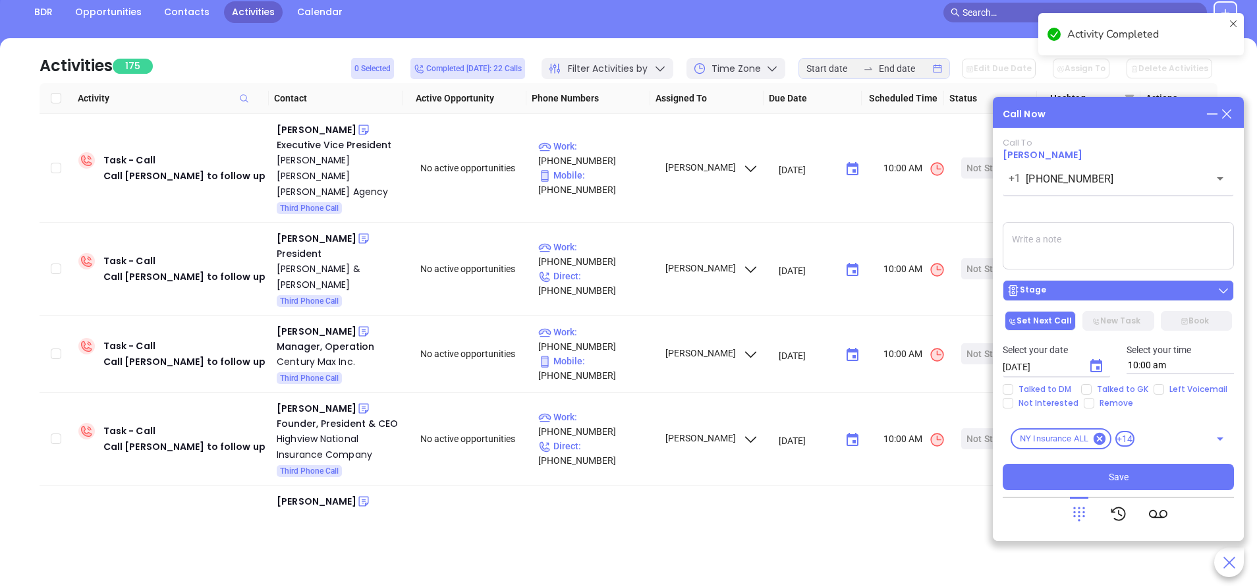
click at [1108, 294] on div "Stage" at bounding box center [1117, 290] width 223 height 13
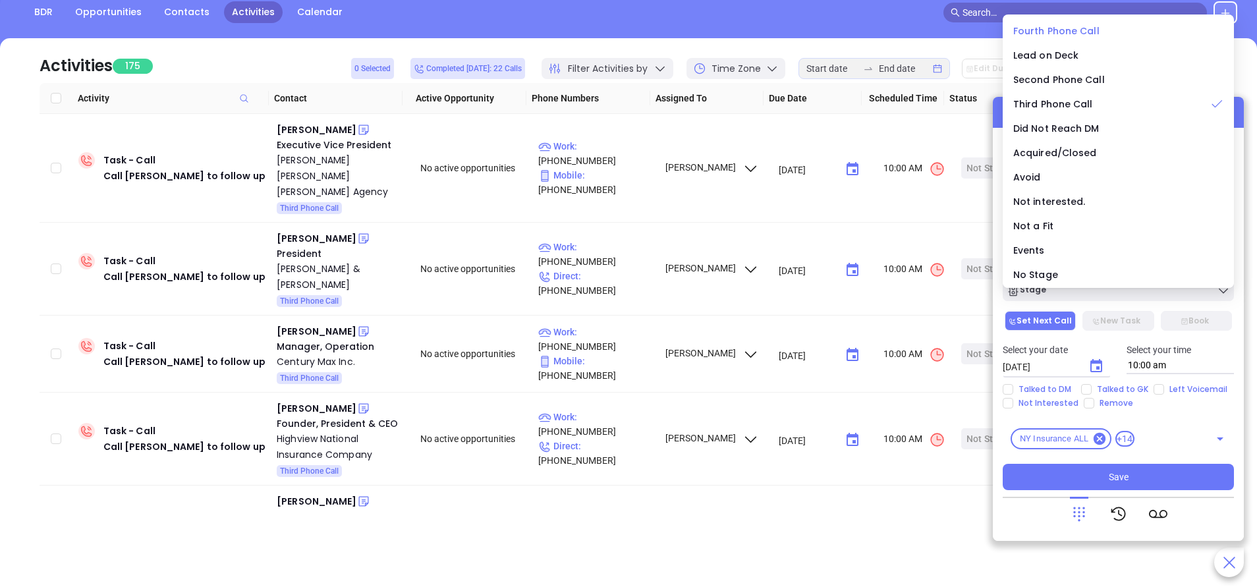
click at [1019, 32] on span "Fourth Phone Call" at bounding box center [1056, 30] width 86 height 13
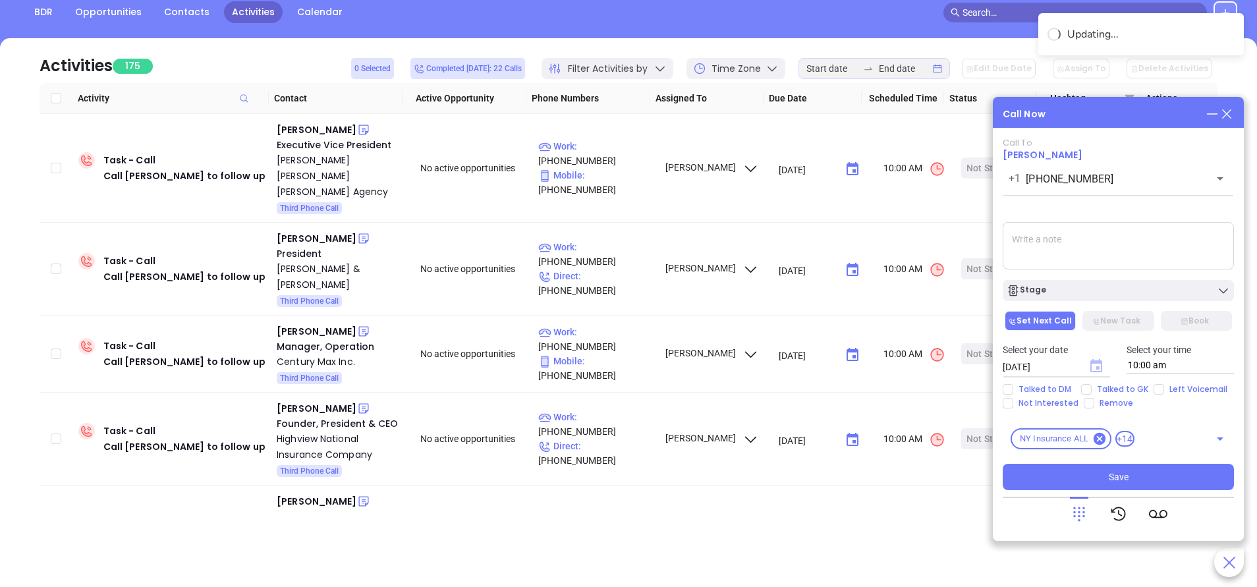
click at [1099, 366] on icon "Choose date, selected date is Sep 24, 2025" at bounding box center [1096, 365] width 12 height 13
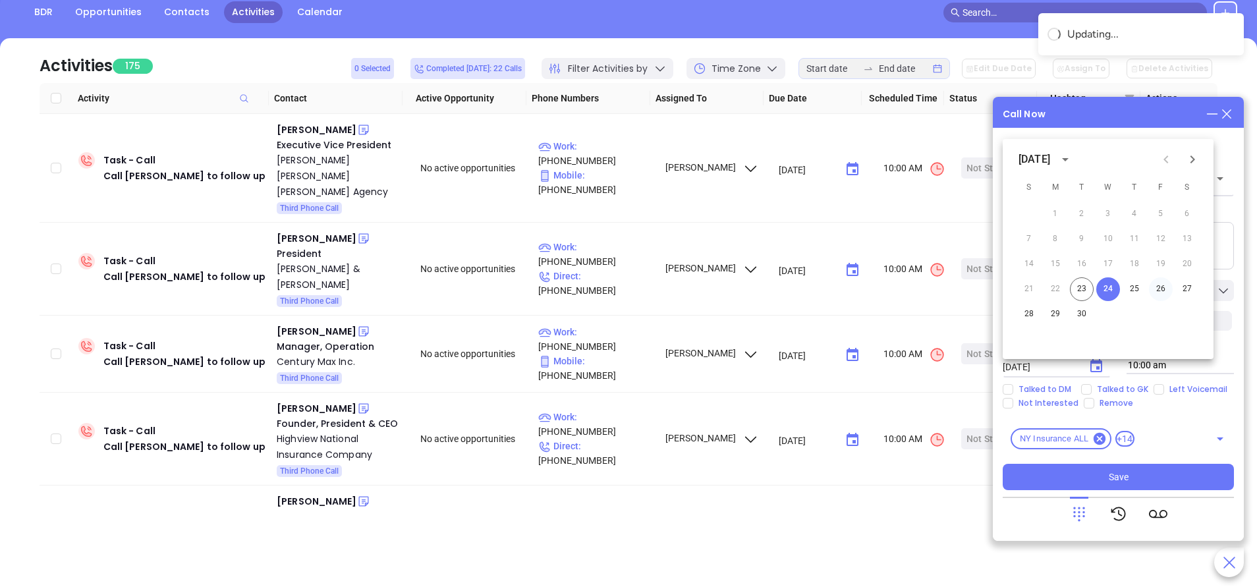
click at [1163, 288] on button "26" at bounding box center [1161, 289] width 24 height 24
type input "09/26/2025"
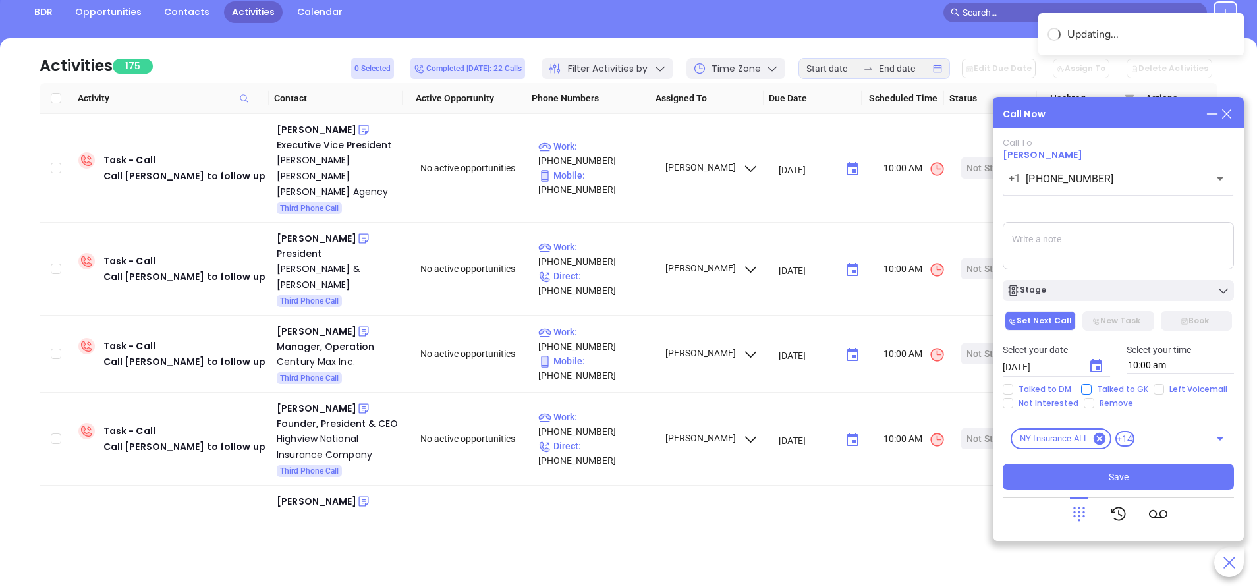
click at [1086, 387] on input "Talked to GK" at bounding box center [1086, 389] width 11 height 11
checkbox input "true"
click at [1097, 482] on button "Save" at bounding box center [1118, 477] width 231 height 26
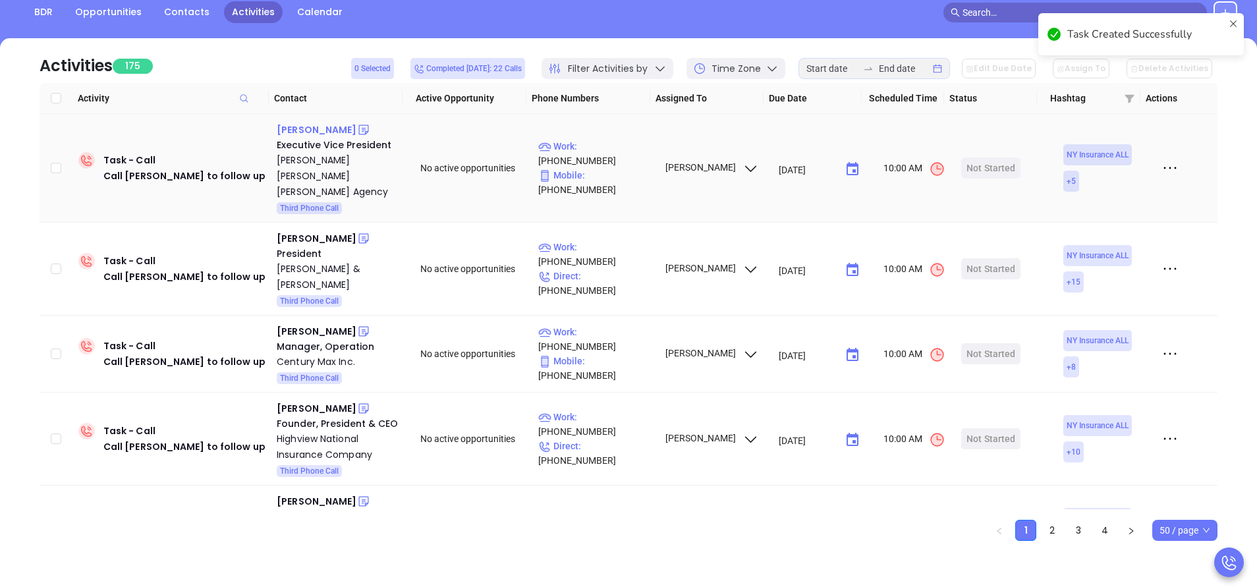
click at [331, 132] on div "Matthew Klein" at bounding box center [317, 130] width 80 height 16
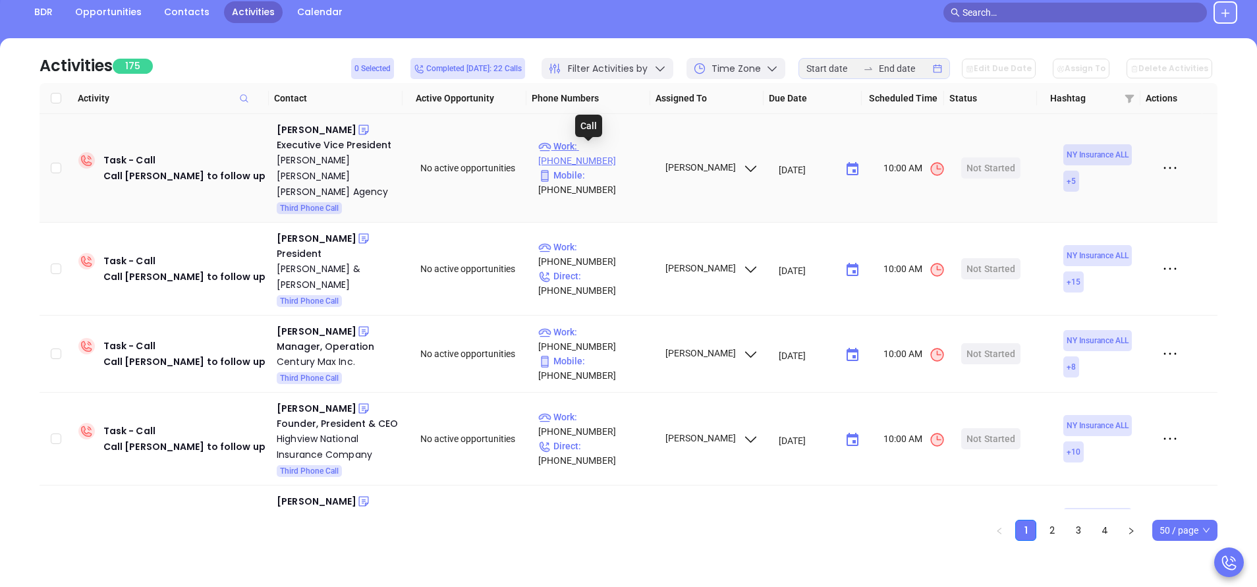
click at [631, 150] on p "Work : (631) 584-6222" at bounding box center [595, 153] width 115 height 29
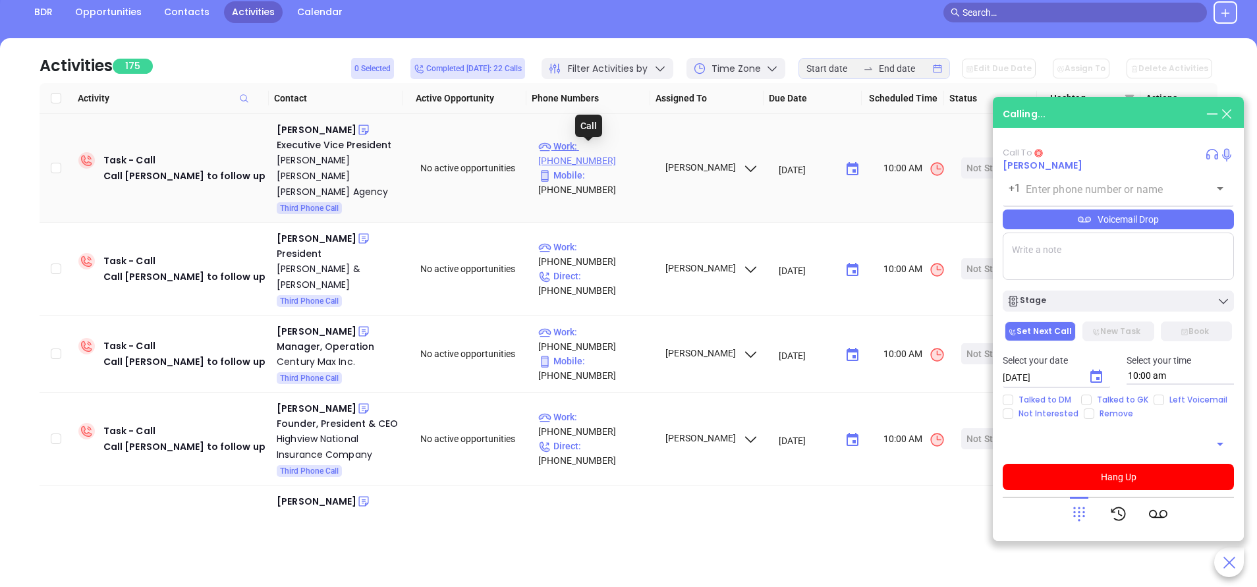
type input "(631) 584-6222"
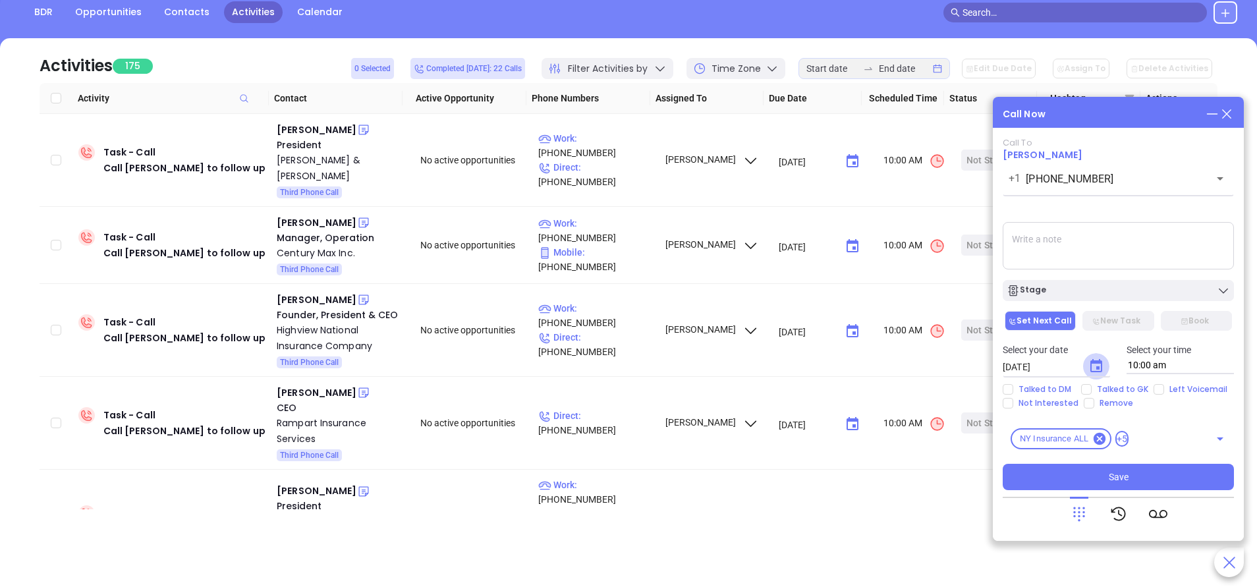
click at [1096, 365] on icon "Choose date, selected date is Sep 24, 2025" at bounding box center [1096, 366] width 16 height 16
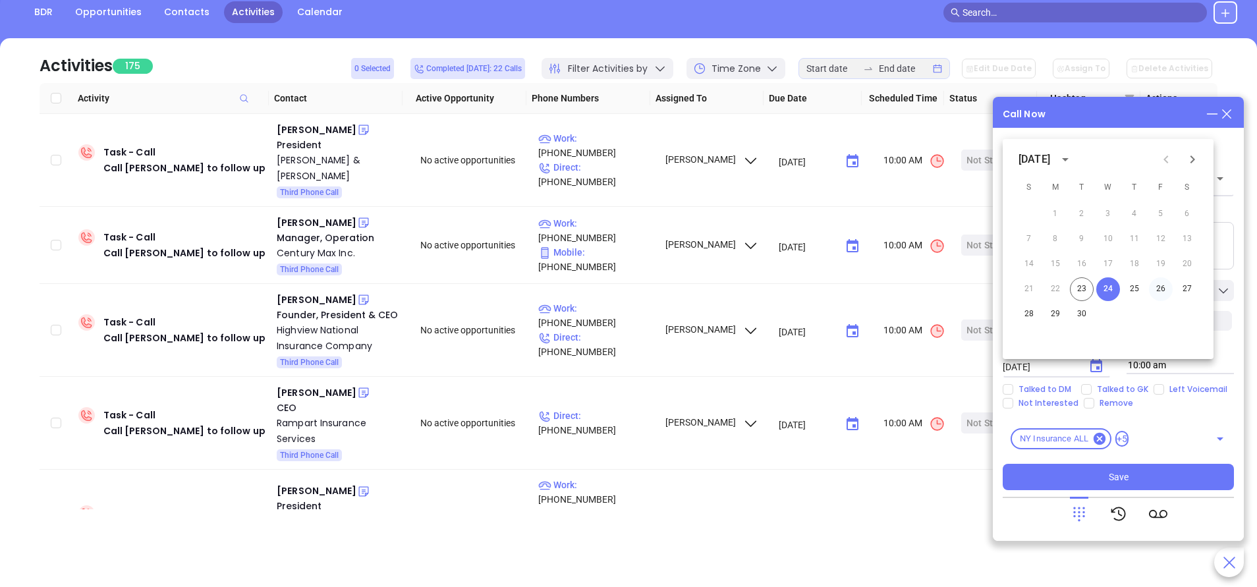
click at [1165, 289] on button "26" at bounding box center [1161, 289] width 24 height 24
type input "09/26/2025"
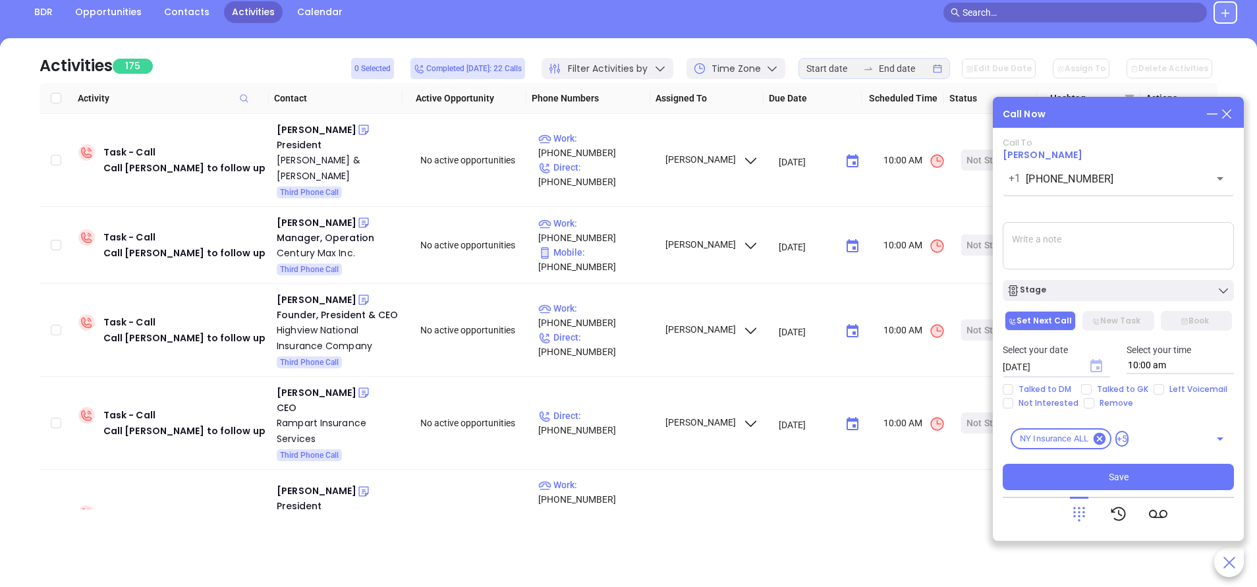
click at [1099, 367] on icon "Choose date, selected date is Sep 26, 2025" at bounding box center [1096, 365] width 12 height 13
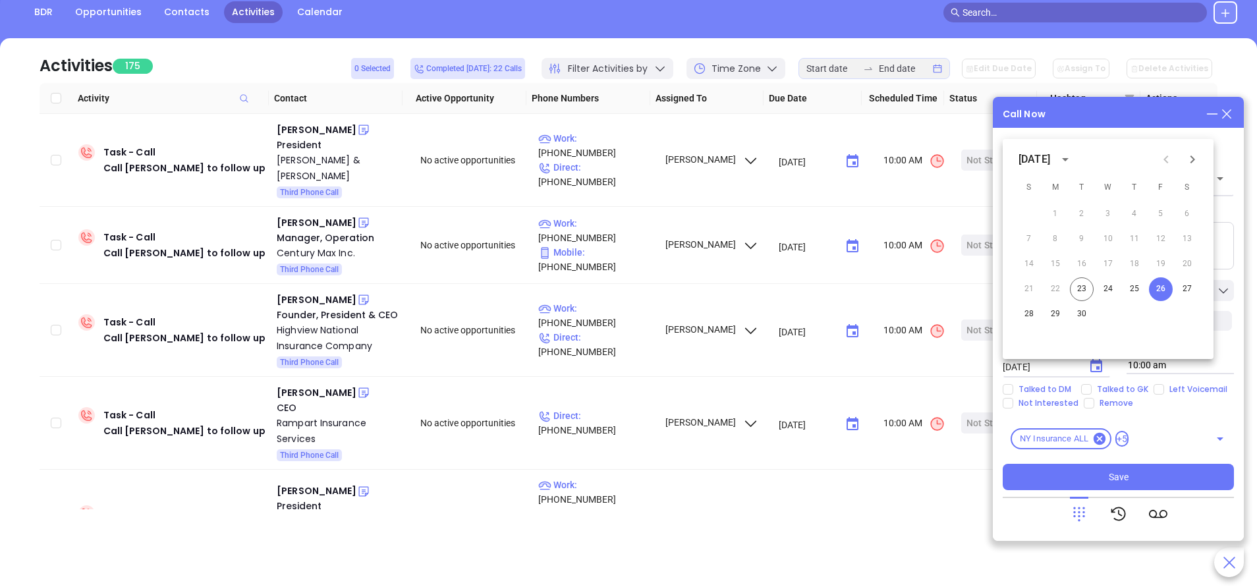
click at [1159, 294] on button "26" at bounding box center [1161, 289] width 24 height 24
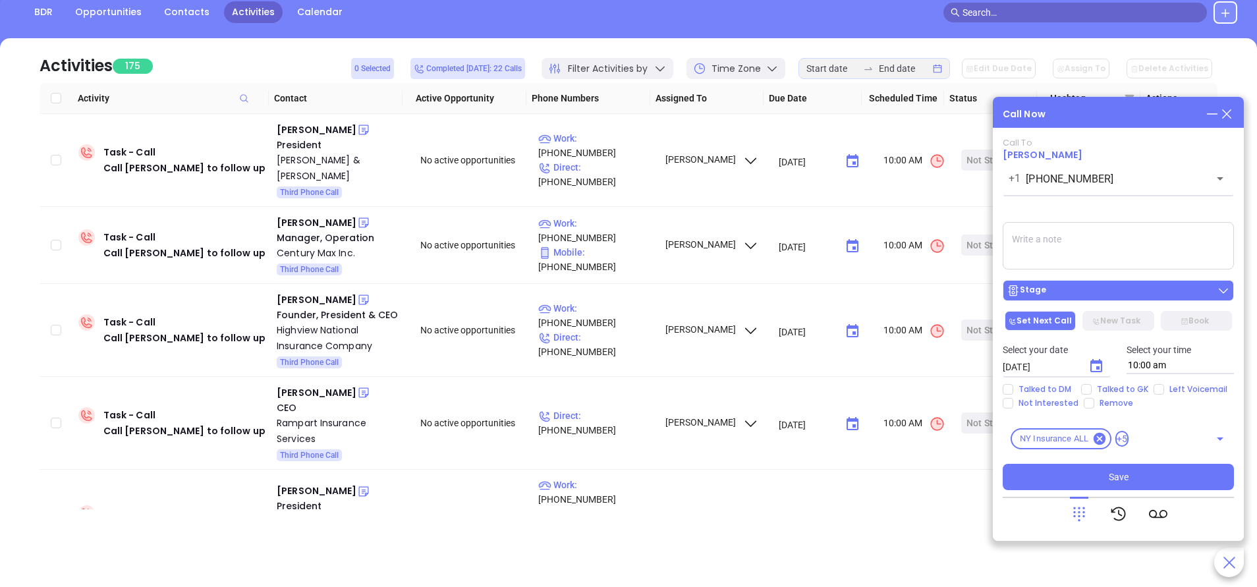
click at [1138, 292] on div "Stage" at bounding box center [1117, 290] width 223 height 13
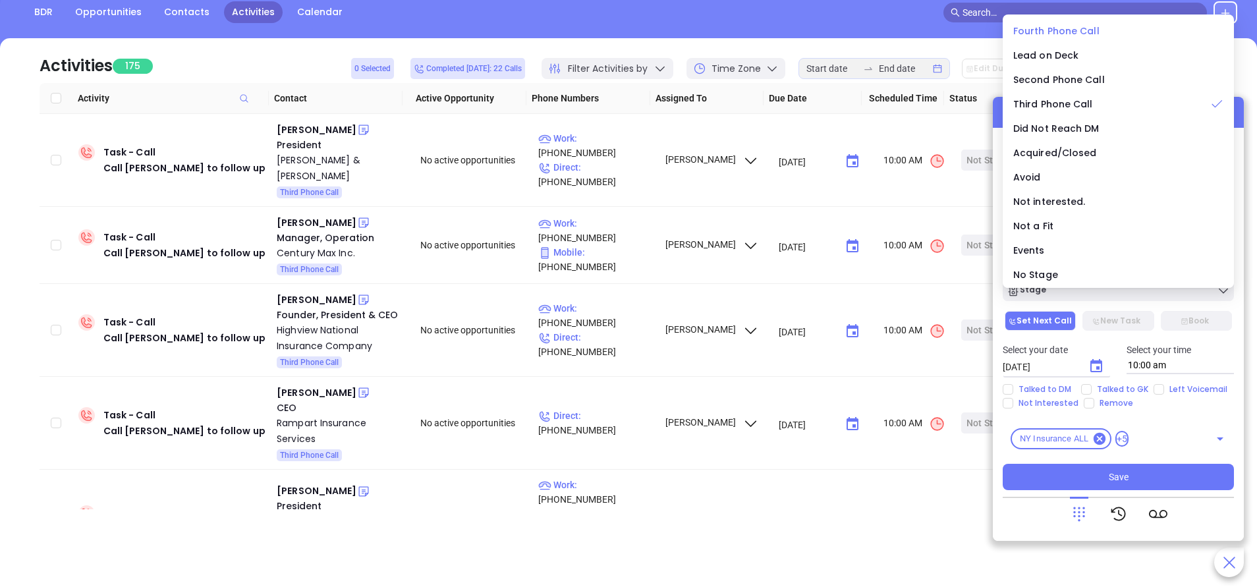
click at [1084, 30] on span "Fourth Phone Call" at bounding box center [1056, 30] width 86 height 13
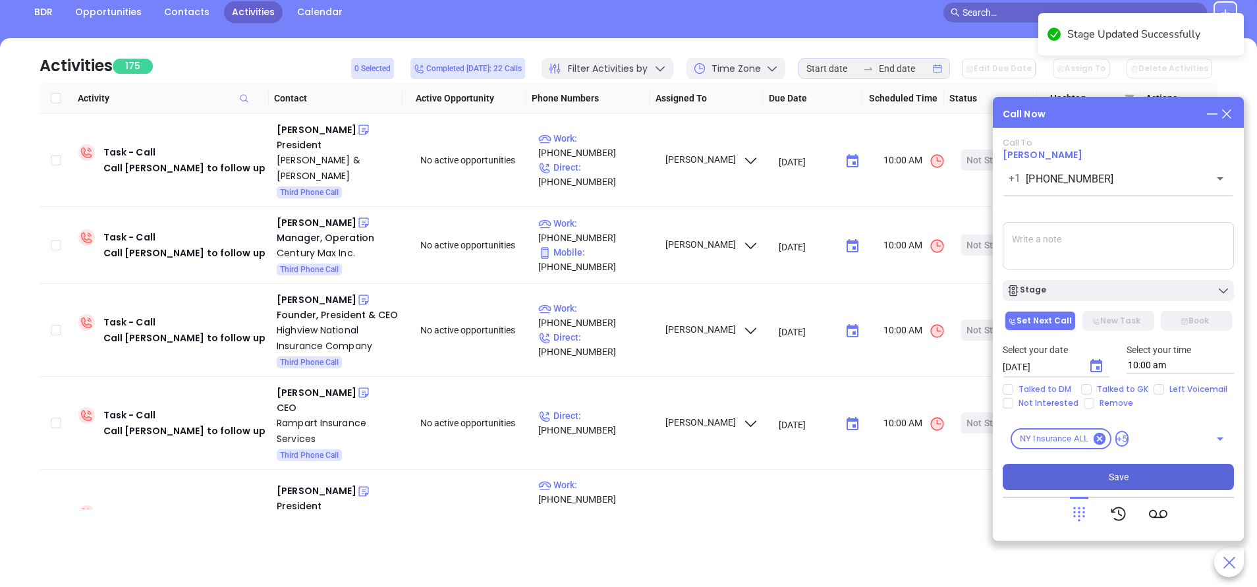
click at [1126, 476] on span "Save" at bounding box center [1119, 477] width 20 height 14
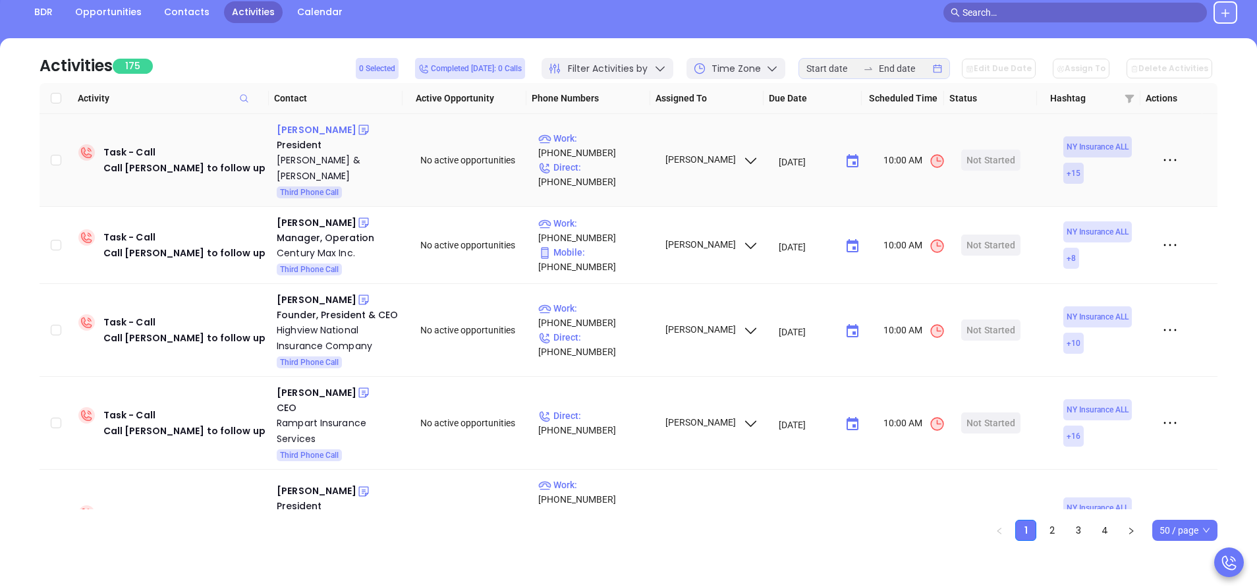
click at [306, 126] on div "Larry Gilroy" at bounding box center [317, 130] width 80 height 16
click at [588, 146] on p "Work : (315) 768-8888" at bounding box center [595, 145] width 115 height 29
type input "(315) 768-8888"
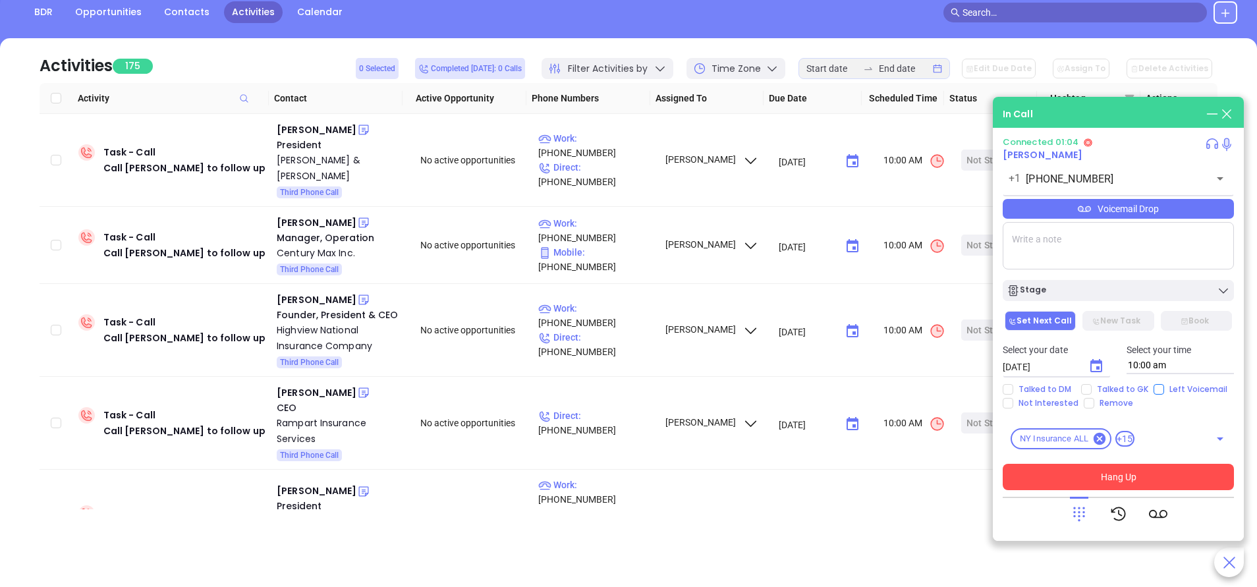
click at [1153, 391] on input "Left Voicemail" at bounding box center [1158, 389] width 11 height 11
checkbox input "true"
click at [1170, 469] on button "Hang Up" at bounding box center [1118, 477] width 231 height 26
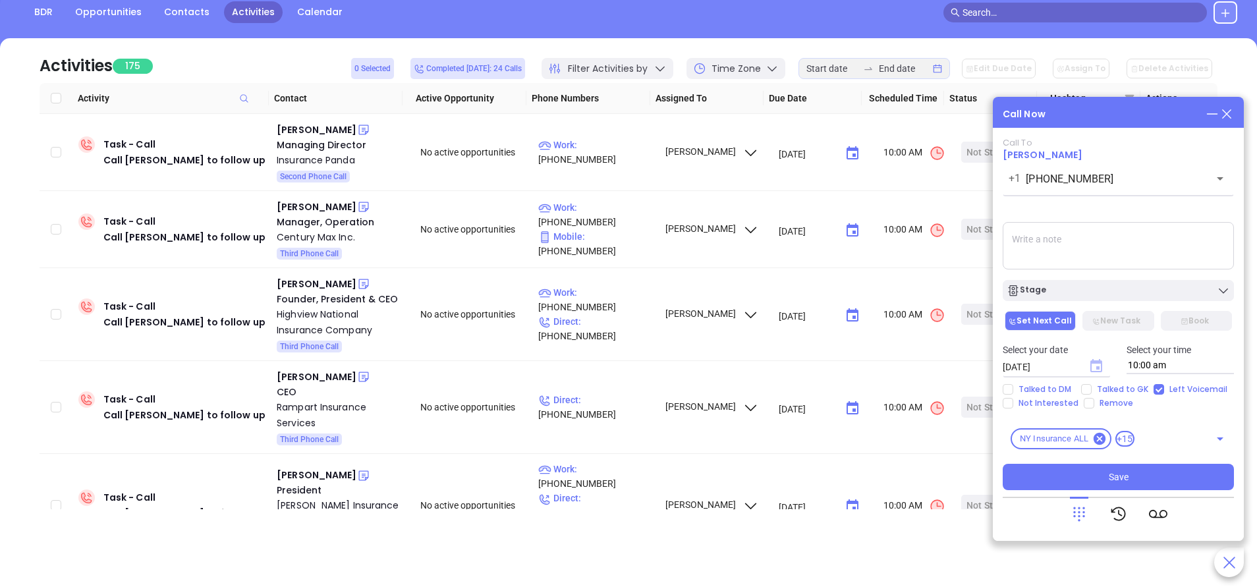
click at [1100, 369] on icon "Choose date, selected date is Sep 24, 2025" at bounding box center [1096, 365] width 12 height 13
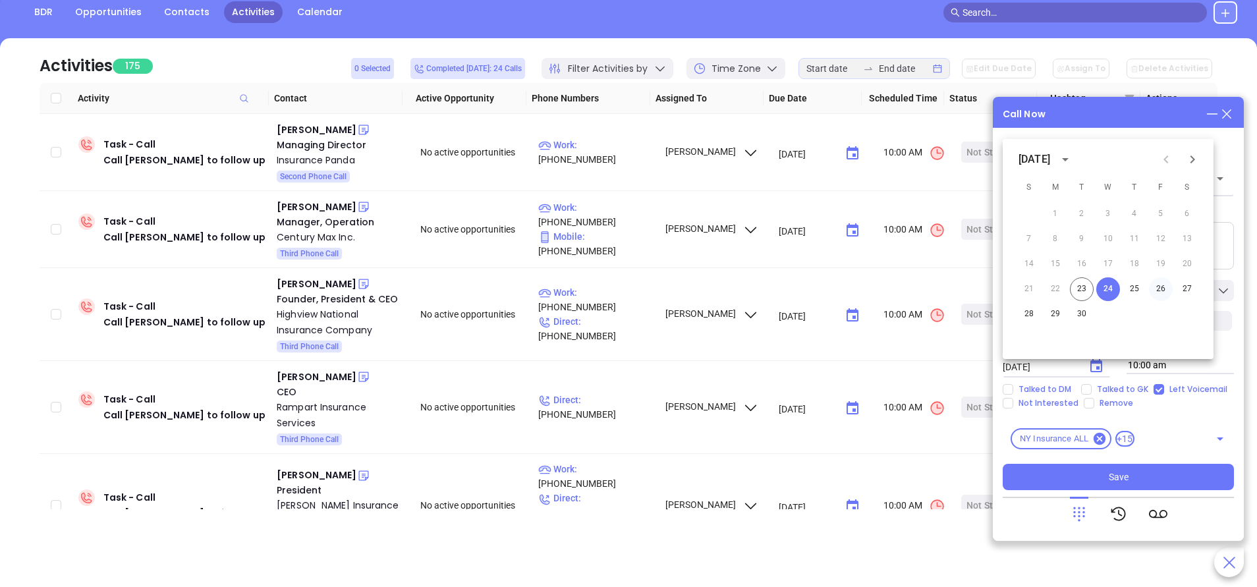
click at [1159, 289] on button "26" at bounding box center [1161, 289] width 24 height 24
type input "09/26/2025"
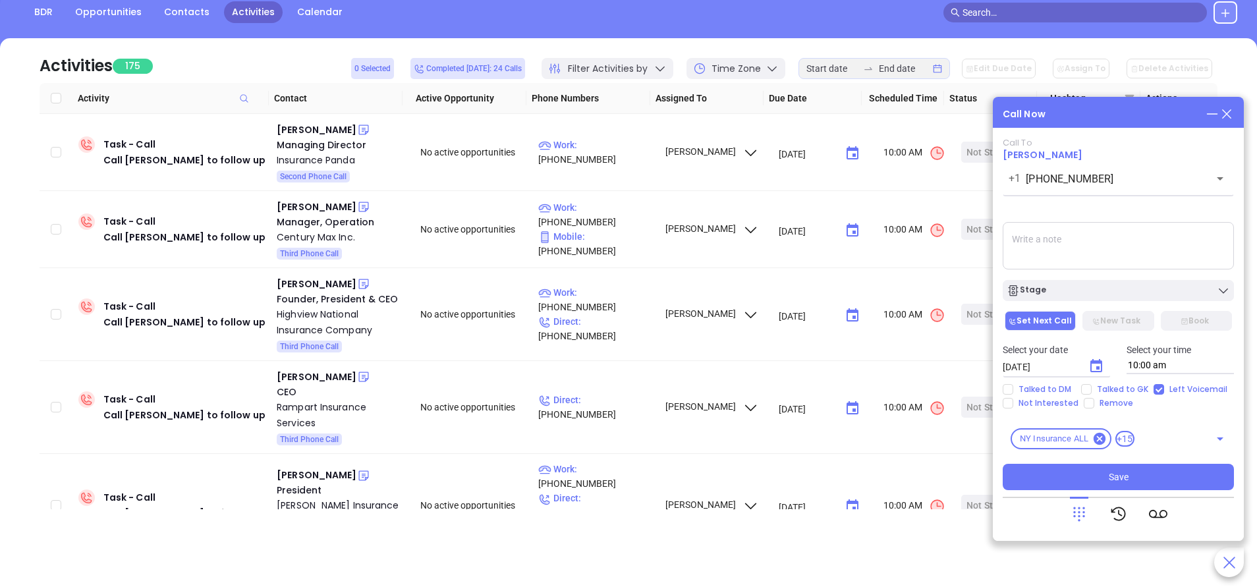
click at [1159, 289] on div "Stage" at bounding box center [1117, 290] width 223 height 13
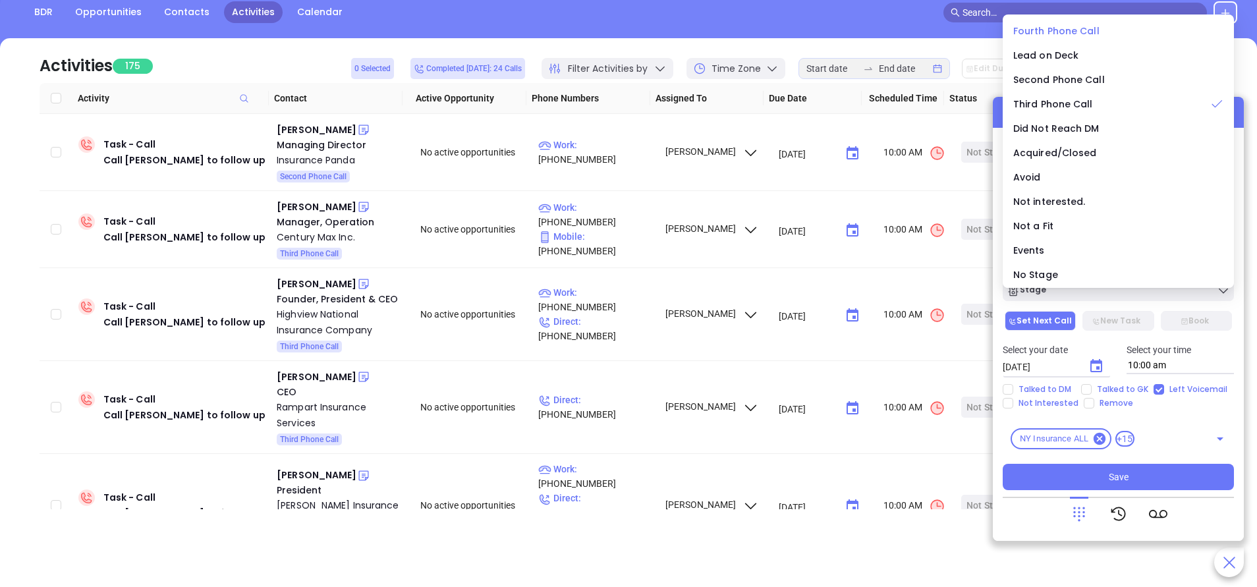
click at [1048, 26] on span "Fourth Phone Call" at bounding box center [1056, 30] width 86 height 13
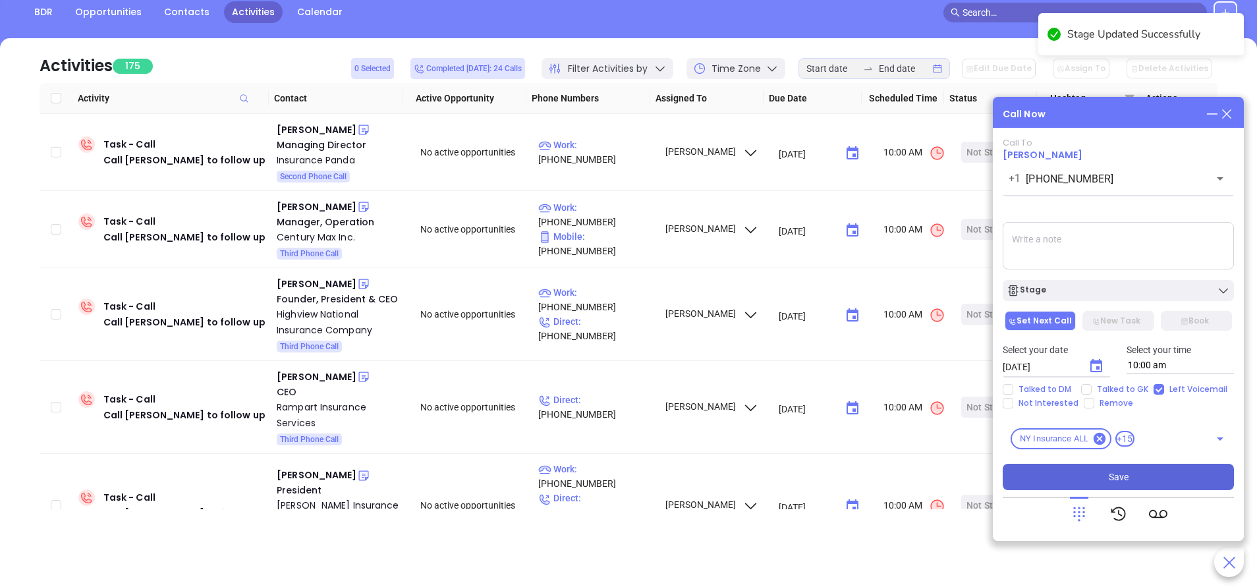
click at [1130, 473] on button "Save" at bounding box center [1118, 477] width 231 height 26
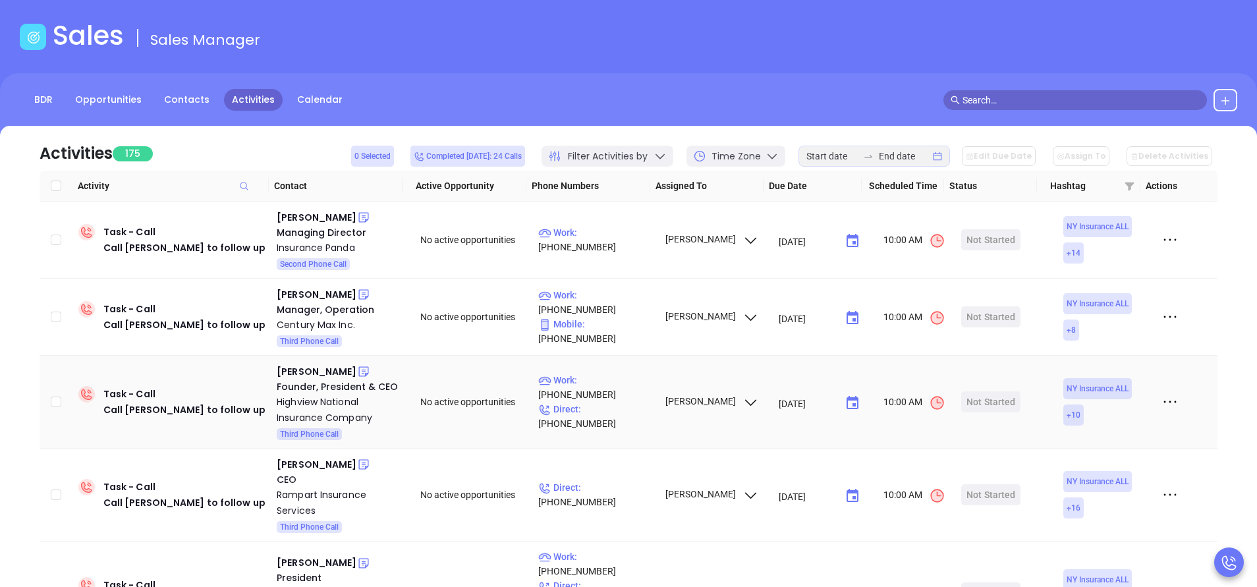
scroll to position [0, 0]
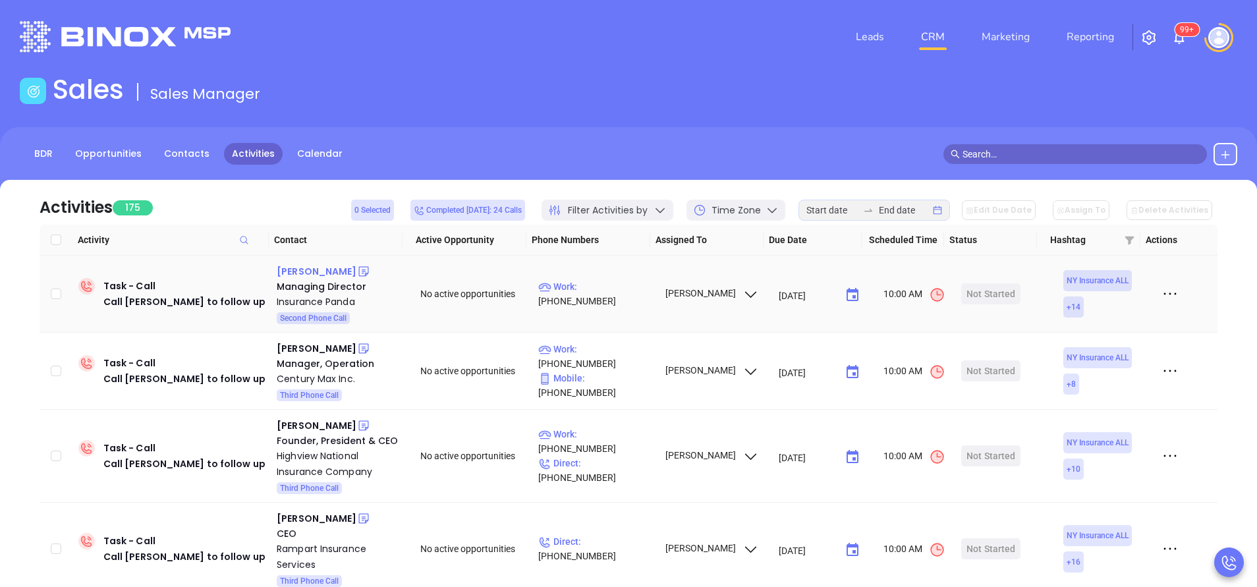
click at [322, 271] on div "James Shaffer" at bounding box center [317, 271] width 80 height 16
click at [620, 294] on p "Work : (347) 741-8290" at bounding box center [595, 293] width 115 height 29
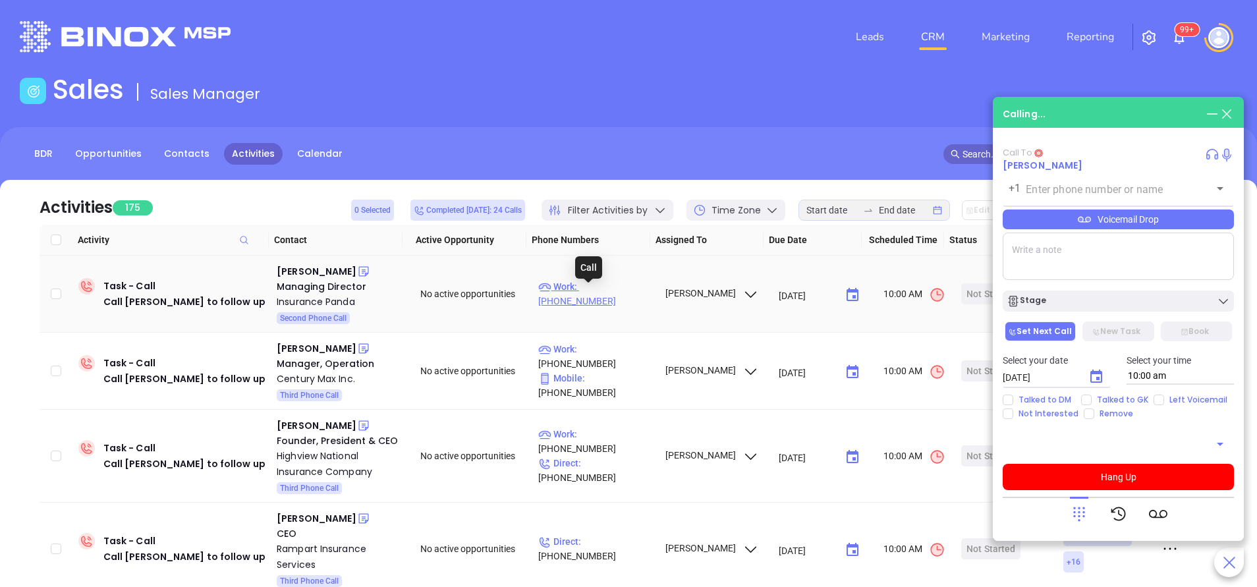
type input "(347) 741-8290"
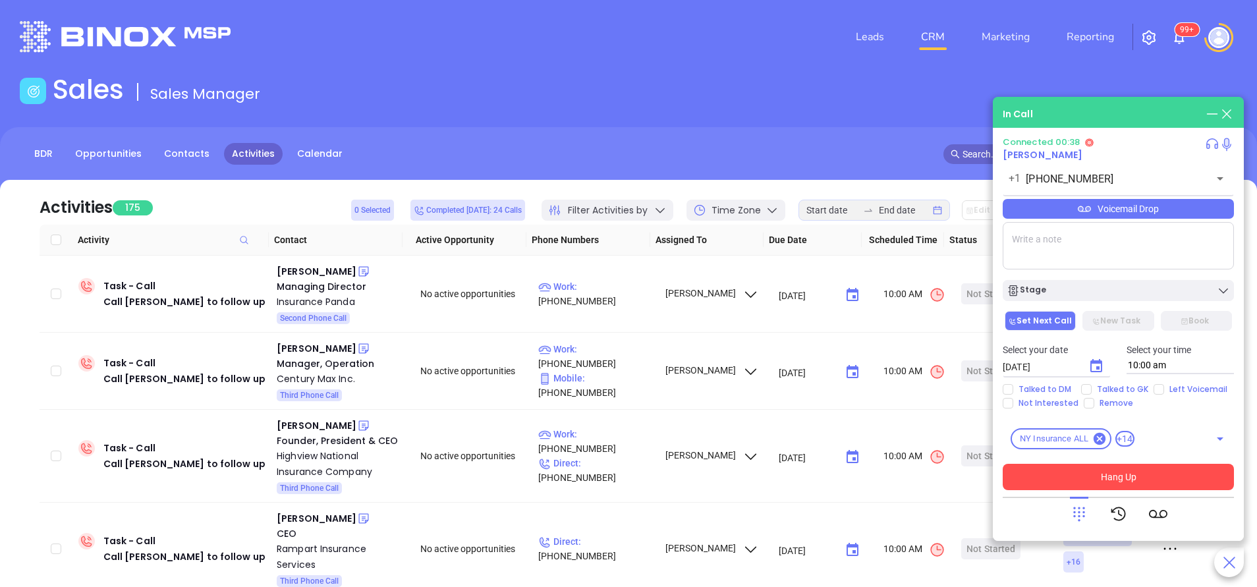
click at [1121, 479] on button "Hang Up" at bounding box center [1118, 477] width 231 height 26
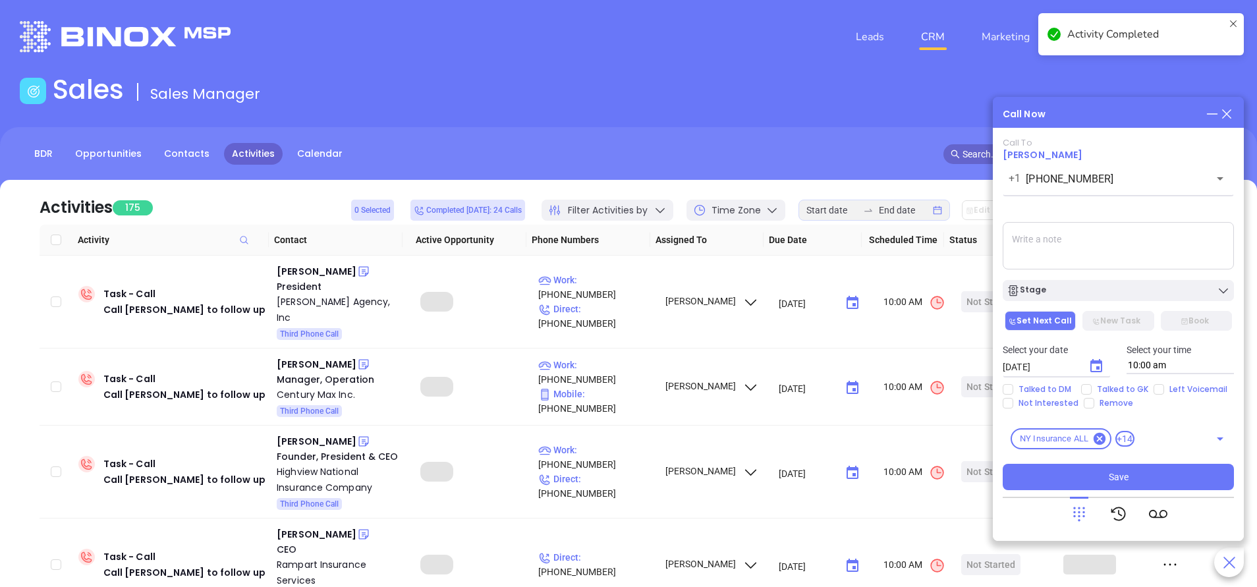
click at [1158, 390] on input "Left Voicemail" at bounding box center [1158, 389] width 11 height 11
checkbox input "true"
click at [1095, 364] on icon "Choose date, selected date is Sep 24, 2025" at bounding box center [1096, 365] width 12 height 13
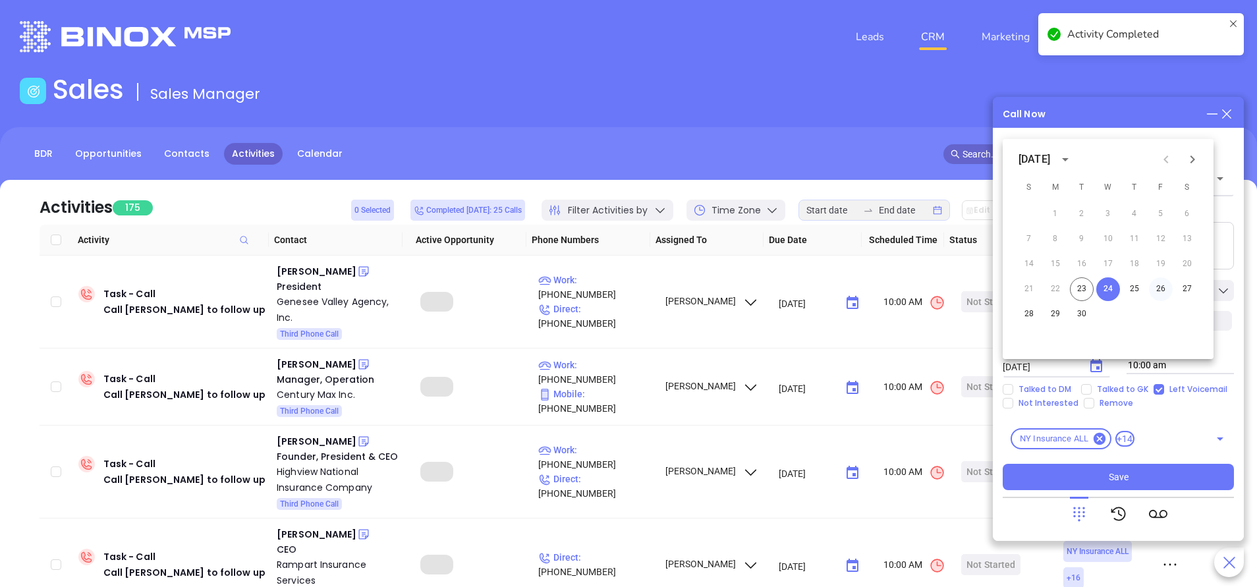
click at [1156, 288] on button "26" at bounding box center [1161, 289] width 24 height 24
type input "09/26/2025"
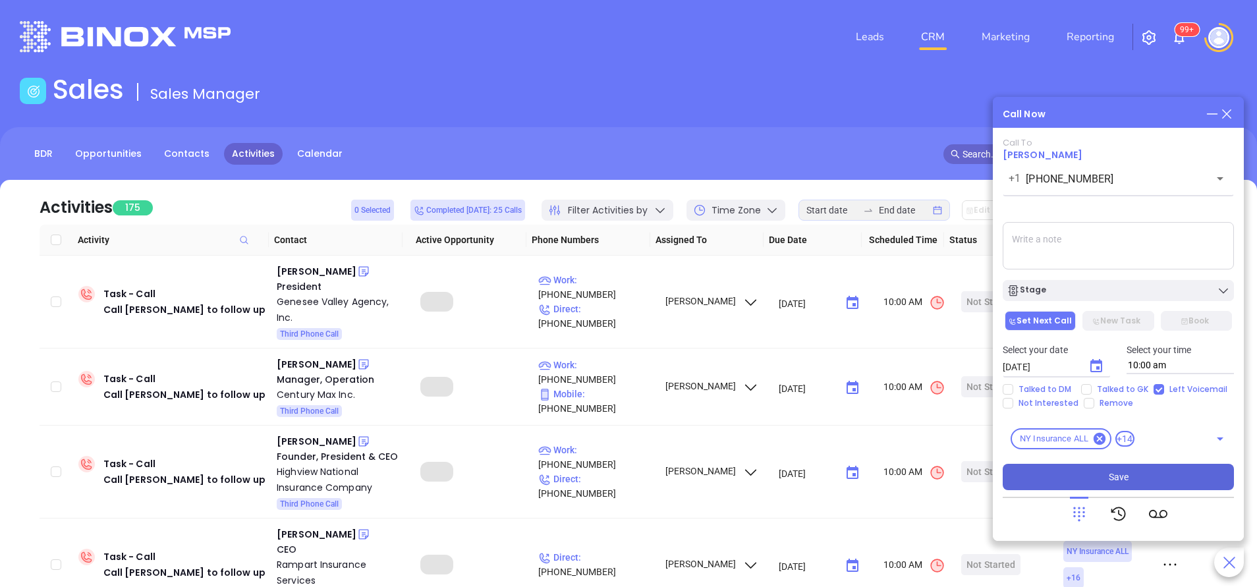
click at [1142, 475] on button "Save" at bounding box center [1118, 477] width 231 height 26
click at [321, 273] on div "Philip Weise" at bounding box center [317, 271] width 80 height 16
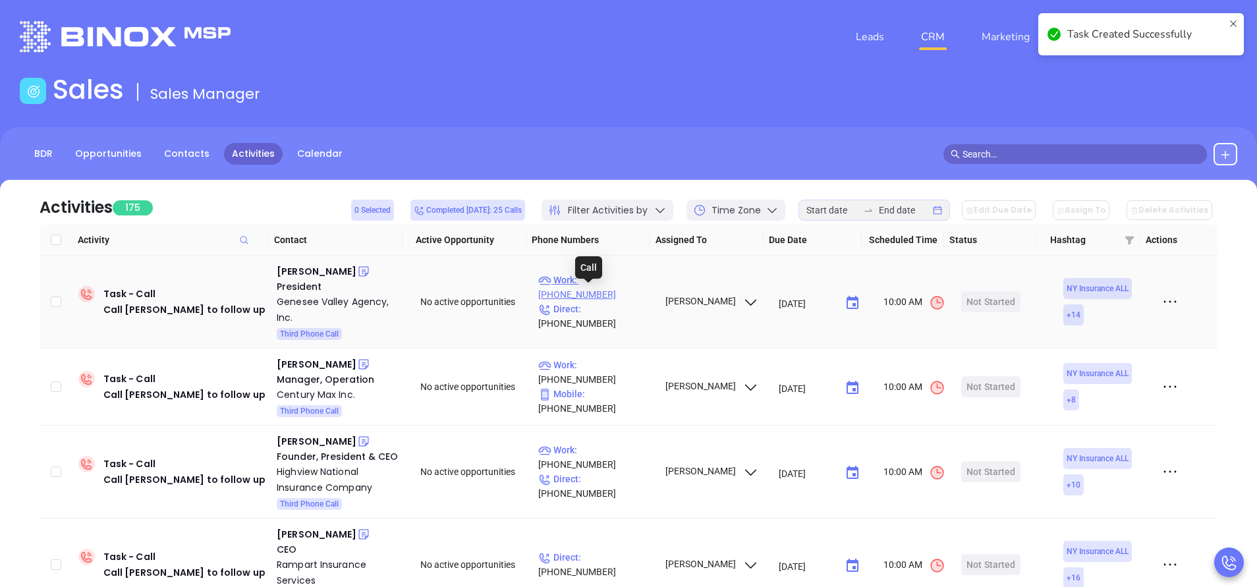
click at [617, 296] on p "Work : (833) 781-5556" at bounding box center [595, 287] width 115 height 29
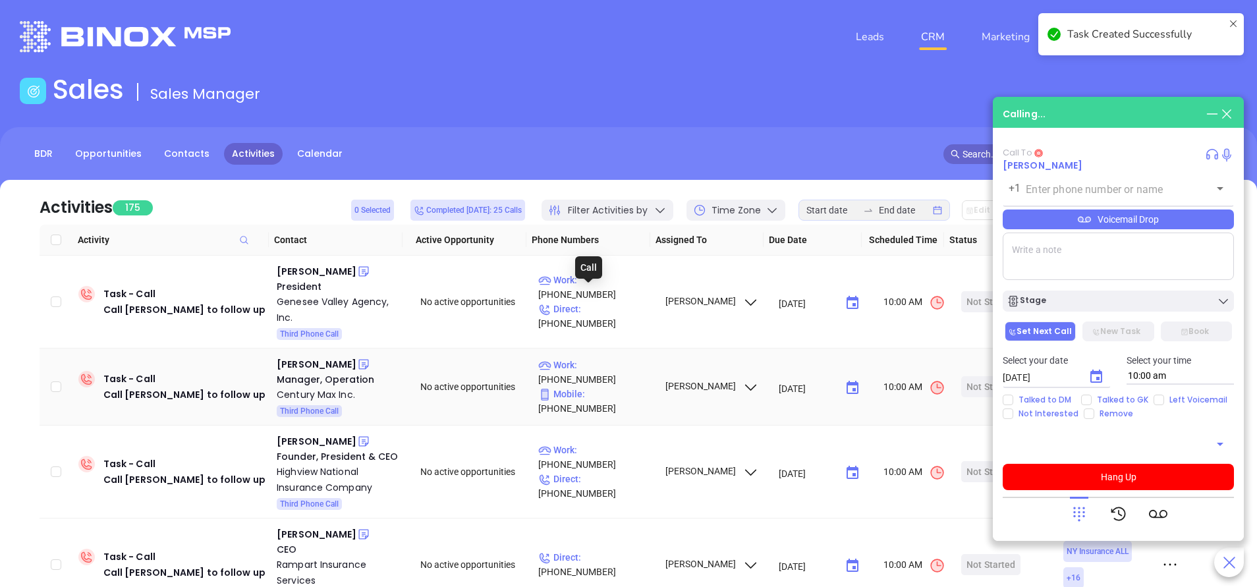
type input "(833) 781-5556"
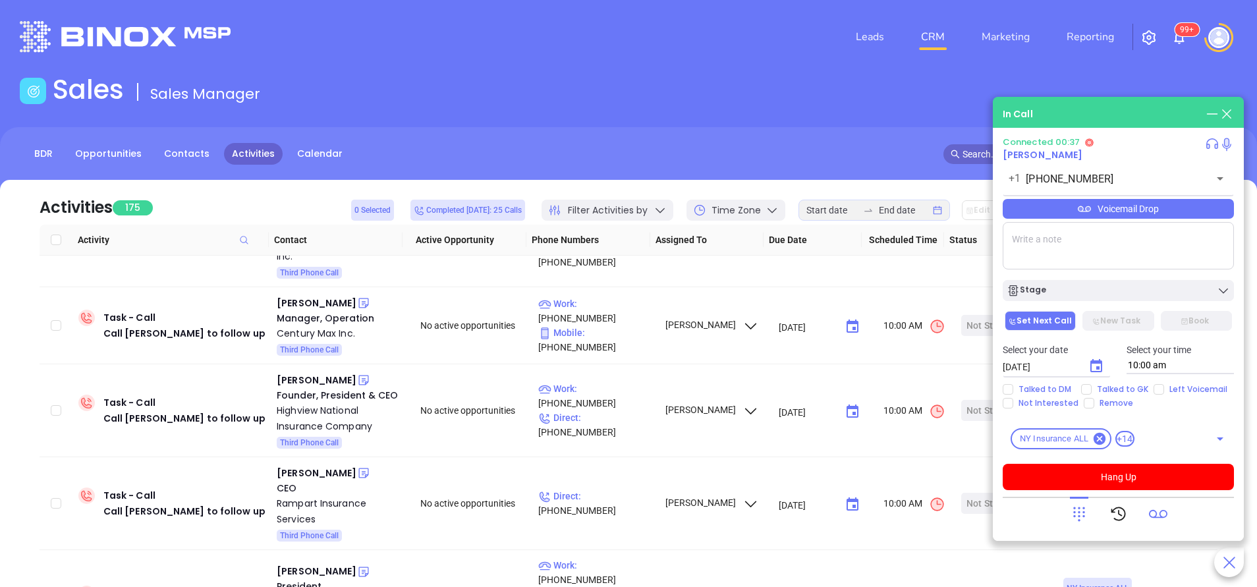
scroll to position [99, 0]
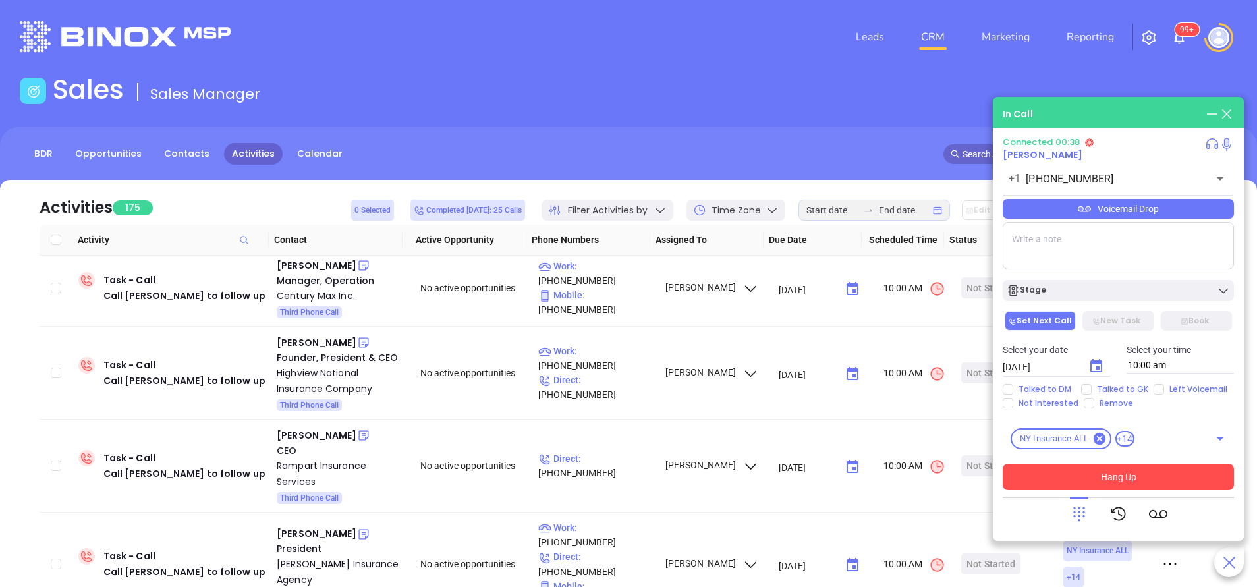
click at [1140, 475] on button "Hang Up" at bounding box center [1118, 477] width 231 height 26
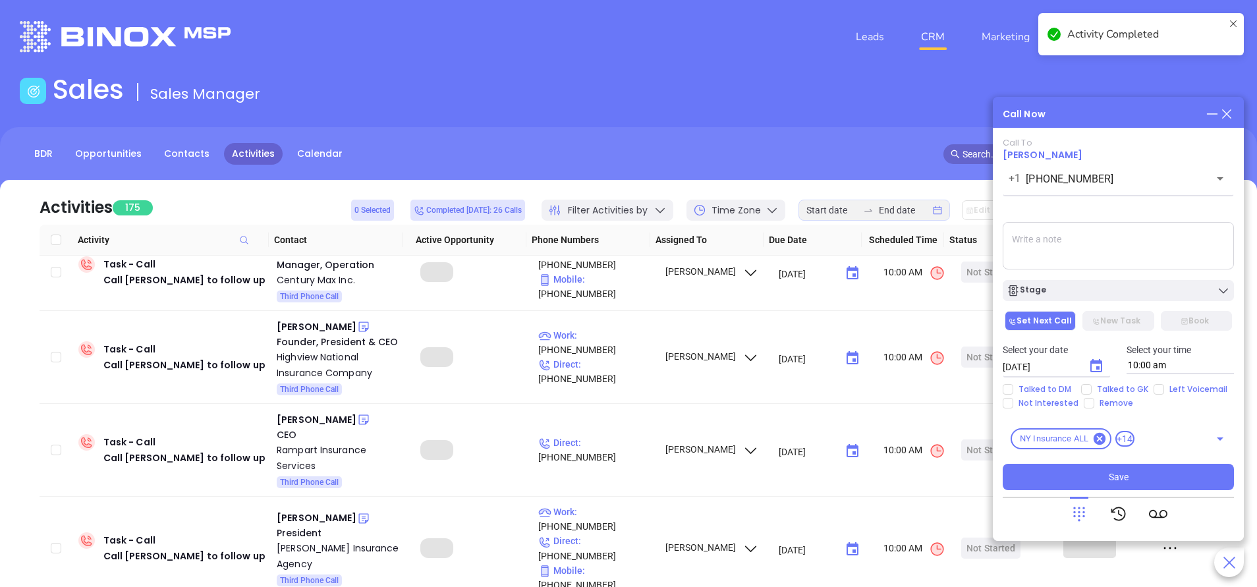
click at [1157, 389] on input "Left Voicemail" at bounding box center [1158, 389] width 11 height 11
checkbox input "true"
click at [1098, 367] on icon "Choose date, selected date is Sep 24, 2025" at bounding box center [1096, 365] width 12 height 13
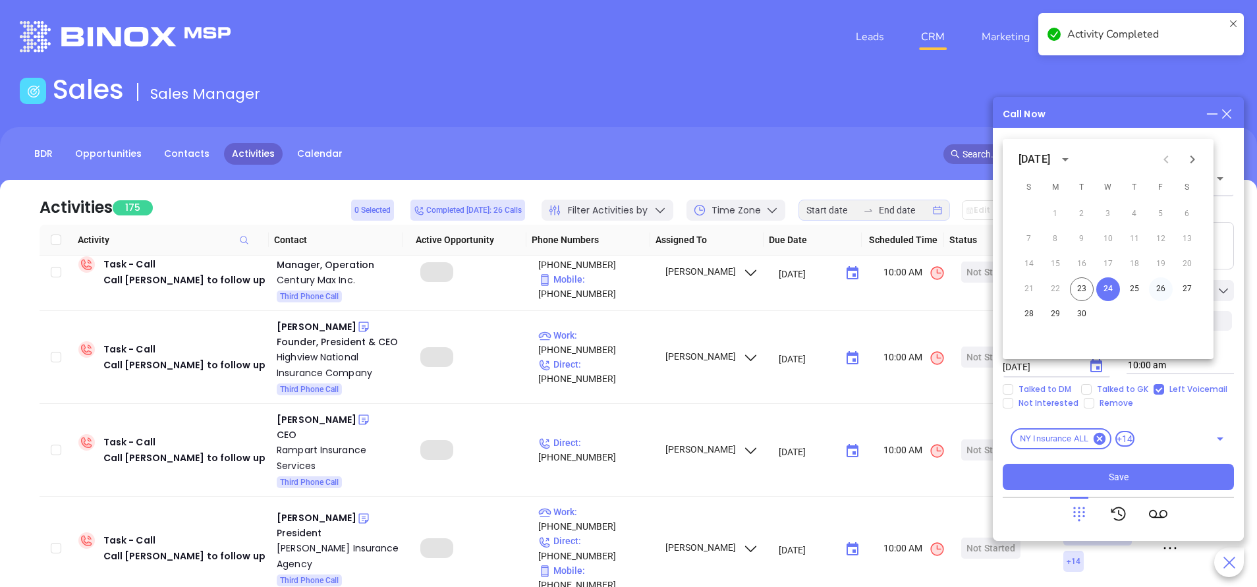
click at [1159, 287] on button "26" at bounding box center [1161, 289] width 24 height 24
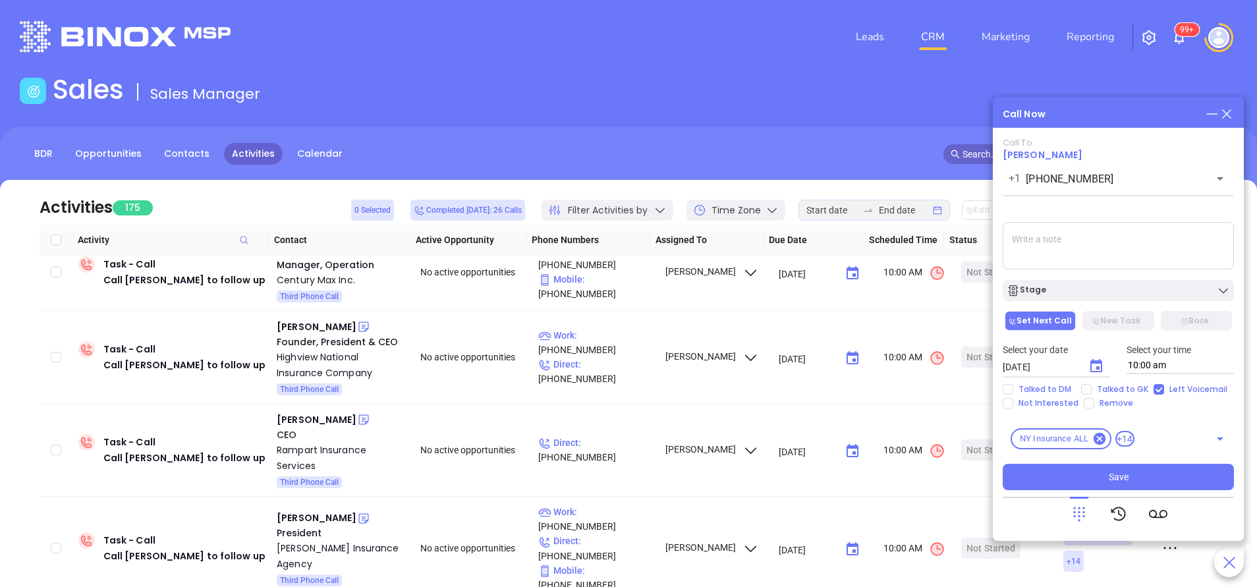
type input "09/26/2025"
click at [1159, 287] on div "Stage" at bounding box center [1117, 290] width 223 height 13
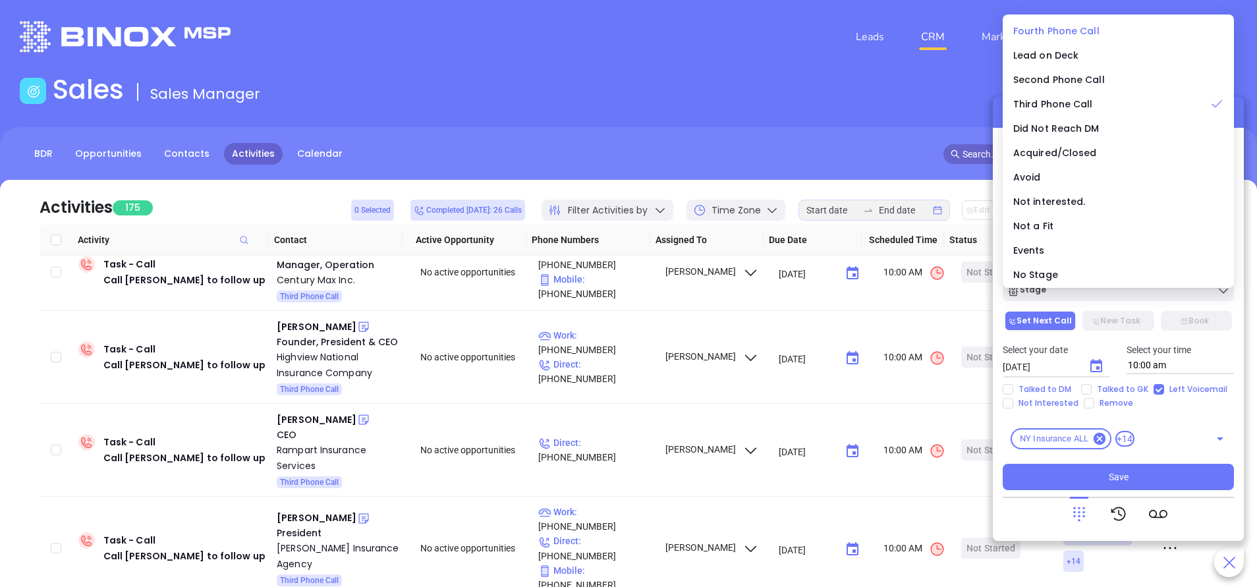
click at [1053, 27] on span "Fourth Phone Call" at bounding box center [1056, 30] width 86 height 13
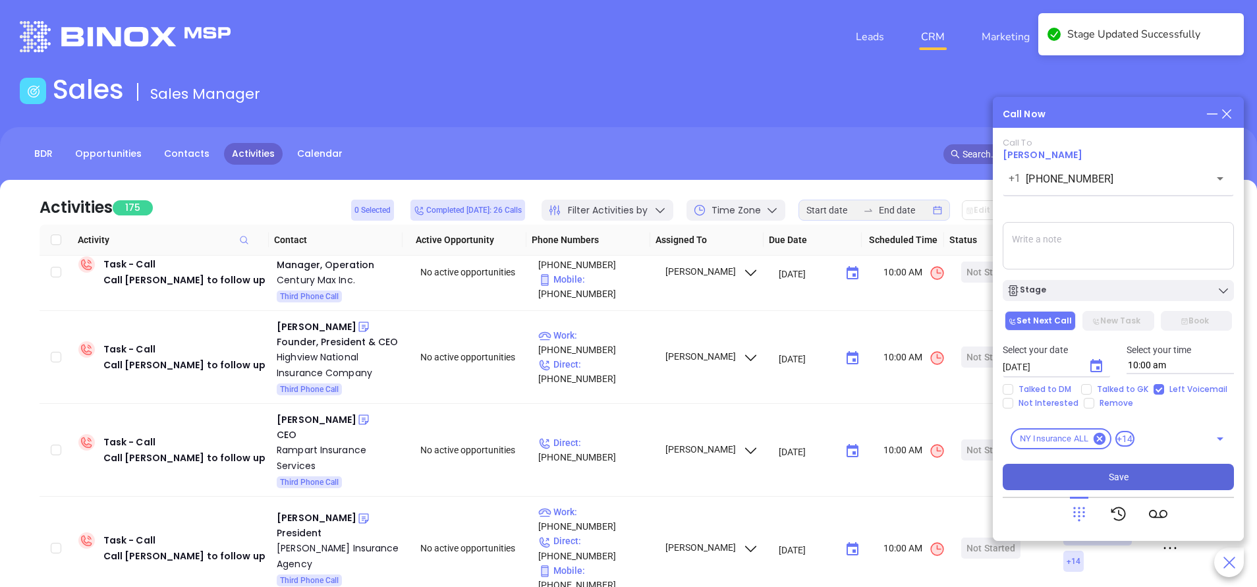
click at [1167, 474] on button "Save" at bounding box center [1118, 477] width 231 height 26
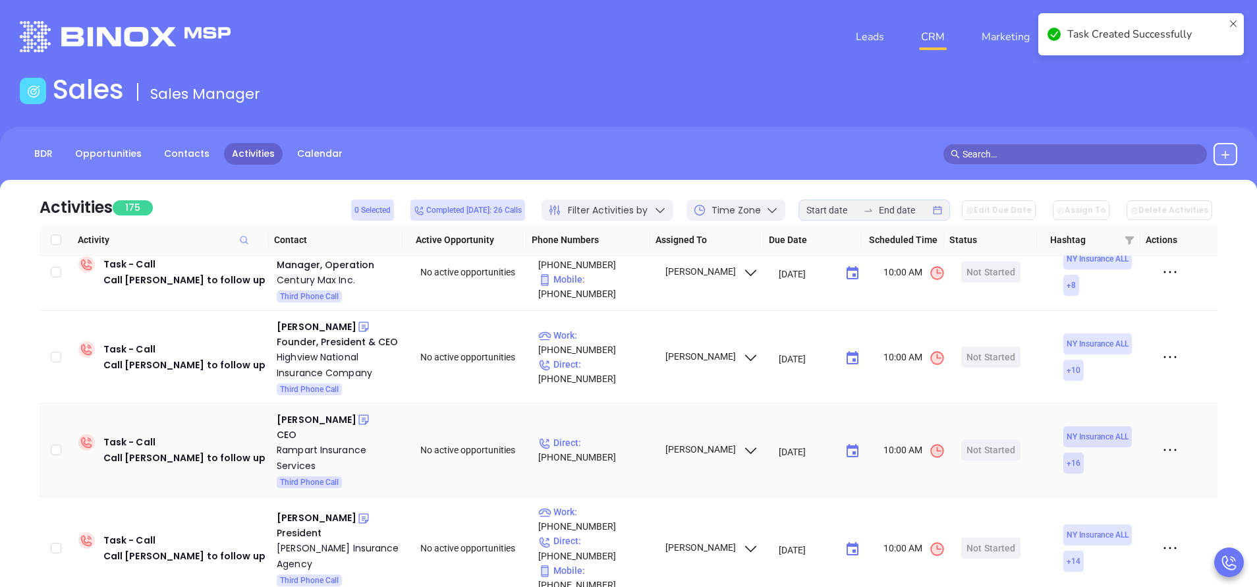
scroll to position [0, 0]
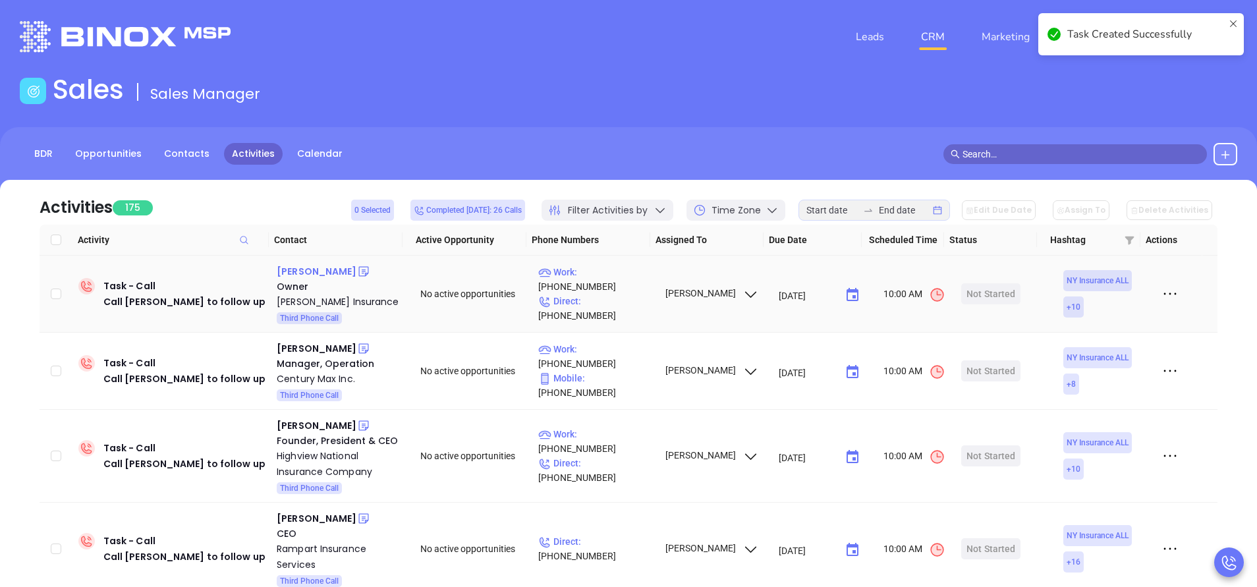
click at [335, 271] on div "Heidi Petschauer" at bounding box center [317, 271] width 80 height 16
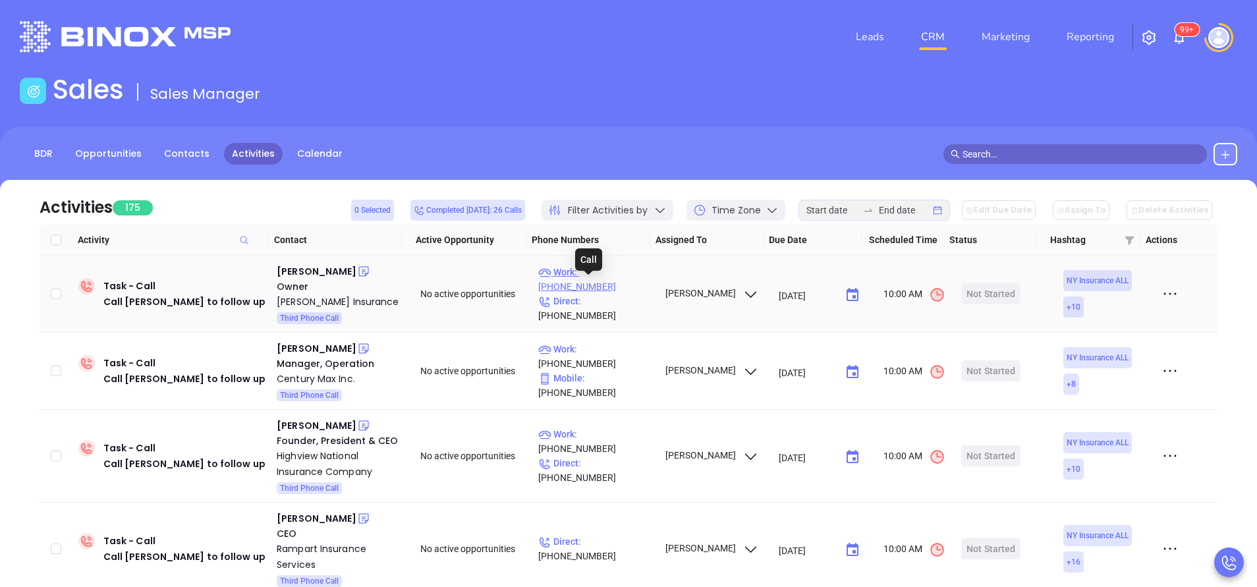
click at [621, 287] on p "Work : (516) 419-5050" at bounding box center [595, 279] width 115 height 29
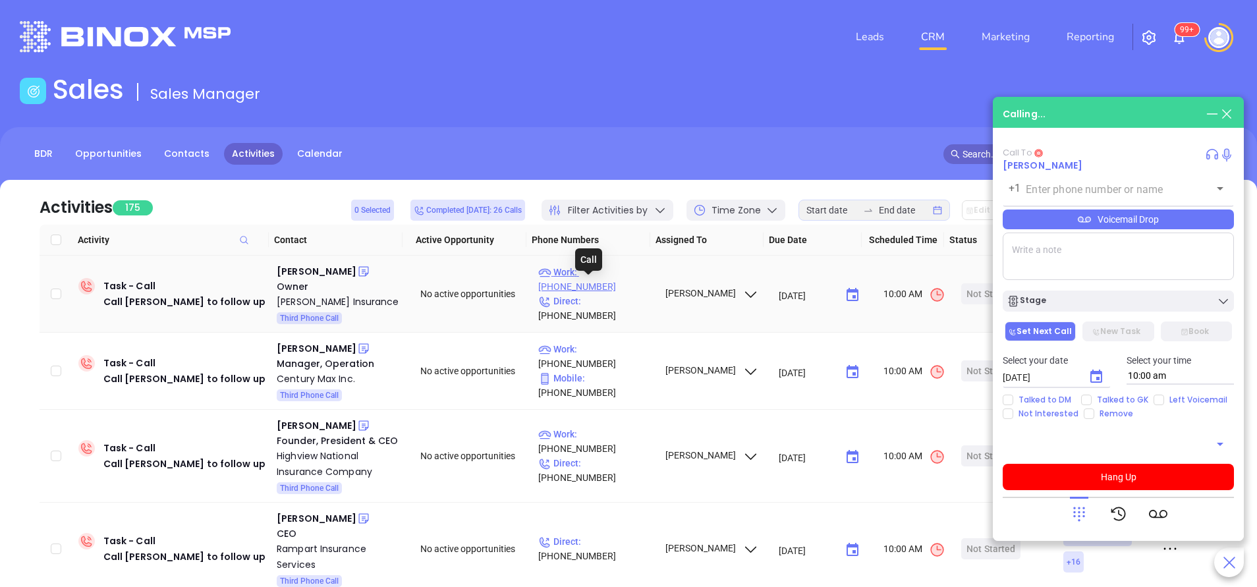
type input "(516) 419-5050"
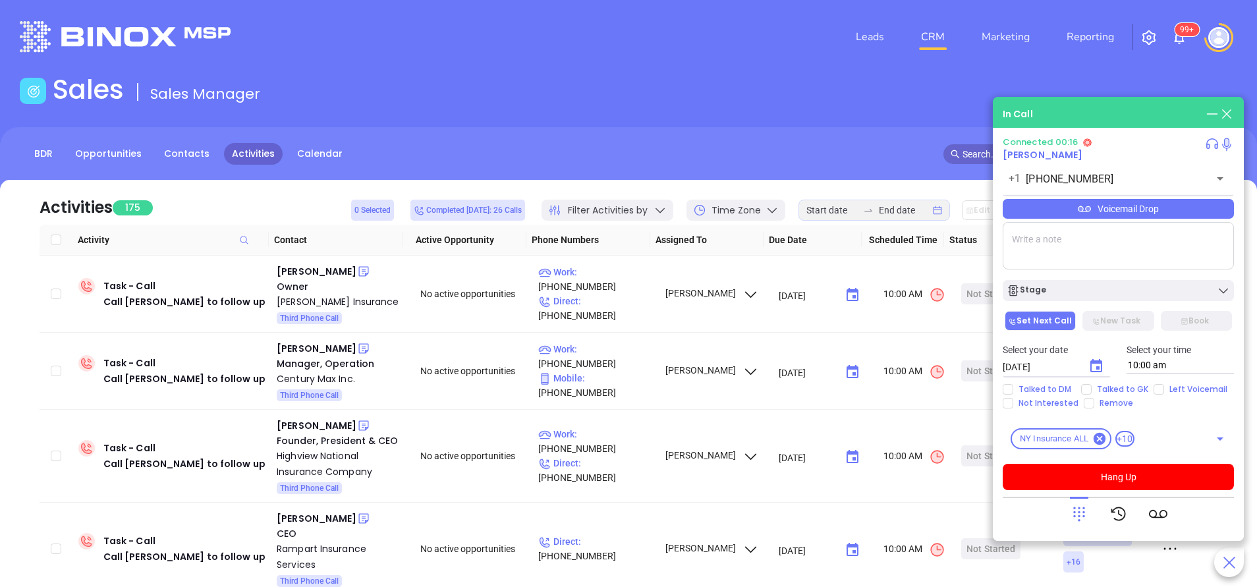
click at [1084, 518] on icon at bounding box center [1079, 514] width 18 height 18
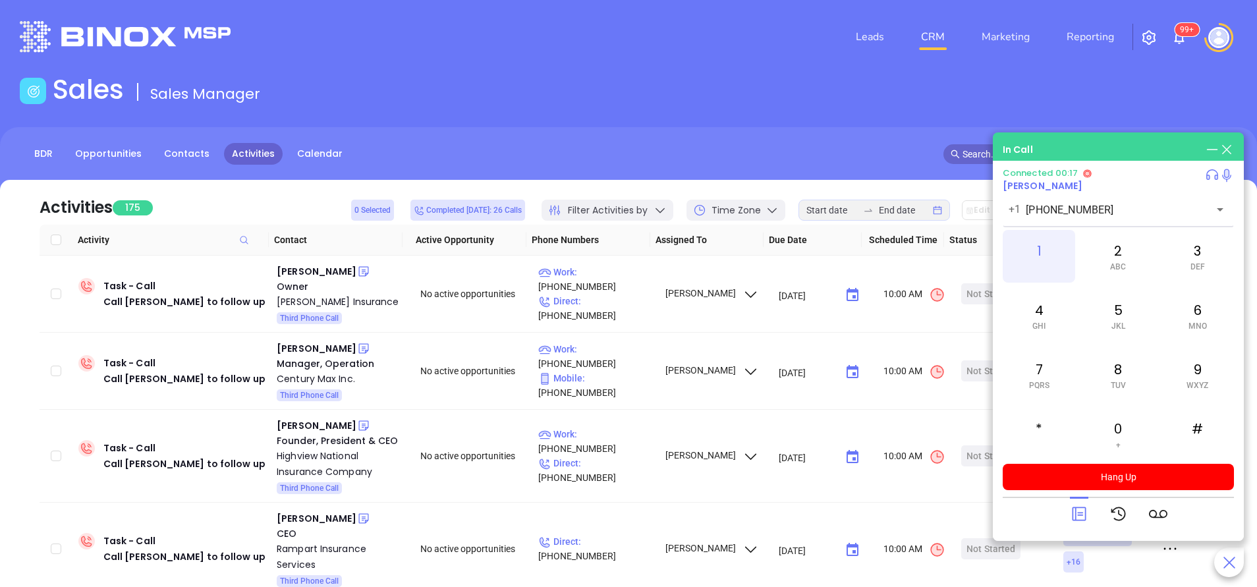
click at [1034, 240] on div "1" at bounding box center [1039, 256] width 72 height 53
click at [1045, 315] on div "4 GHI" at bounding box center [1039, 315] width 72 height 53
click at [1210, 257] on div "3 DEF" at bounding box center [1197, 256] width 72 height 53
click at [1053, 308] on div "4 GHI" at bounding box center [1039, 315] width 72 height 53
click at [1194, 253] on div "3 DEF" at bounding box center [1197, 256] width 72 height 53
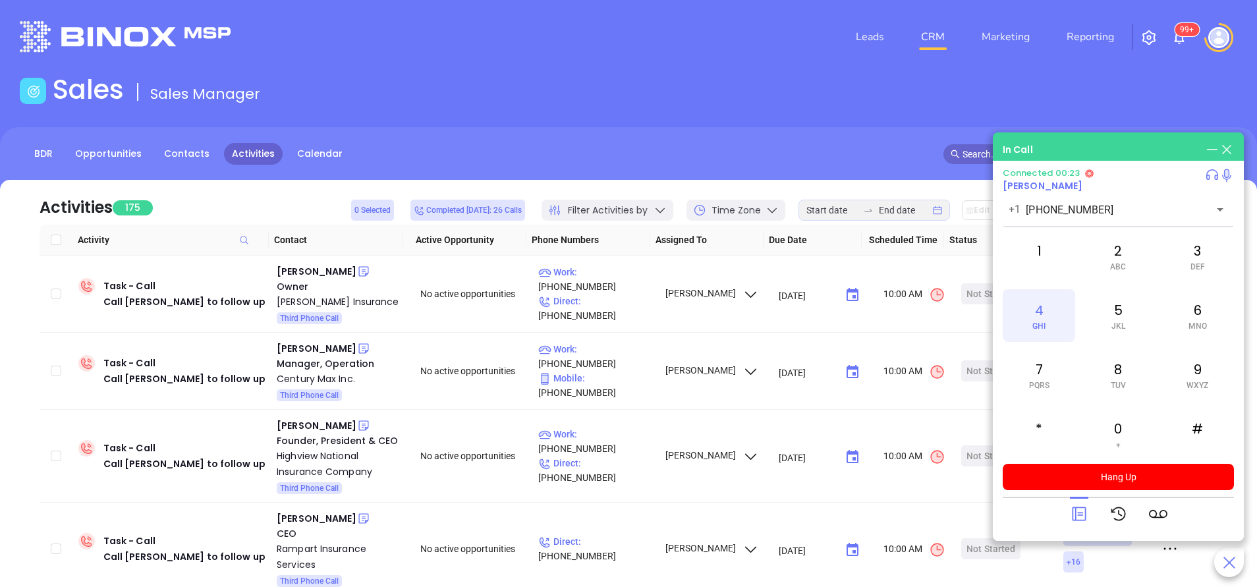
click at [1049, 313] on div "4 GHI" at bounding box center [1039, 315] width 72 height 53
click at [1193, 424] on div "#" at bounding box center [1197, 434] width 72 height 53
click at [1037, 375] on div "7 PQRS" at bounding box center [1039, 374] width 72 height 53
click at [1205, 253] on div "3 DEF" at bounding box center [1197, 256] width 72 height 53
click at [1124, 370] on div "8 TUV" at bounding box center [1118, 374] width 72 height 53
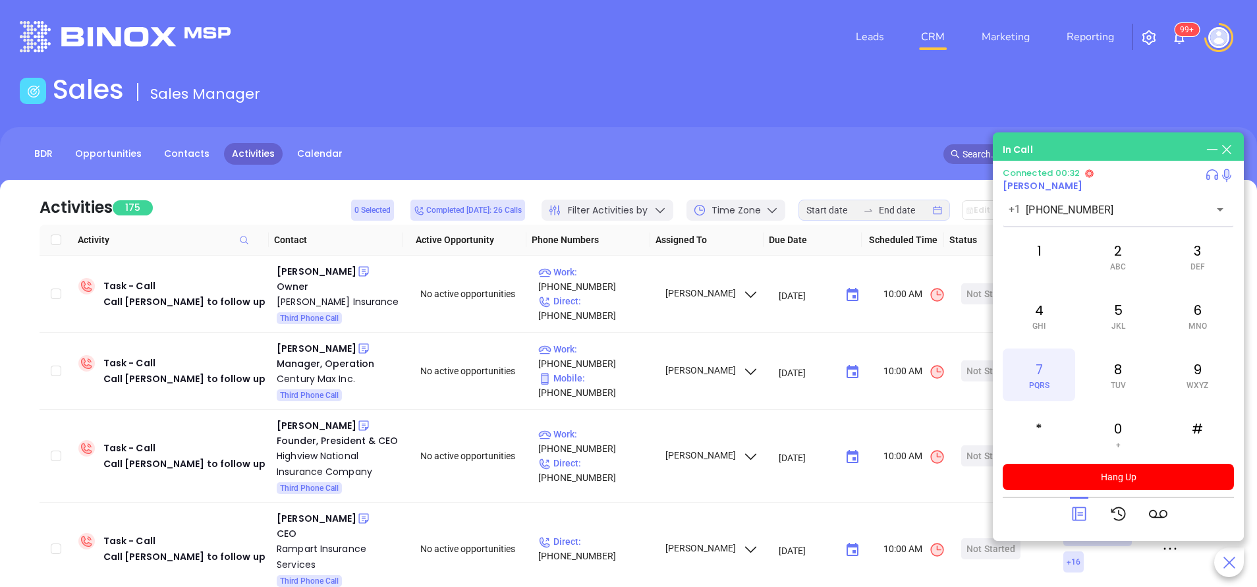
click at [1044, 377] on div "7 PQRS" at bounding box center [1039, 374] width 72 height 53
click at [1111, 266] on span "ABC" at bounding box center [1118, 266] width 16 height 9
click at [1033, 326] on span "GHI" at bounding box center [1038, 325] width 13 height 9
click at [1120, 256] on div "2 ABC" at bounding box center [1118, 256] width 72 height 53
click at [1114, 376] on div "8 TUV" at bounding box center [1118, 374] width 72 height 53
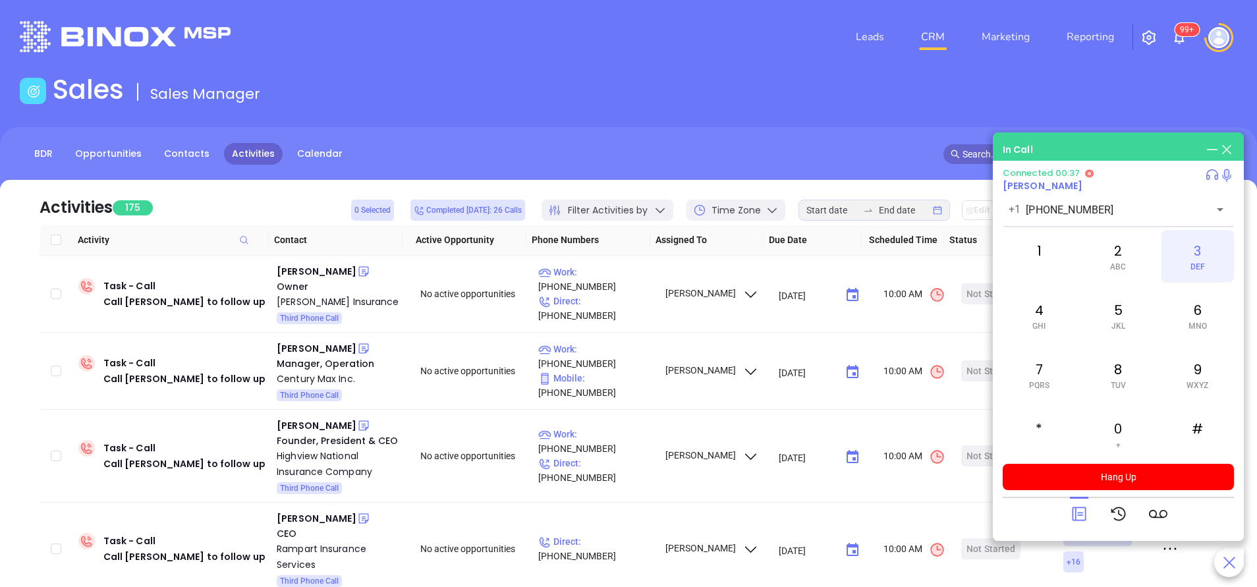
click at [1198, 262] on span "DEF" at bounding box center [1197, 266] width 14 height 9
drag, startPoint x: 1048, startPoint y: 381, endPoint x: 1084, endPoint y: 399, distance: 40.1
click at [1048, 381] on span "PQRS" at bounding box center [1039, 385] width 20 height 9
click at [1205, 431] on div "#" at bounding box center [1197, 434] width 72 height 53
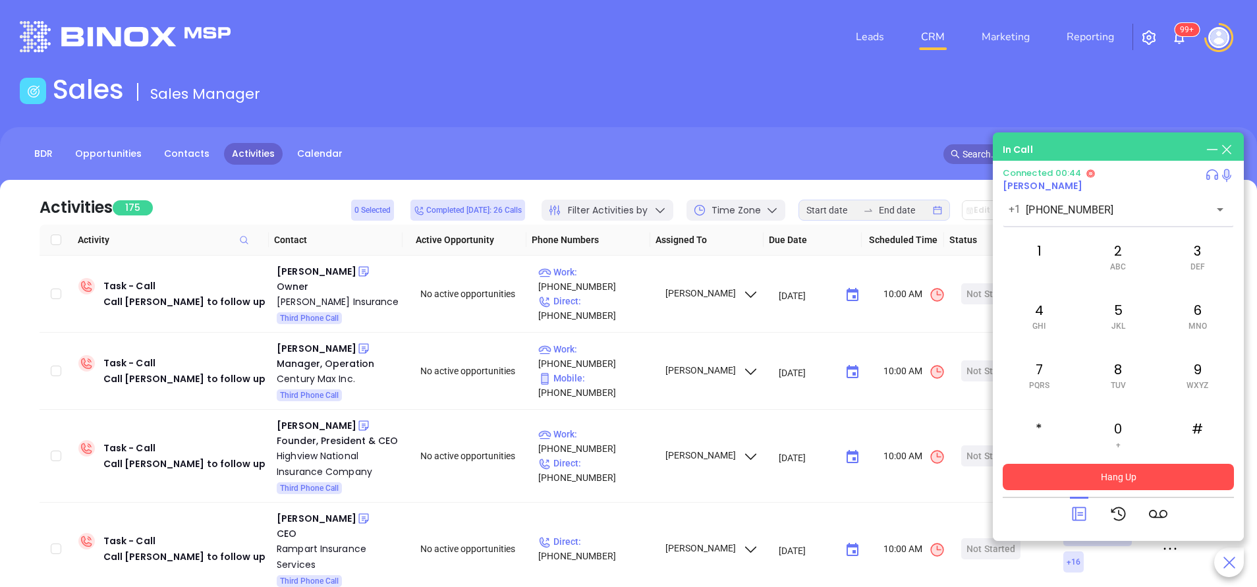
click at [1126, 474] on button "Hang Up" at bounding box center [1118, 477] width 231 height 26
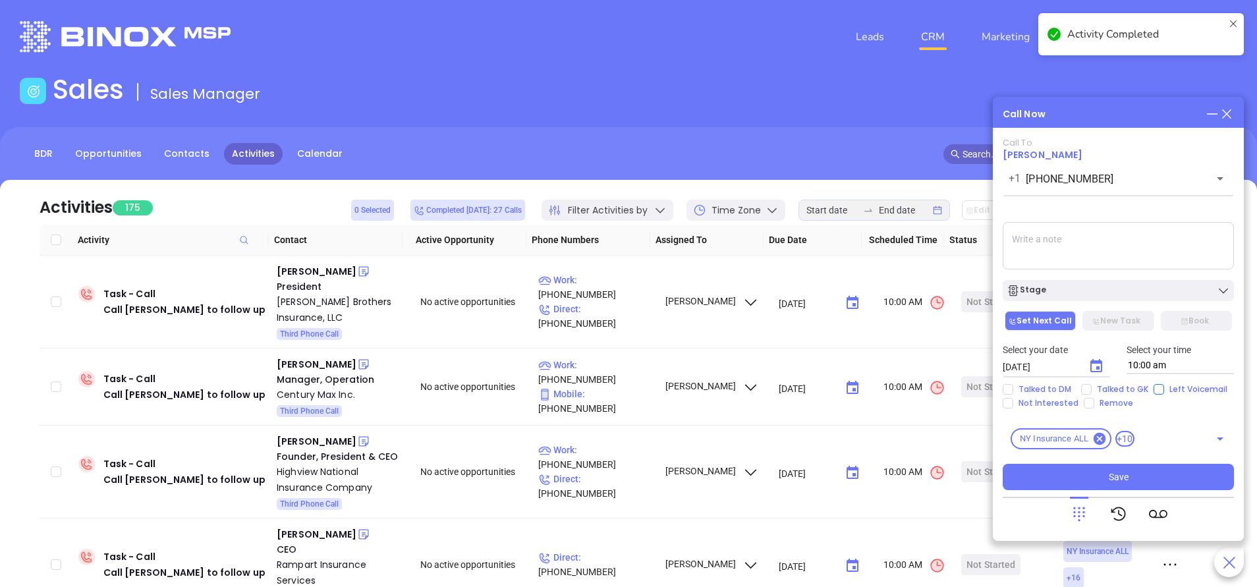
click at [1153, 388] on input "Left Voicemail" at bounding box center [1158, 389] width 11 height 11
checkbox input "true"
click at [1097, 368] on icon "Choose date, selected date is Sep 24, 2025" at bounding box center [1096, 365] width 12 height 13
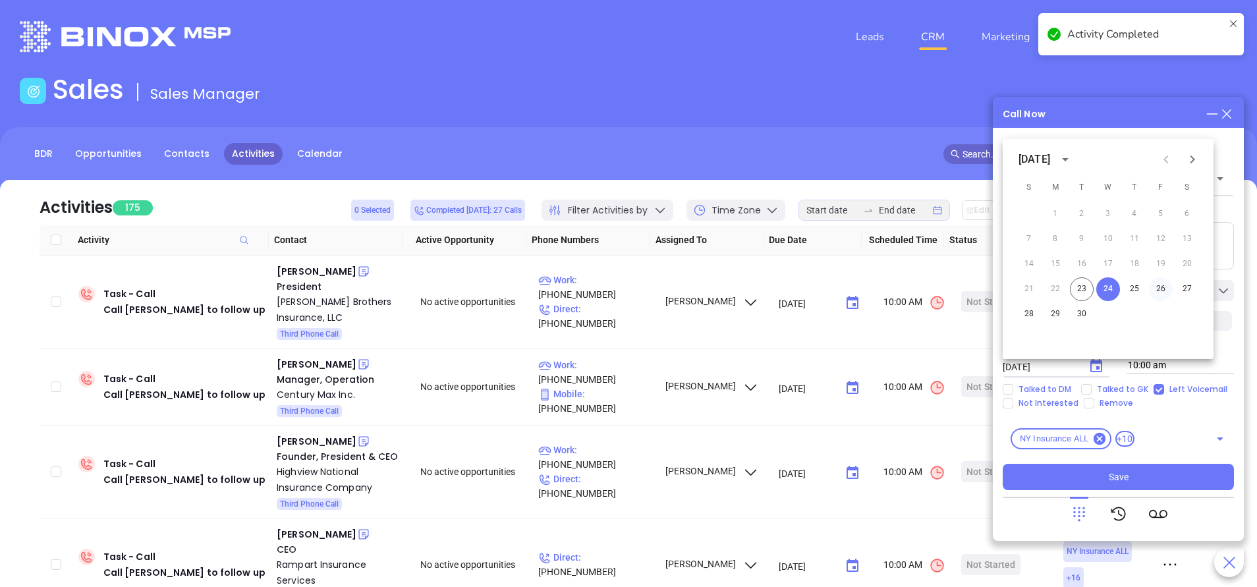
click at [1163, 287] on button "26" at bounding box center [1161, 289] width 24 height 24
type input "09/26/2025"
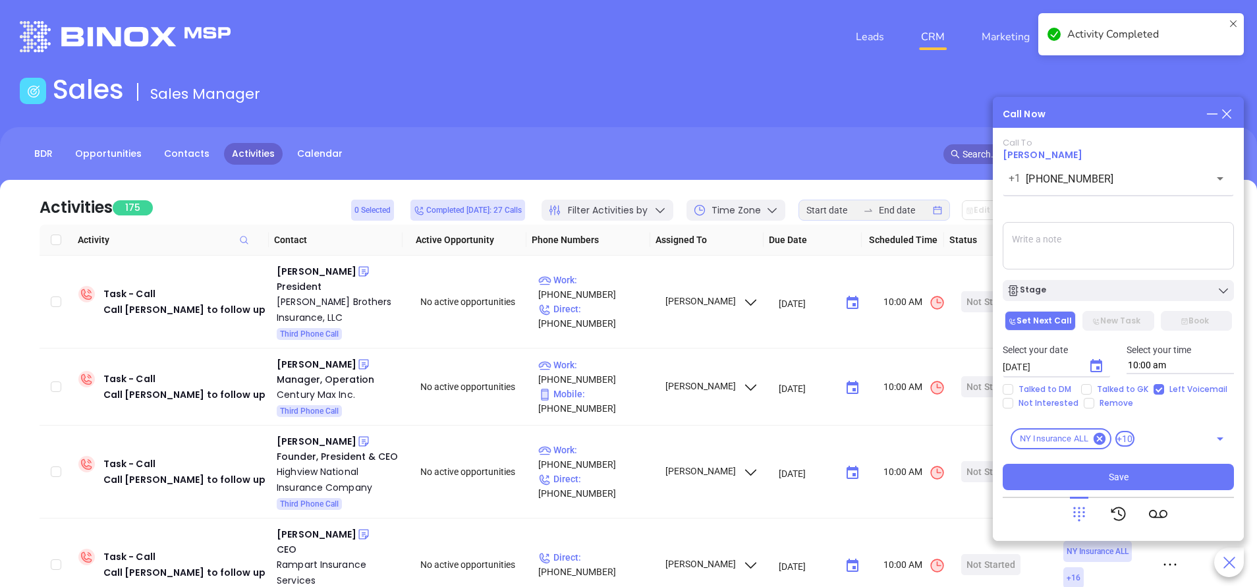
click at [1163, 288] on div "Stage" at bounding box center [1117, 290] width 223 height 13
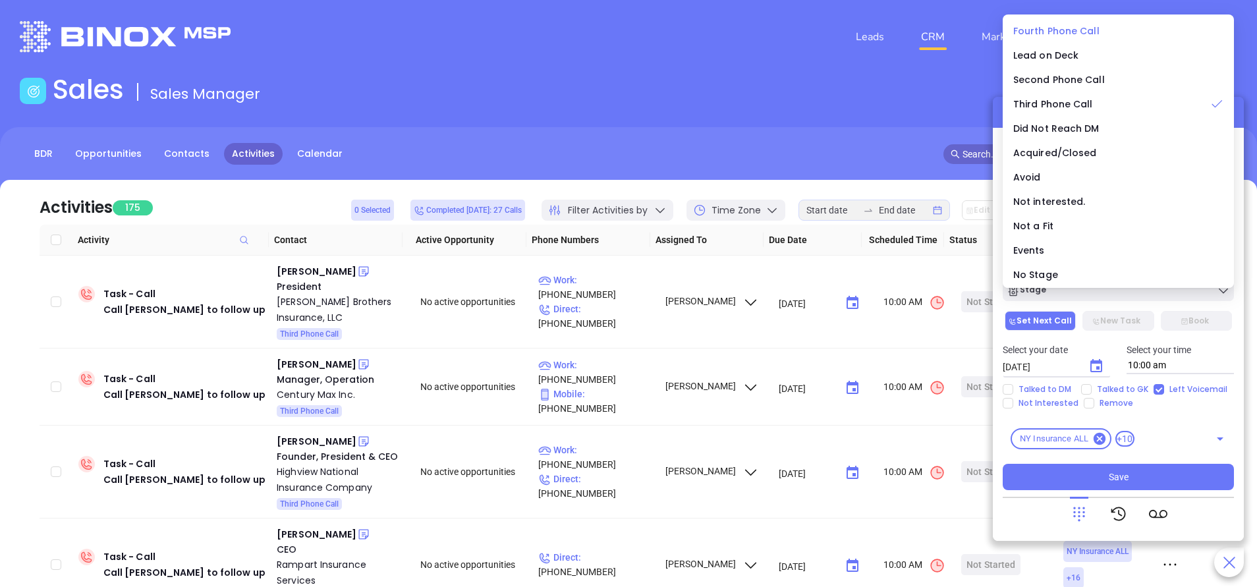
click at [1058, 24] on span "Fourth Phone Call" at bounding box center [1056, 30] width 86 height 13
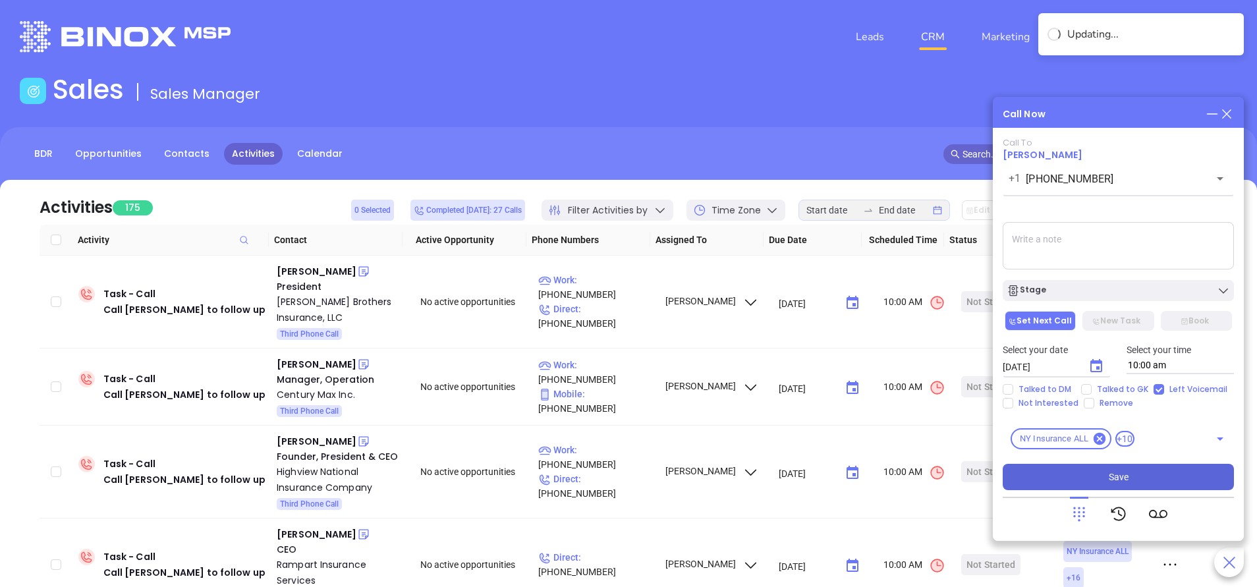
click at [1122, 476] on span "Save" at bounding box center [1119, 477] width 20 height 14
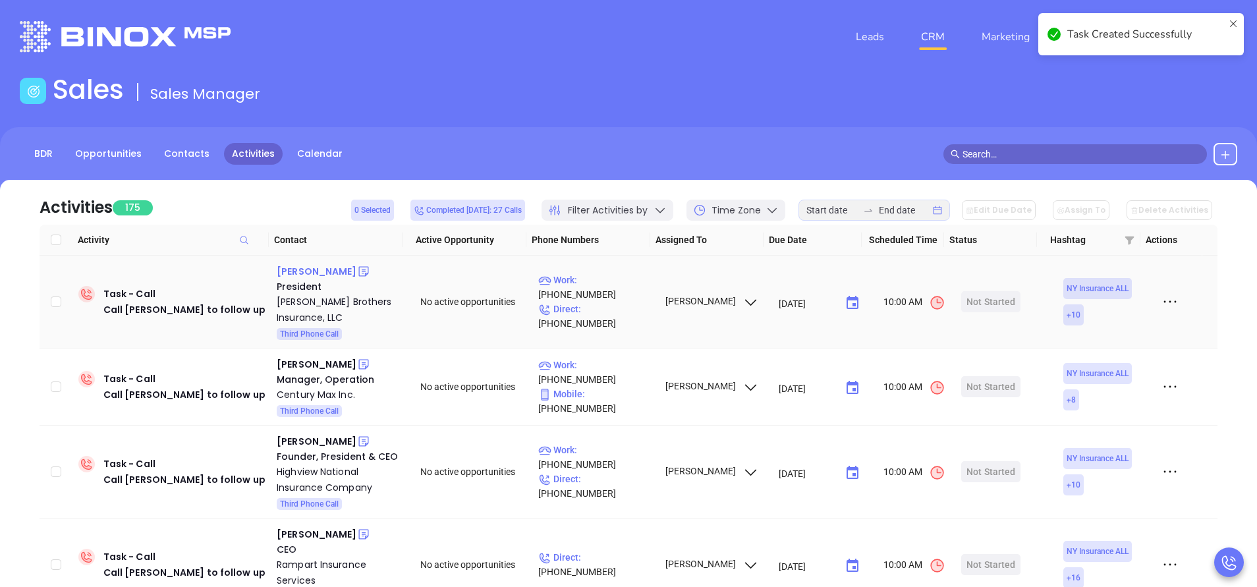
click at [332, 272] on div "Joseph B. Smith" at bounding box center [317, 271] width 80 height 16
click at [617, 290] on p "Work : (607) 687-3444" at bounding box center [595, 287] width 115 height 29
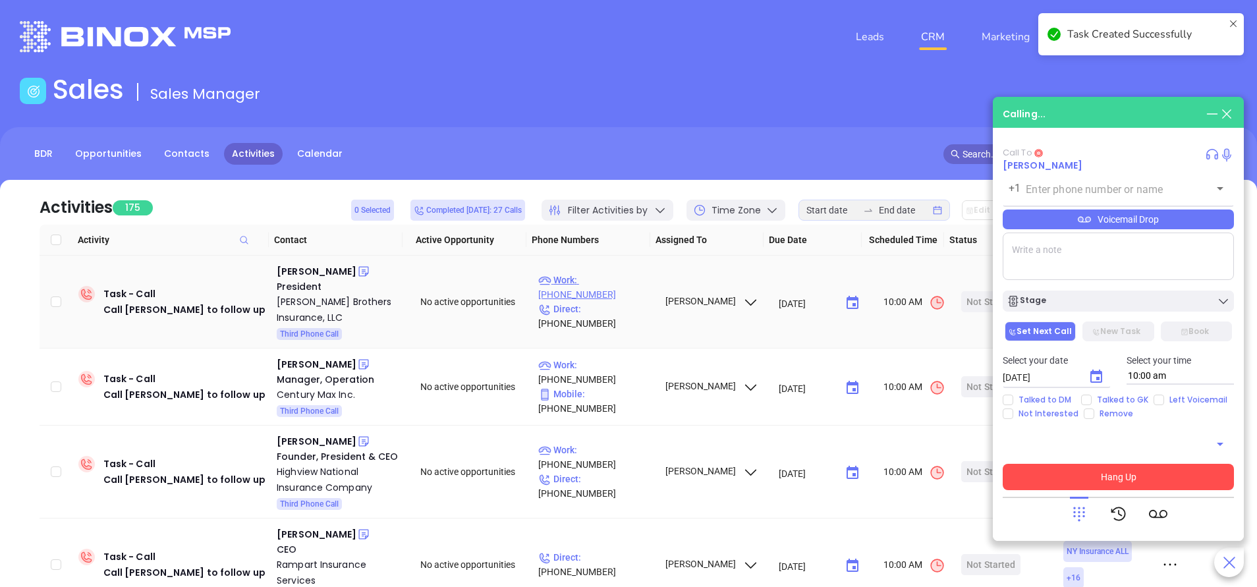
type input "(607) 687-3444"
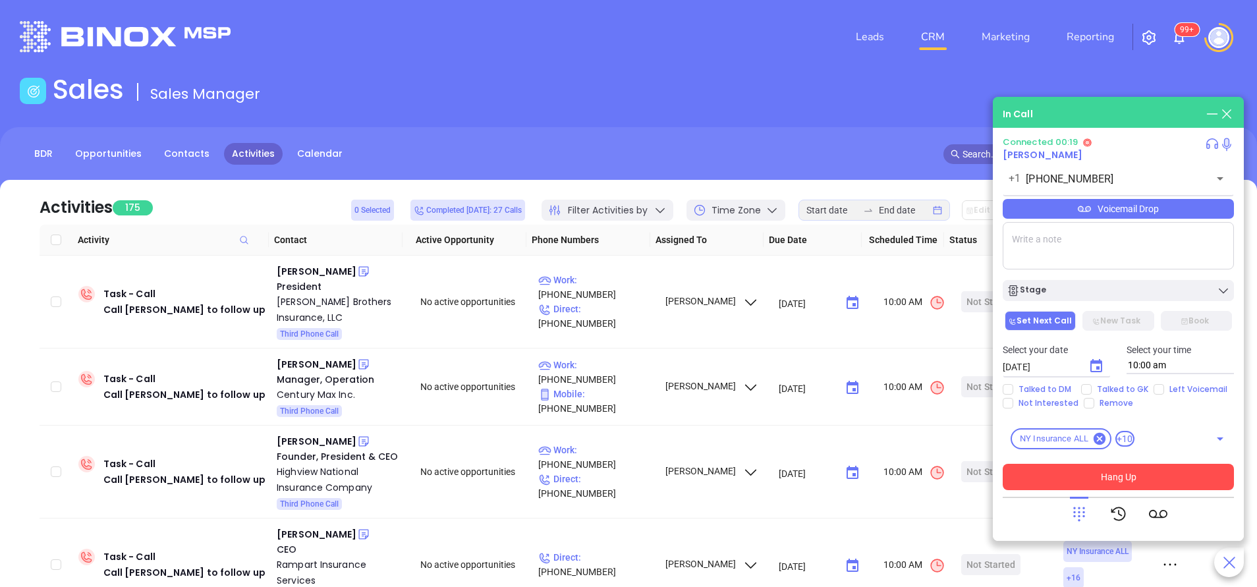
click at [1077, 509] on icon at bounding box center [1079, 514] width 18 height 18
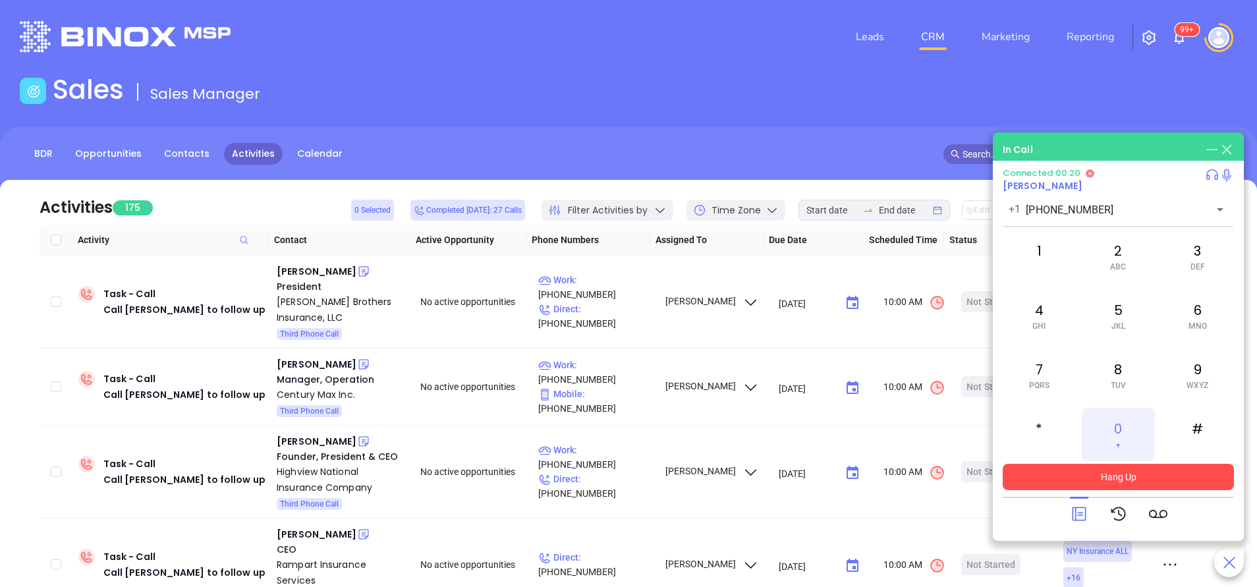
click at [1117, 440] on span "+" at bounding box center [1118, 444] width 5 height 9
click at [1133, 476] on button "Hang Up" at bounding box center [1118, 477] width 231 height 26
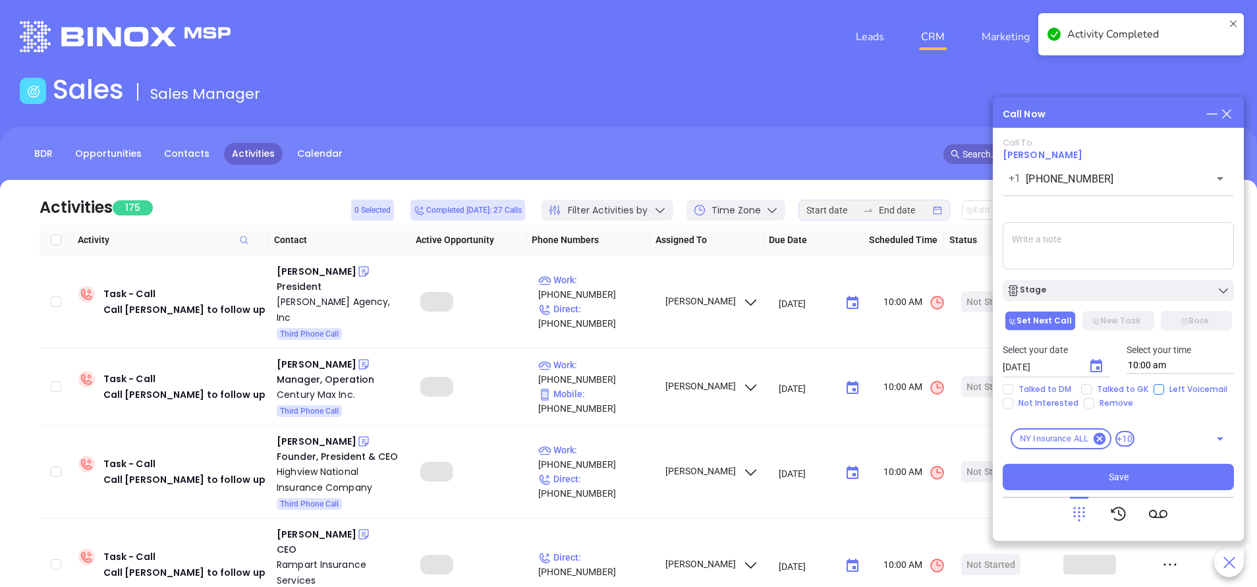
click at [1161, 391] on input "Left Voicemail" at bounding box center [1158, 389] width 11 height 11
checkbox input "true"
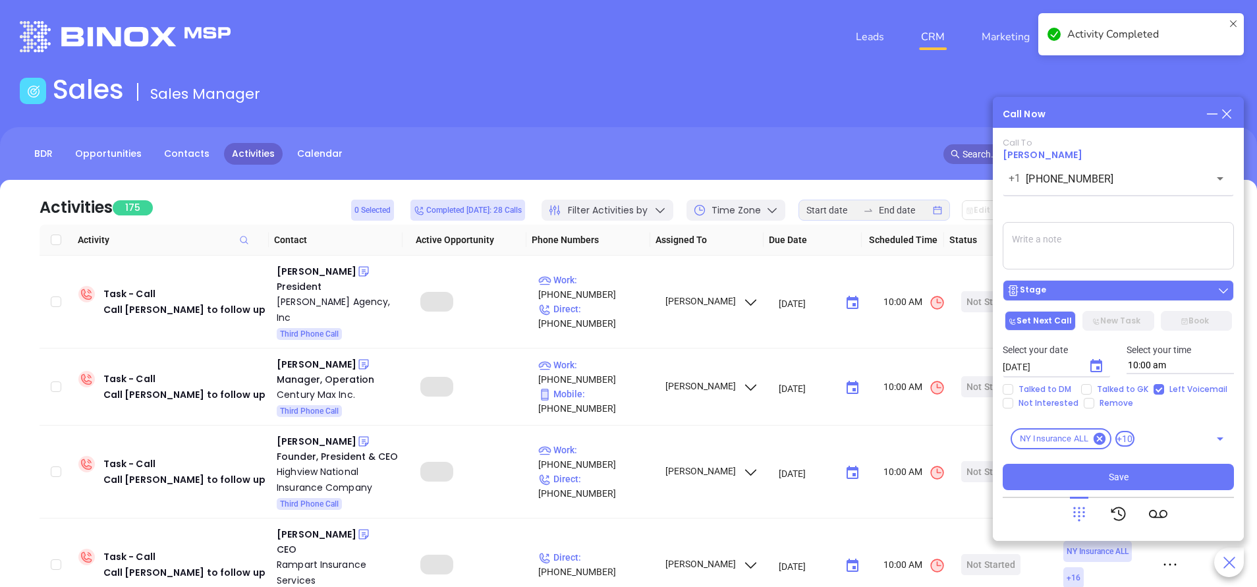
click at [1116, 296] on div "Stage" at bounding box center [1117, 290] width 223 height 13
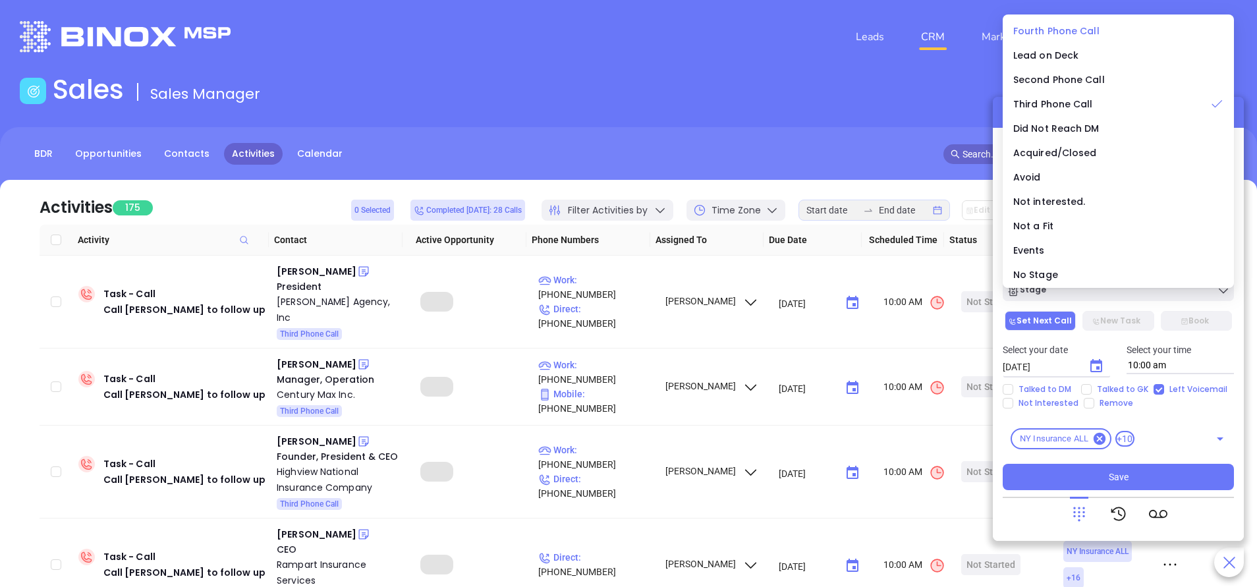
click at [1044, 29] on span "Fourth Phone Call" at bounding box center [1056, 30] width 86 height 13
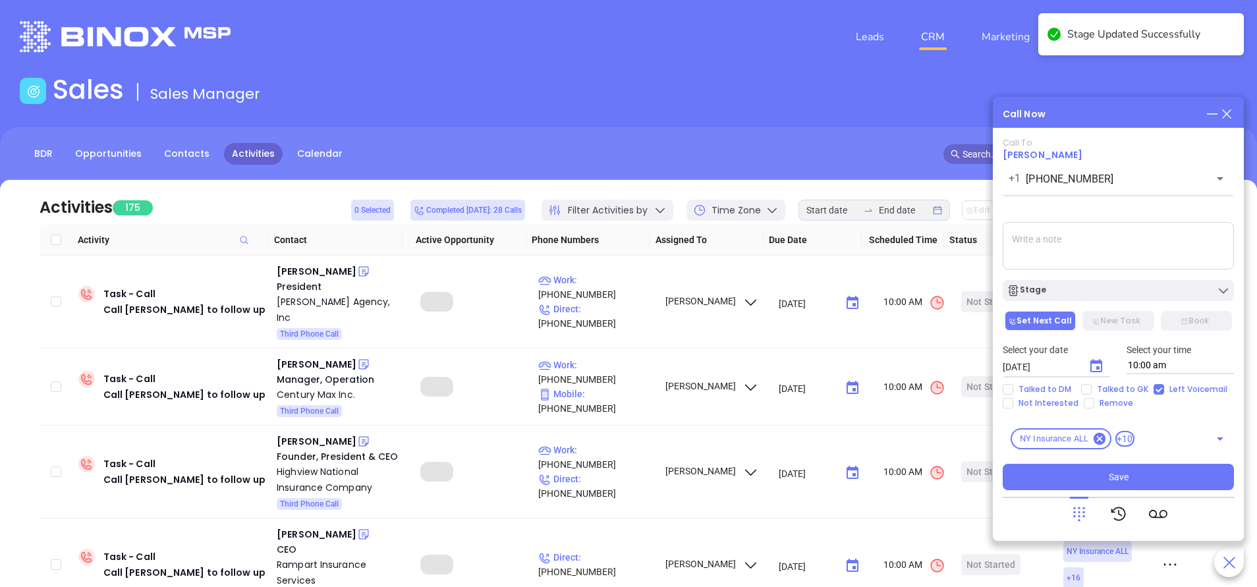
click at [1095, 358] on button "Choose date, selected date is Sep 24, 2025" at bounding box center [1096, 366] width 26 height 26
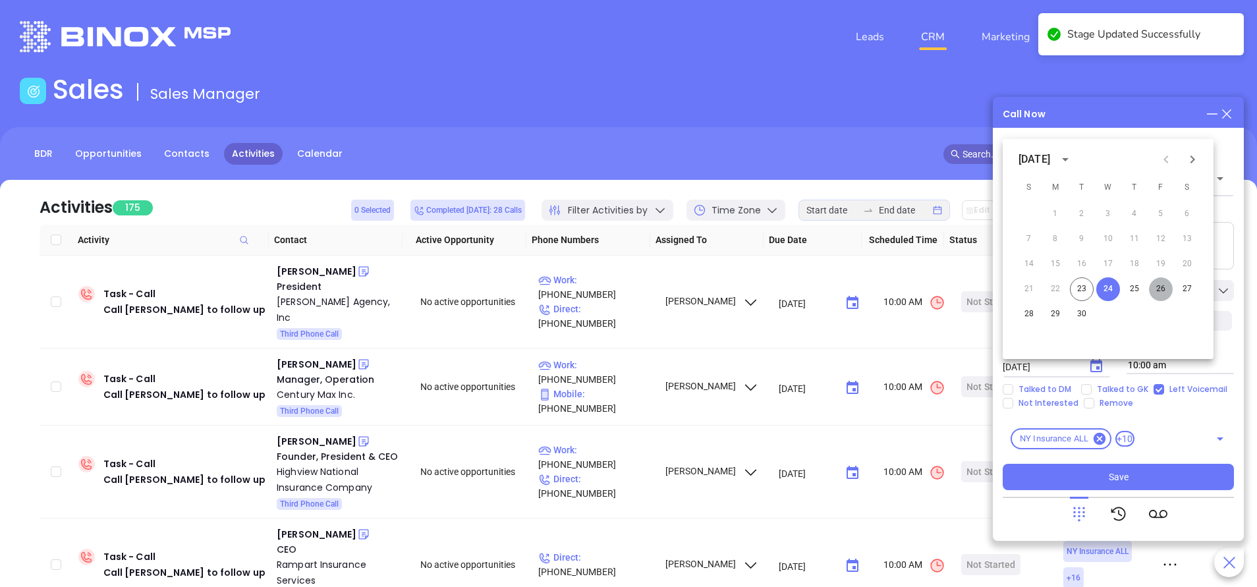
click at [1161, 287] on button "26" at bounding box center [1161, 289] width 24 height 24
type input "09/26/2025"
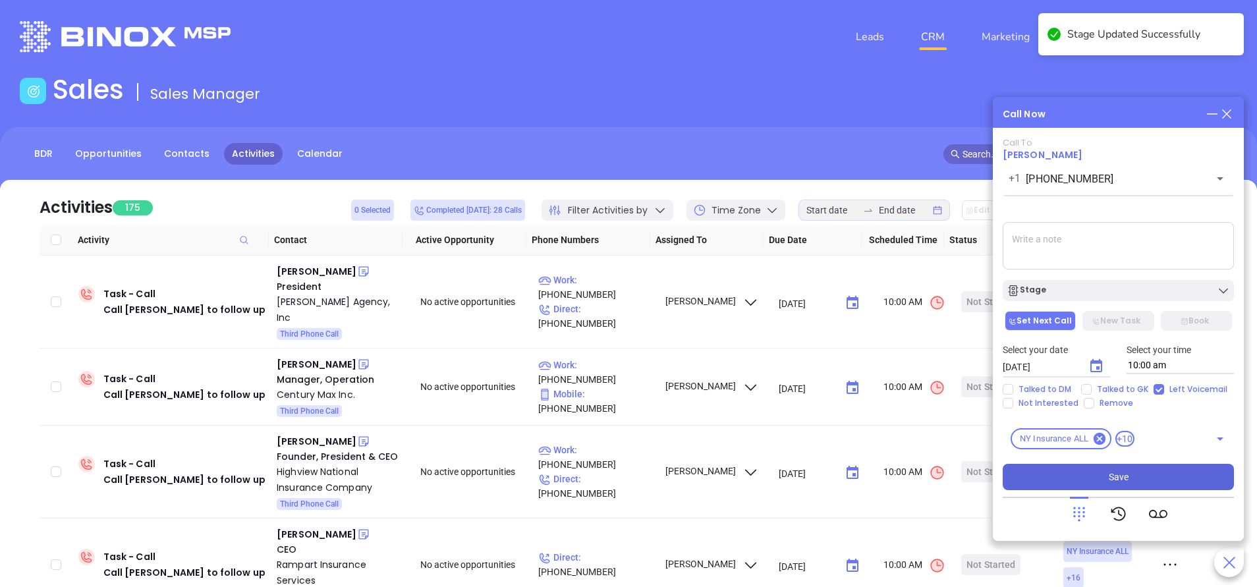
click at [1151, 473] on button "Save" at bounding box center [1118, 477] width 231 height 26
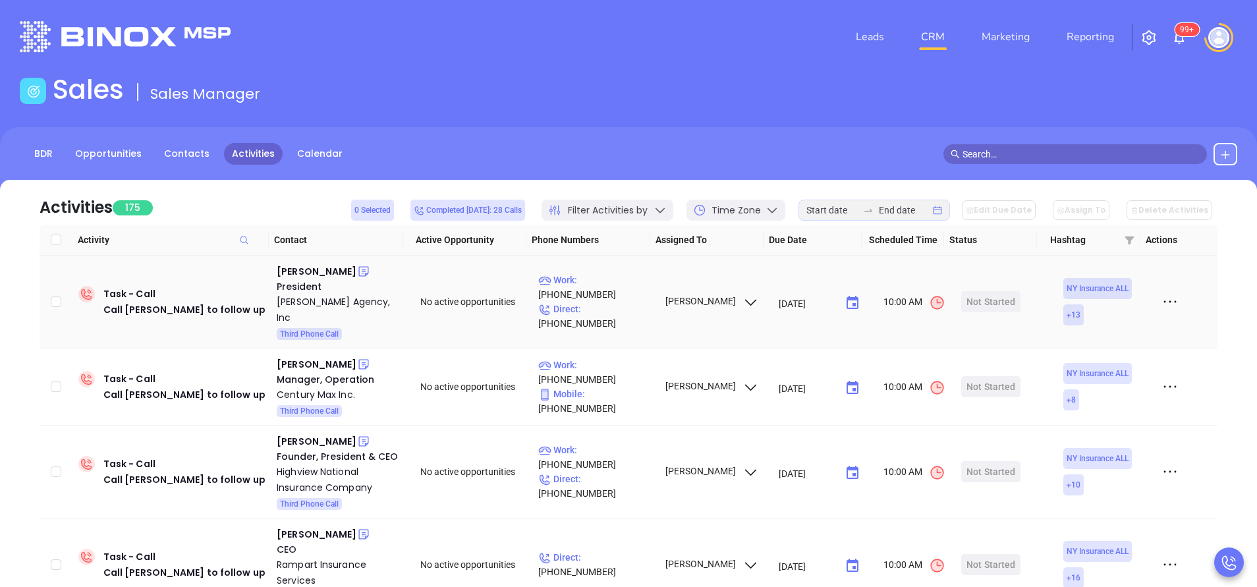
click at [304, 261] on td "Adam Stern President Stern Agency, Inc Third Phone Call" at bounding box center [339, 302] width 136 height 93
click at [307, 268] on div "Adam Stern" at bounding box center [317, 271] width 80 height 16
click at [618, 289] on p "Work : (845) 354-8000" at bounding box center [595, 287] width 115 height 29
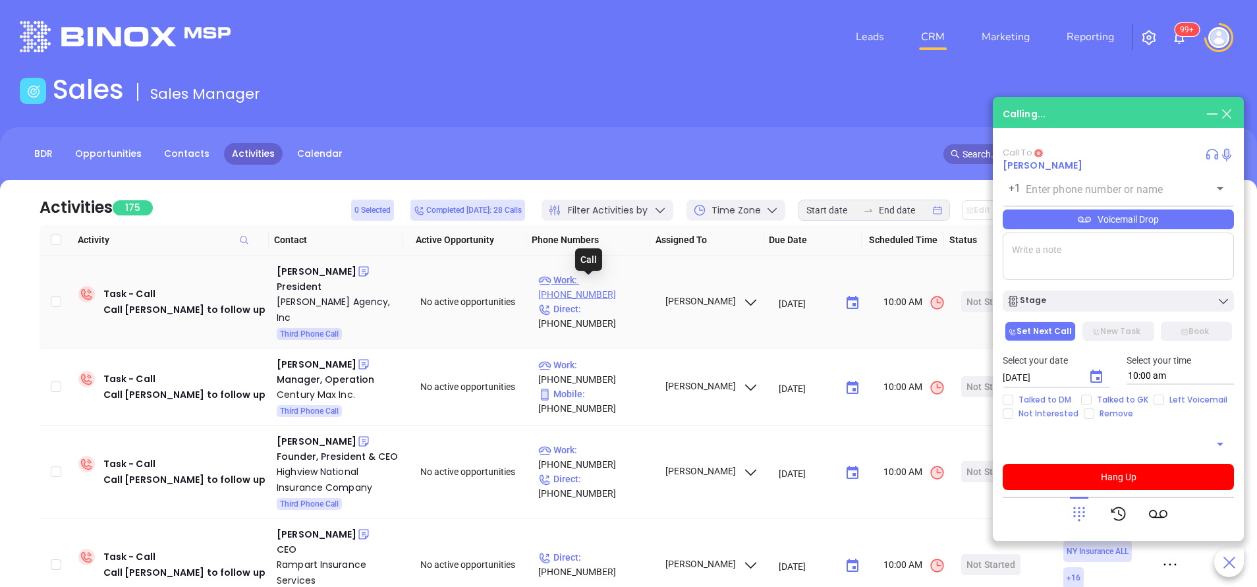
type input "(845) 354-8000"
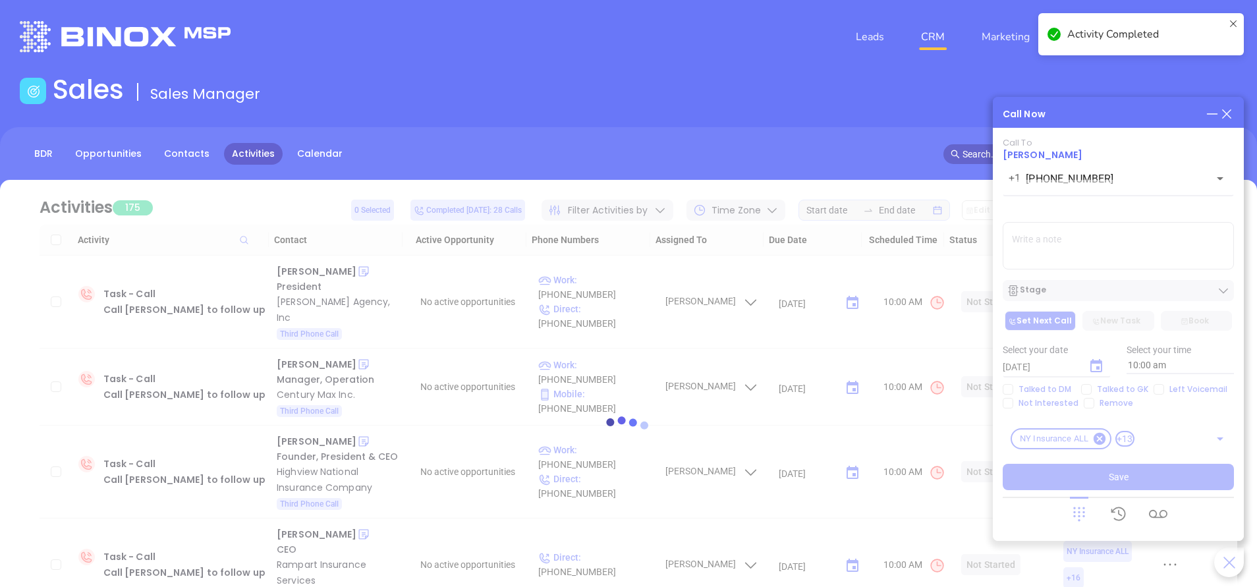
click at [1089, 387] on div at bounding box center [628, 431] width 1217 height 99
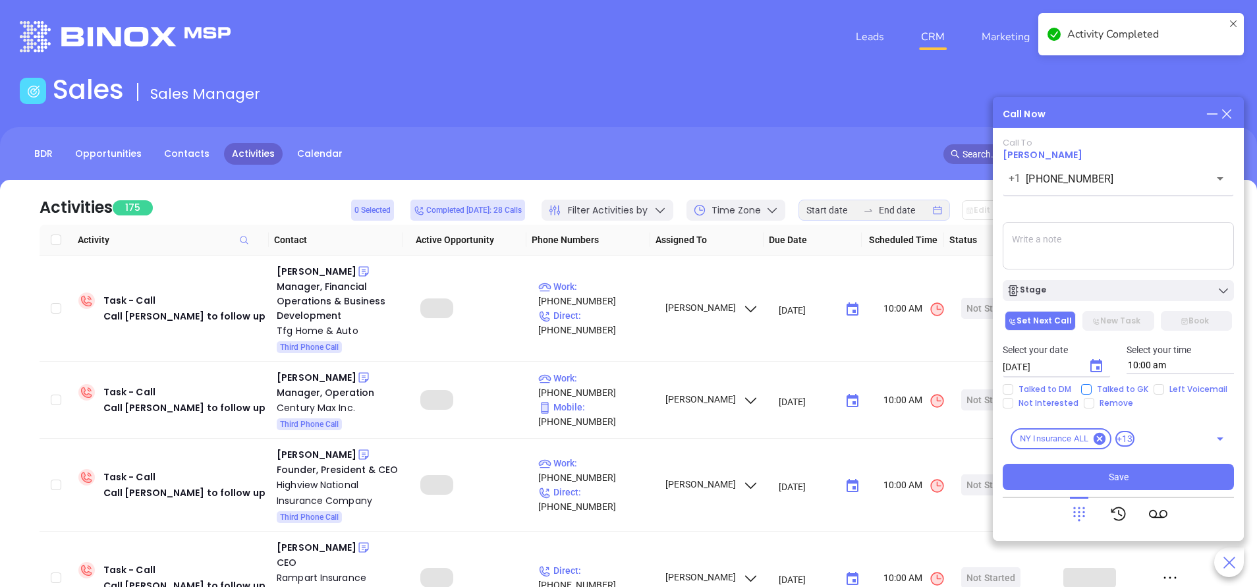
click at [1087, 387] on input "Talked to GK" at bounding box center [1086, 389] width 11 height 11
checkbox input "true"
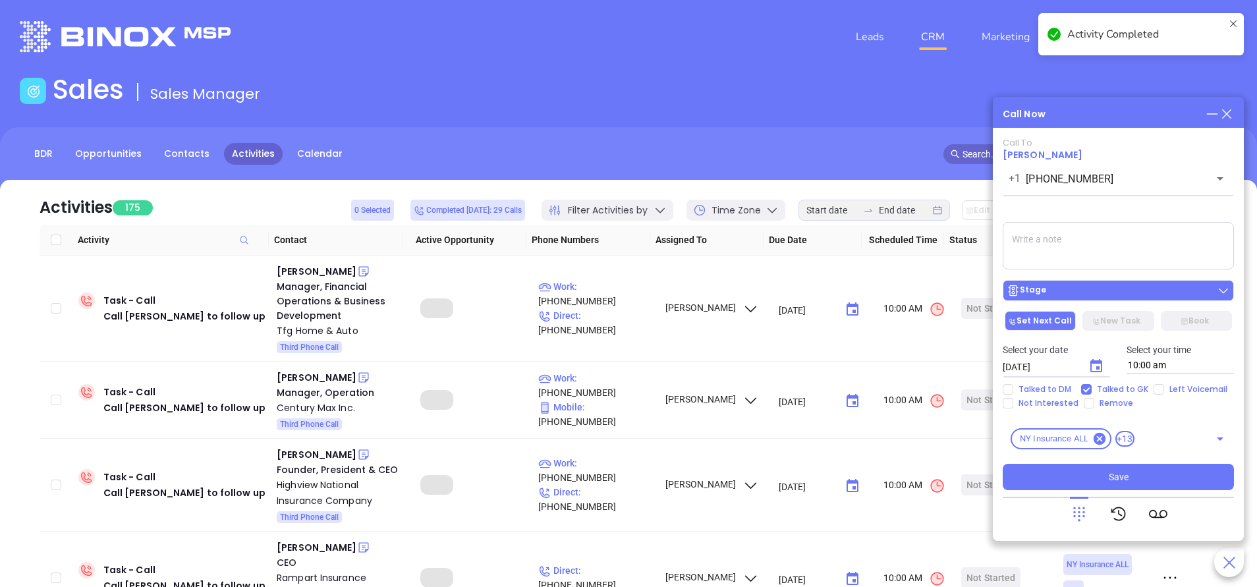
click at [1107, 293] on div "Stage" at bounding box center [1117, 290] width 223 height 13
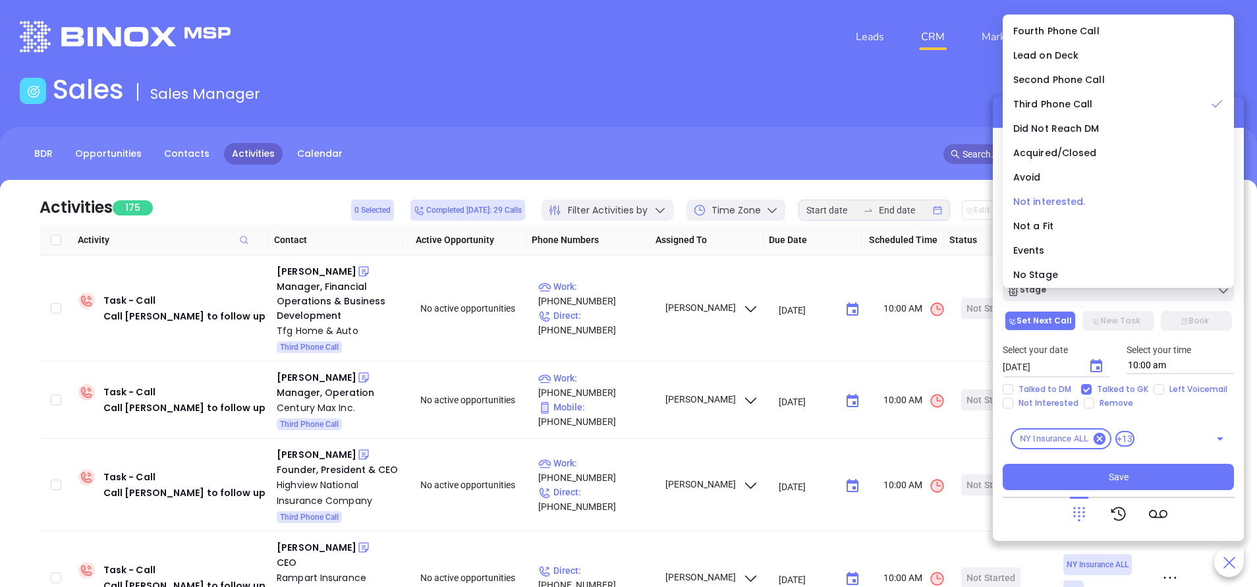
click at [1062, 202] on span "Not interested." at bounding box center [1049, 201] width 72 height 13
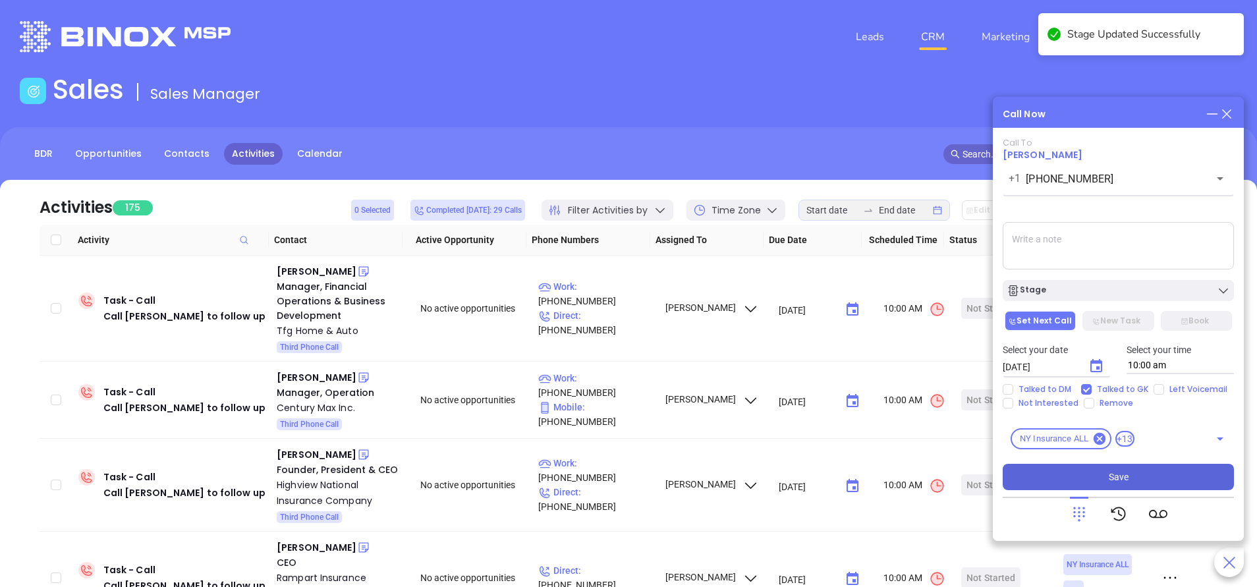
click at [1119, 482] on span "Save" at bounding box center [1119, 477] width 20 height 14
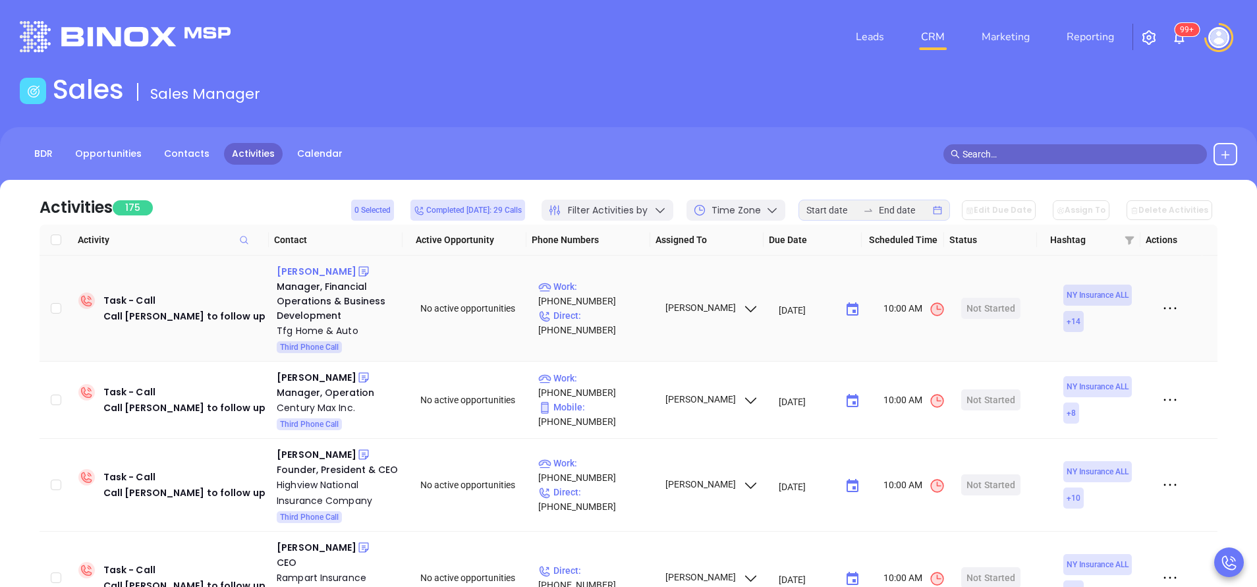
click at [310, 273] on div "Sara Sperrazza" at bounding box center [317, 271] width 80 height 16
click at [612, 304] on p "Work : (855) 834-2886" at bounding box center [595, 293] width 115 height 29
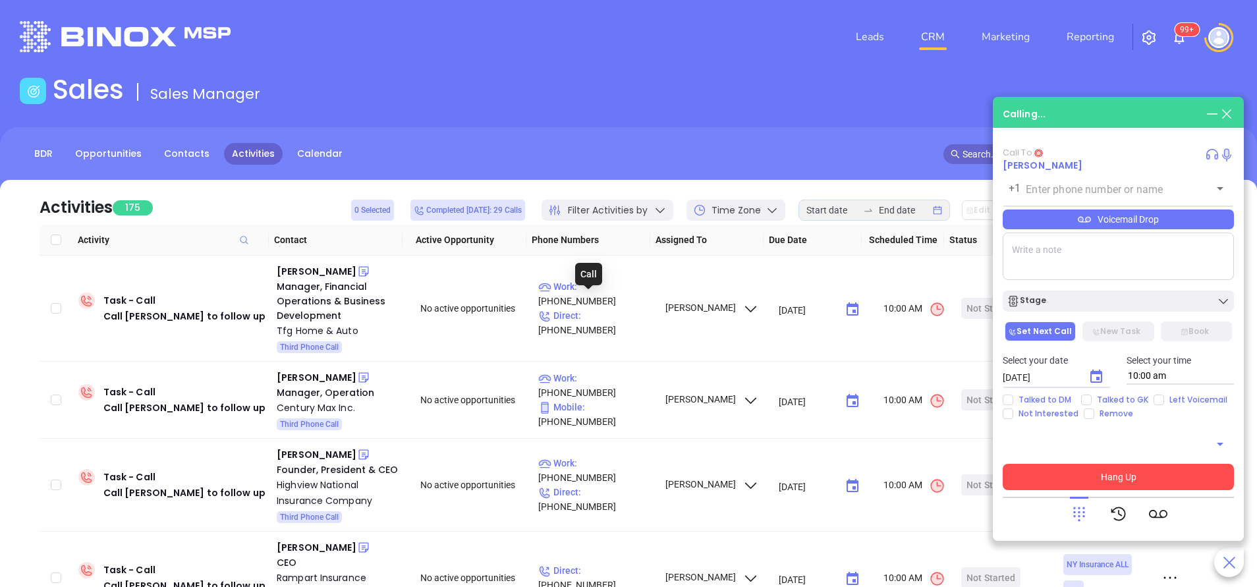
type input "(855) 834-2886"
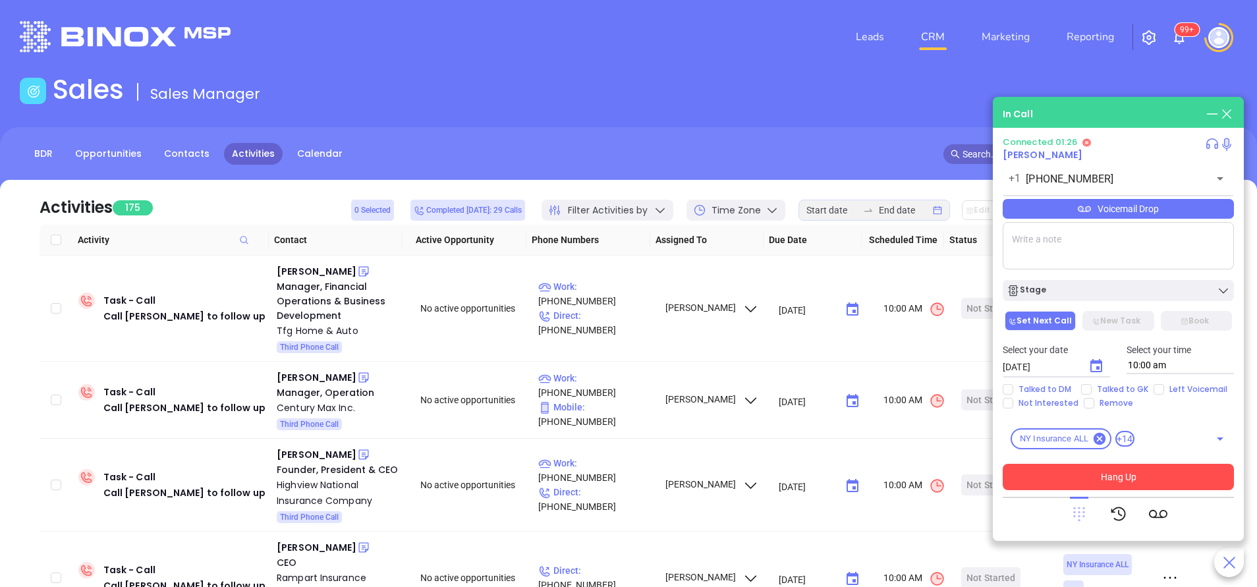
click at [1074, 515] on icon at bounding box center [1079, 514] width 12 height 14
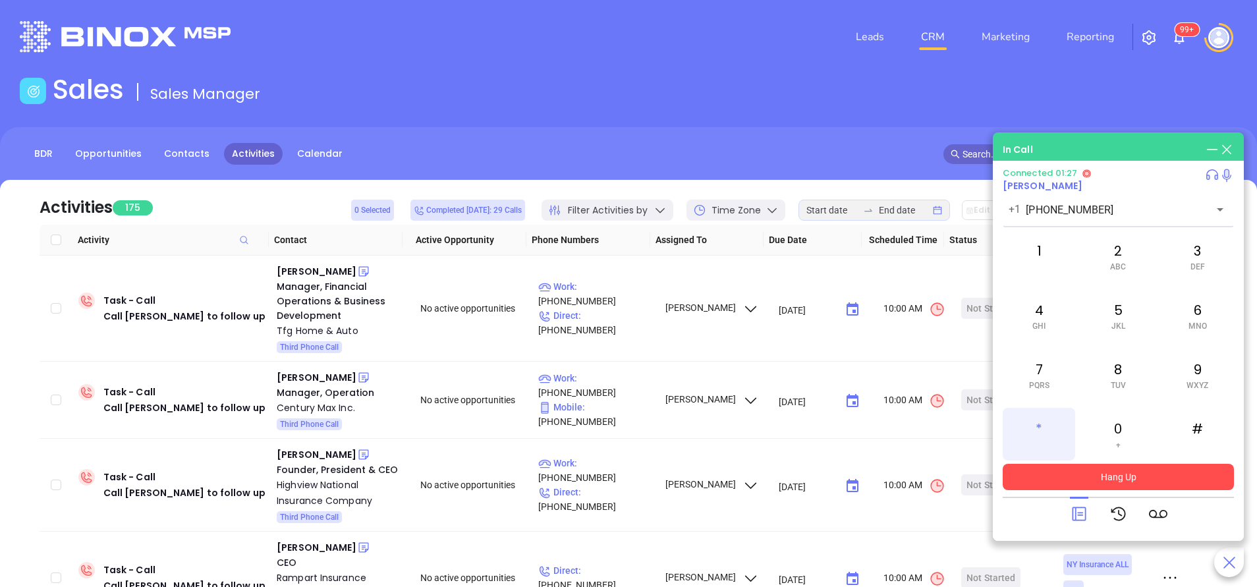
click at [1039, 425] on div "*" at bounding box center [1039, 434] width 72 height 53
click at [1082, 510] on icon at bounding box center [1079, 514] width 18 height 18
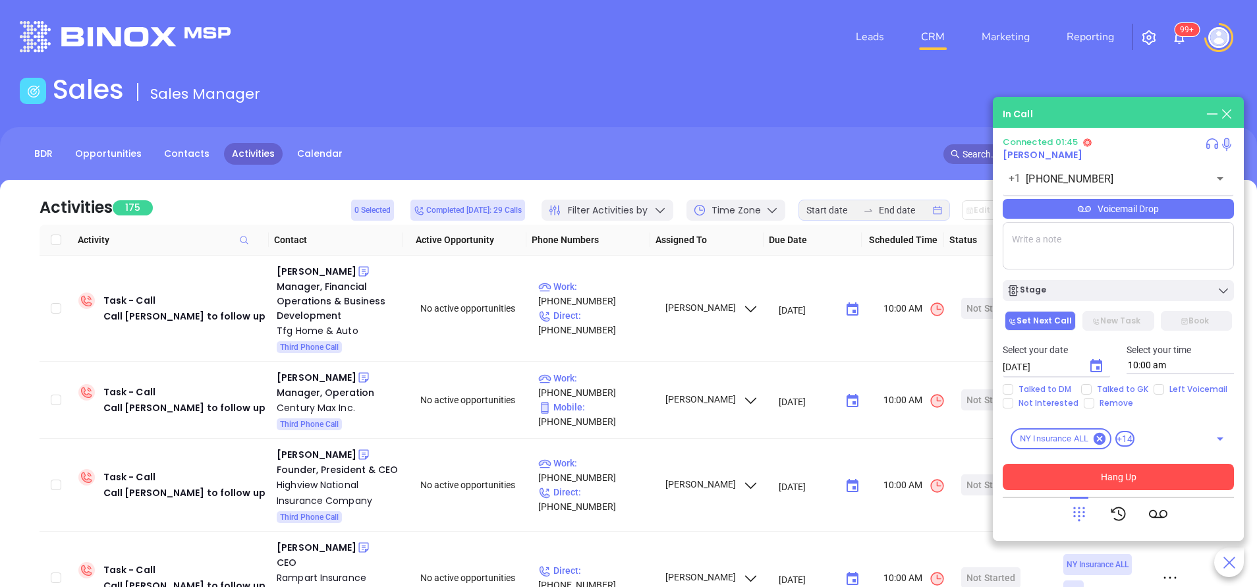
click at [1083, 211] on icon at bounding box center [1084, 208] width 13 height 13
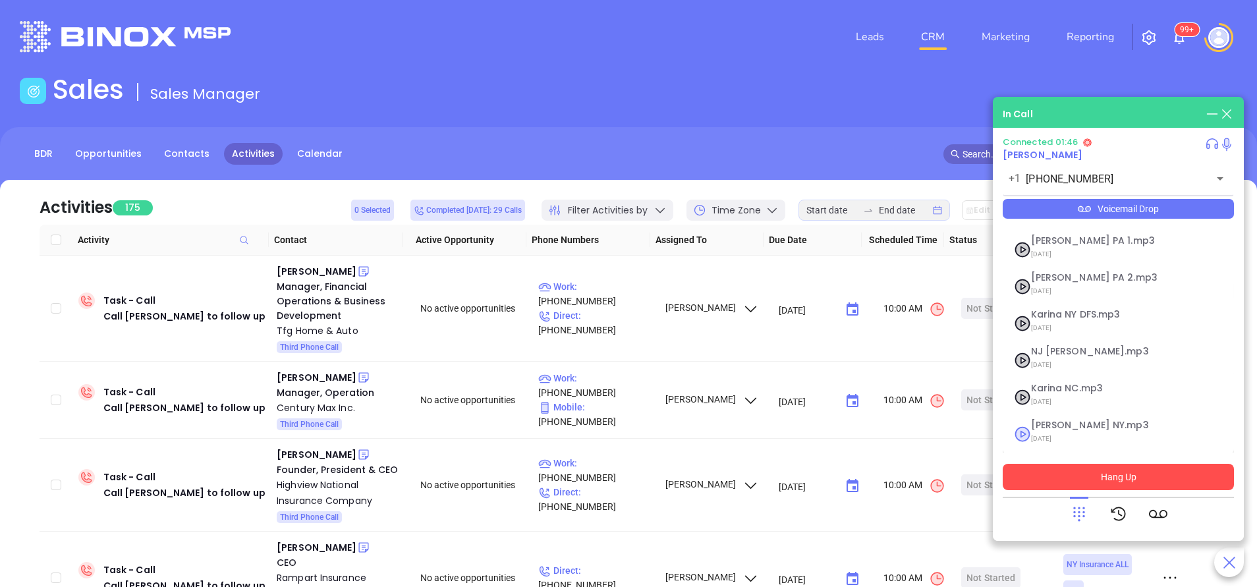
scroll to position [107, 0]
click at [1038, 429] on span "09/11/2025" at bounding box center [1102, 437] width 142 height 17
checkbox input "true"
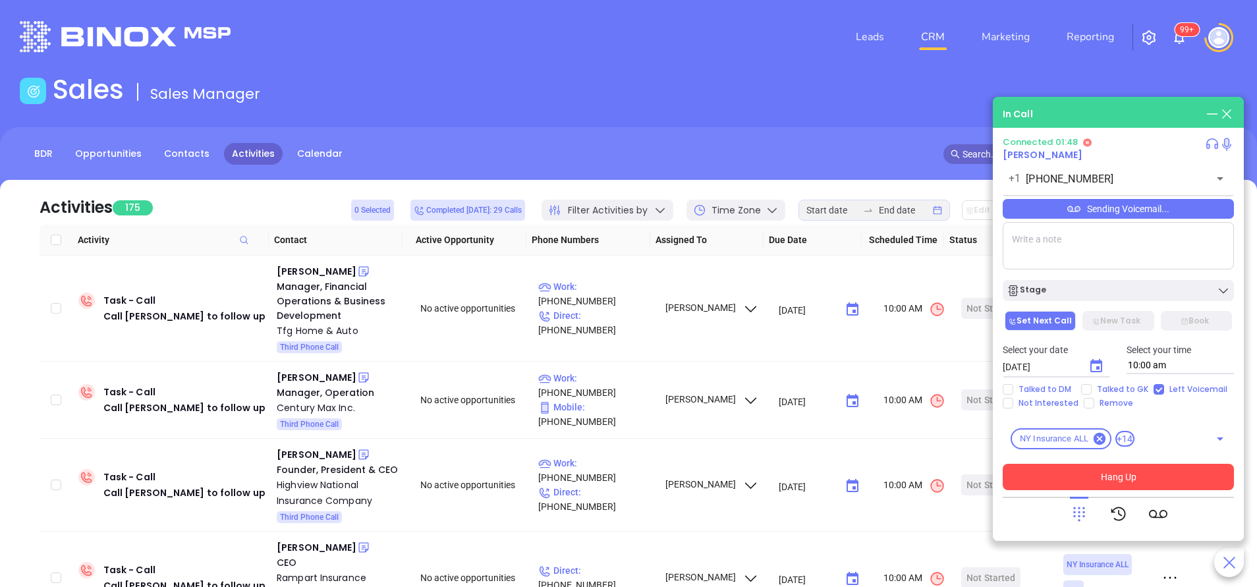
click at [1092, 478] on button "Hang Up" at bounding box center [1118, 477] width 231 height 26
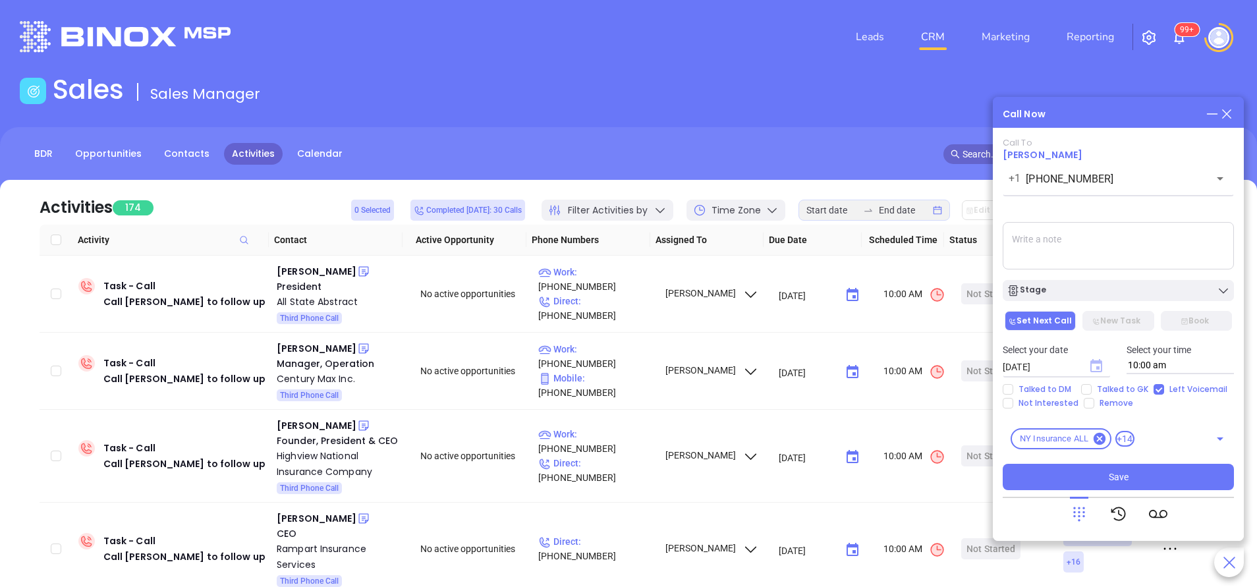
click at [1094, 362] on icon "Choose date, selected date is Sep 24, 2025" at bounding box center [1096, 365] width 12 height 13
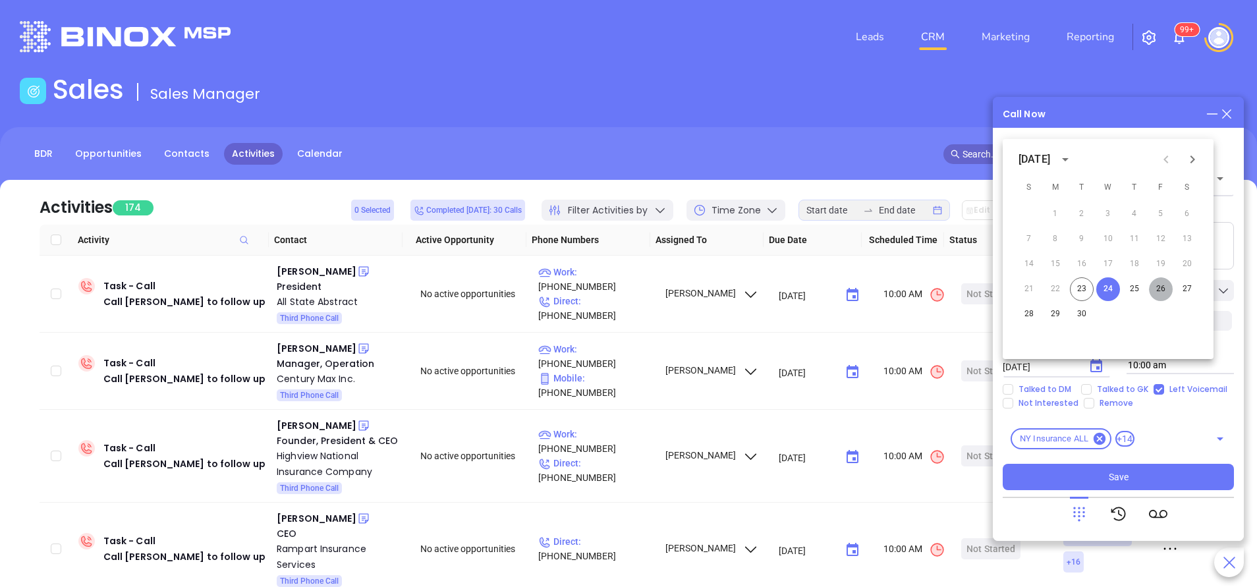
click at [1160, 287] on button "26" at bounding box center [1161, 289] width 24 height 24
type input "09/26/2025"
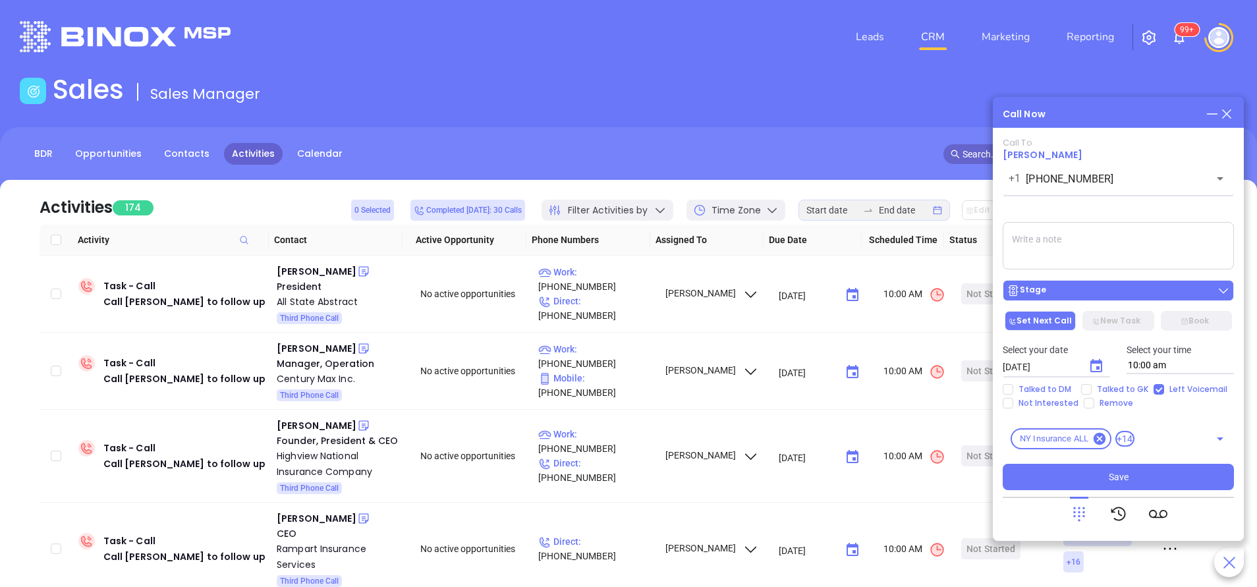
click at [1158, 287] on div "Stage" at bounding box center [1117, 290] width 223 height 13
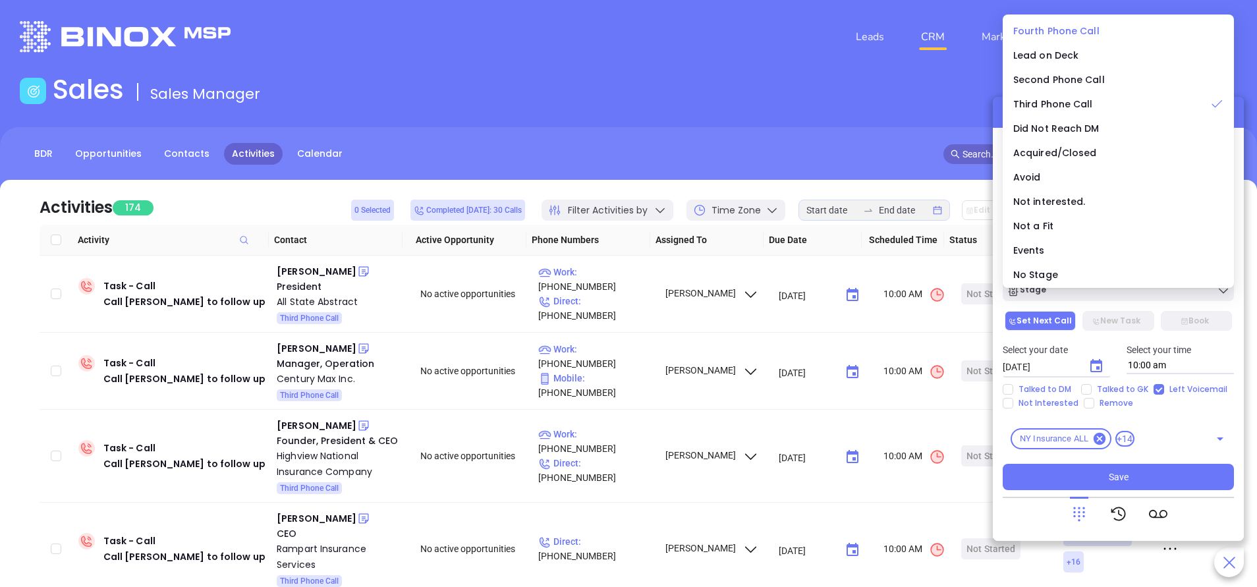
click at [1054, 30] on span "Fourth Phone Call" at bounding box center [1056, 30] width 86 height 13
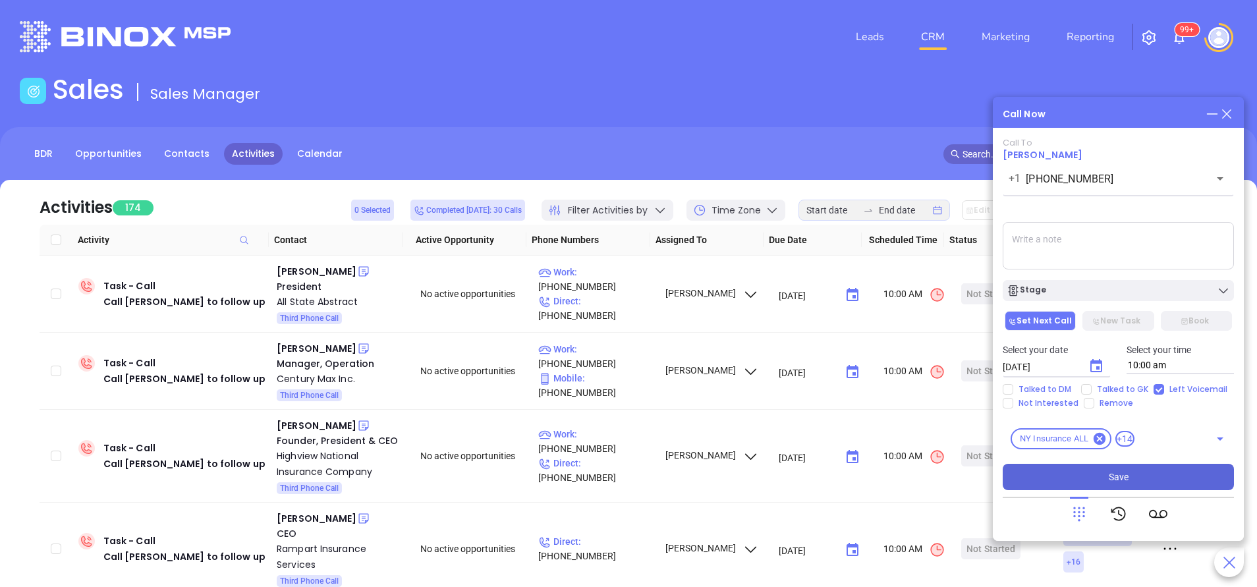
click at [1124, 485] on button "Save" at bounding box center [1118, 477] width 231 height 26
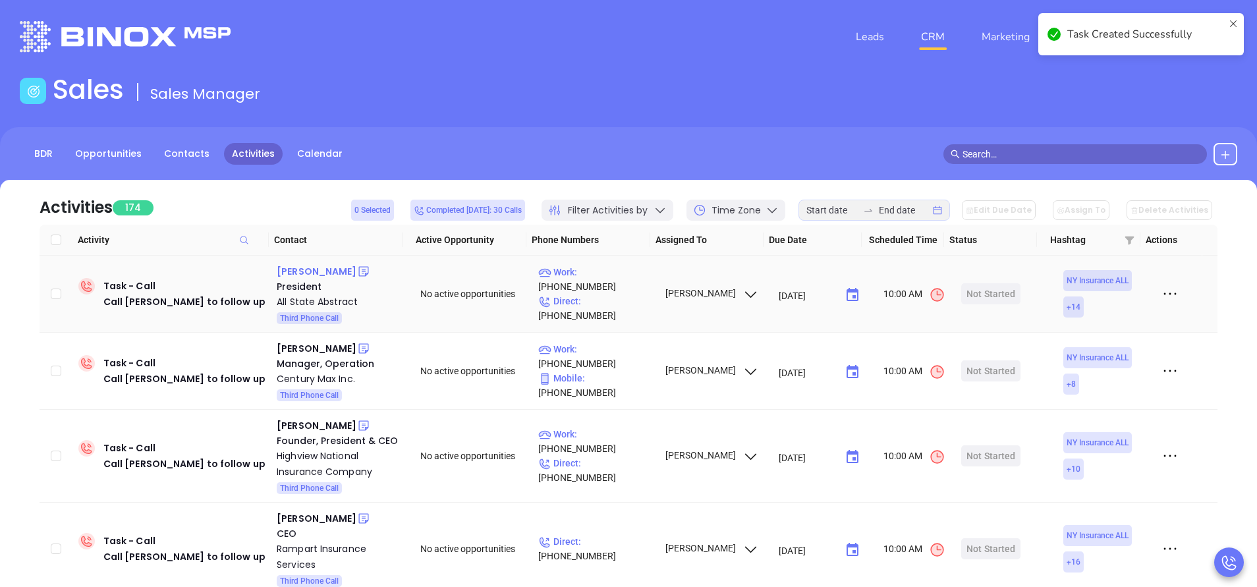
click at [332, 270] on div "Michael A Forman" at bounding box center [317, 271] width 80 height 16
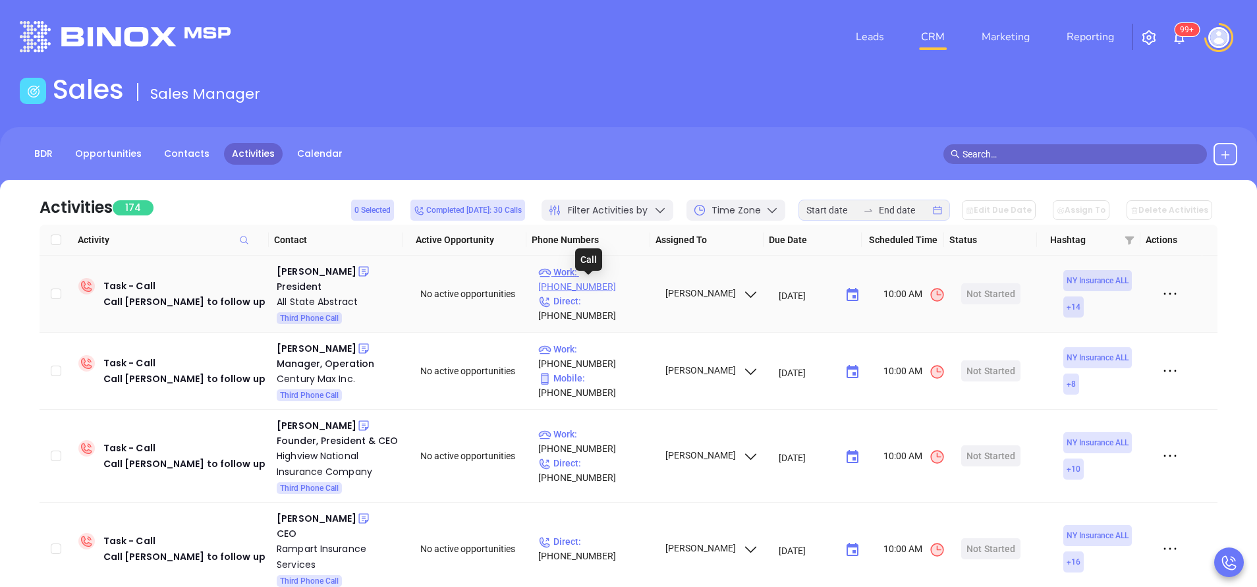
click at [631, 289] on p "Work : (631) 261-7140" at bounding box center [595, 279] width 115 height 29
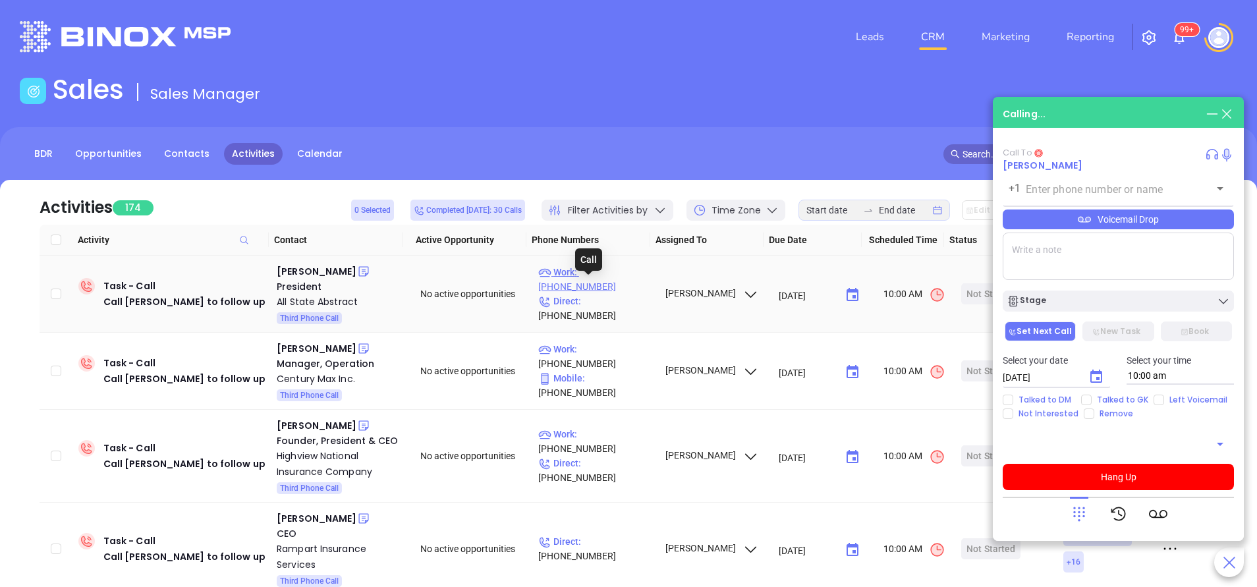
type input "[PHONE_NUMBER]"
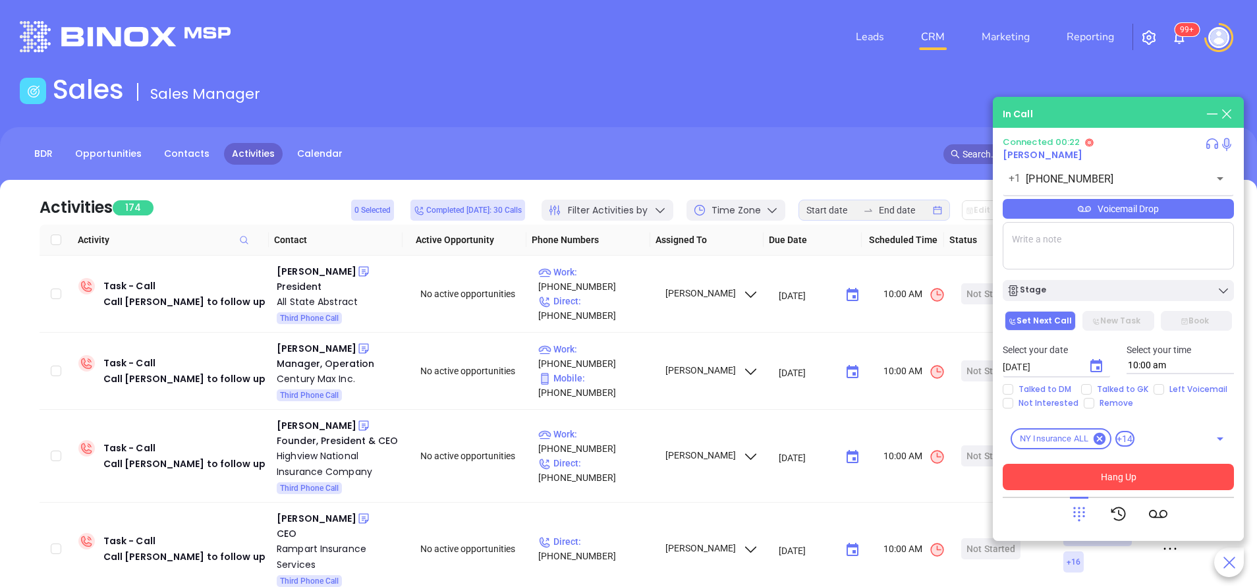
click at [1126, 473] on button "Hang Up" at bounding box center [1118, 477] width 231 height 26
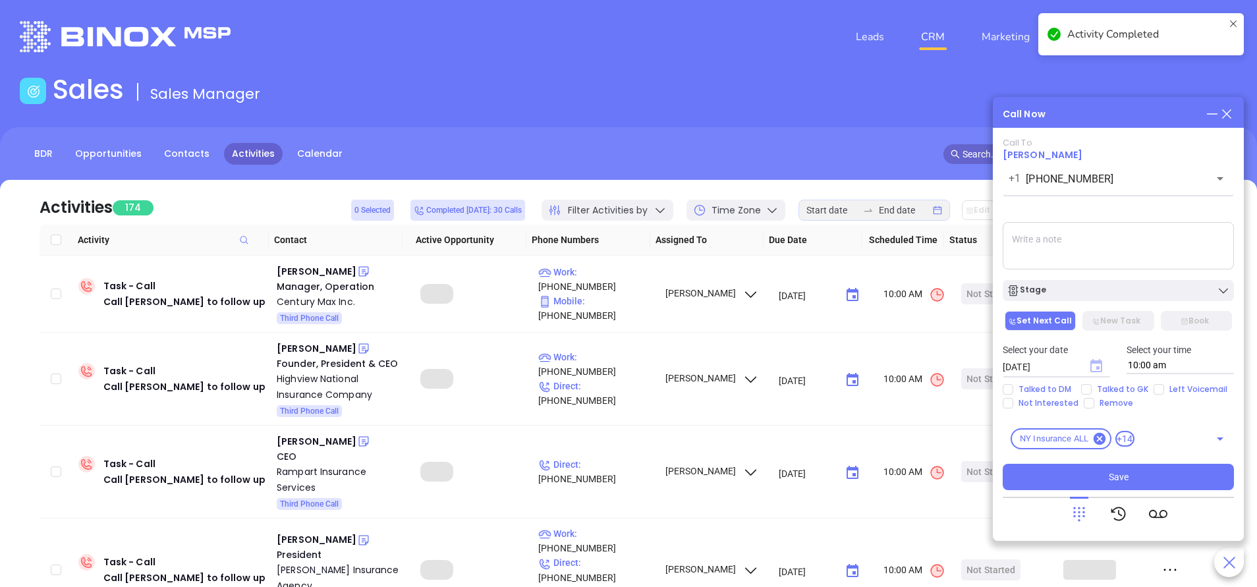
click at [1098, 369] on icon "Choose date, selected date is Sep 24, 2025" at bounding box center [1096, 365] width 12 height 13
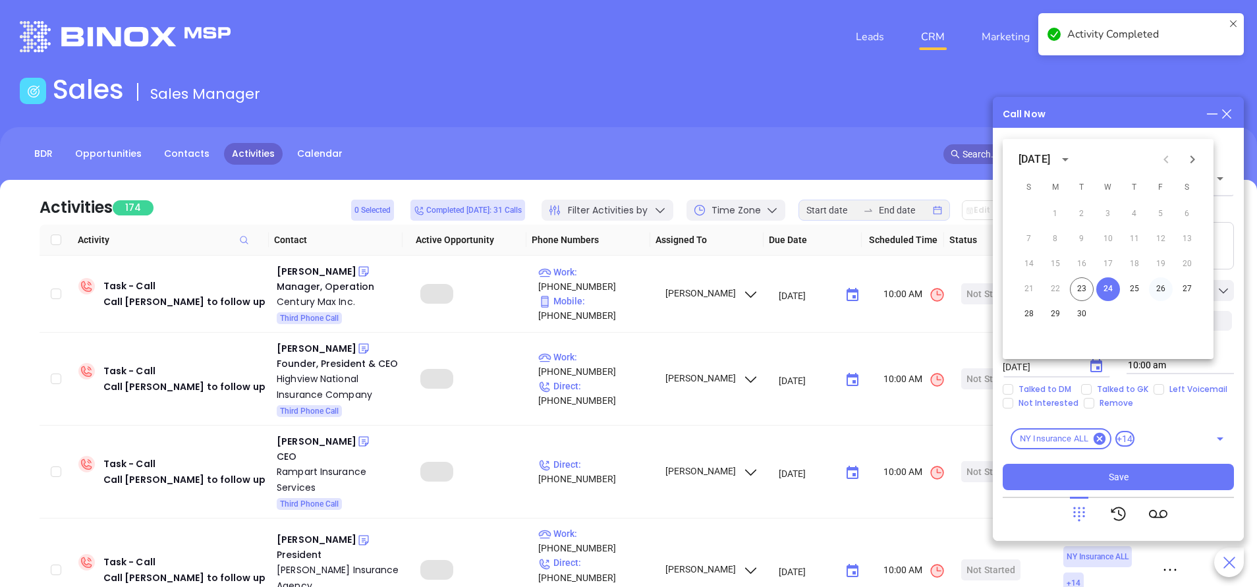
click at [1164, 289] on button "26" at bounding box center [1161, 289] width 24 height 24
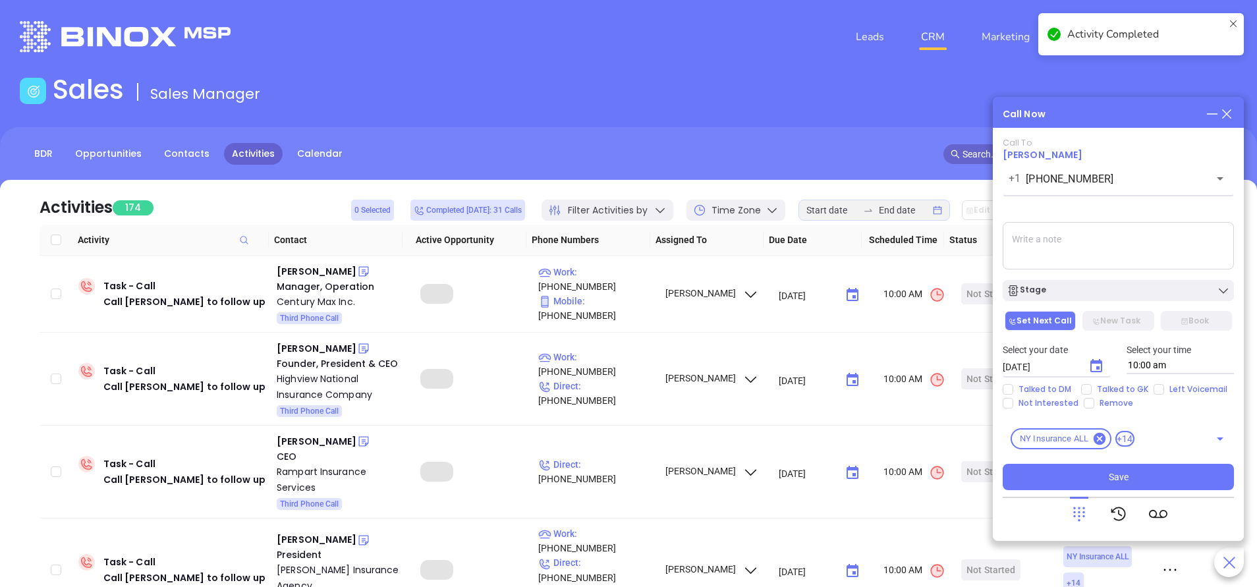
type input "09/26/2025"
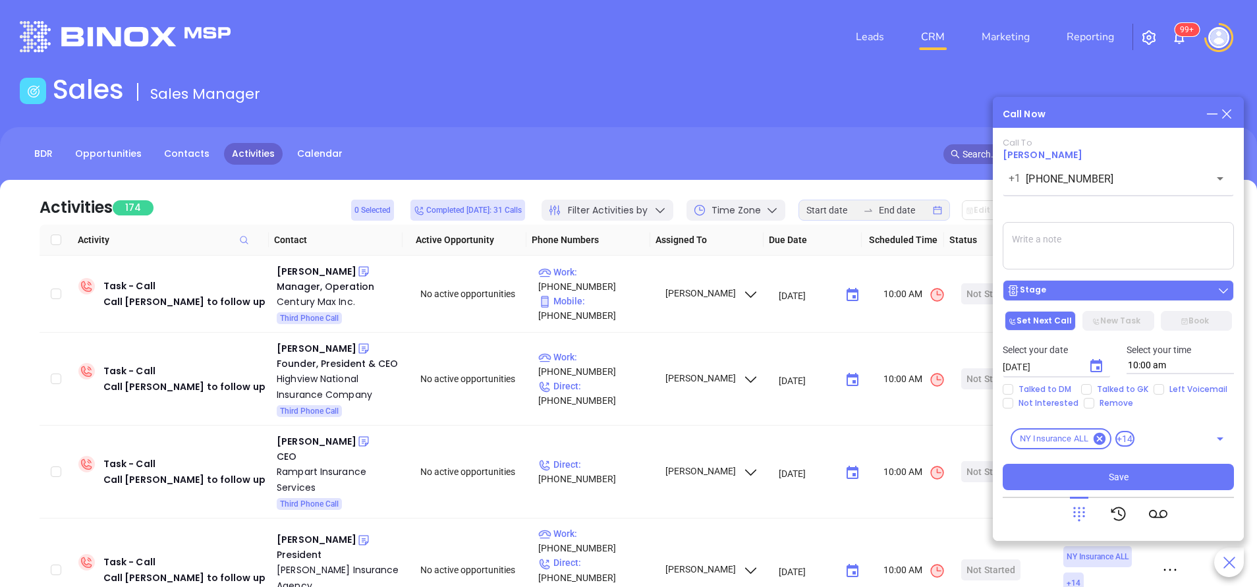
click at [1132, 281] on button "Stage" at bounding box center [1118, 290] width 231 height 21
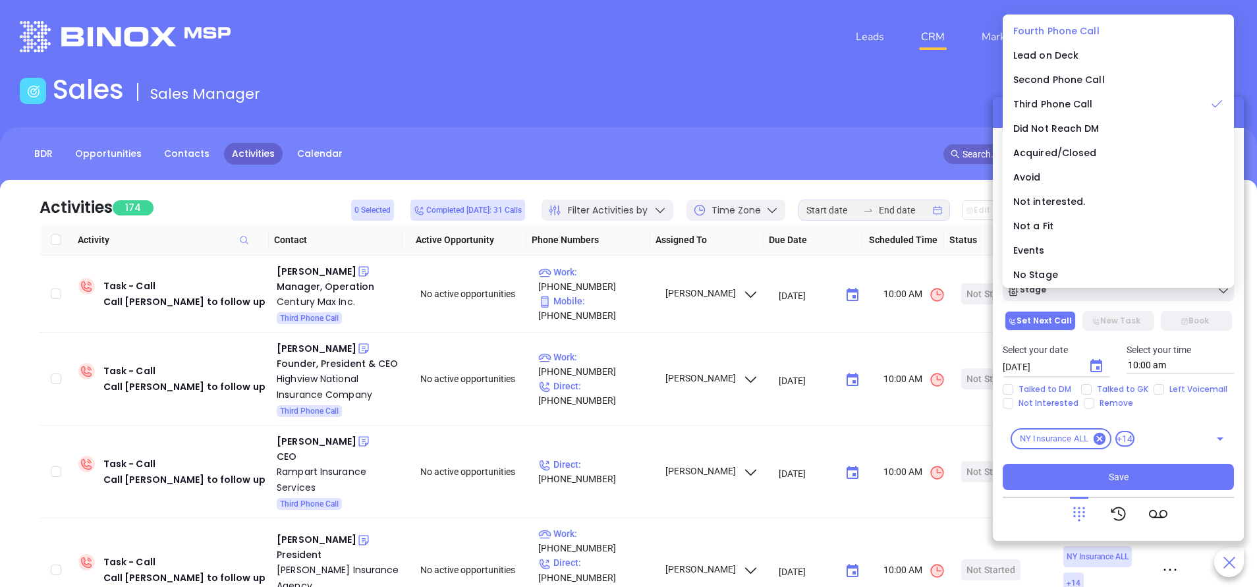
click at [1087, 26] on span "Fourth Phone Call" at bounding box center [1056, 30] width 86 height 13
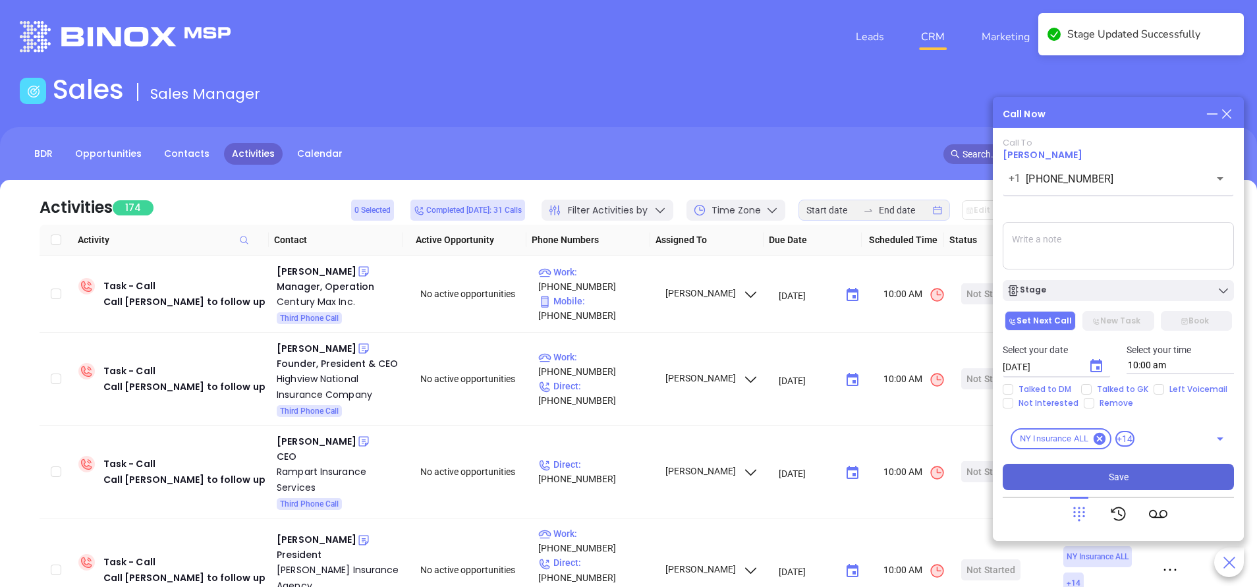
click at [1143, 474] on button "Save" at bounding box center [1118, 477] width 231 height 26
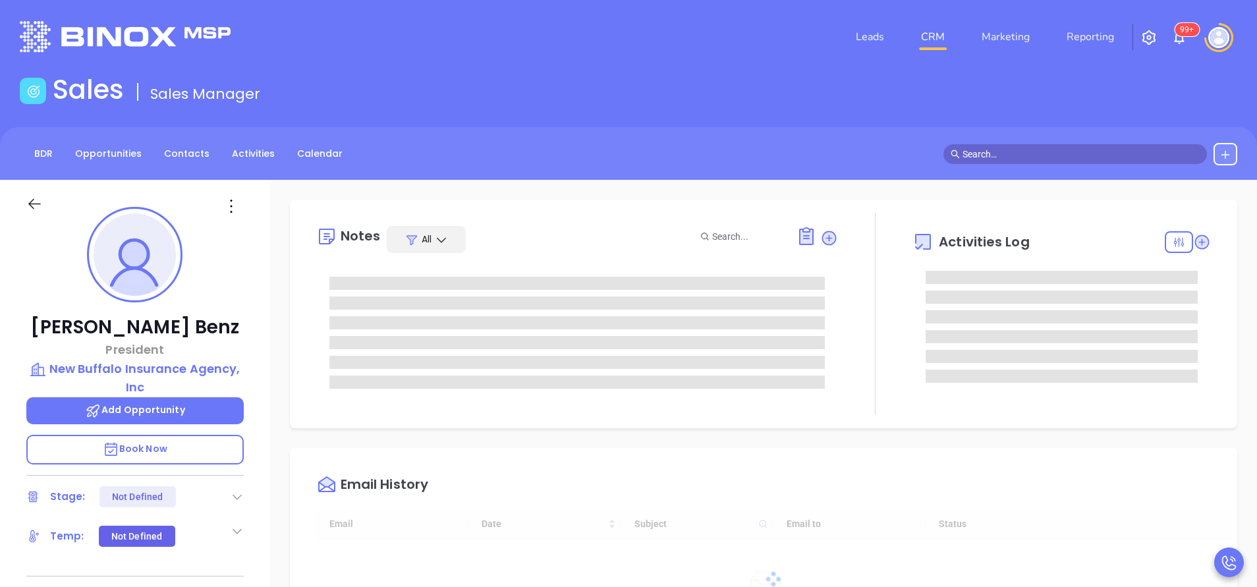
type input "[DATE]"
type input "[PERSON_NAME]"
type input "[DATE]"
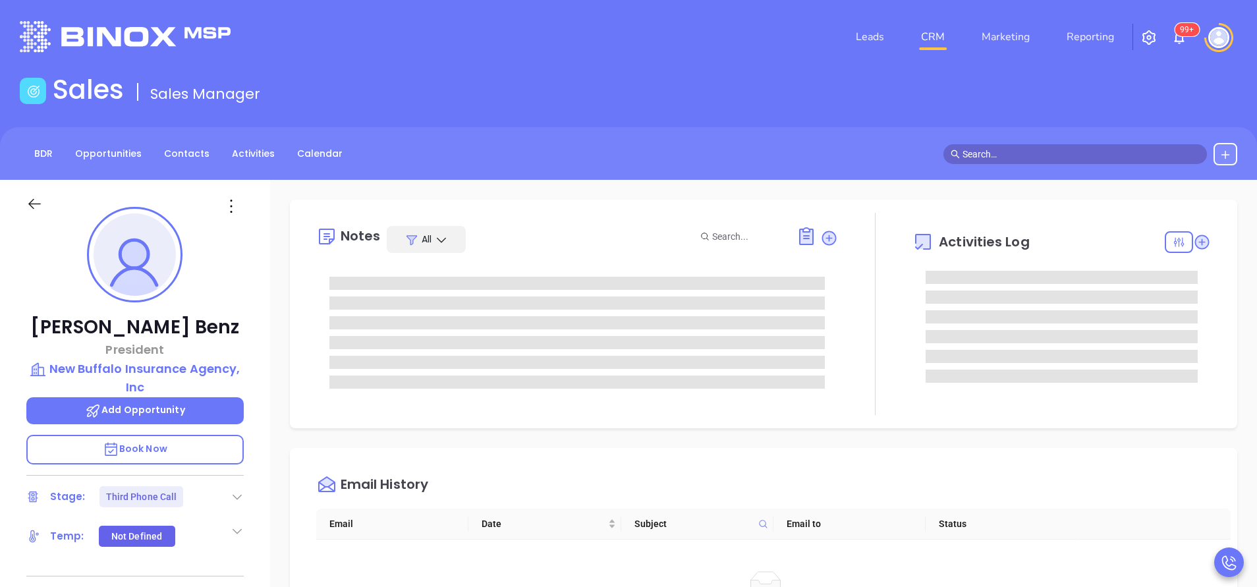
type input "[PERSON_NAME]"
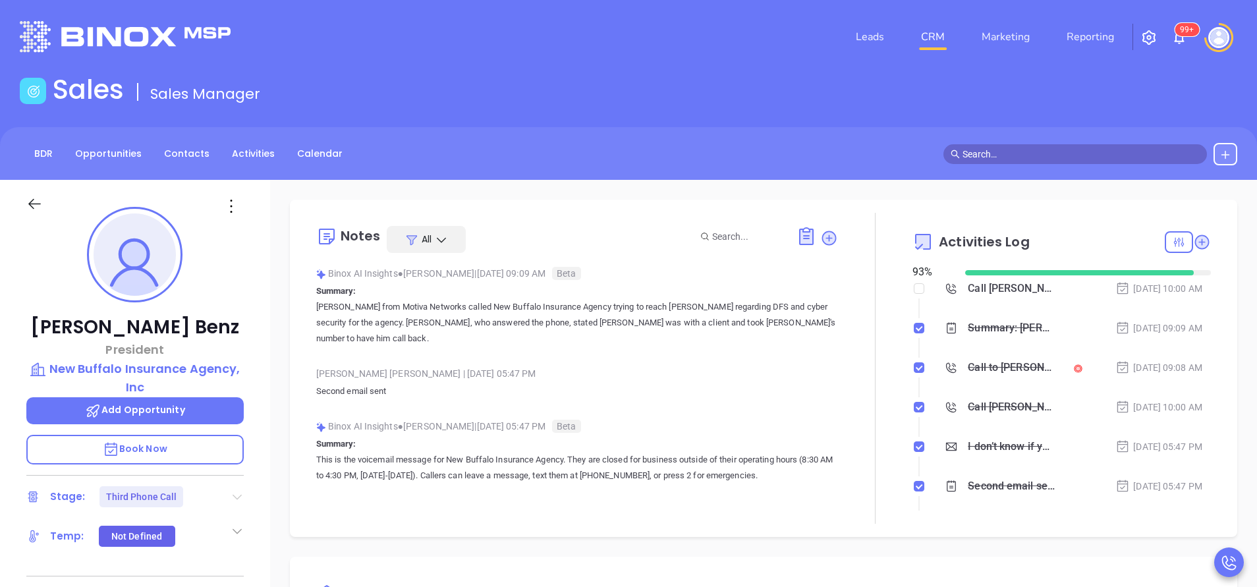
click at [238, 499] on icon at bounding box center [237, 497] width 9 height 5
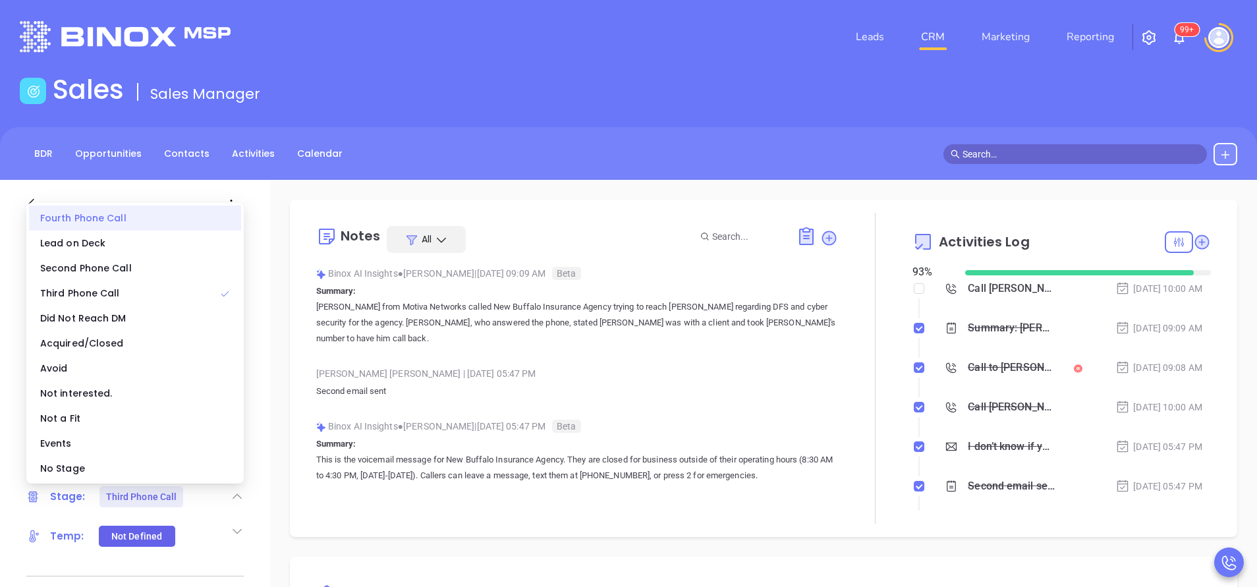
click at [105, 216] on div "Fourth Phone Call" at bounding box center [135, 218] width 212 height 25
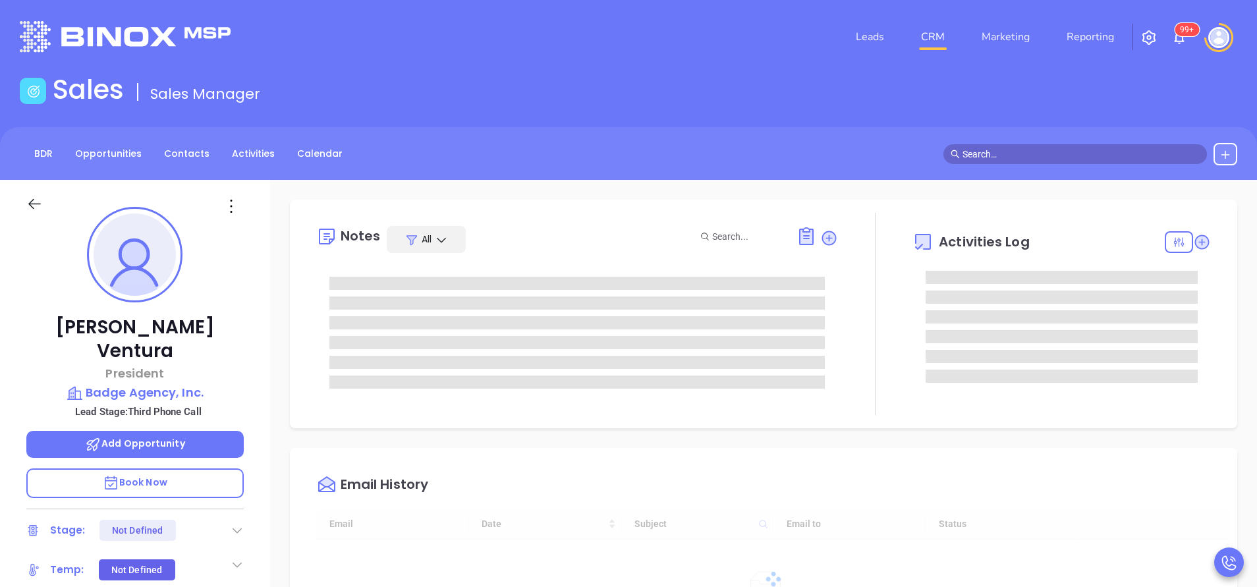
type input "[DATE]"
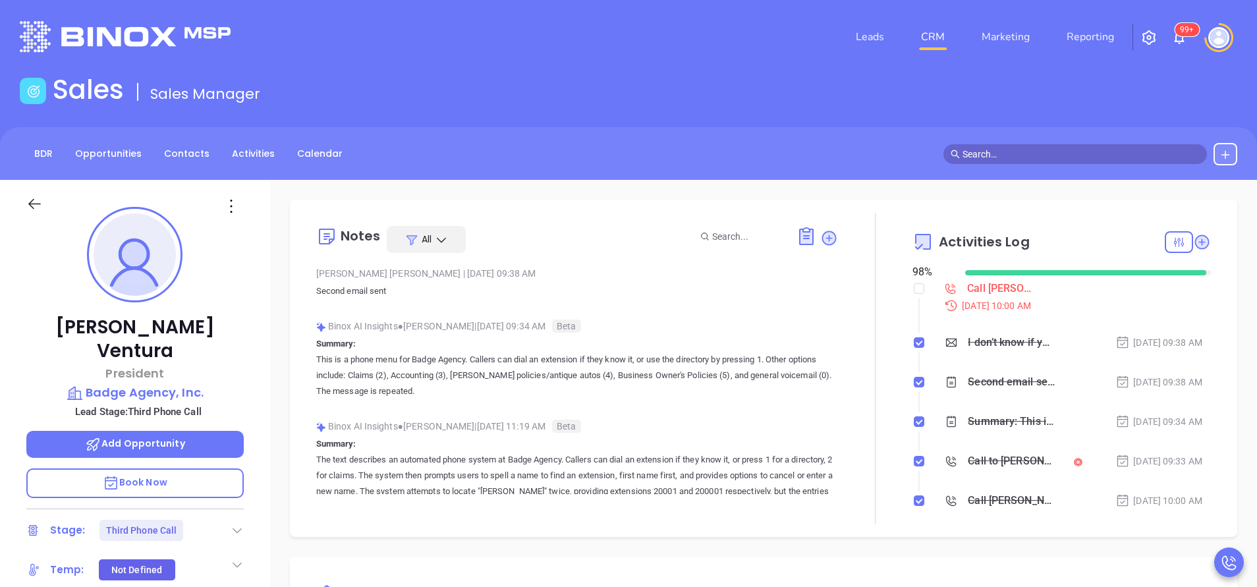
type input "[PERSON_NAME]"
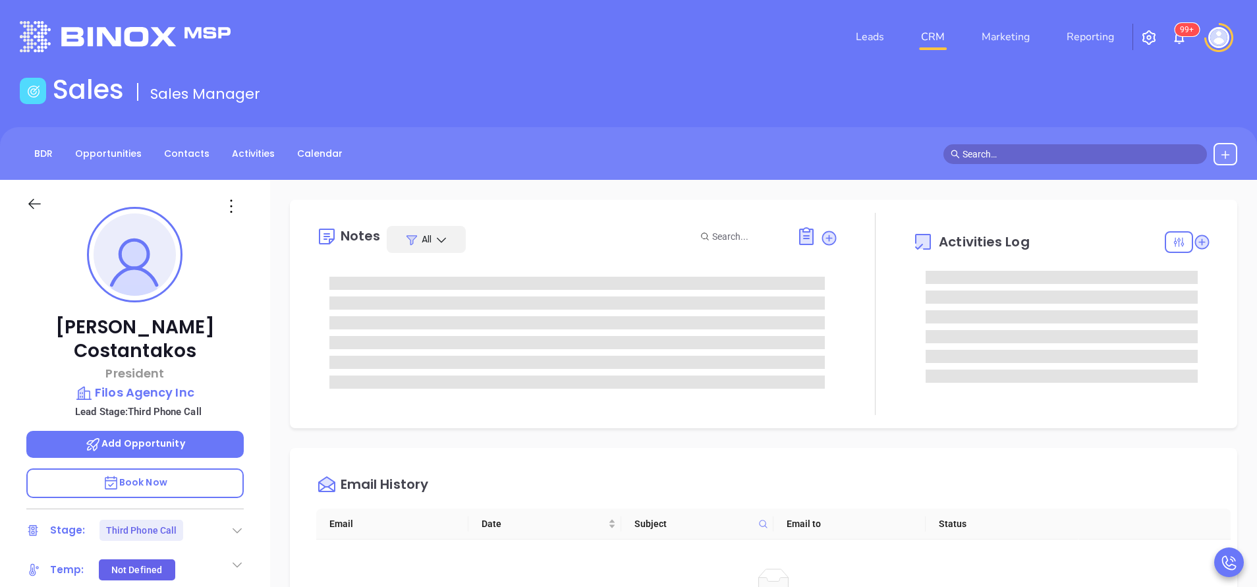
type input "[PERSON_NAME]"
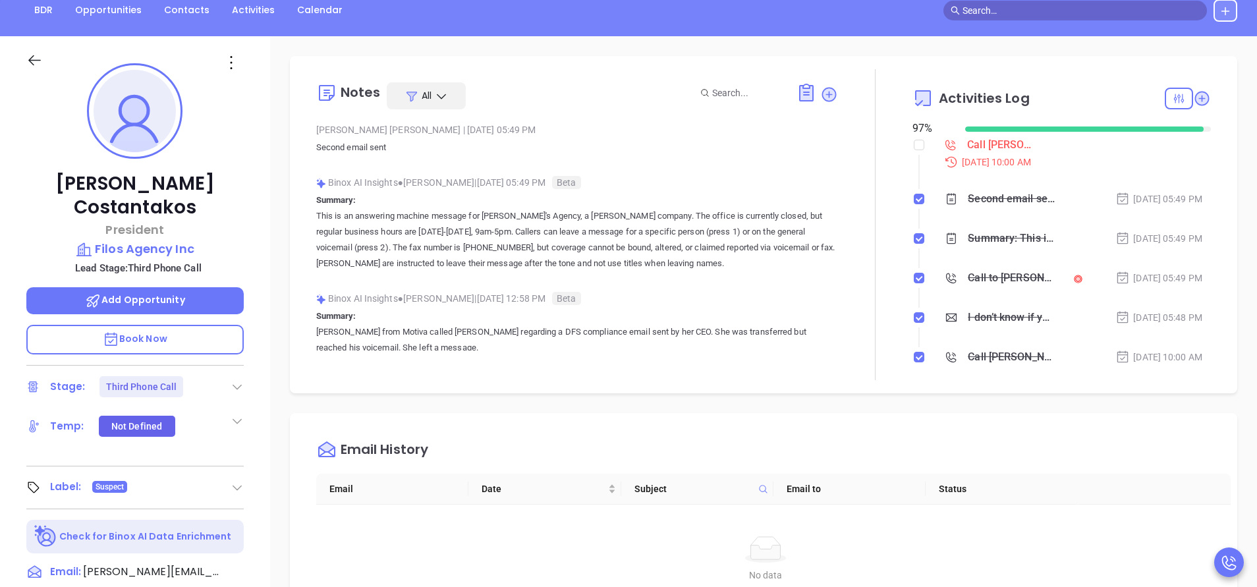
scroll to position [296, 0]
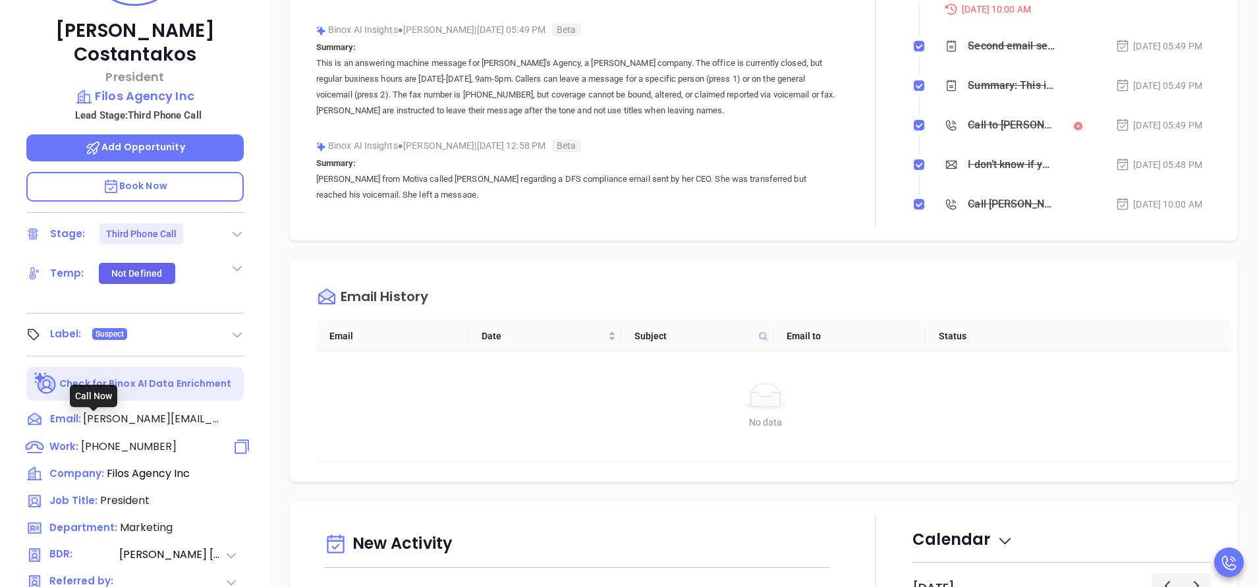
click at [153, 439] on span "(516) 897-4546" at bounding box center [129, 446] width 96 height 15
type input "(516) 897-4546"
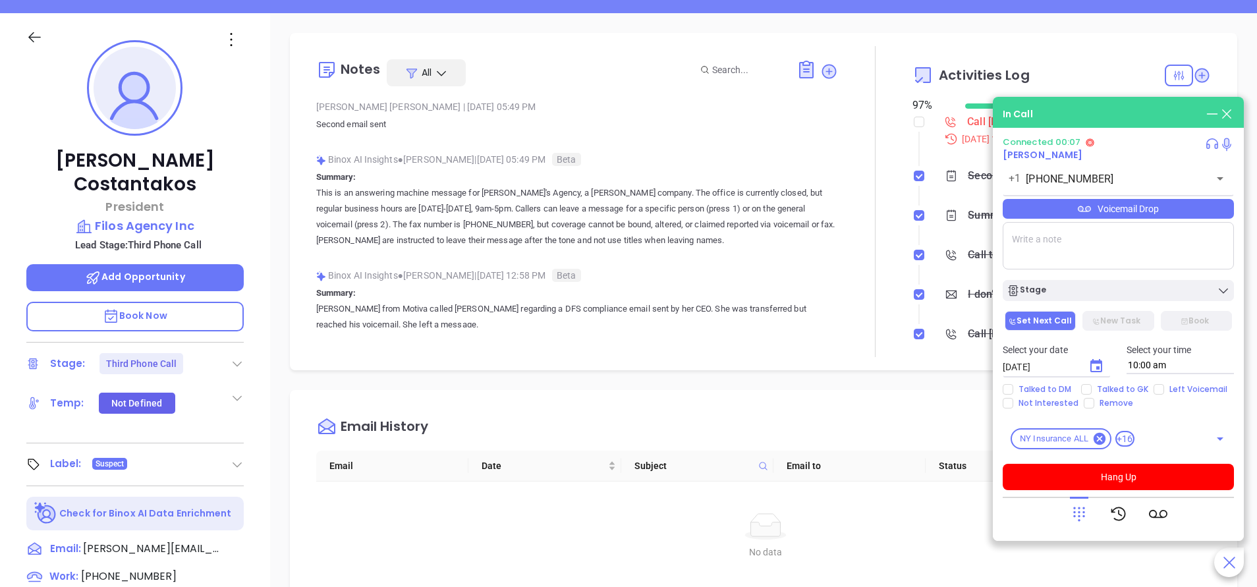
scroll to position [198, 0]
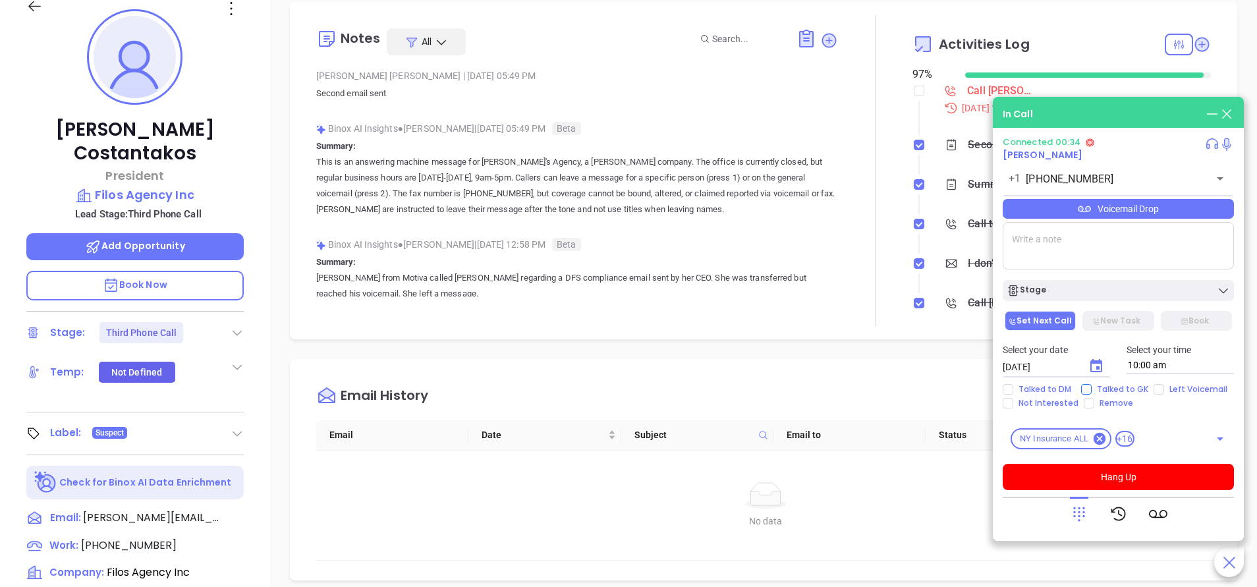
click at [1103, 386] on span "Talked to GK" at bounding box center [1122, 389] width 62 height 11
click at [1091, 386] on input "Talked to GK" at bounding box center [1086, 389] width 11 height 11
checkbox input "true"
click at [1100, 370] on icon "Choose date, selected date is Sep 24, 2025" at bounding box center [1096, 365] width 12 height 13
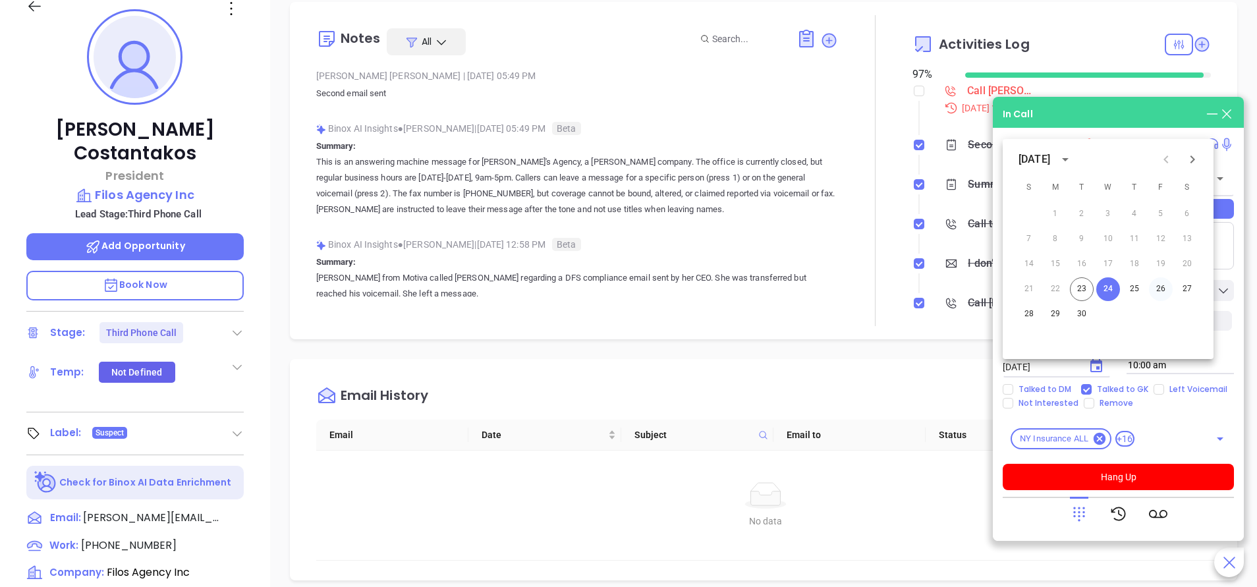
click at [1161, 289] on button "26" at bounding box center [1161, 289] width 24 height 24
type input "09/26/2025"
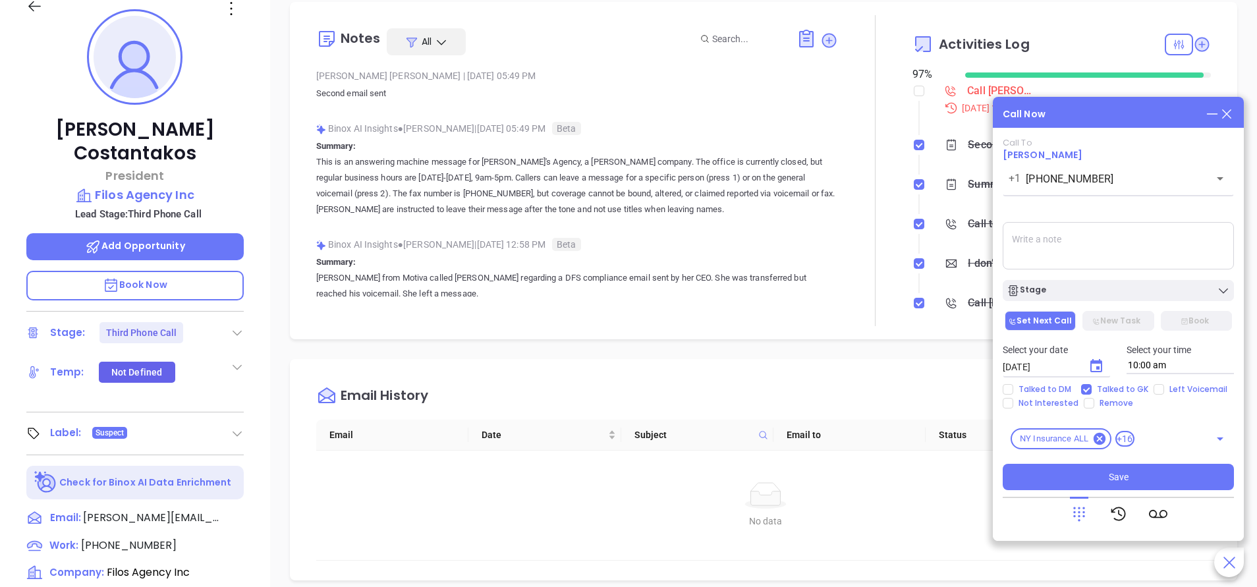
click at [1161, 289] on div "Stage" at bounding box center [1117, 290] width 223 height 13
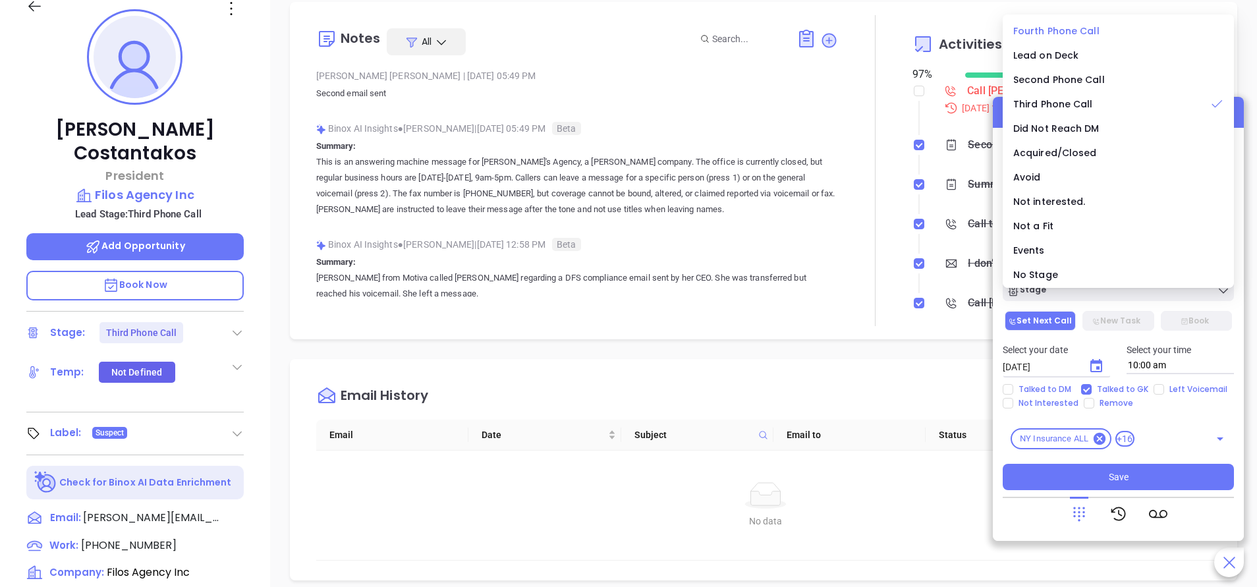
click at [1046, 32] on span "Fourth Phone Call" at bounding box center [1056, 30] width 86 height 13
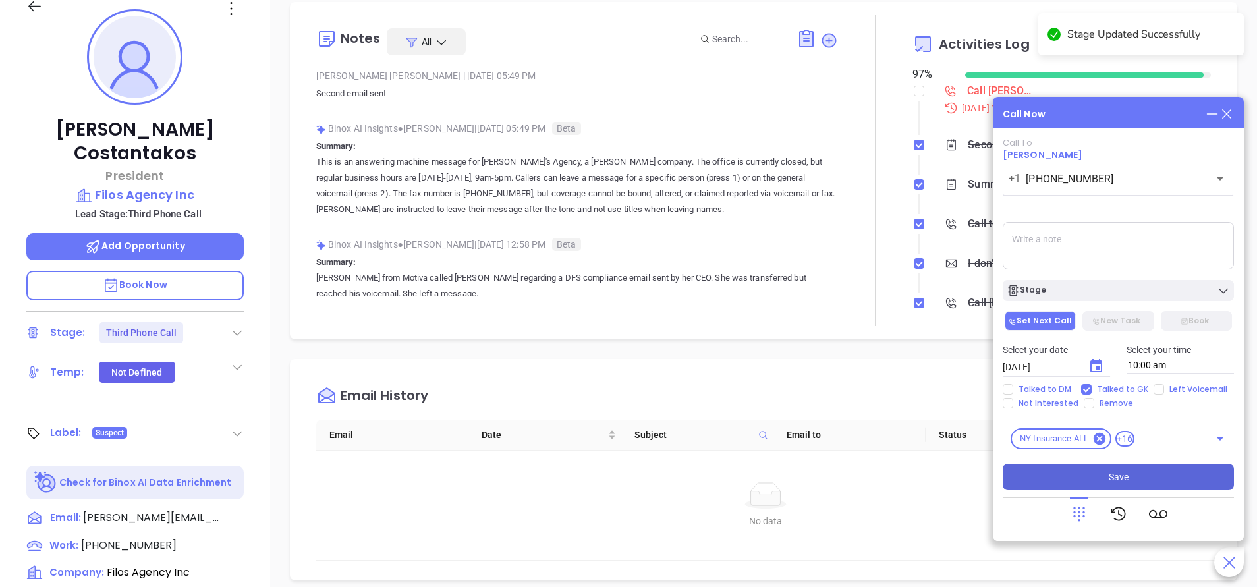
click at [1139, 470] on button "Save" at bounding box center [1118, 477] width 231 height 26
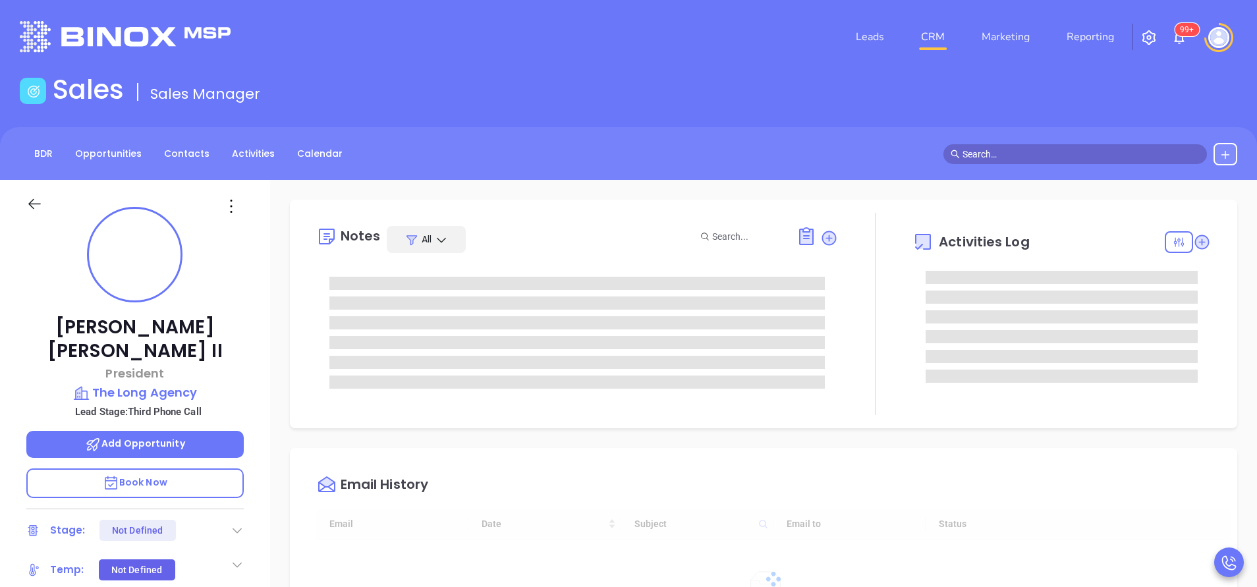
type input "[DATE]"
type input "[PERSON_NAME]"
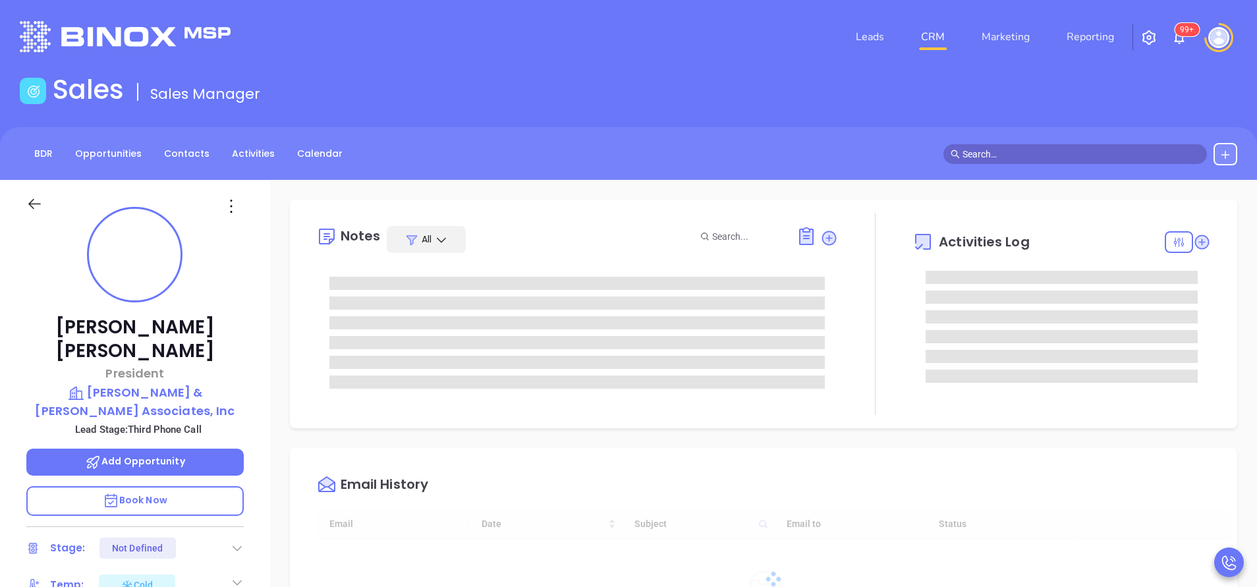
type input "[DATE]"
type input "[PERSON_NAME]"
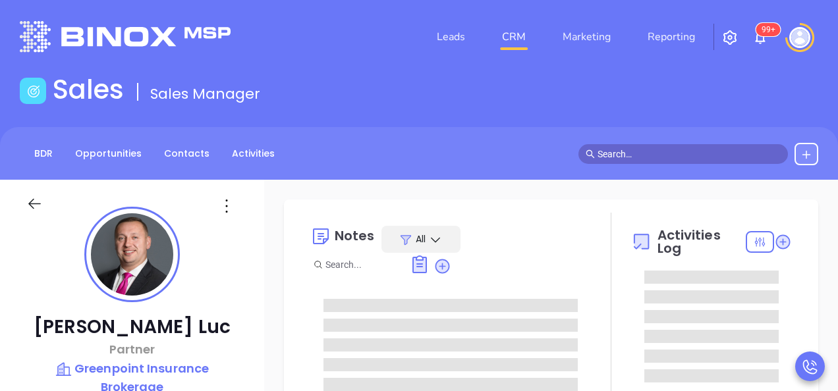
type input "[DATE]"
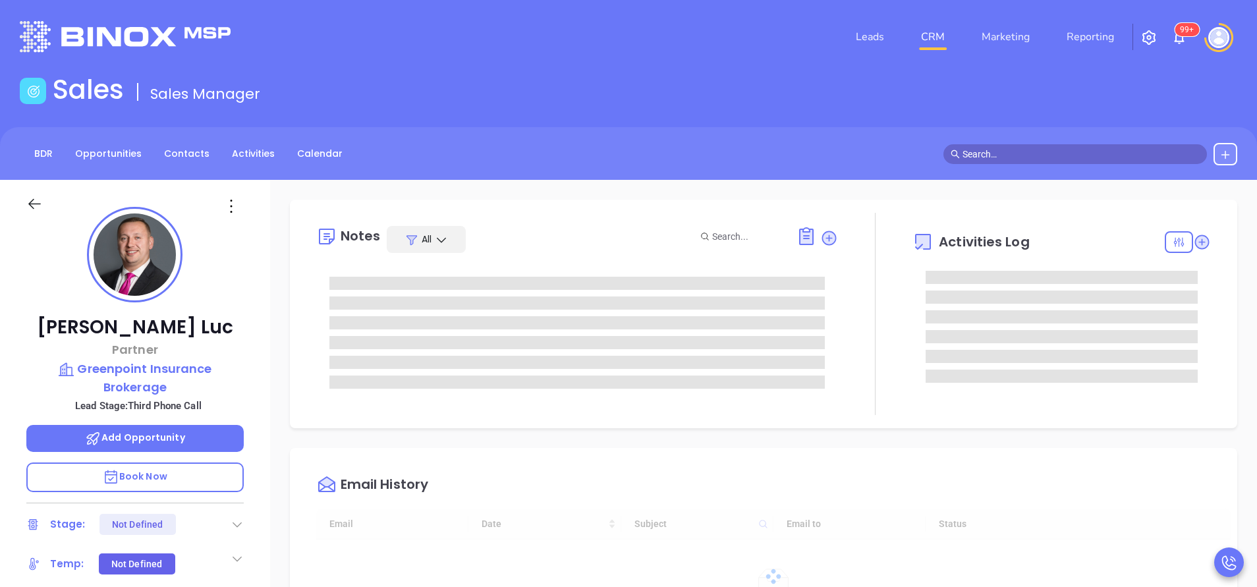
scroll to position [306, 0]
type input "[PERSON_NAME]"
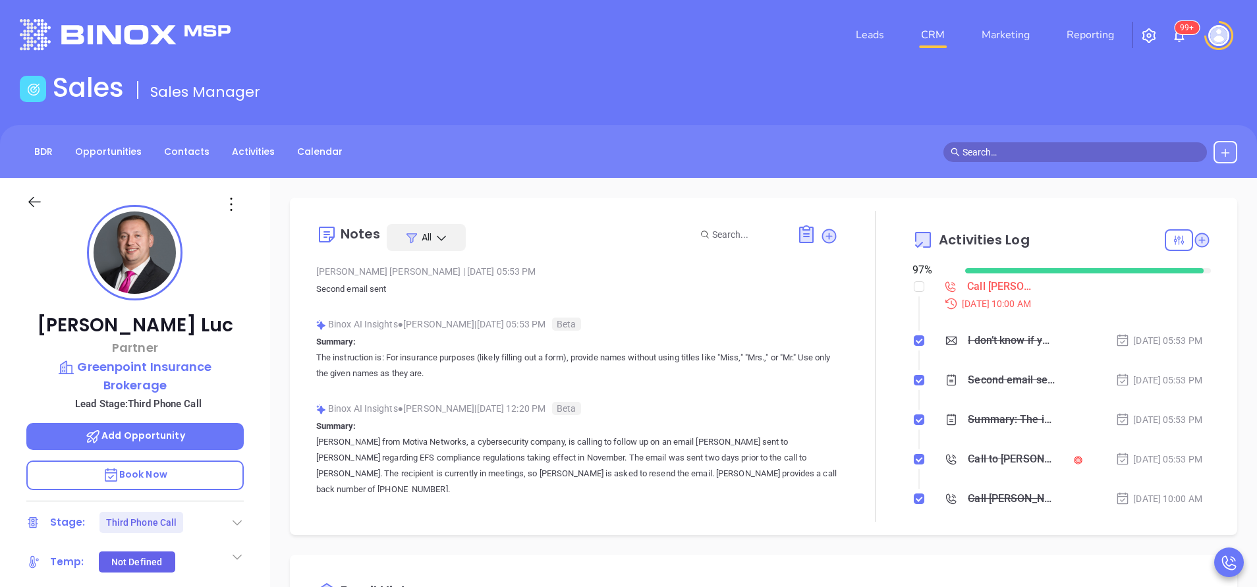
scroll to position [0, 0]
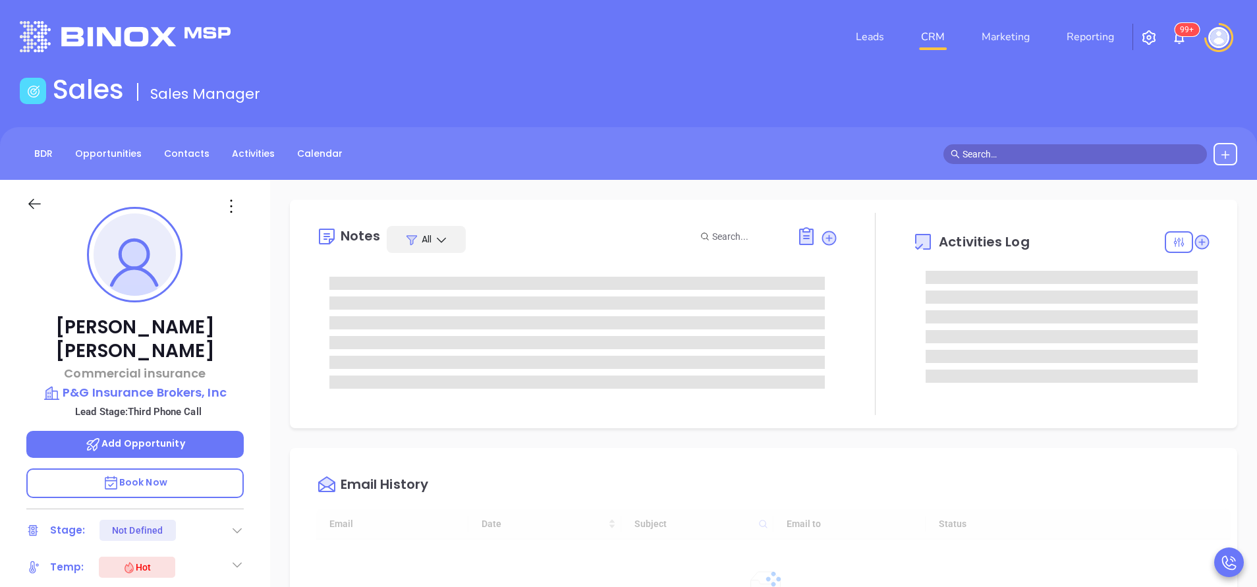
scroll to position [306, 0]
type input "[PERSON_NAME]"
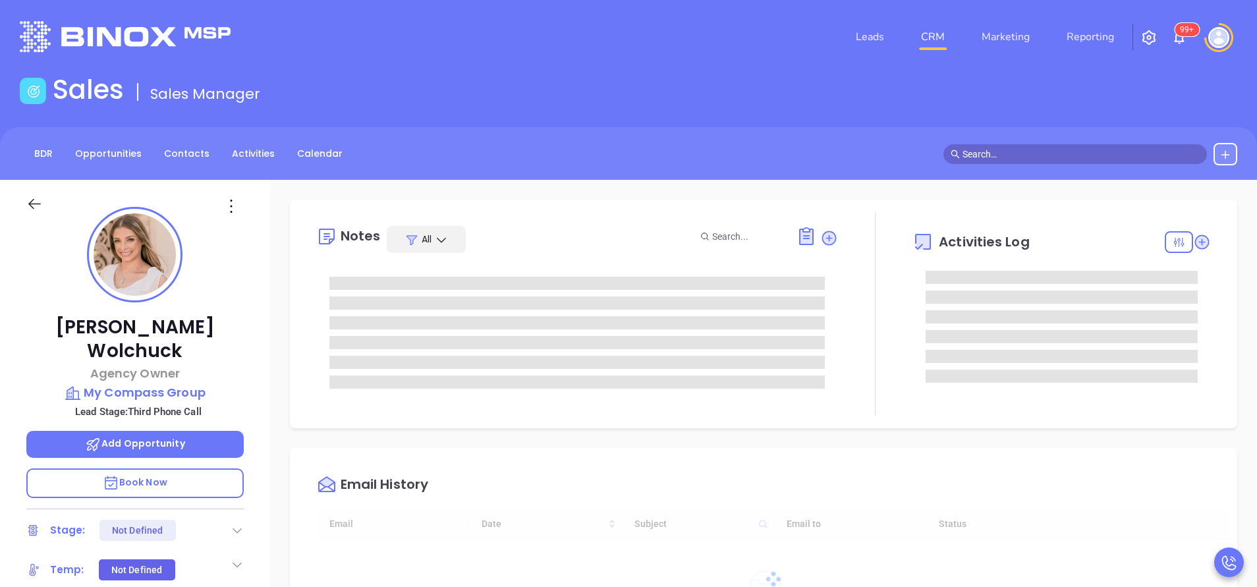
type input "[DATE]"
type input "[PERSON_NAME]"
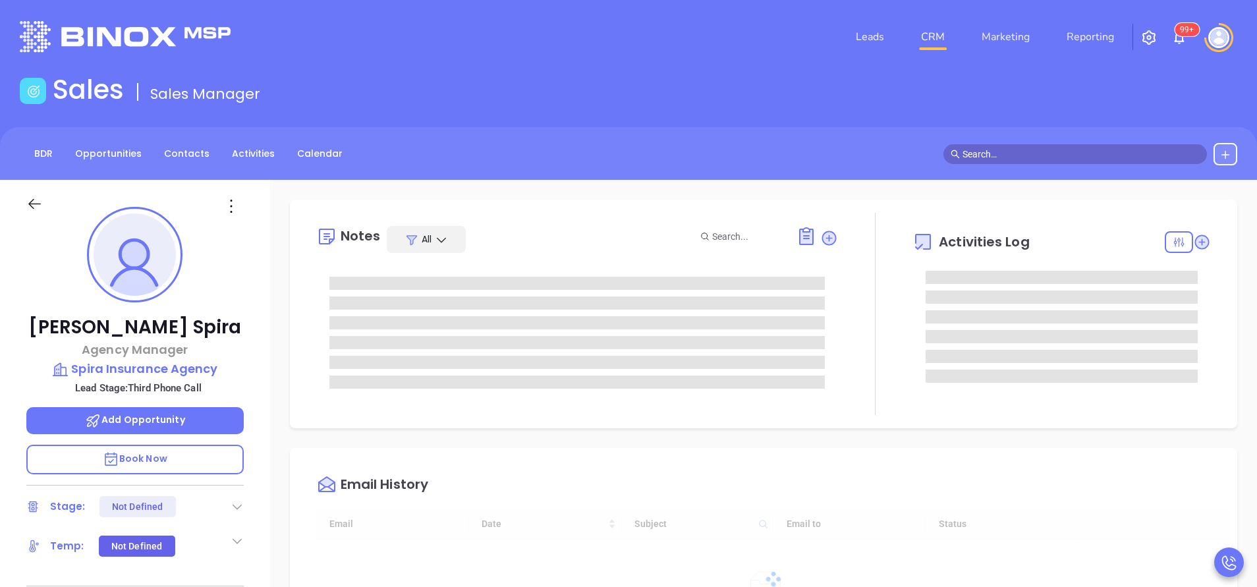
scroll to position [306, 0]
type input "[PERSON_NAME]"
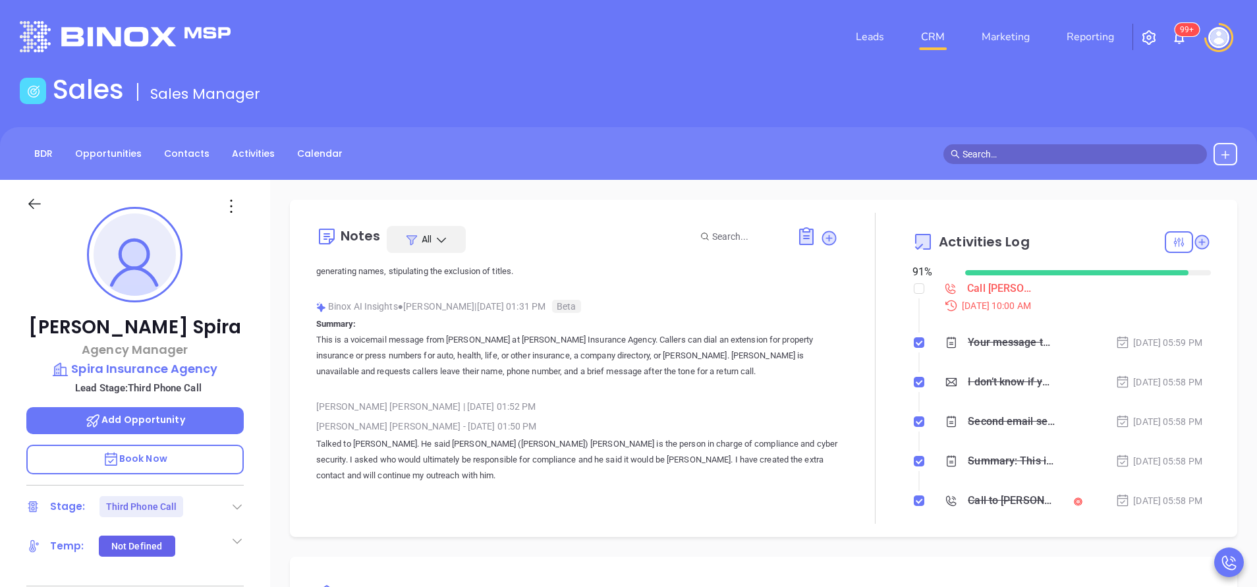
scroll to position [0, 0]
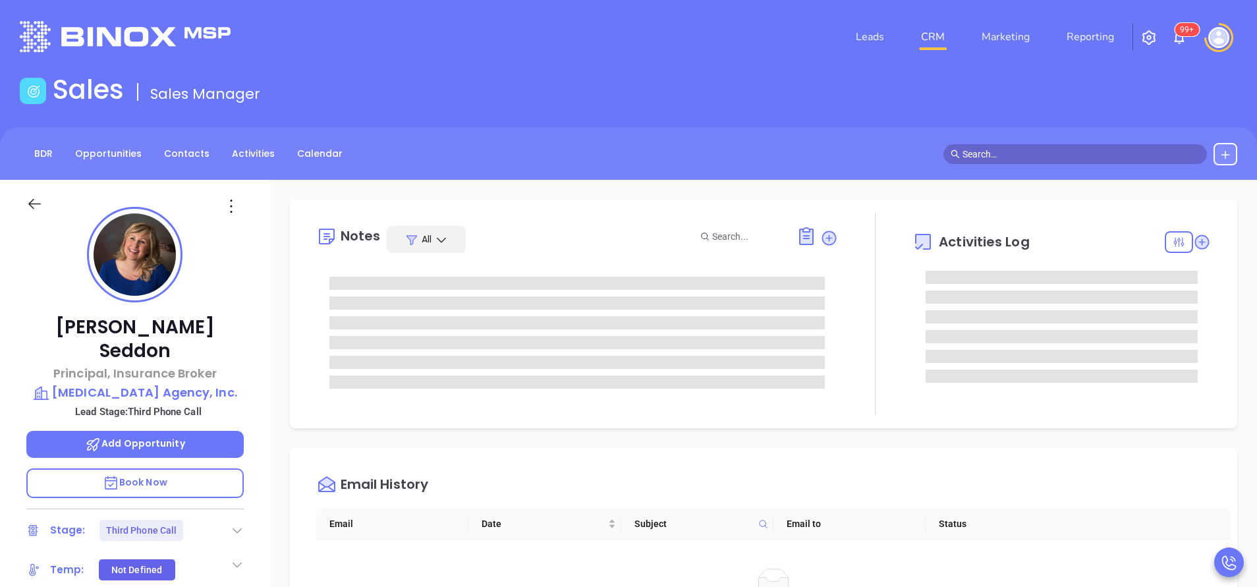
scroll to position [306, 0]
type input "[PERSON_NAME]"
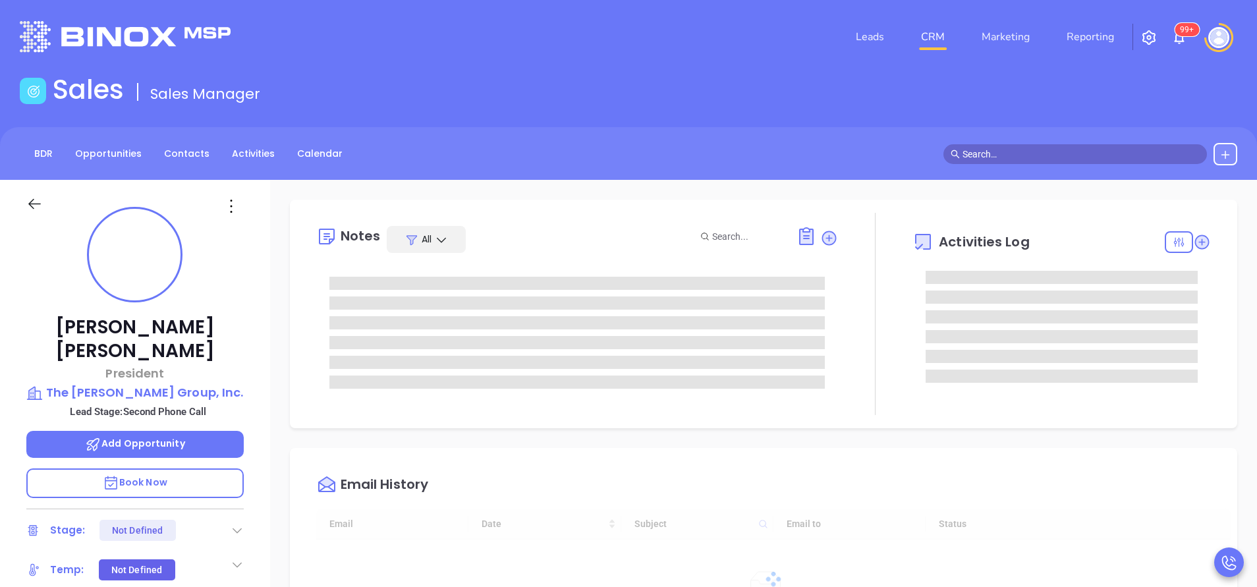
type input "[DATE]"
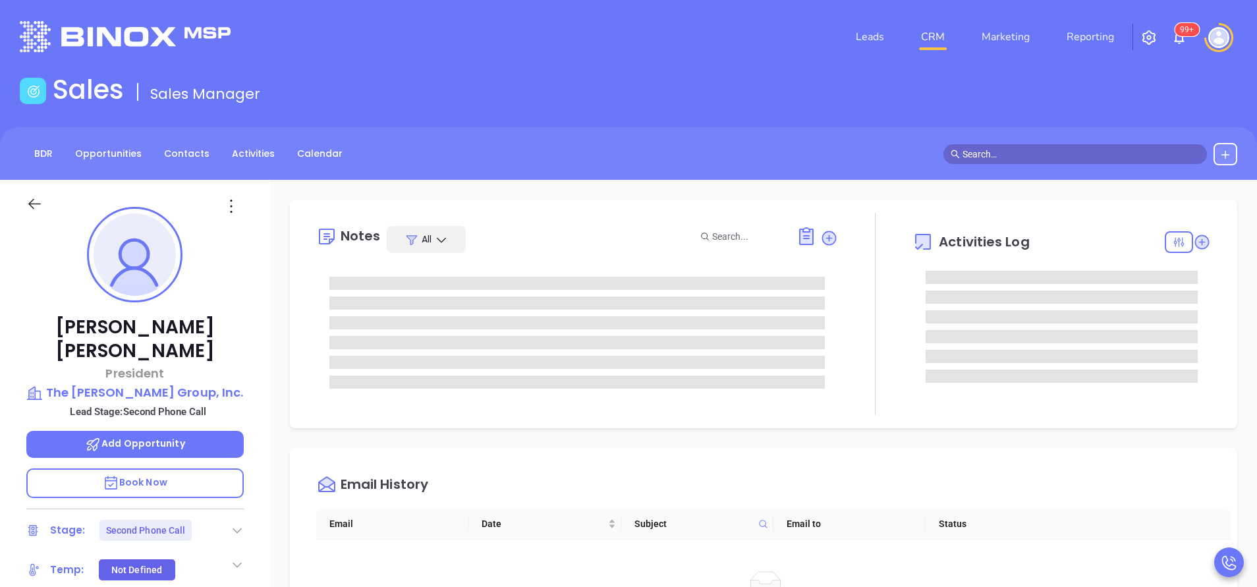
type input "[PERSON_NAME]"
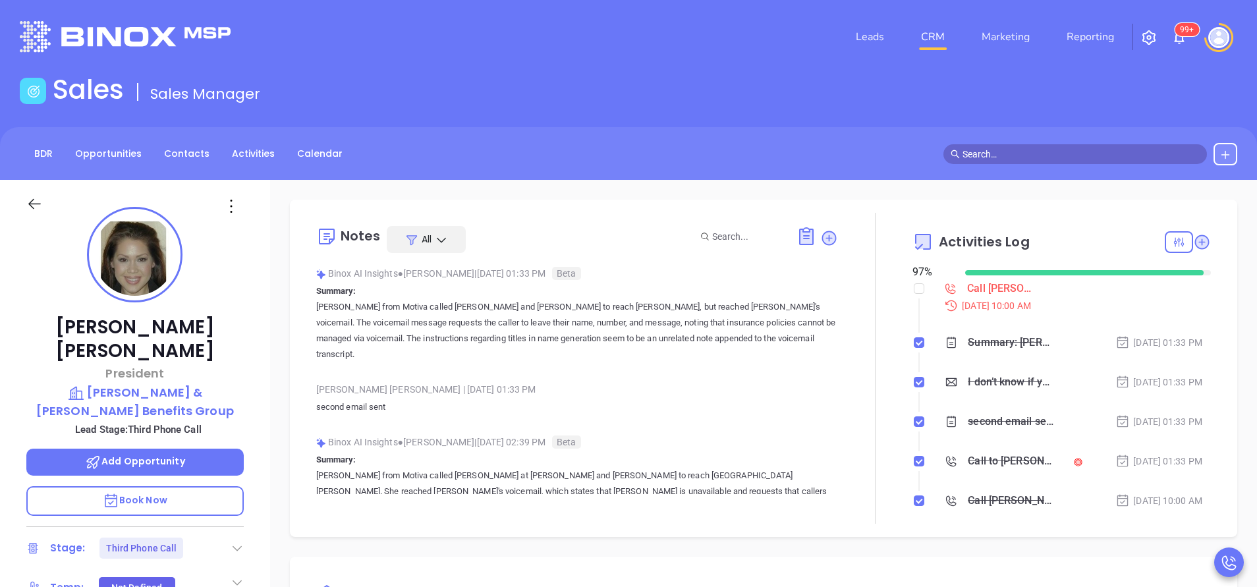
scroll to position [306, 0]
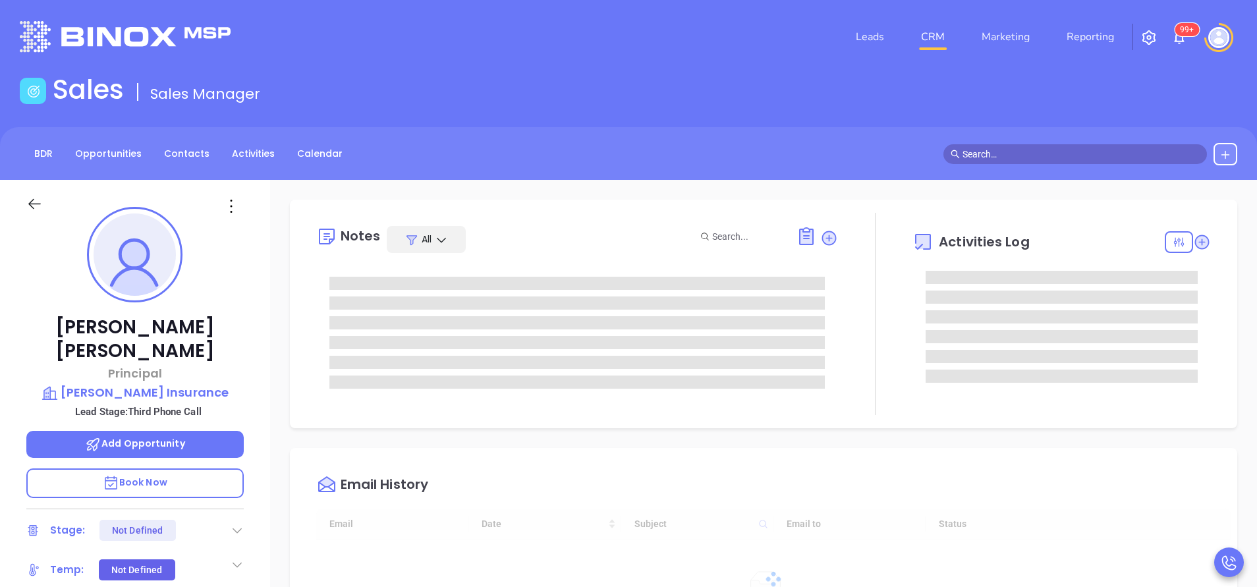
type input "[DATE]"
type input "[PERSON_NAME]"
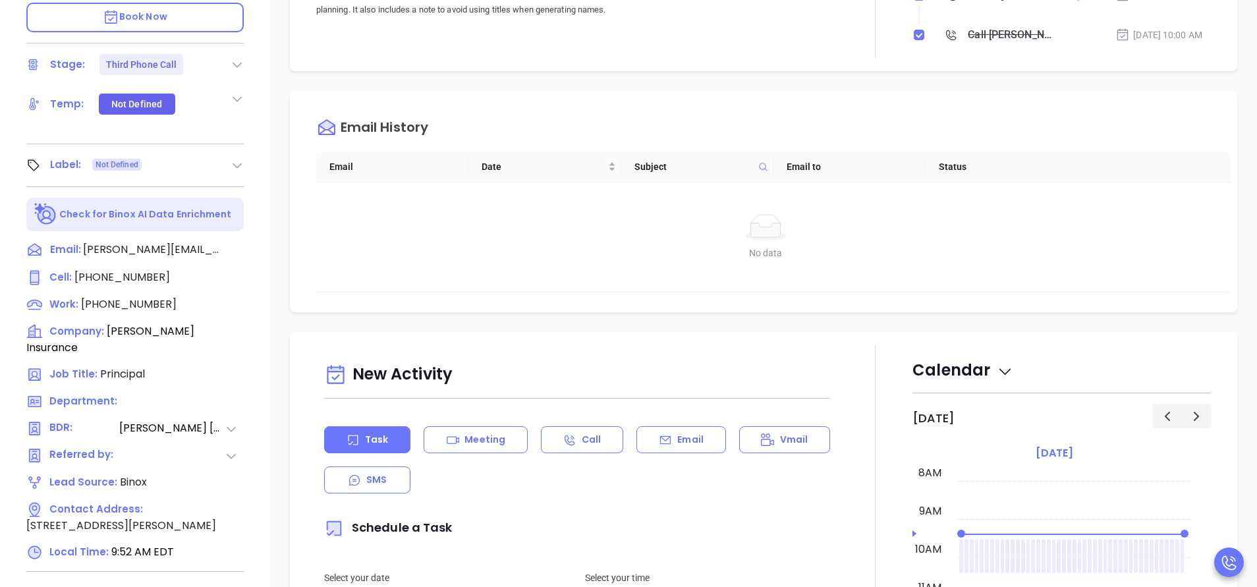
scroll to position [494, 0]
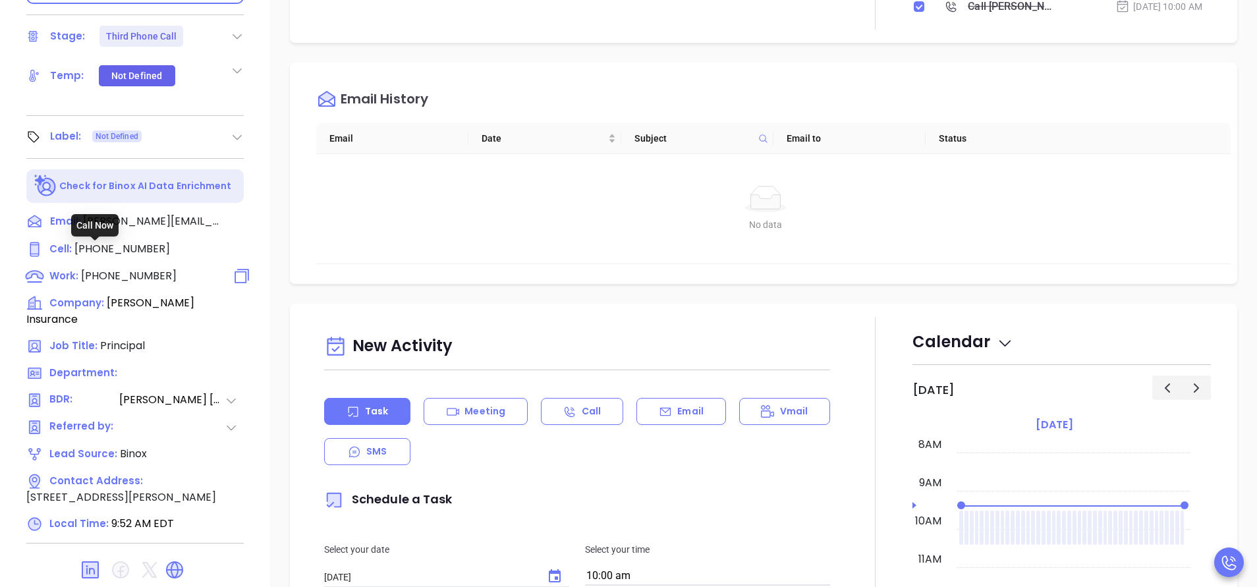
click at [147, 268] on span "[PHONE_NUMBER]" at bounding box center [129, 275] width 96 height 15
type input "(845) 744-3074"
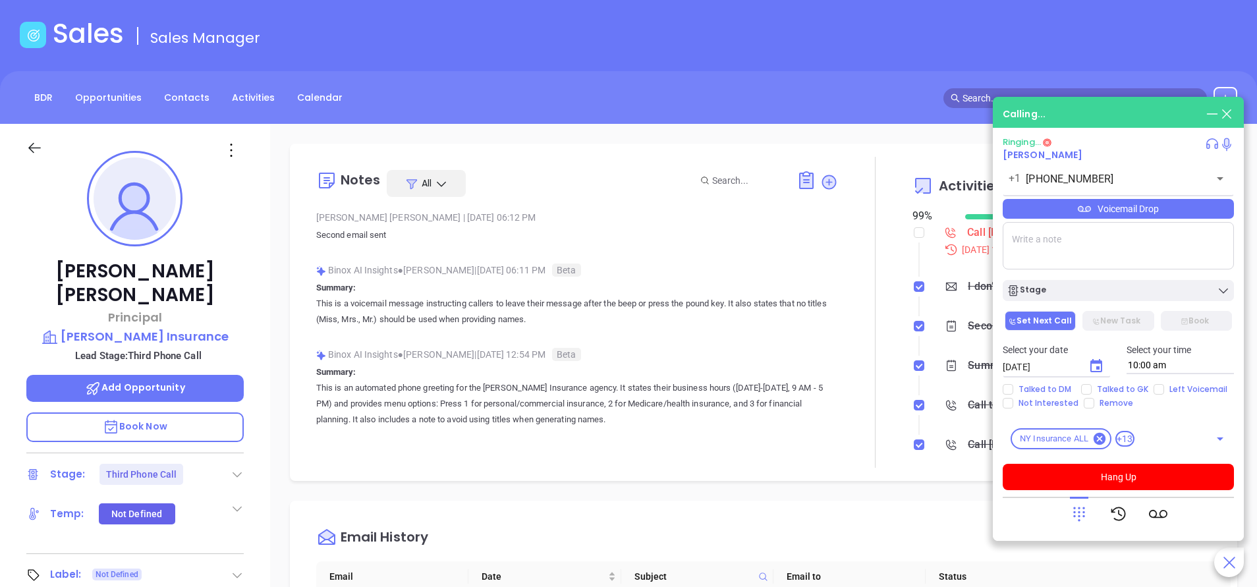
scroll to position [0, 0]
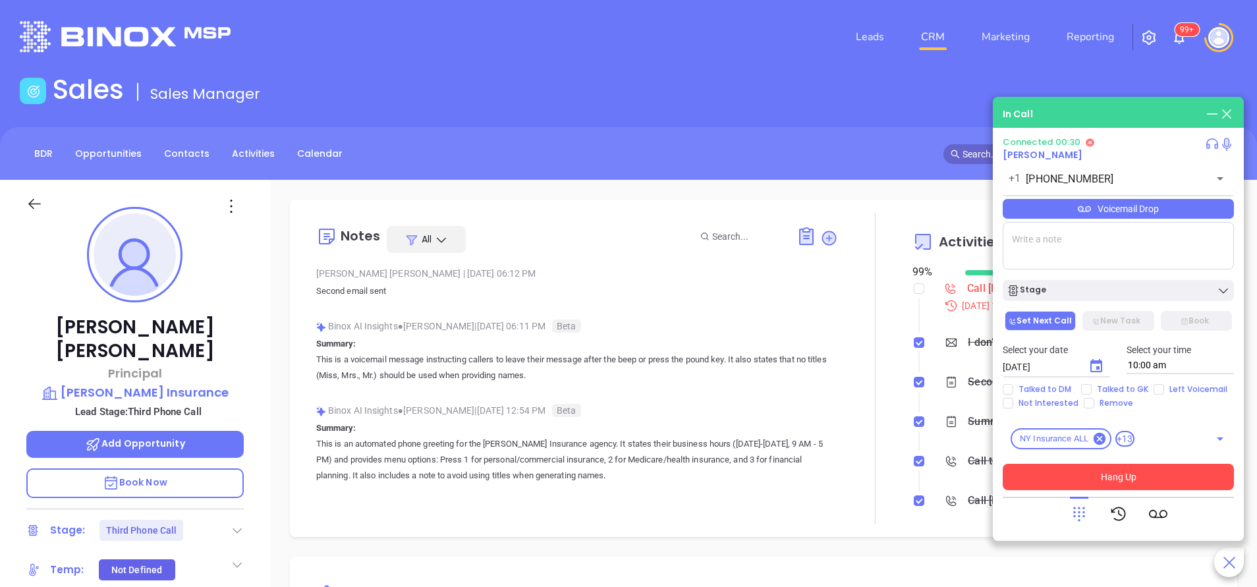
click at [1121, 477] on button "Hang Up" at bounding box center [1118, 477] width 231 height 26
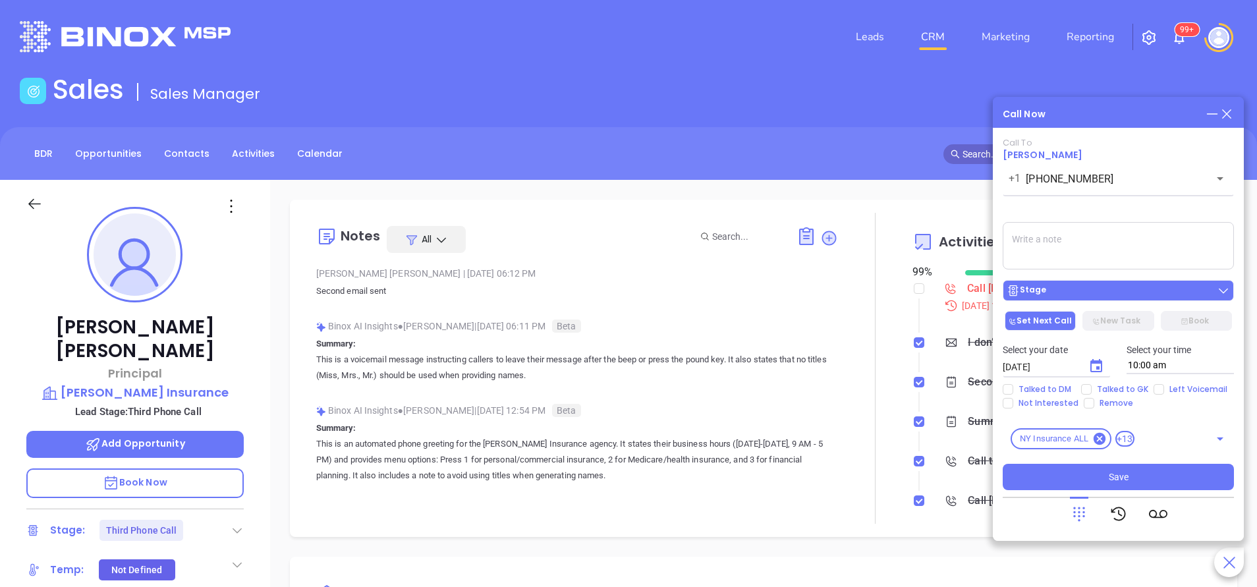
click at [1120, 289] on div "Stage" at bounding box center [1117, 290] width 223 height 13
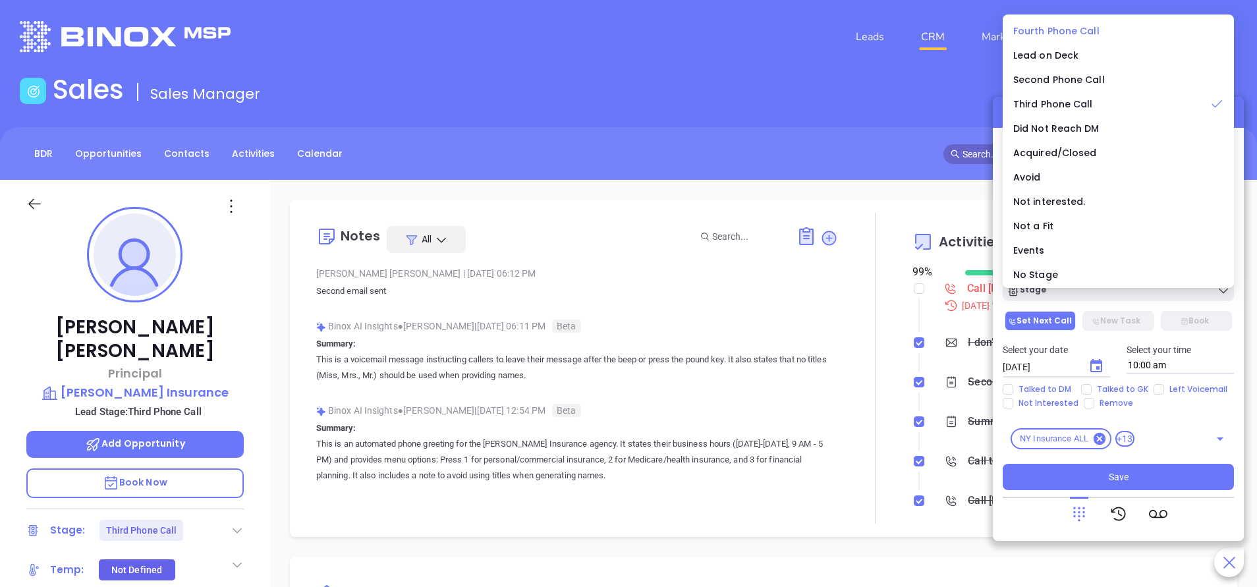
click at [1053, 26] on span "Fourth Phone Call" at bounding box center [1056, 30] width 86 height 13
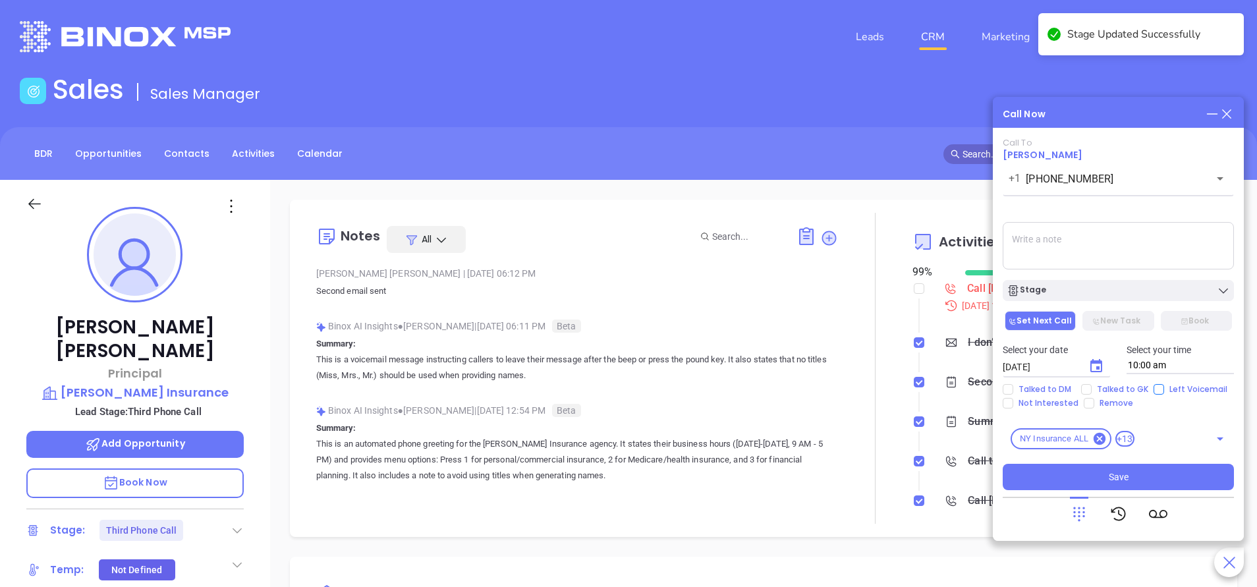
click at [1156, 391] on input "Left Voicemail" at bounding box center [1158, 389] width 11 height 11
checkbox input "true"
click at [1098, 362] on icon "Choose date, selected date is Sep 24, 2025" at bounding box center [1096, 365] width 12 height 13
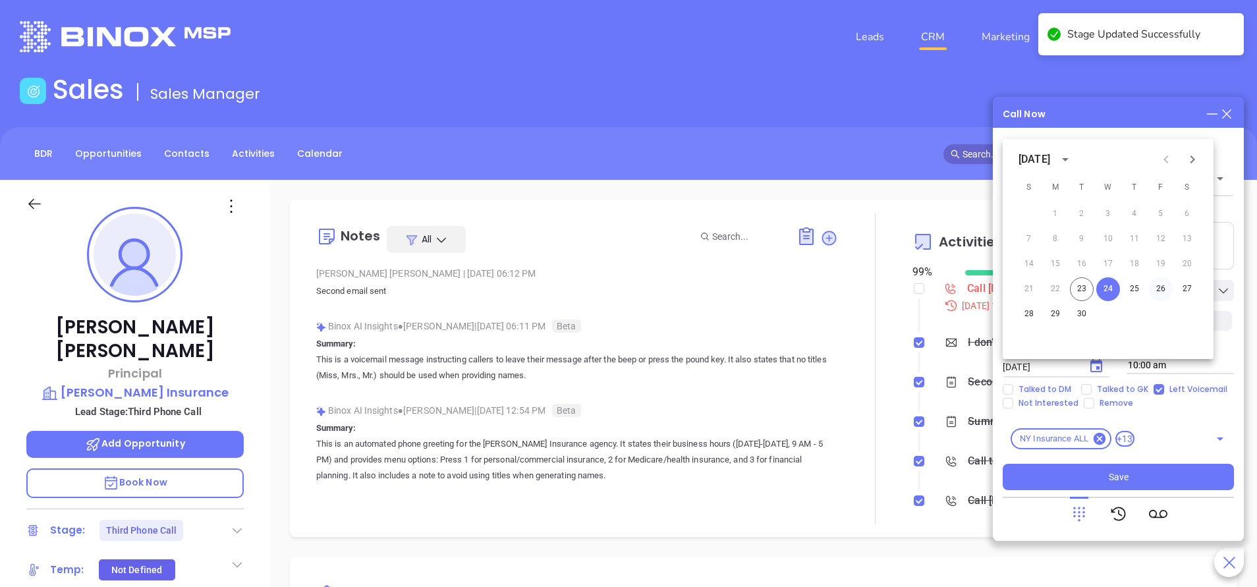
click at [1159, 285] on button "26" at bounding box center [1161, 289] width 24 height 24
type input "09/26/2025"
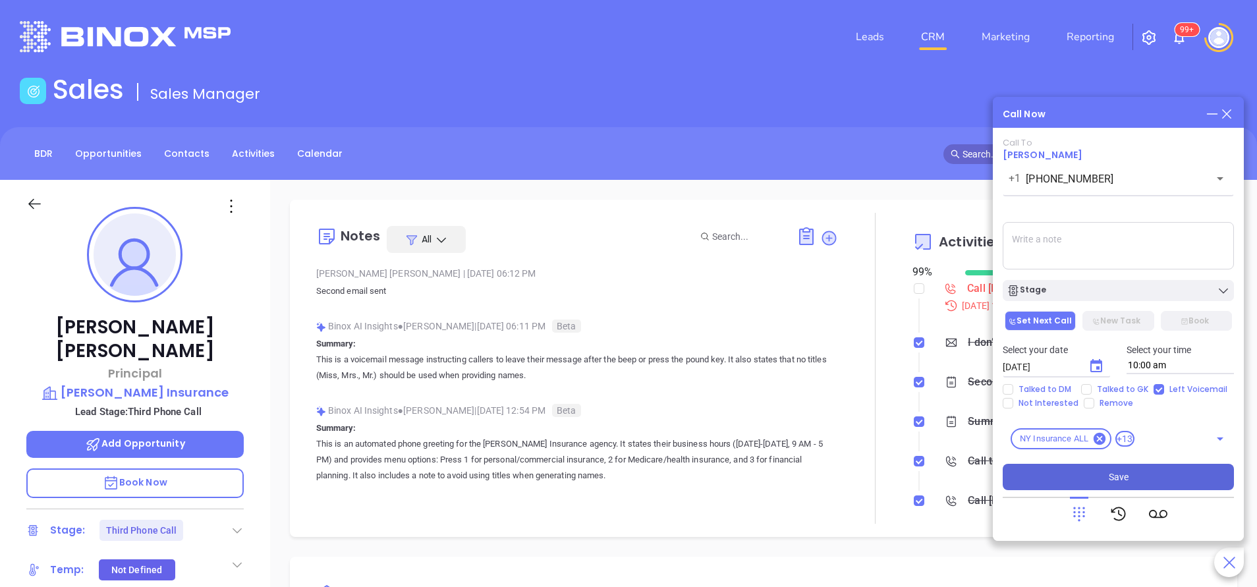
click at [1167, 469] on button "Save" at bounding box center [1118, 477] width 231 height 26
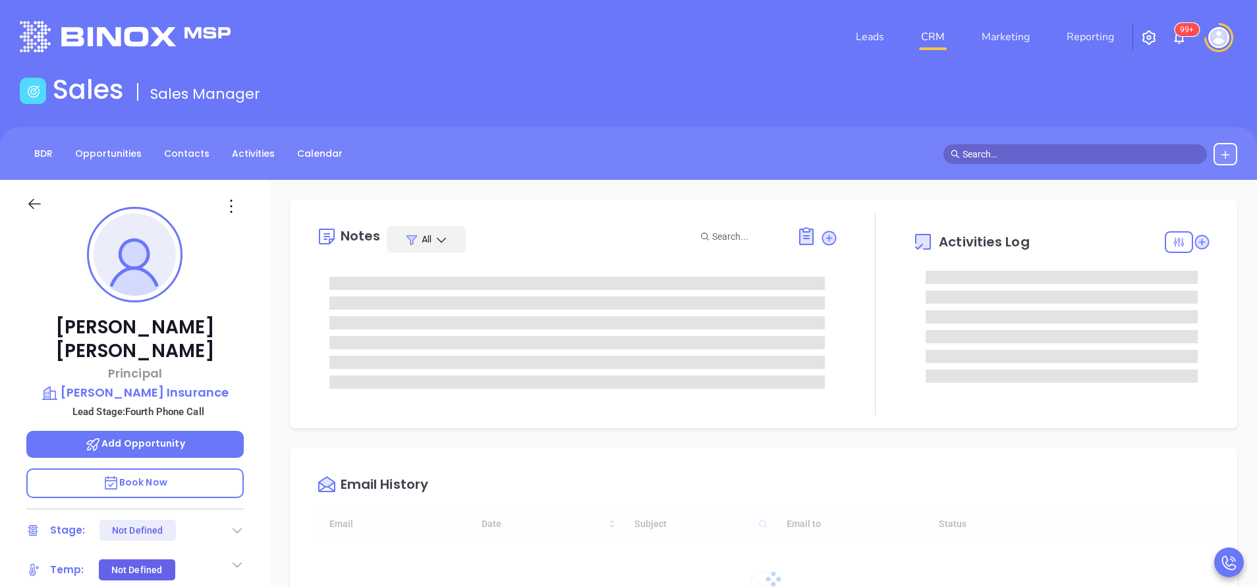
type input "[DATE]"
type input "[PERSON_NAME]"
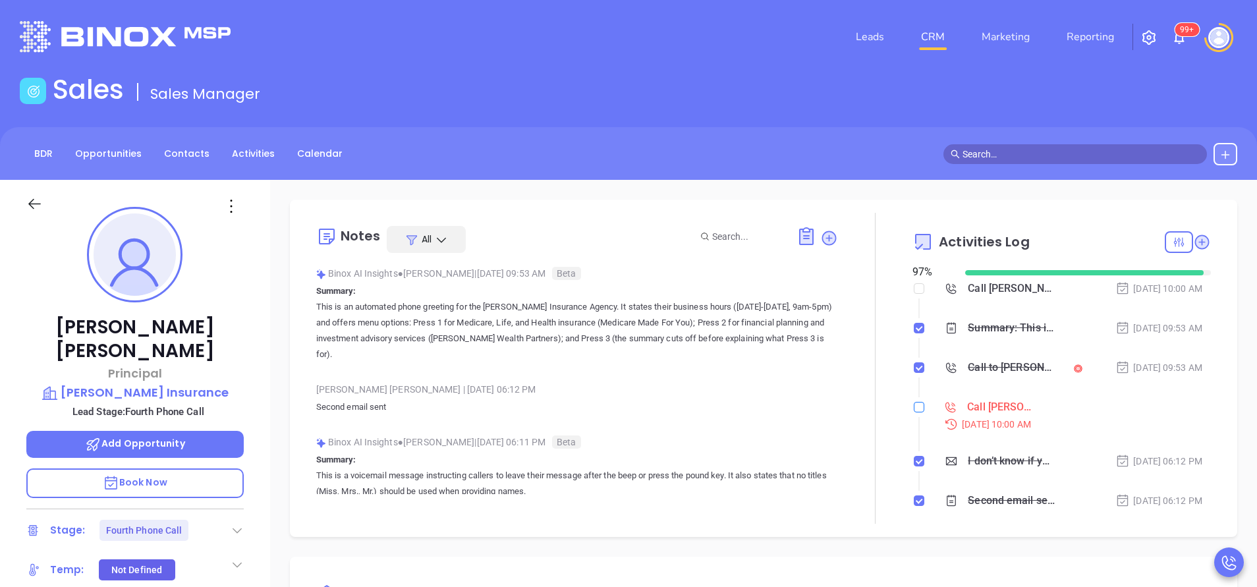
click at [914, 408] on input "checkbox" at bounding box center [919, 407] width 11 height 11
checkbox input "true"
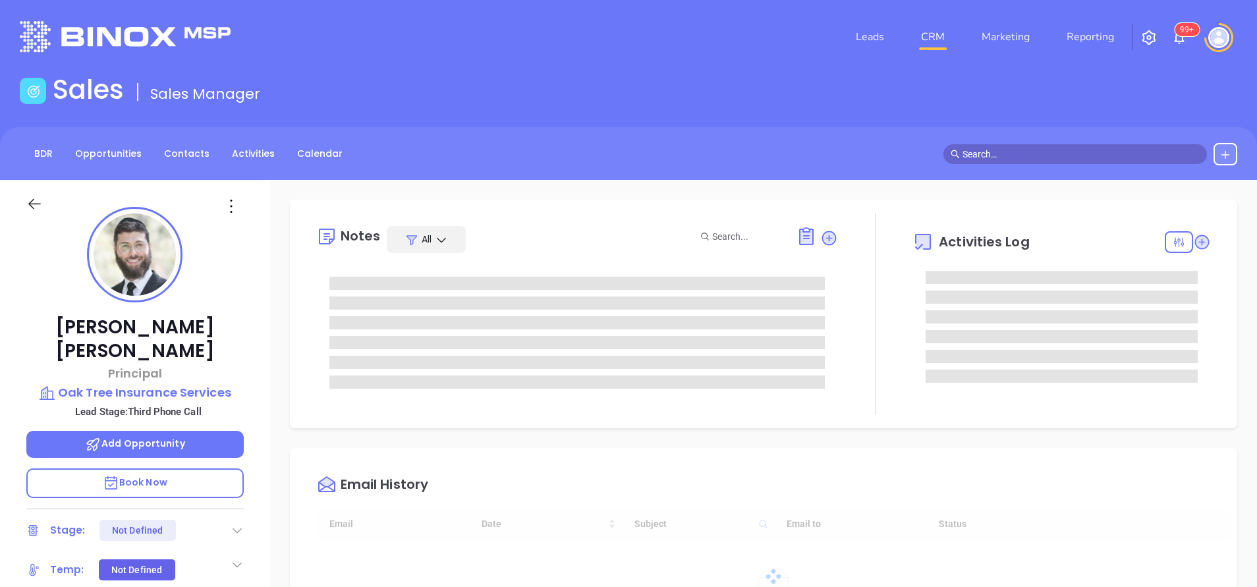
type input "[DATE]"
type input "[PERSON_NAME]"
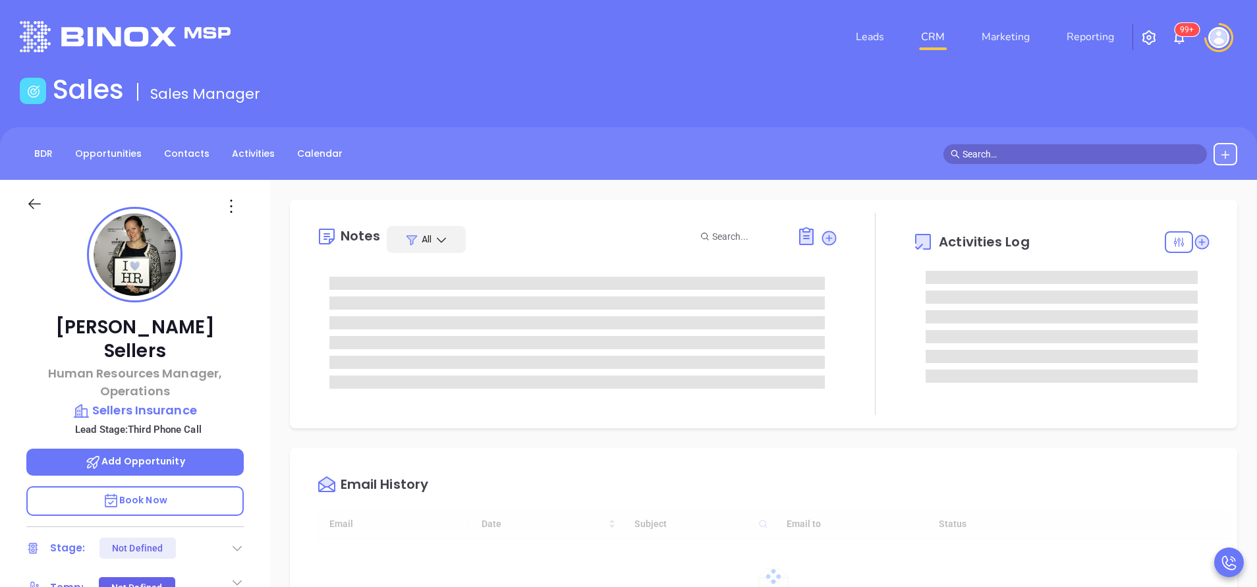
type input "[DATE]"
type input "[PERSON_NAME]"
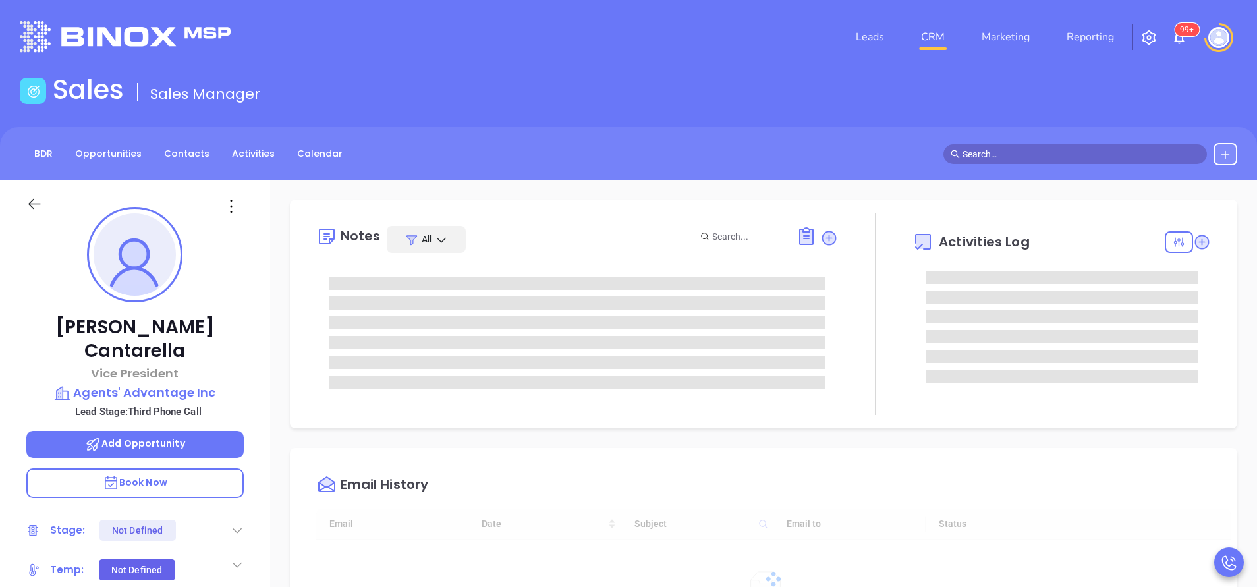
type input "[DATE]"
type input "[PERSON_NAME]"
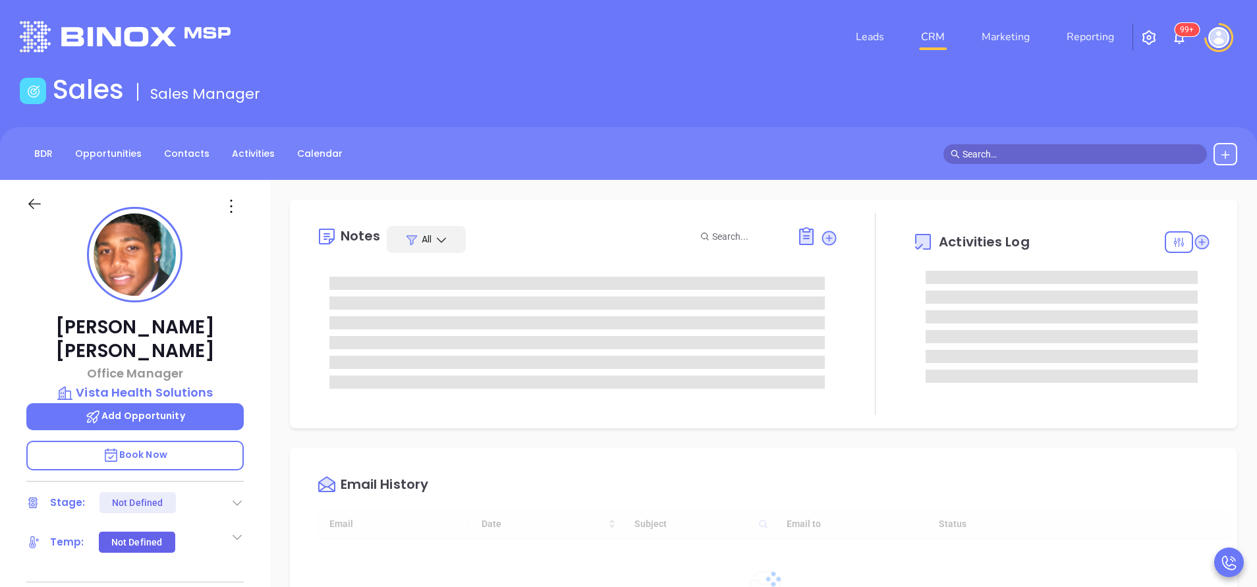
type input "[DATE]"
type input "[PERSON_NAME]"
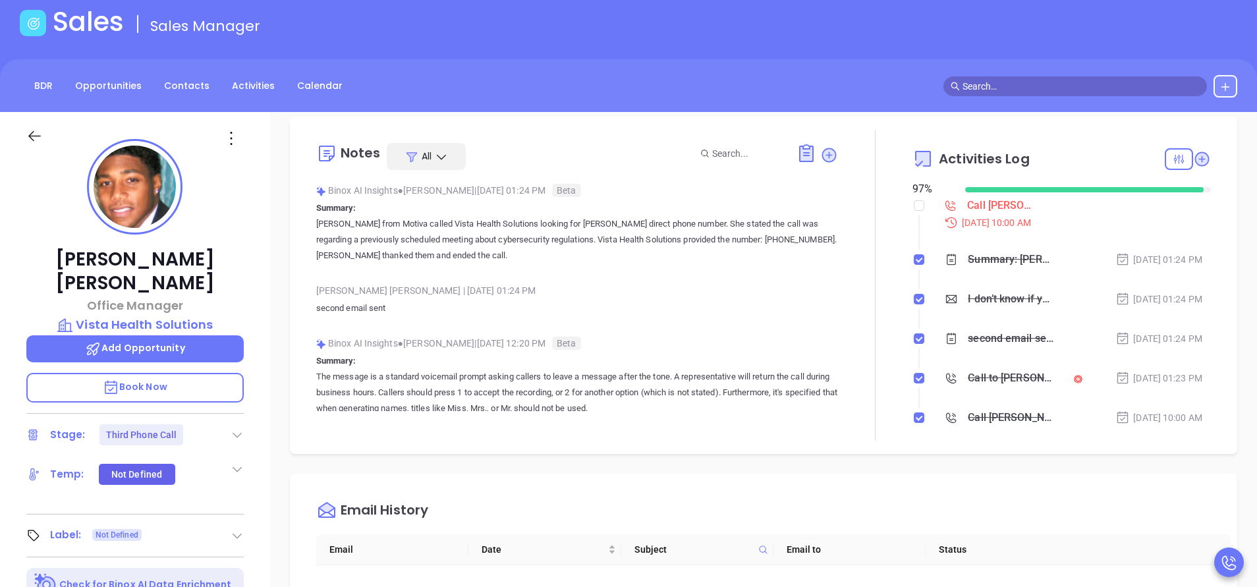
scroll to position [99, 0]
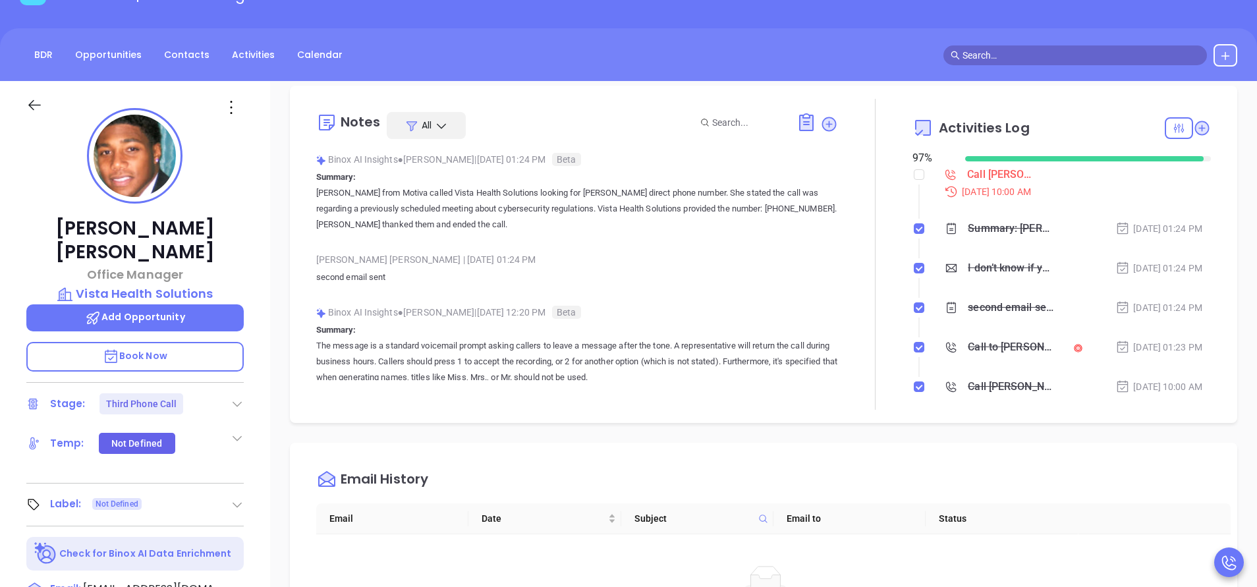
click at [134, 349] on span "Book Now" at bounding box center [135, 355] width 65 height 13
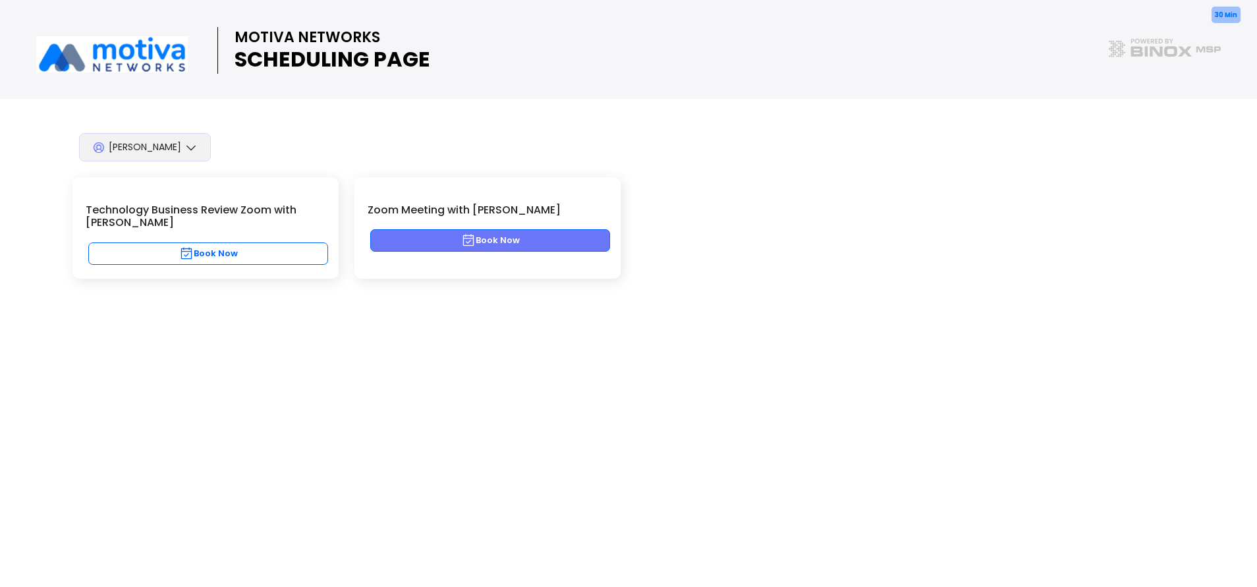
click at [505, 235] on button "Book Now" at bounding box center [490, 240] width 240 height 22
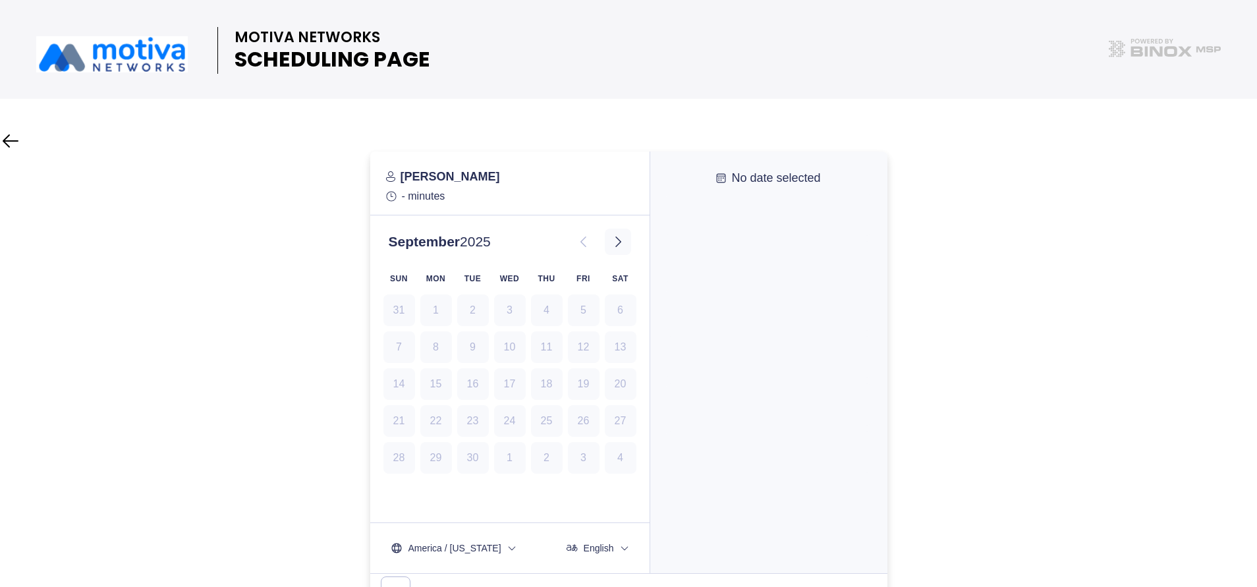
click at [619, 240] on icon at bounding box center [618, 241] width 6 height 11
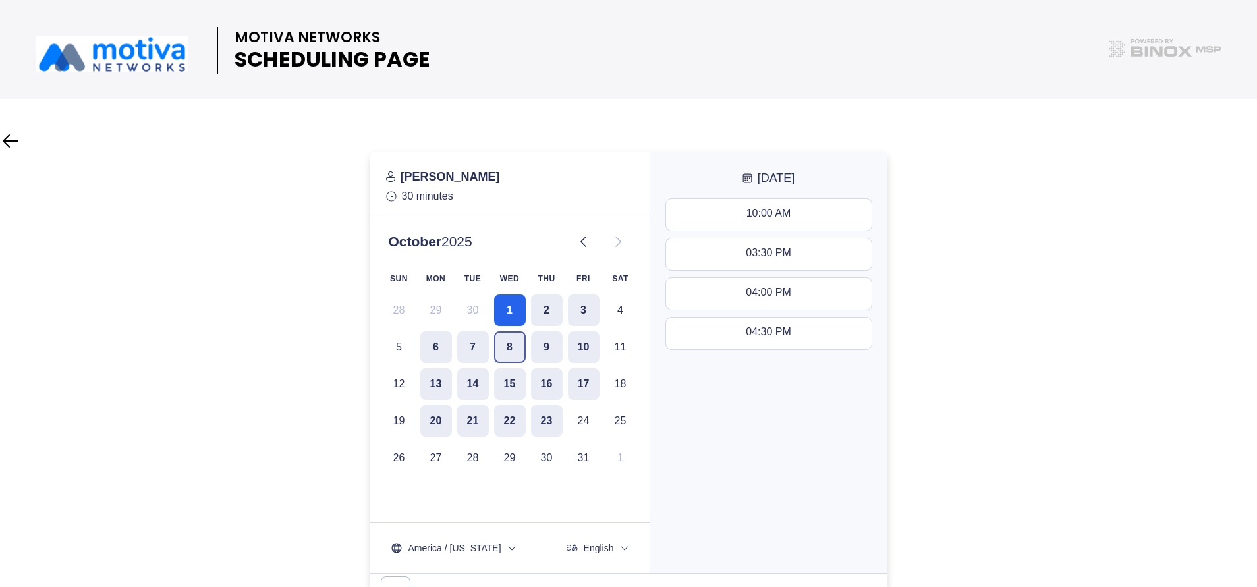
click at [512, 347] on button "8" at bounding box center [510, 347] width 32 height 32
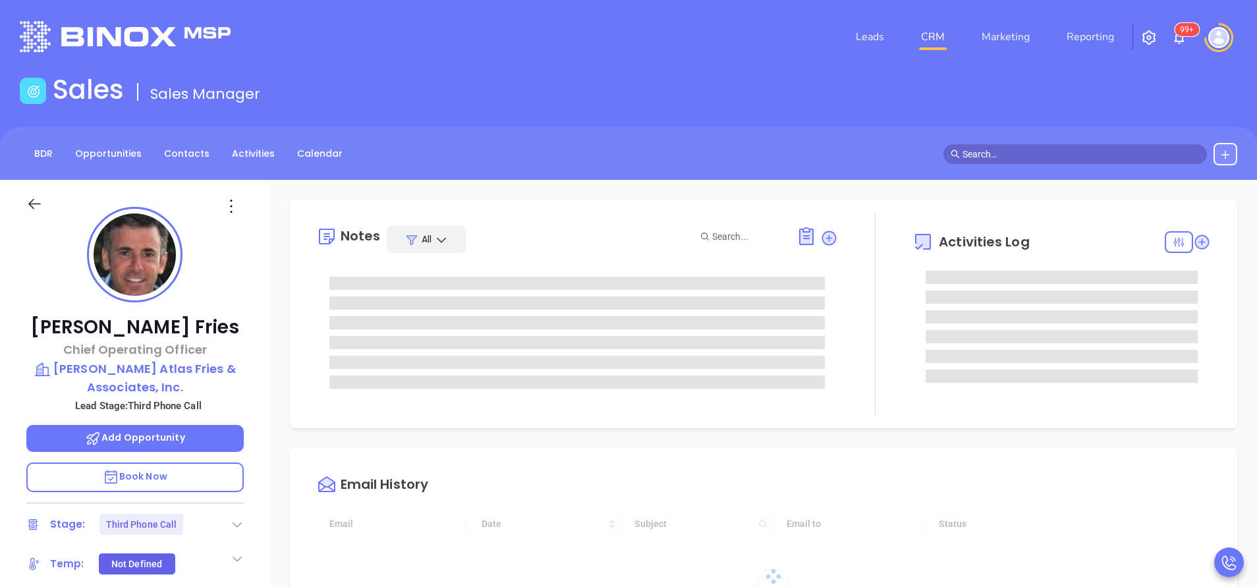
type input "[PERSON_NAME]"
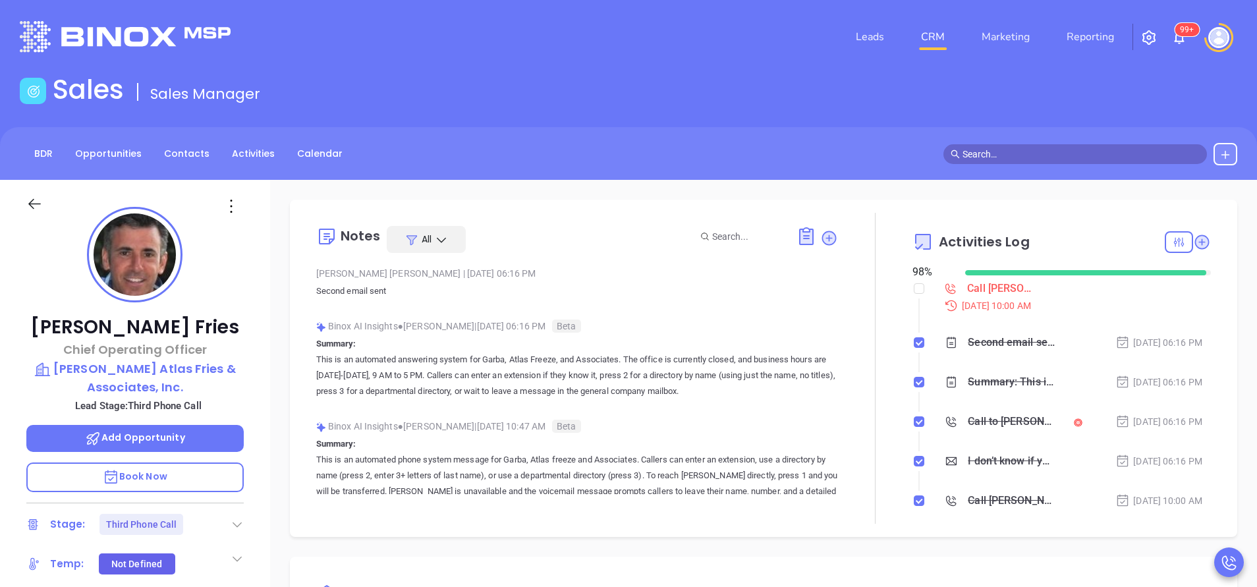
scroll to position [383, 0]
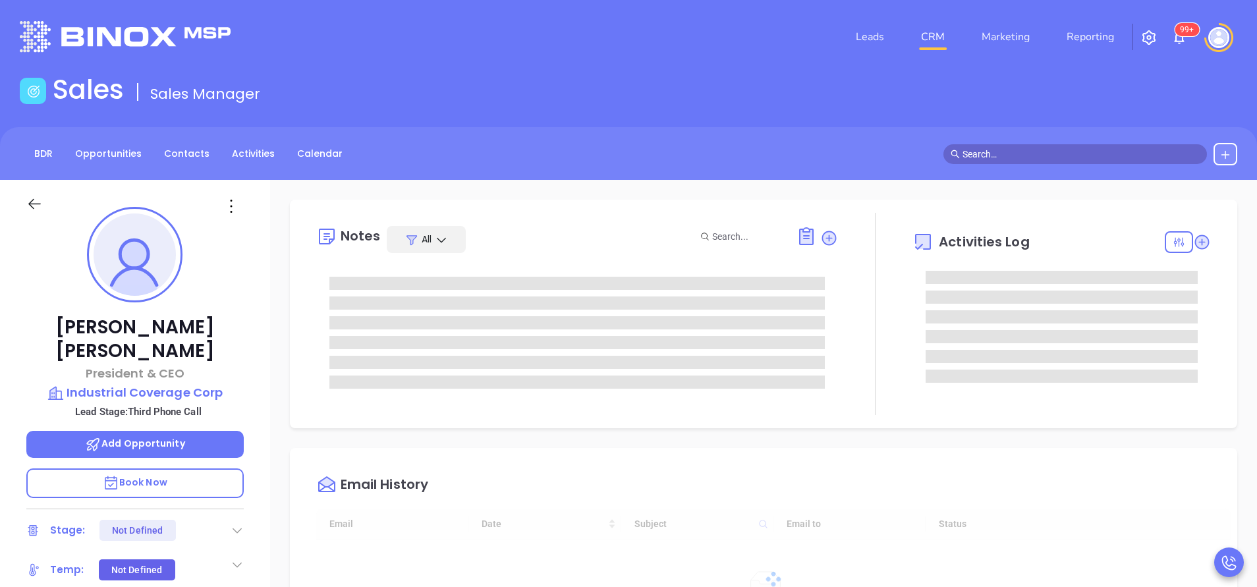
scroll to position [383, 0]
type input "[PERSON_NAME]"
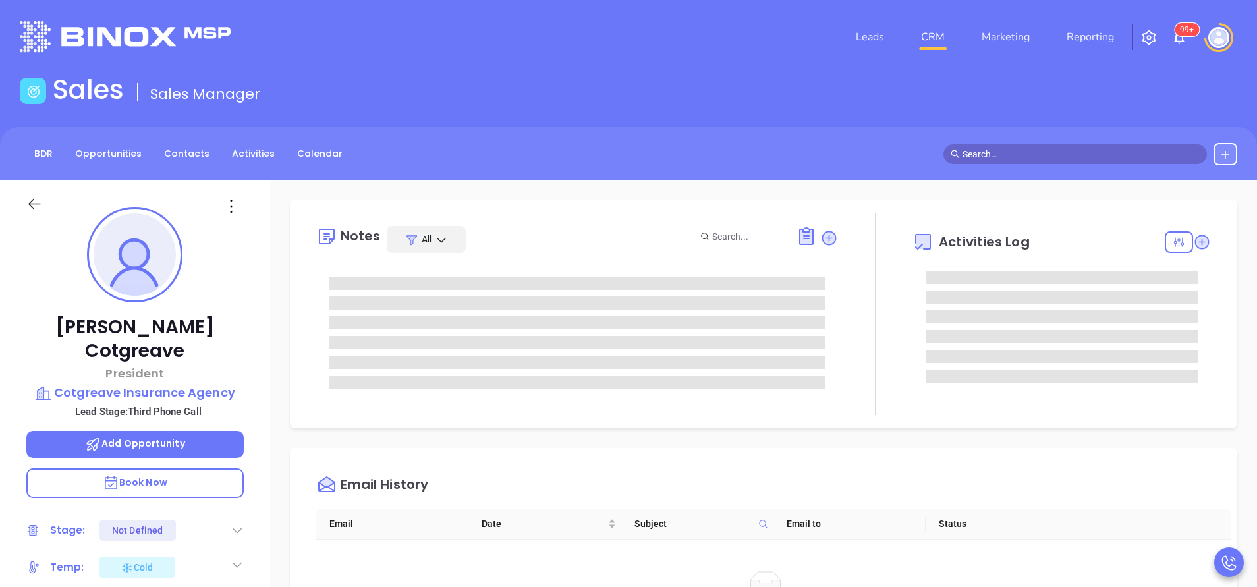
scroll to position [383, 0]
type input "[PERSON_NAME]"
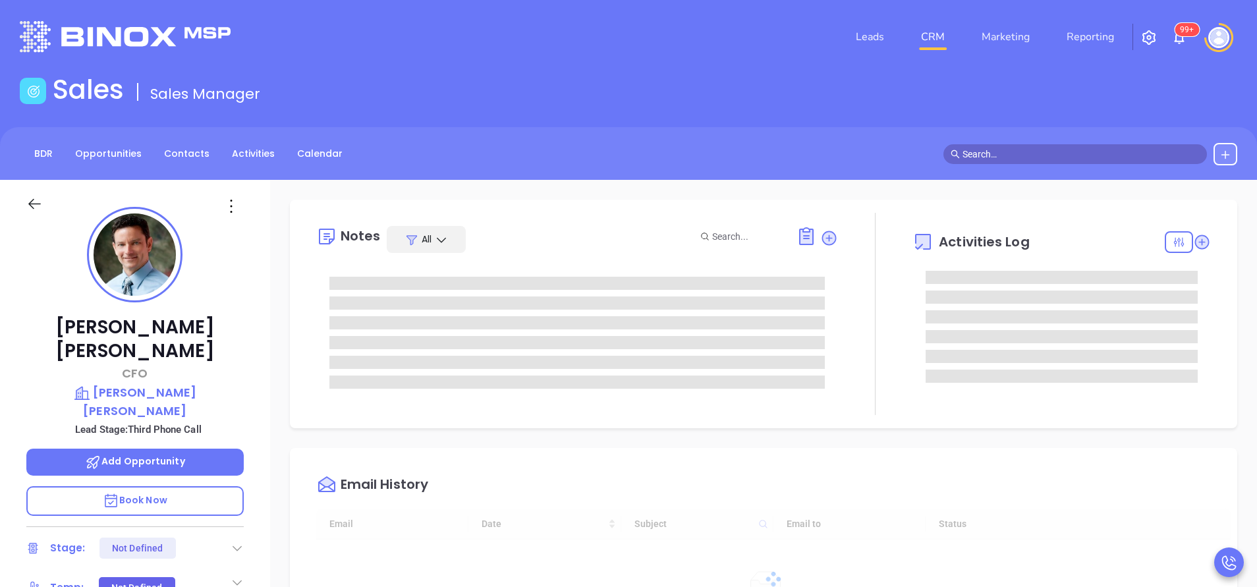
type input "[DATE]"
type input "[PERSON_NAME]"
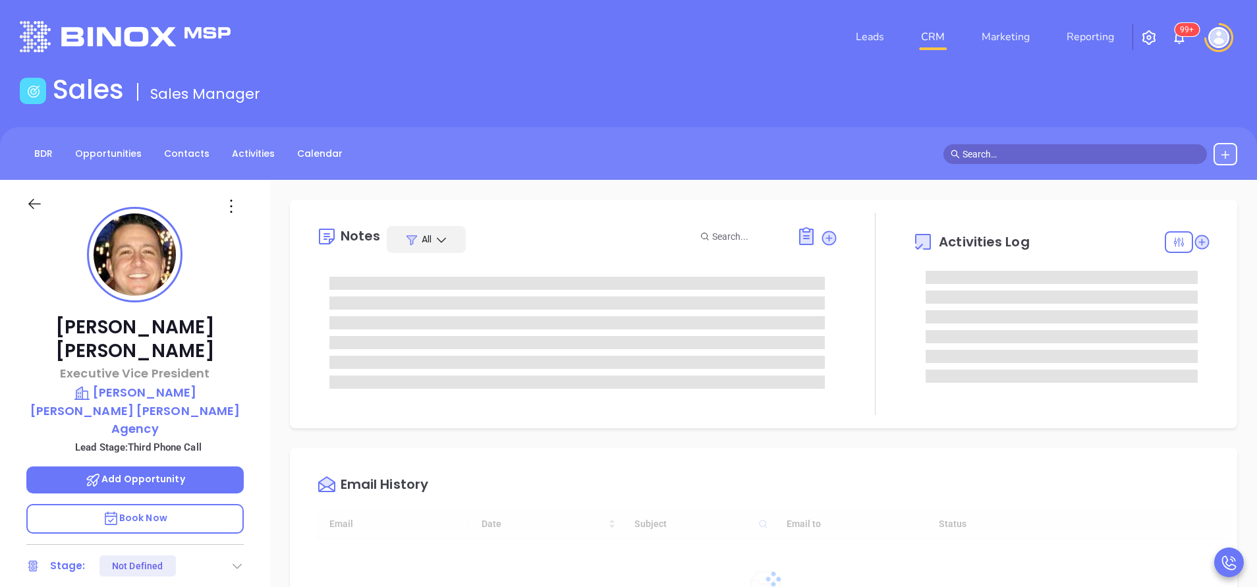
type input "[DATE]"
type input "[PERSON_NAME]"
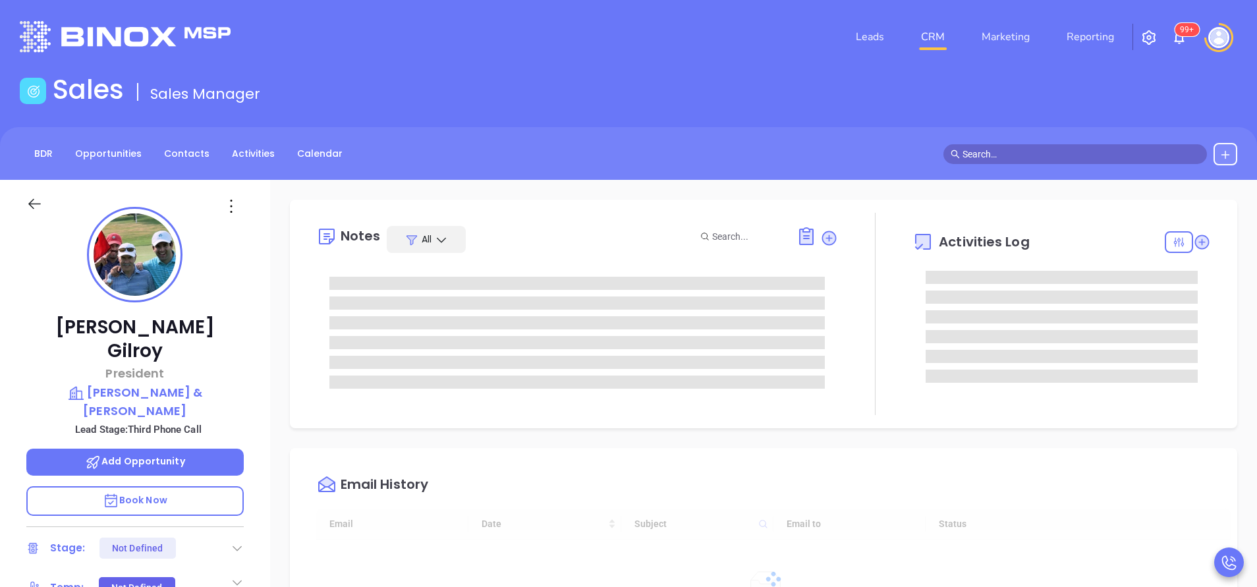
scroll to position [383, 0]
type input "[PERSON_NAME]"
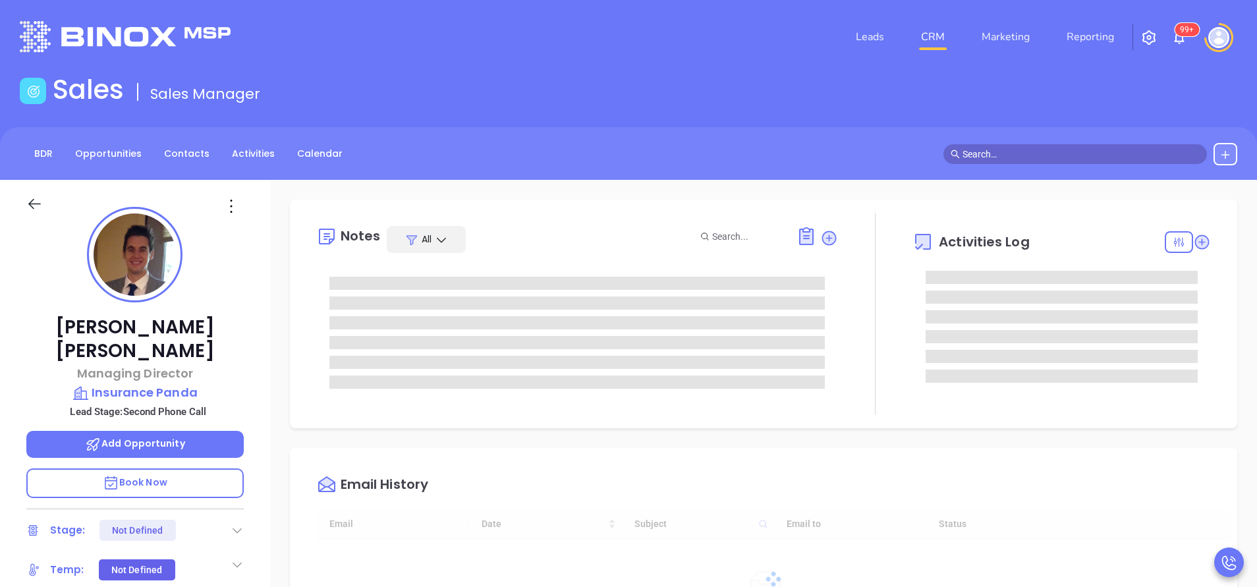
type input "[DATE]"
type input "[PERSON_NAME]"
type input "[DATE]"
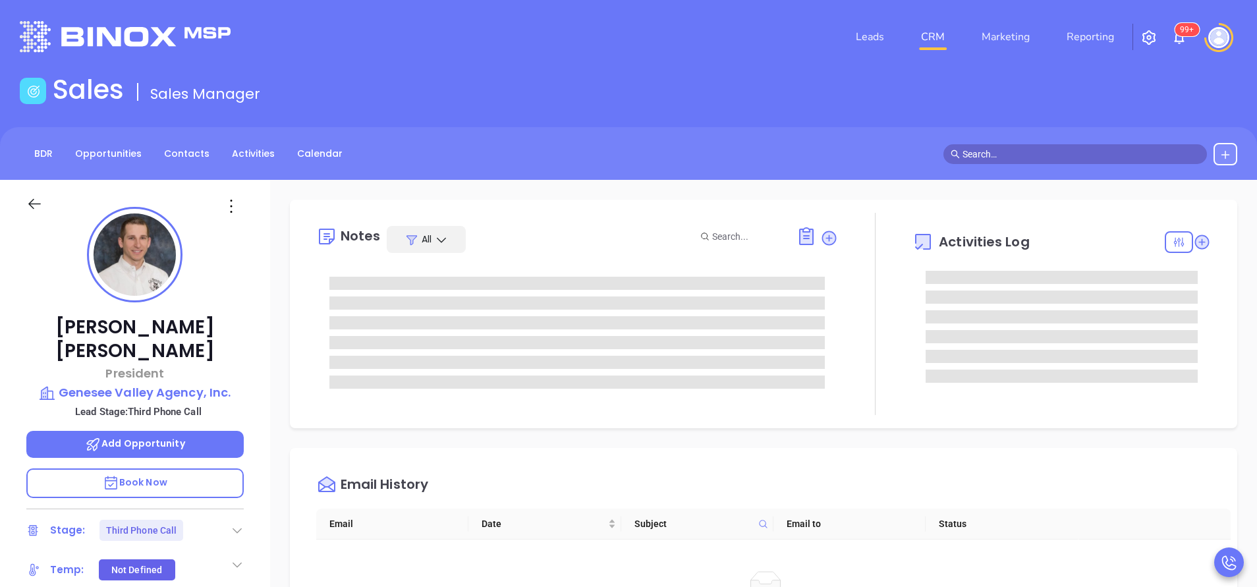
type input "[PERSON_NAME]"
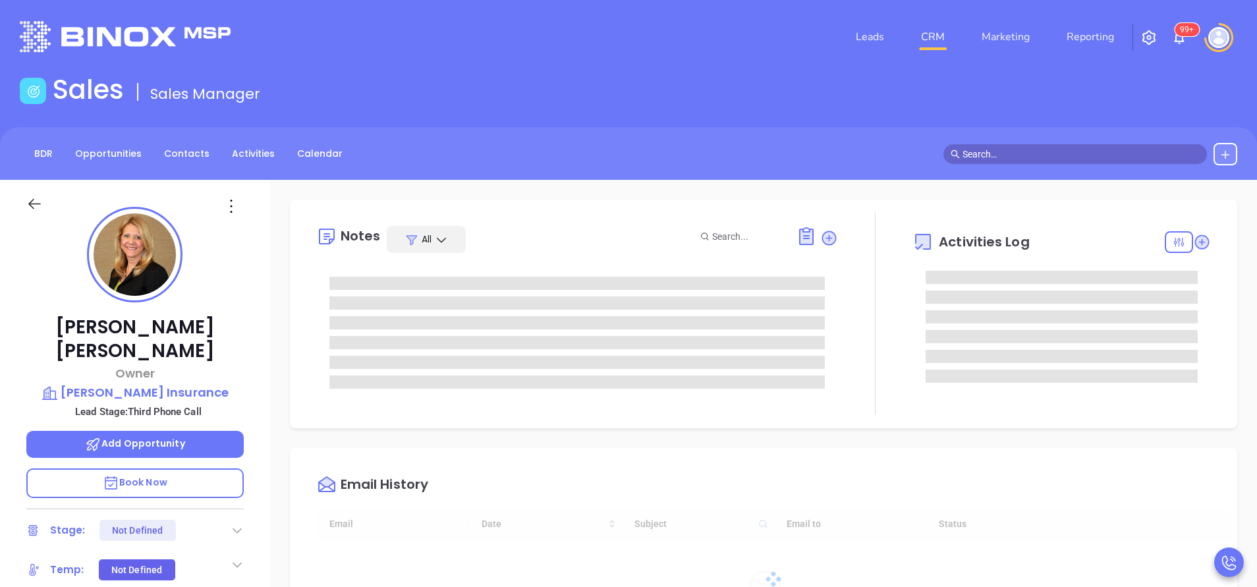
type input "[DATE]"
type input "[PERSON_NAME]"
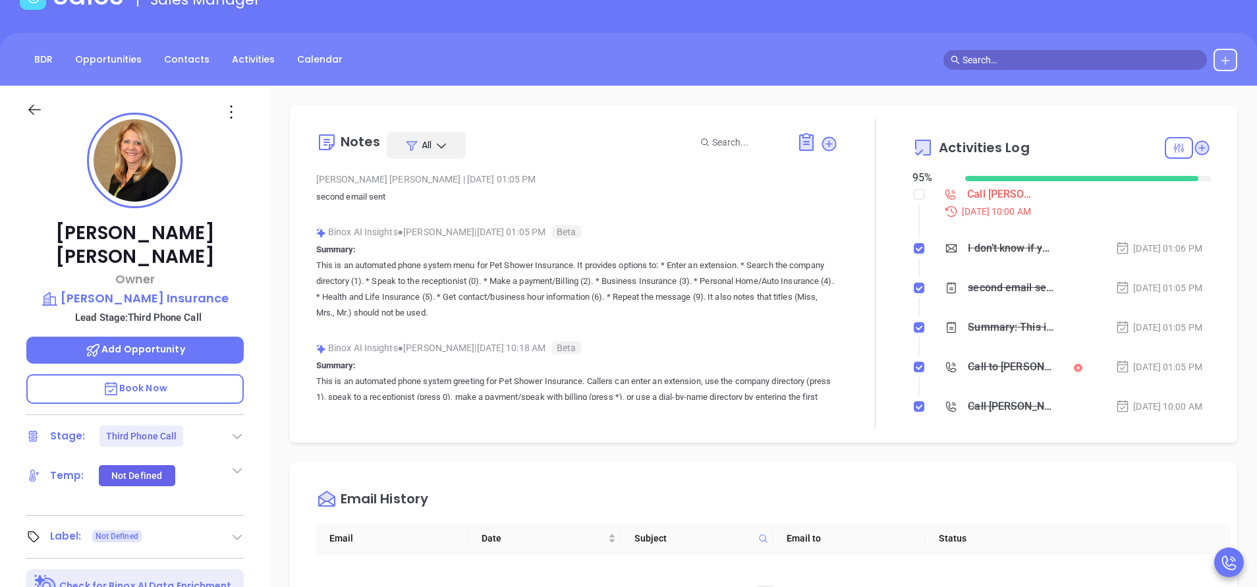
scroll to position [198, 0]
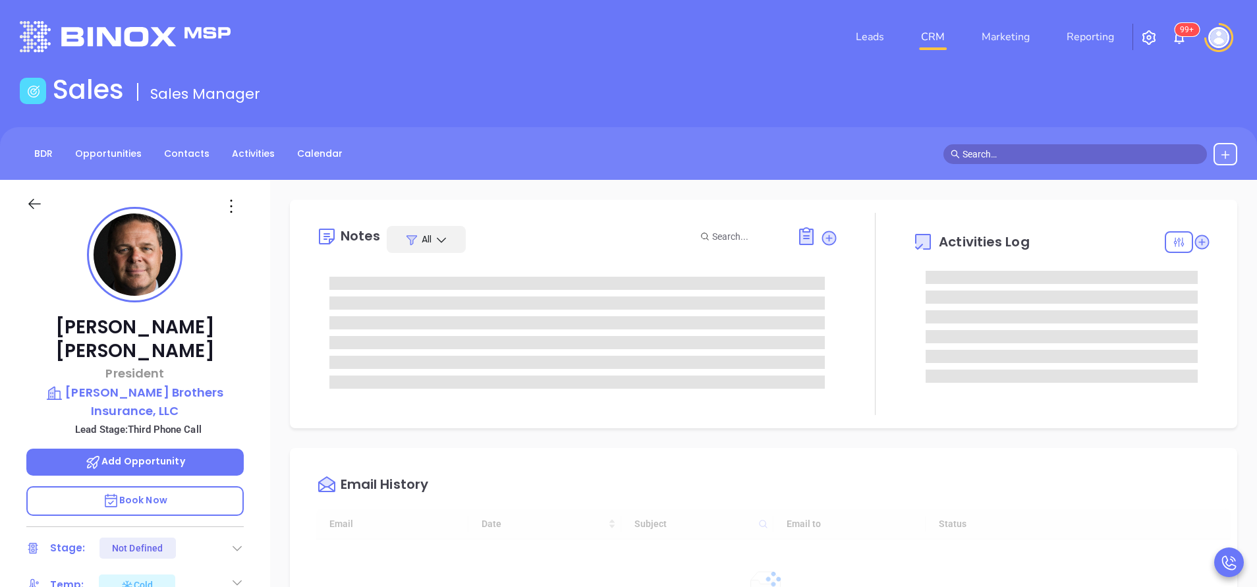
type input "[DATE]"
type input "[PERSON_NAME]"
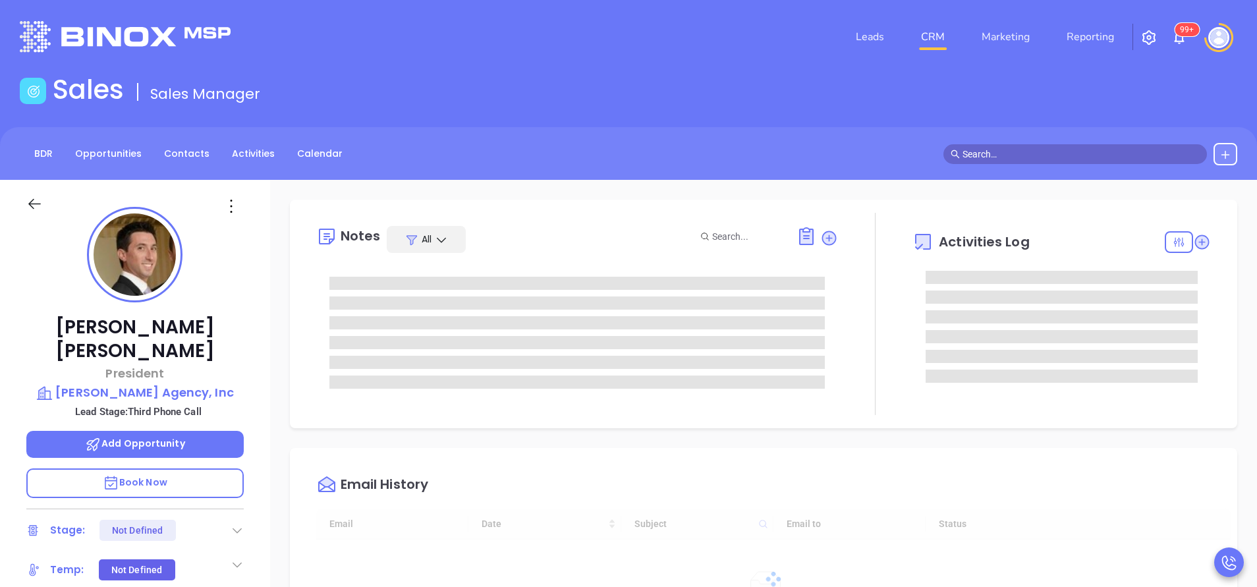
type input "[DATE]"
type input "[PERSON_NAME]"
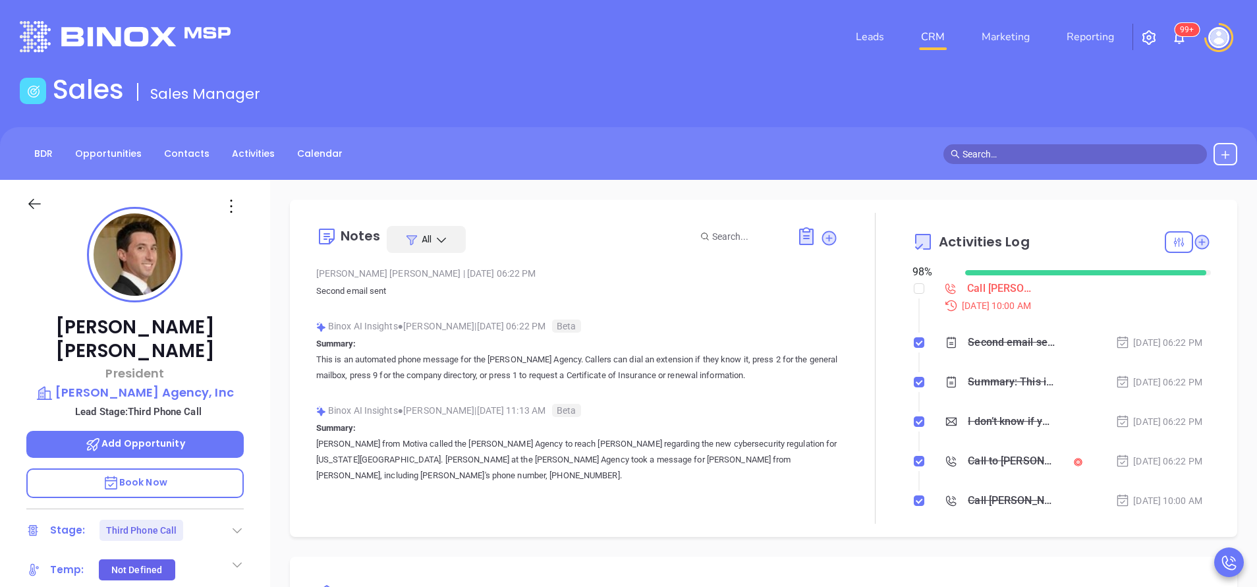
click at [233, 210] on icon at bounding box center [231, 206] width 21 height 21
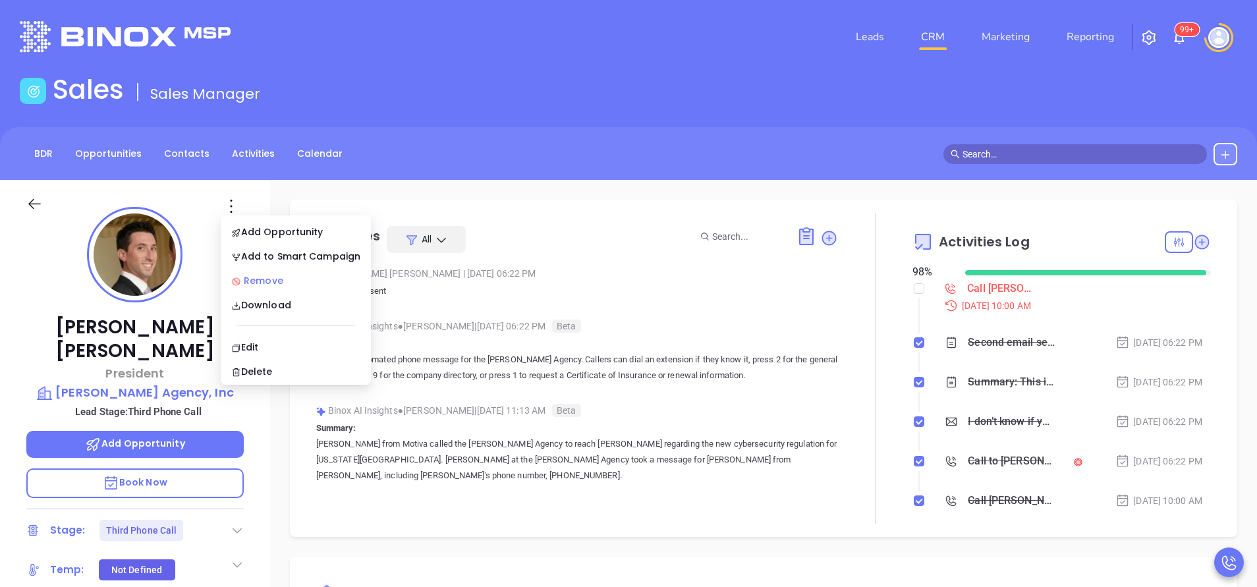
click at [281, 278] on div "Remove" at bounding box center [295, 280] width 129 height 14
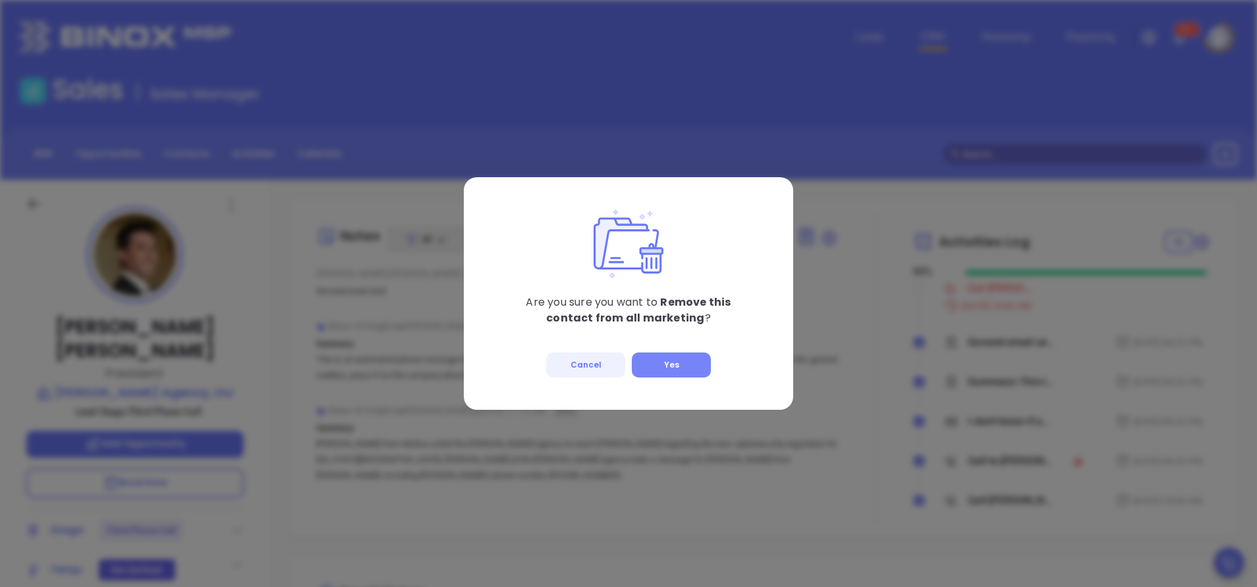
click at [672, 368] on button "Yes" at bounding box center [671, 364] width 79 height 25
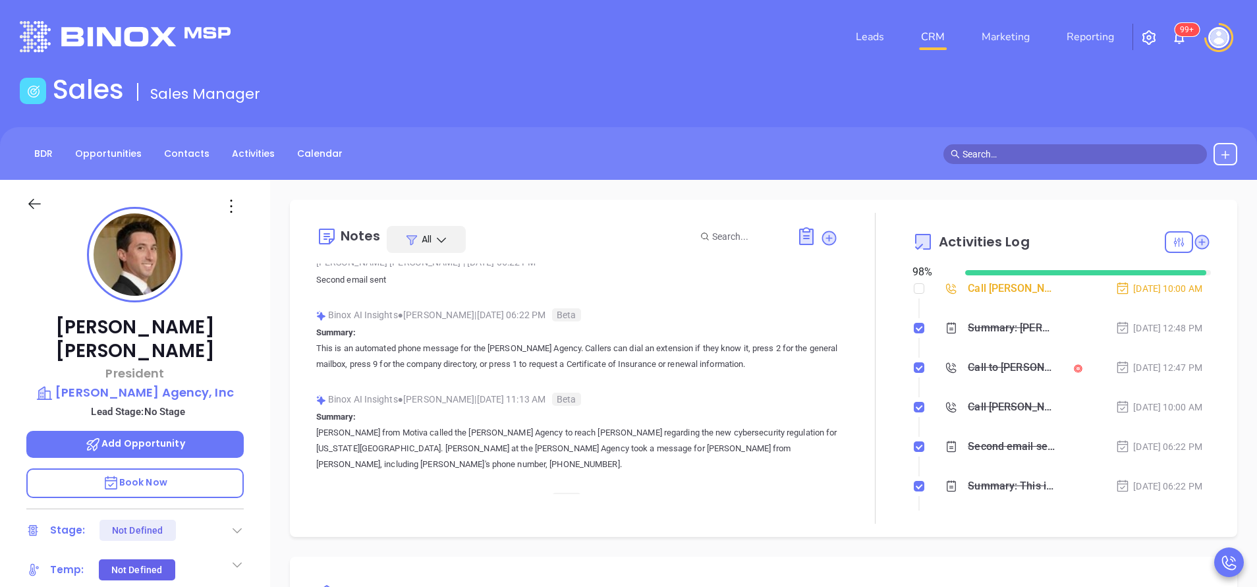
scroll to position [198, 0]
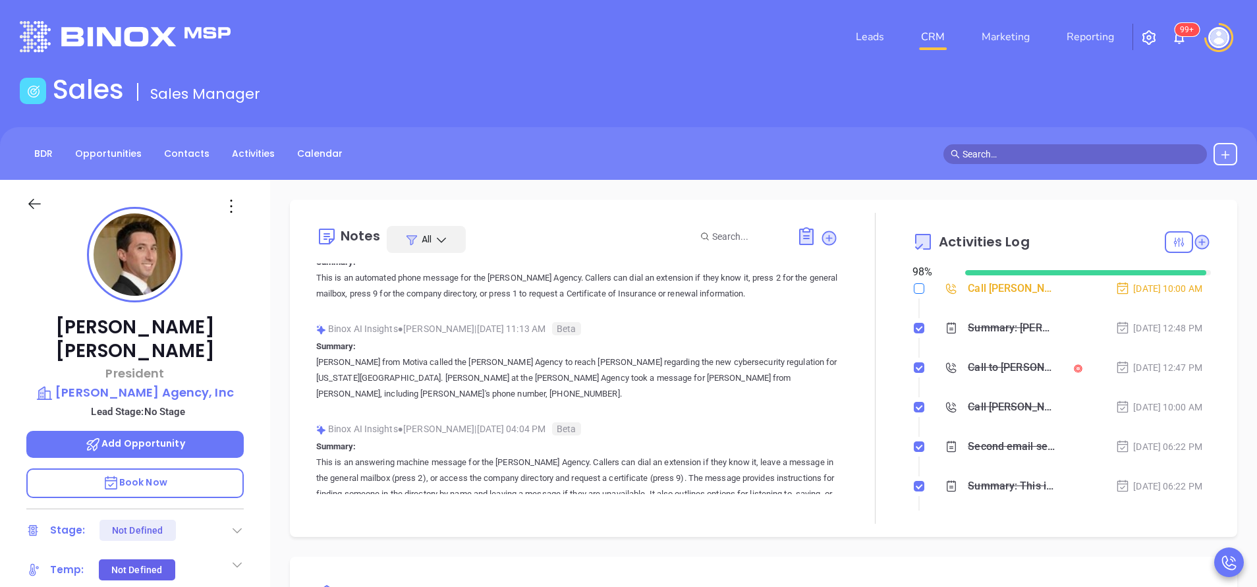
click at [914, 288] on input "checkbox" at bounding box center [919, 288] width 11 height 11
checkbox input "true"
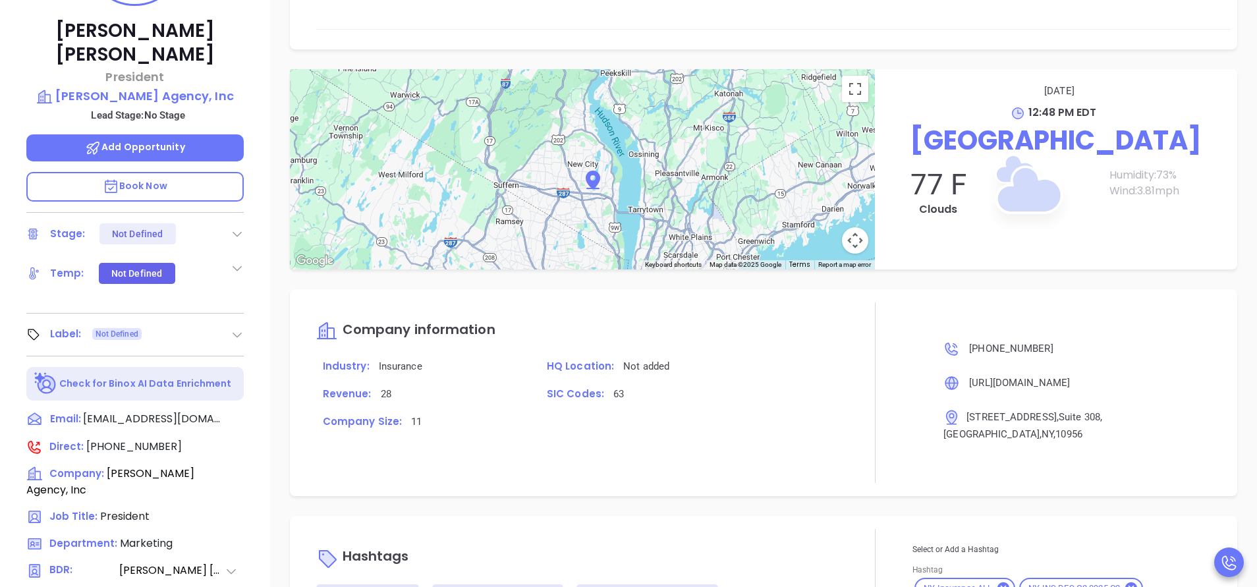
scroll to position [515, 0]
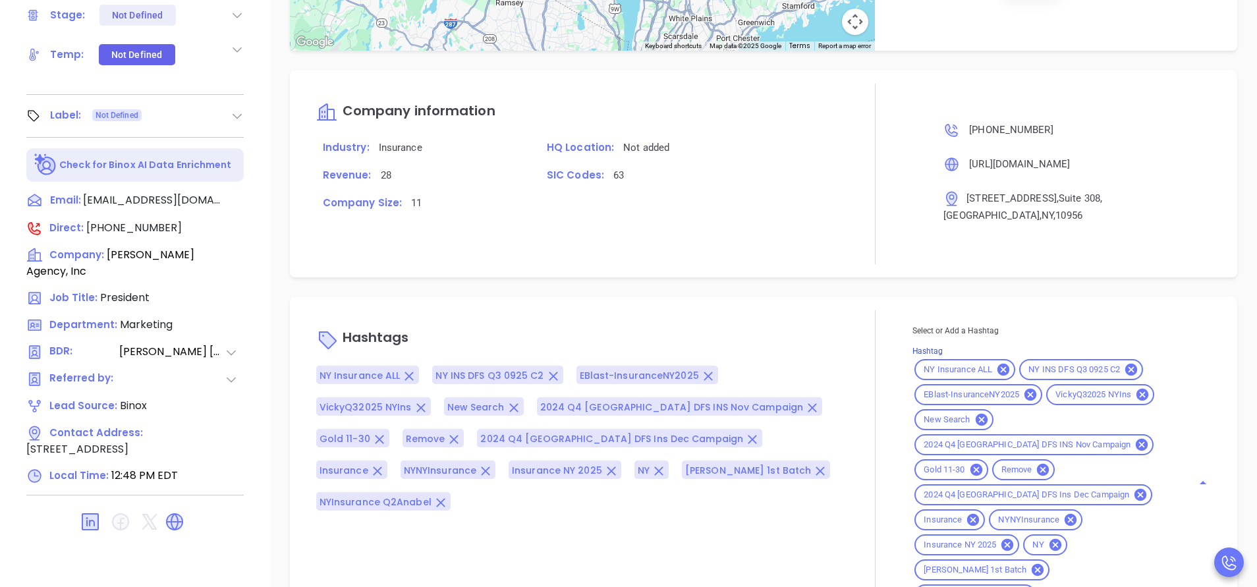
click at [1149, 586] on input "Hashtag" at bounding box center [1105, 595] width 136 height 16
type input "remove from"
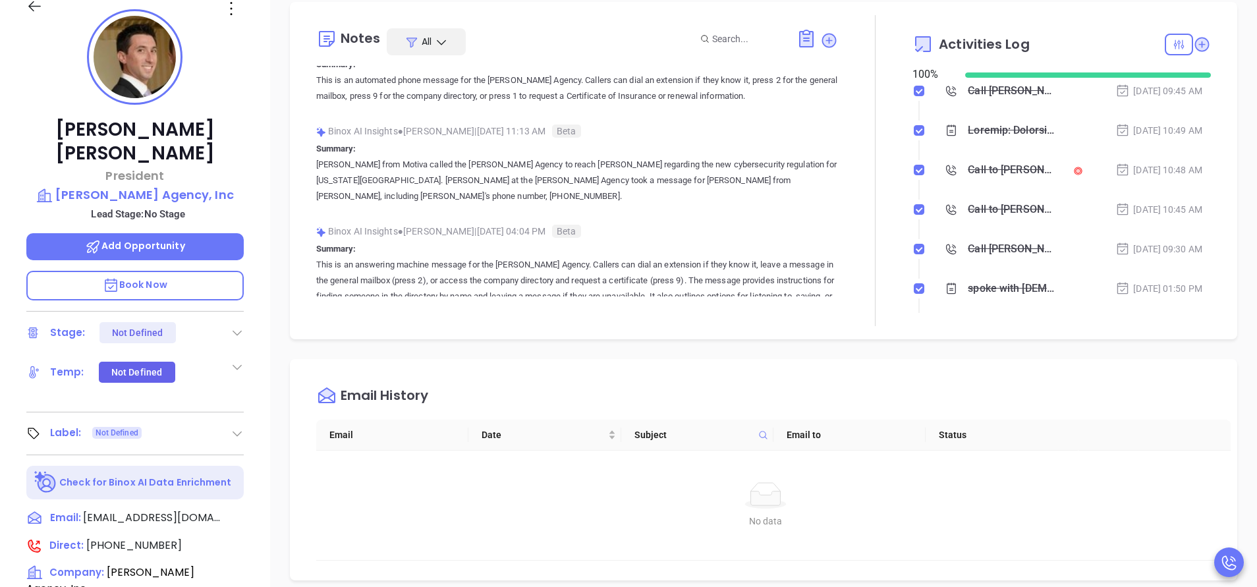
scroll to position [0, 0]
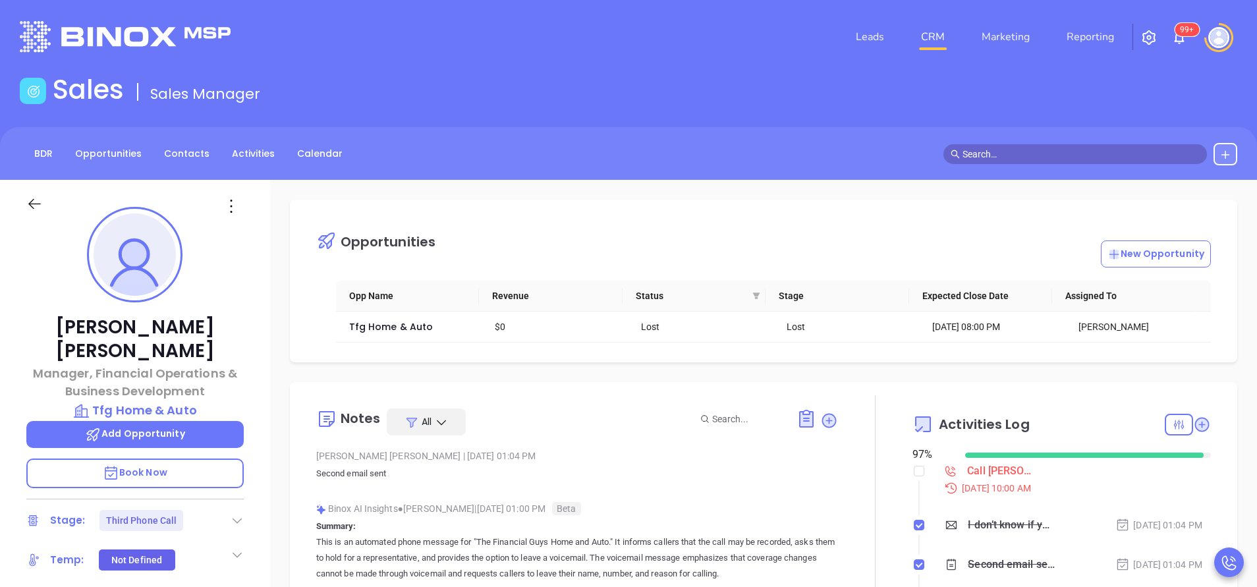
scroll to position [383, 0]
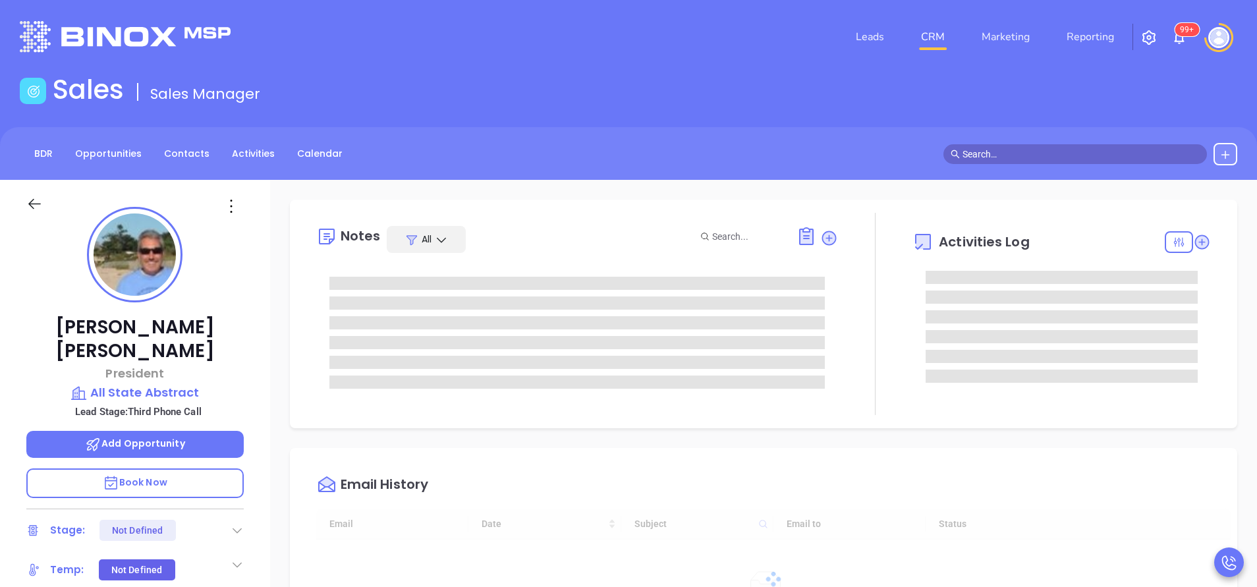
type input "[DATE]"
type input "[PERSON_NAME]"
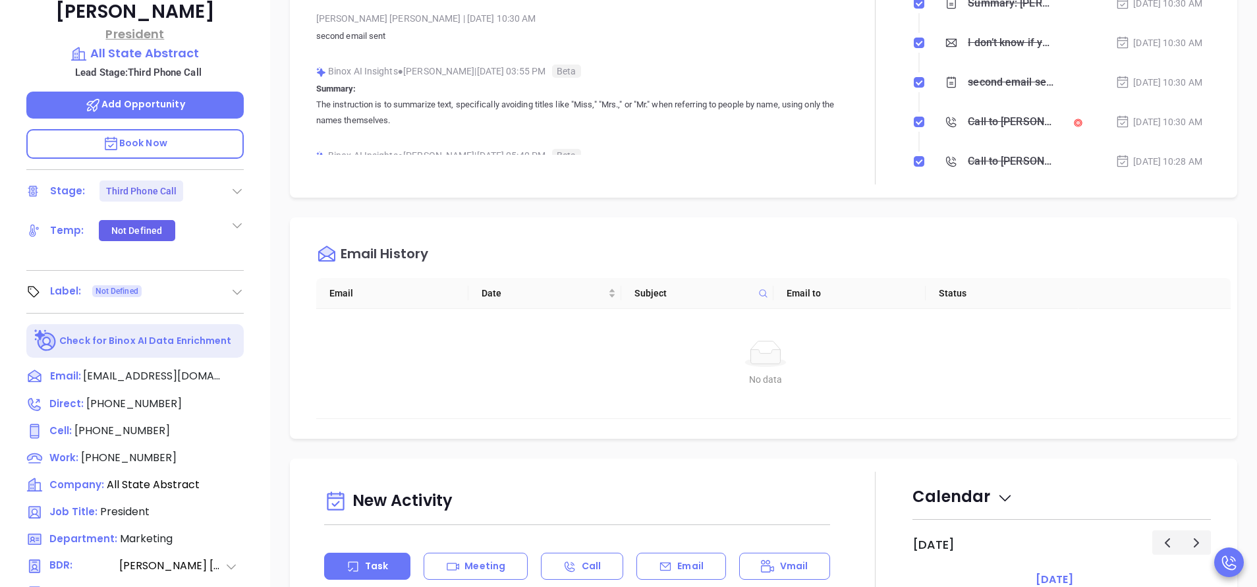
scroll to position [395, 0]
